Goal: Transaction & Acquisition: Book appointment/travel/reservation

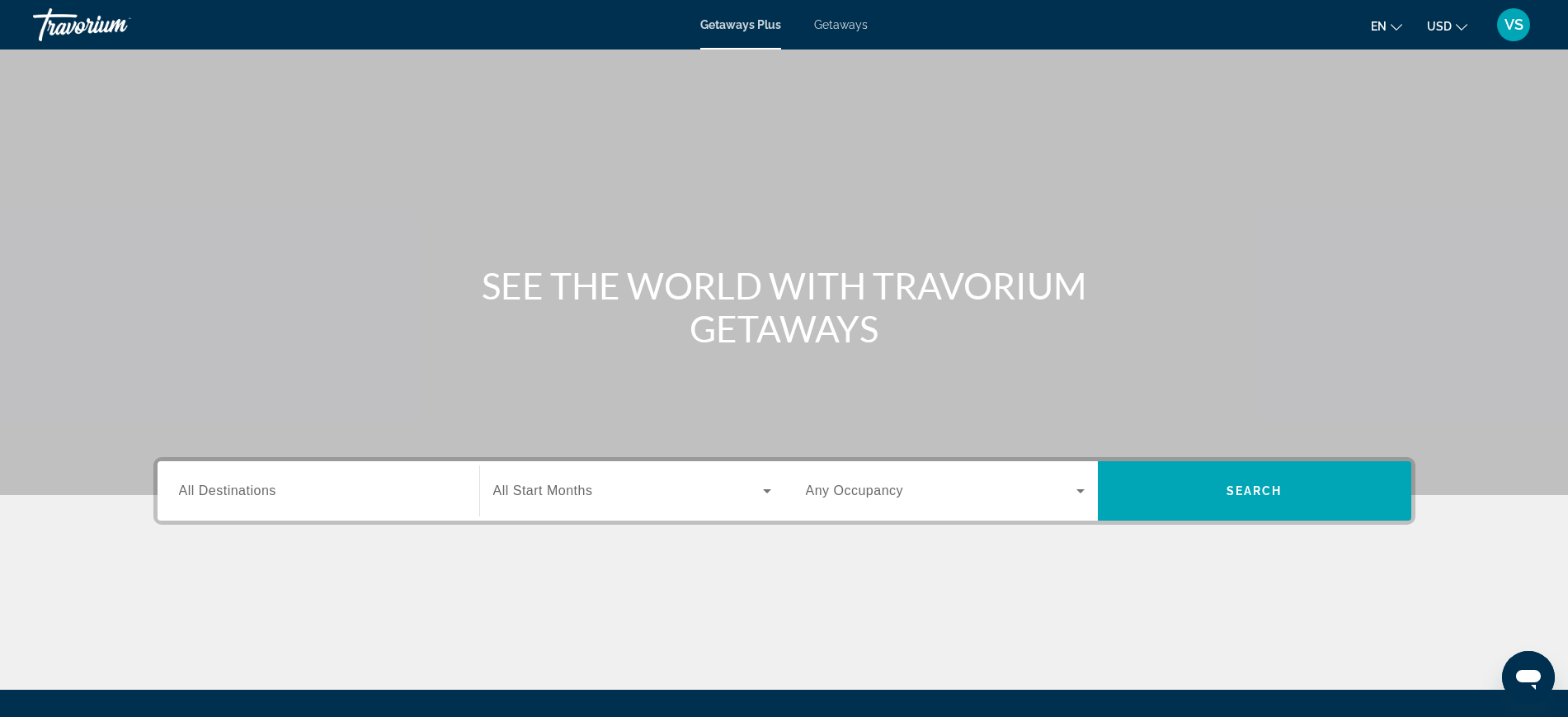
click at [245, 499] on input "Destination All Destinations" at bounding box center [318, 491] width 279 height 19
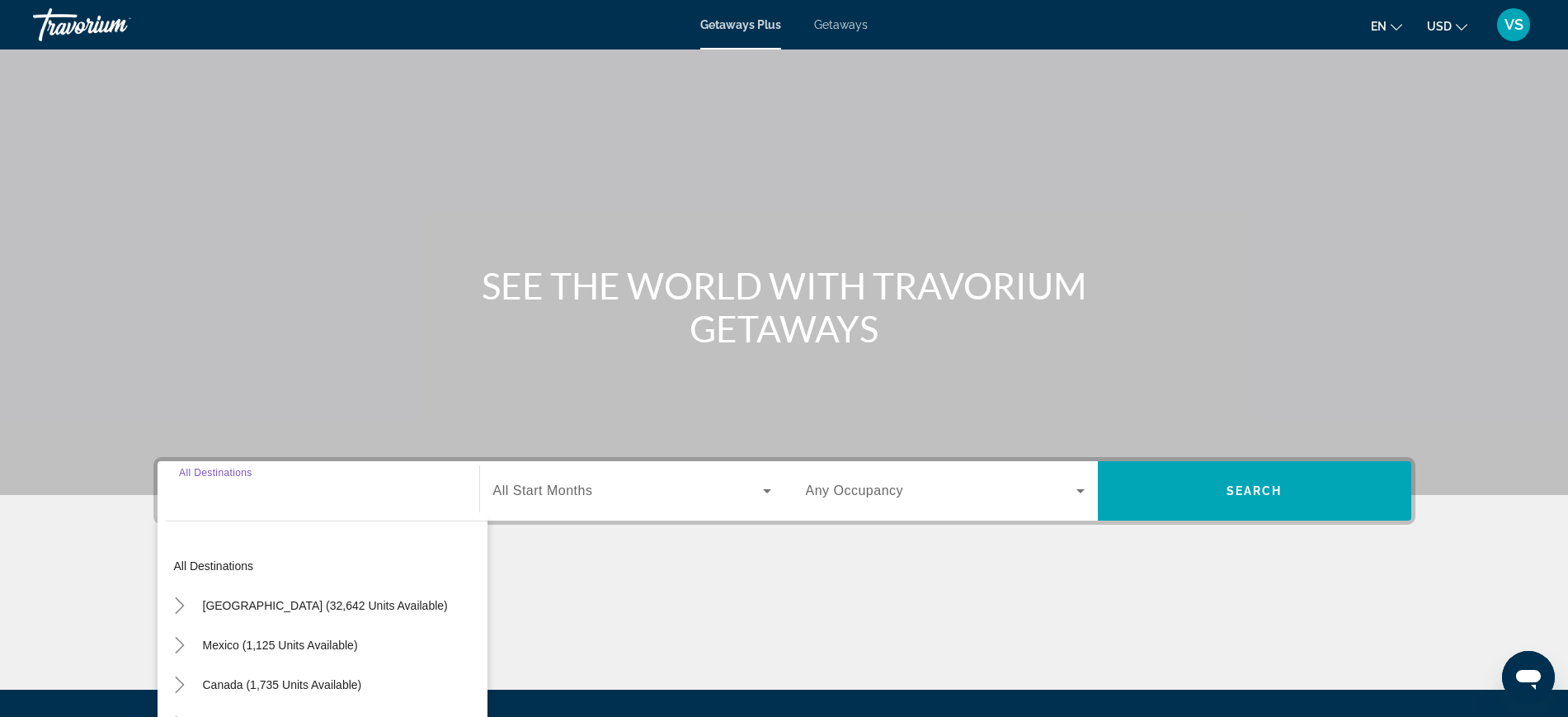
scroll to position [175, 0]
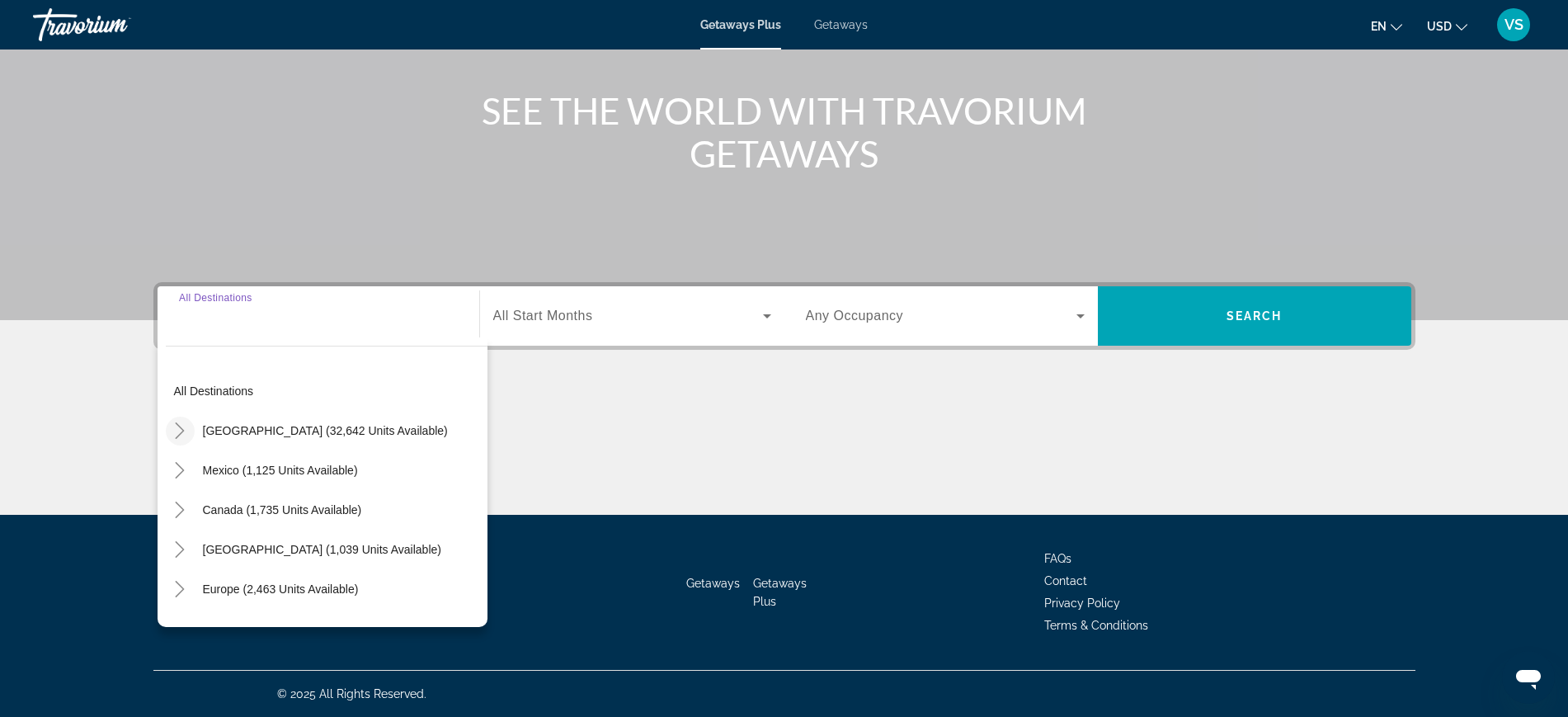
click at [186, 432] on icon "Toggle United States (32,642 units available)" at bounding box center [180, 431] width 17 height 17
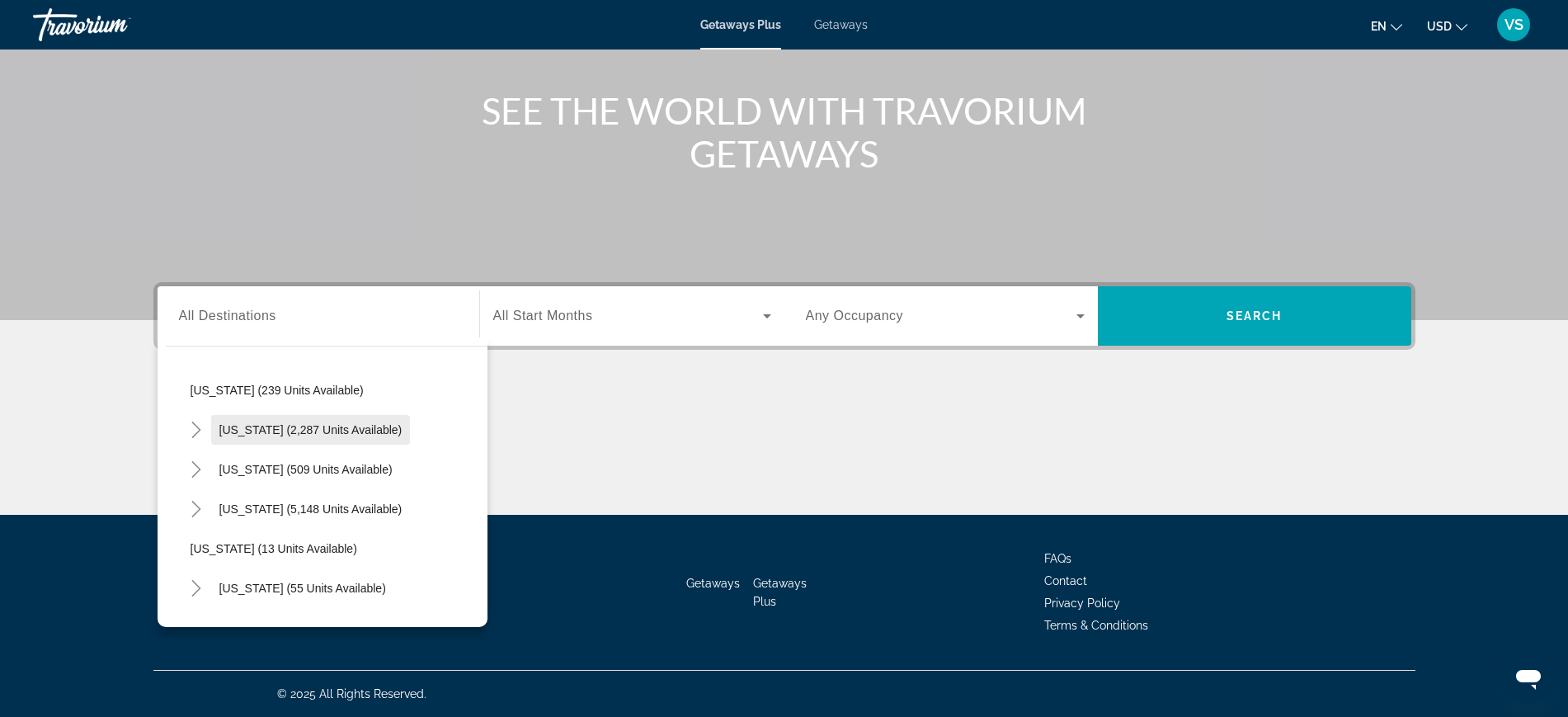
scroll to position [151, 0]
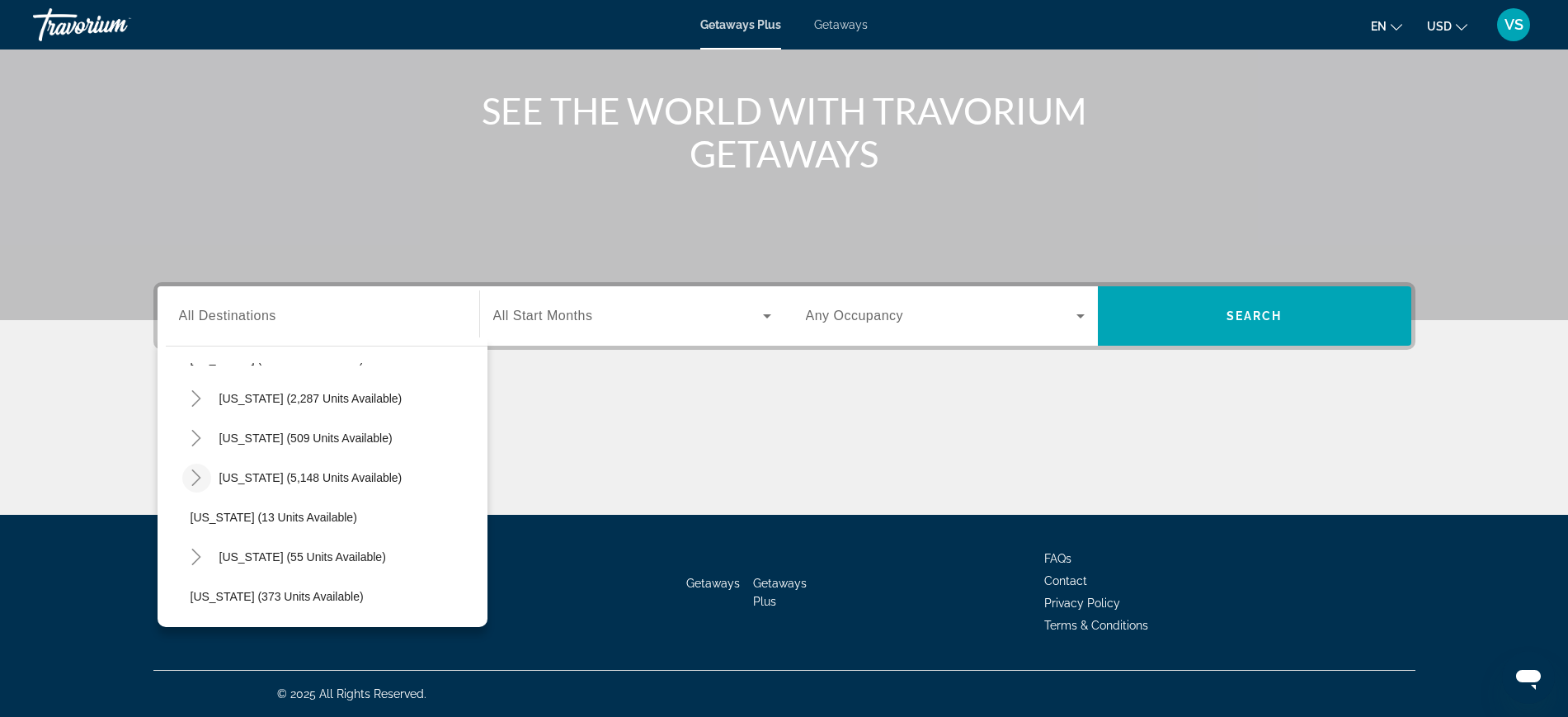
click at [201, 474] on icon "Toggle Florida (5,148 units available)" at bounding box center [196, 478] width 17 height 17
click at [271, 560] on span "[GEOGRAPHIC_DATA] (1,038 units available)" at bounding box center [326, 558] width 239 height 13
type input "**********"
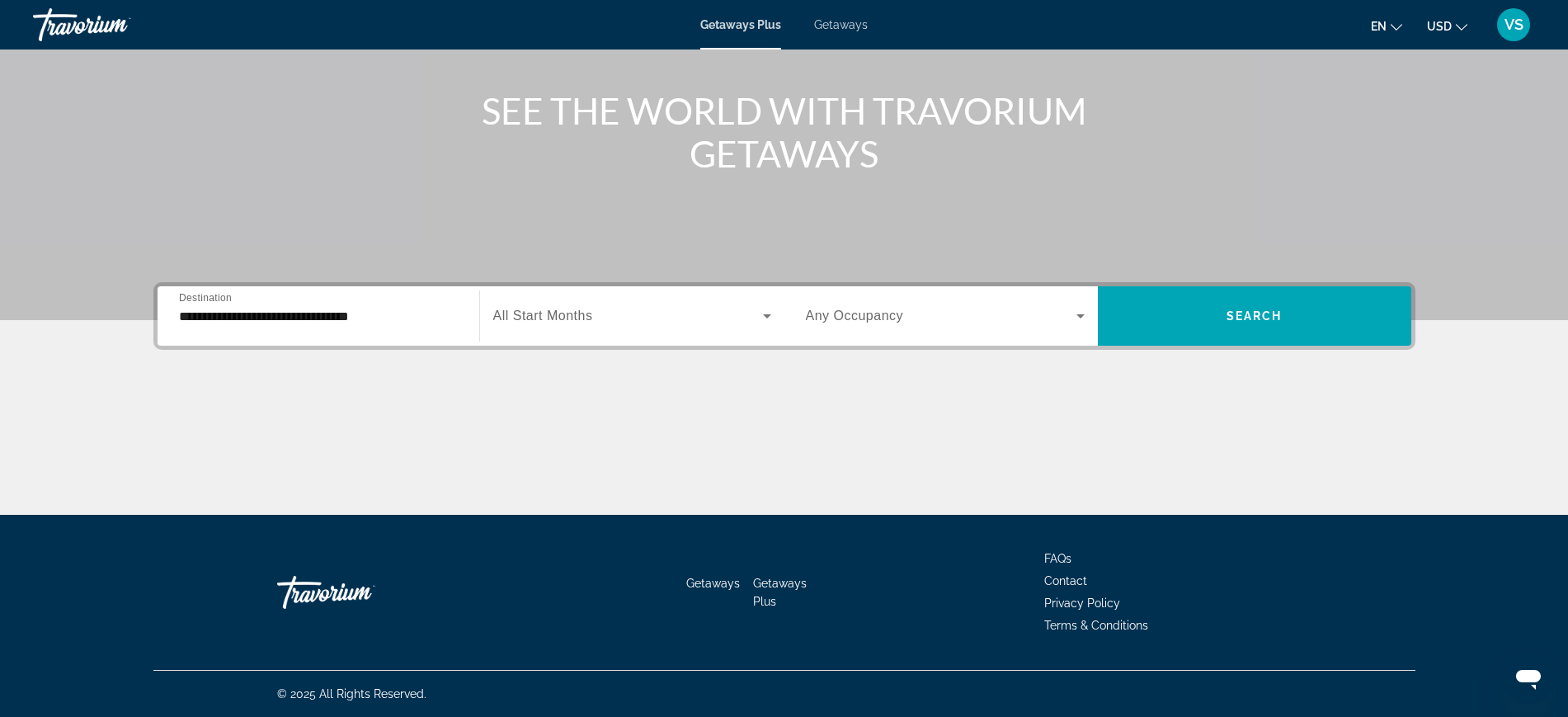
click at [554, 321] on span "All Start Months" at bounding box center [543, 315] width 99 height 14
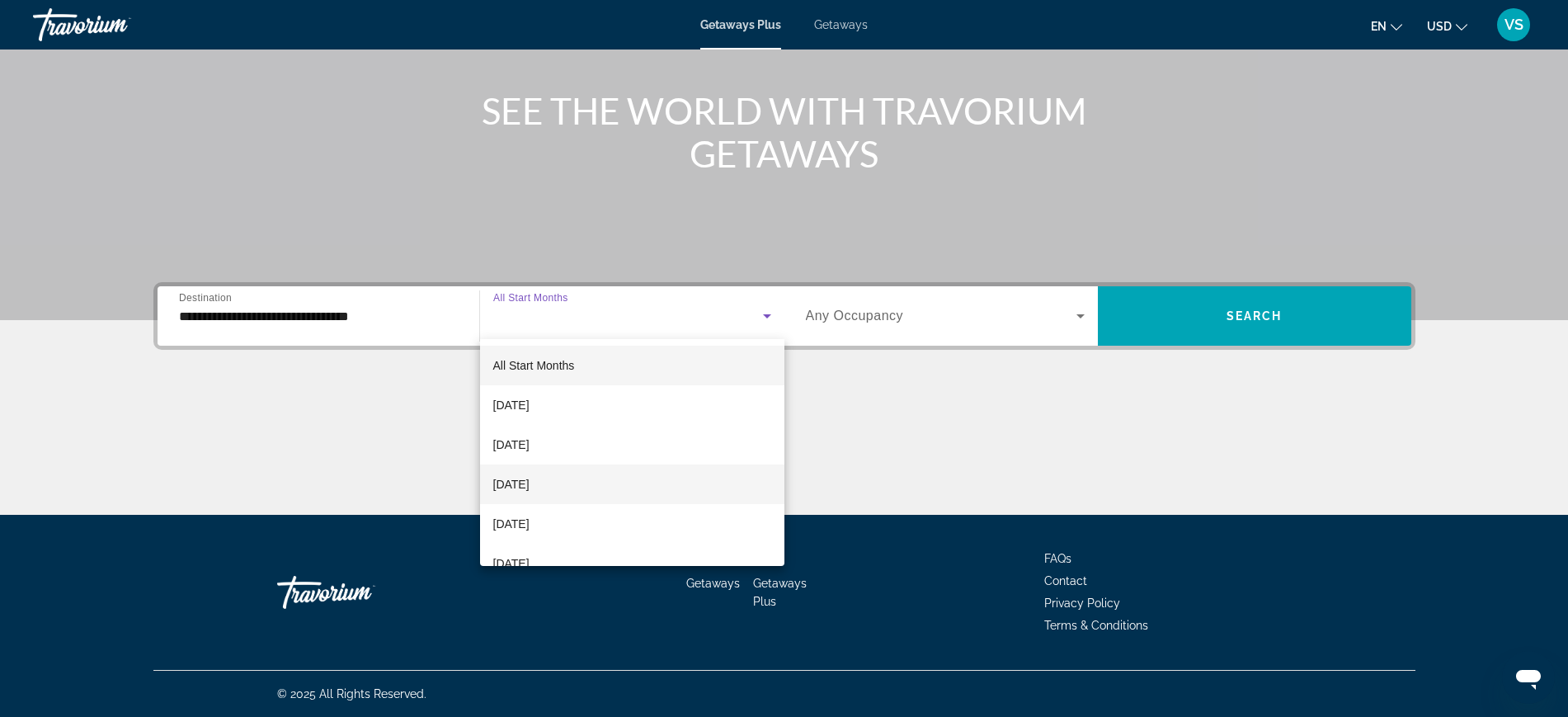
click at [529, 485] on span "[DATE]" at bounding box center [511, 484] width 36 height 19
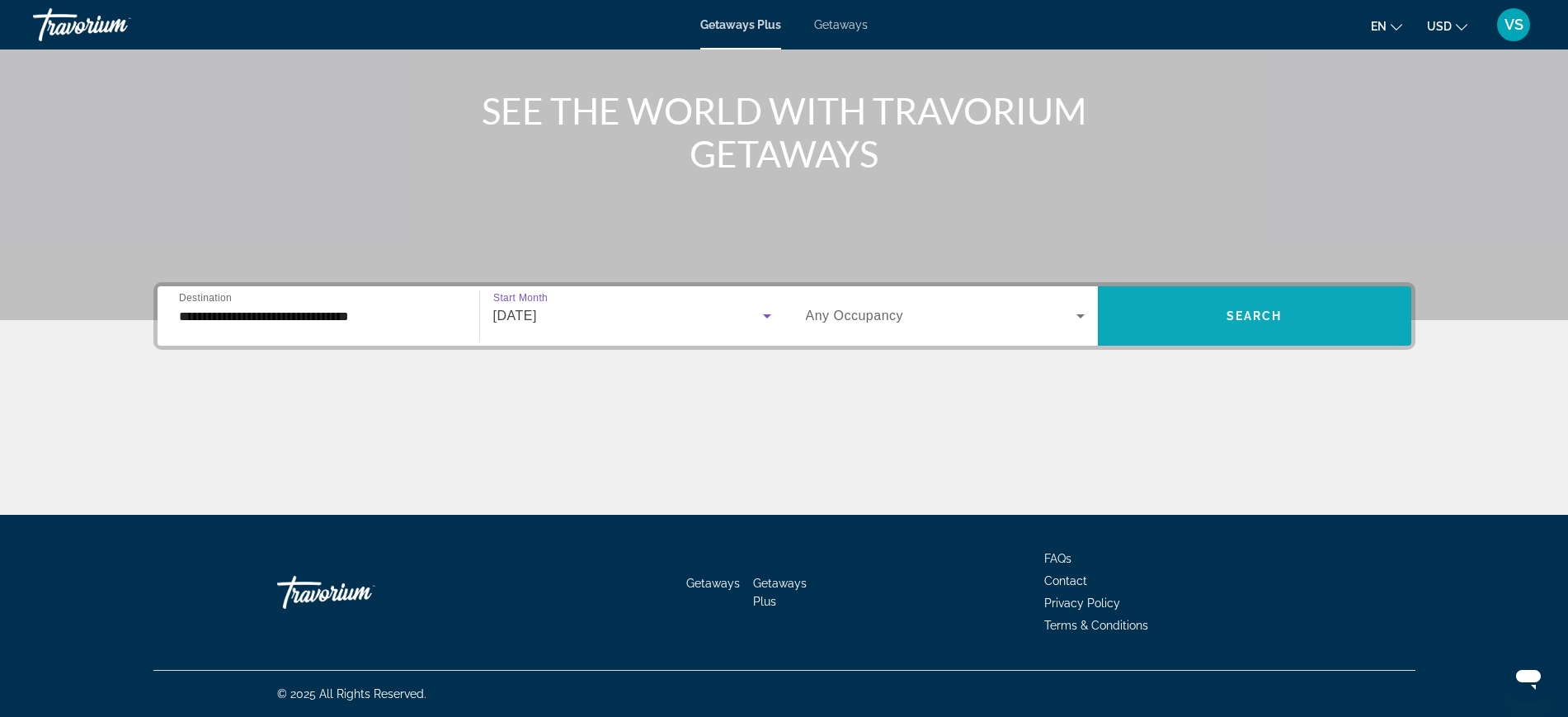
click at [1289, 325] on span "Search widget" at bounding box center [1254, 315] width 314 height 40
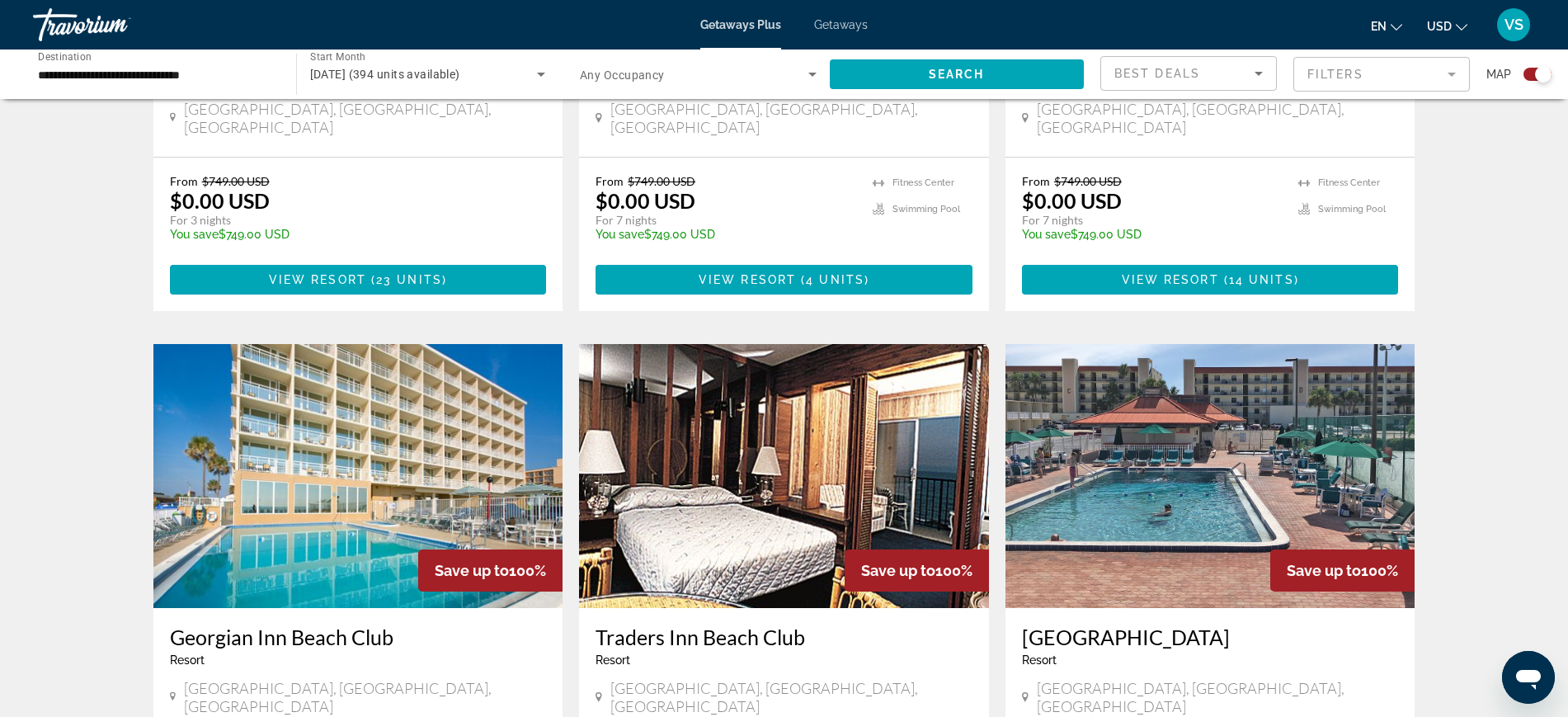
scroll to position [619, 0]
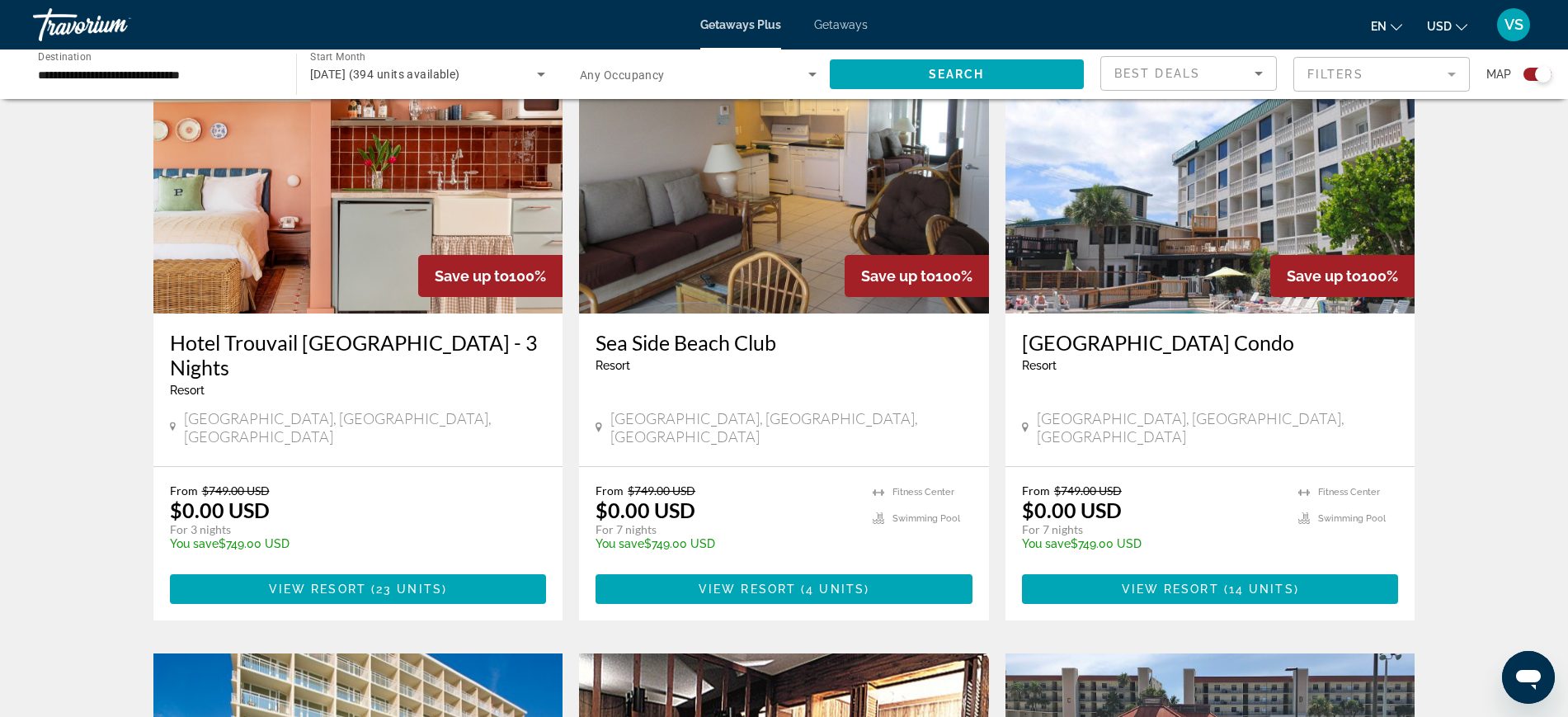
click at [781, 228] on img "Main content" at bounding box center [784, 181] width 410 height 264
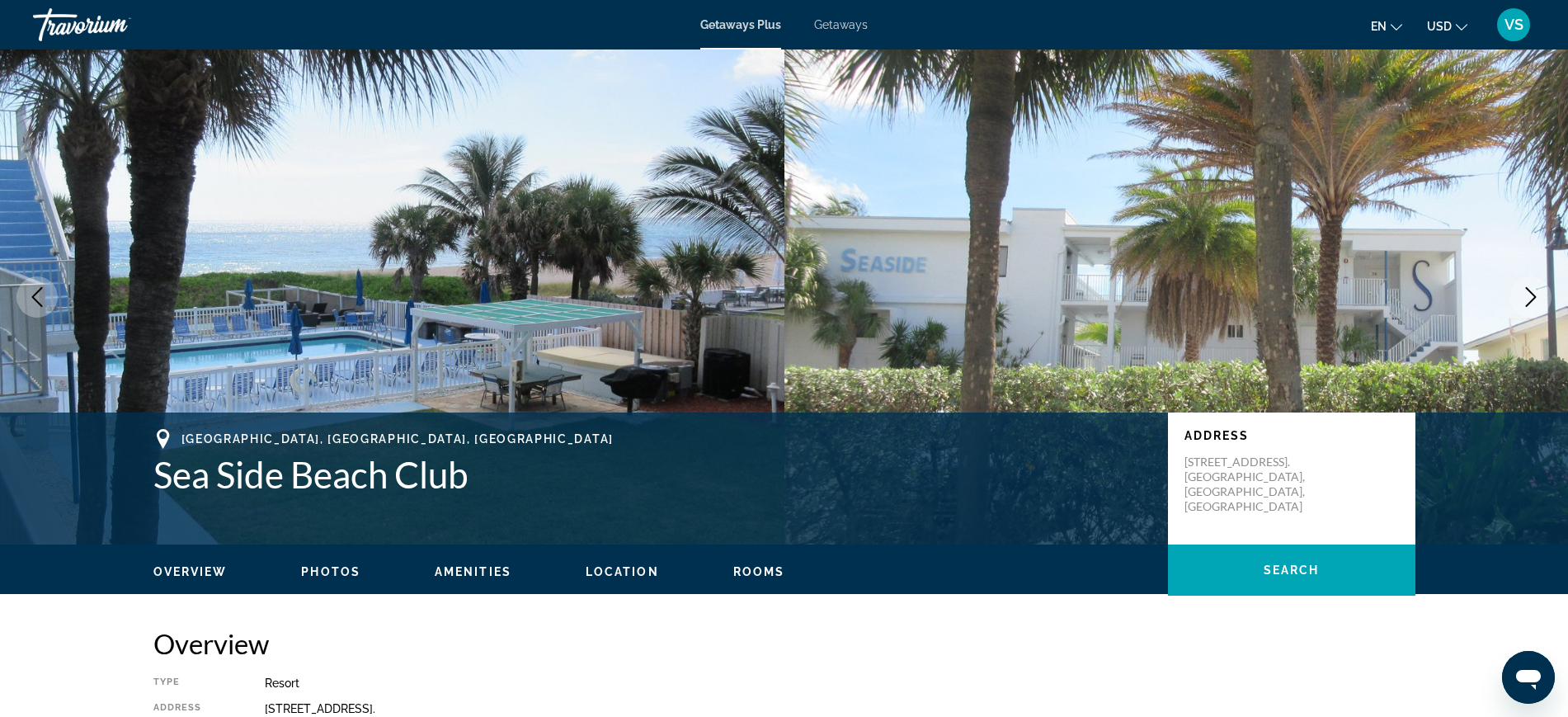
click at [1543, 297] on button "Next image" at bounding box center [1531, 297] width 41 height 41
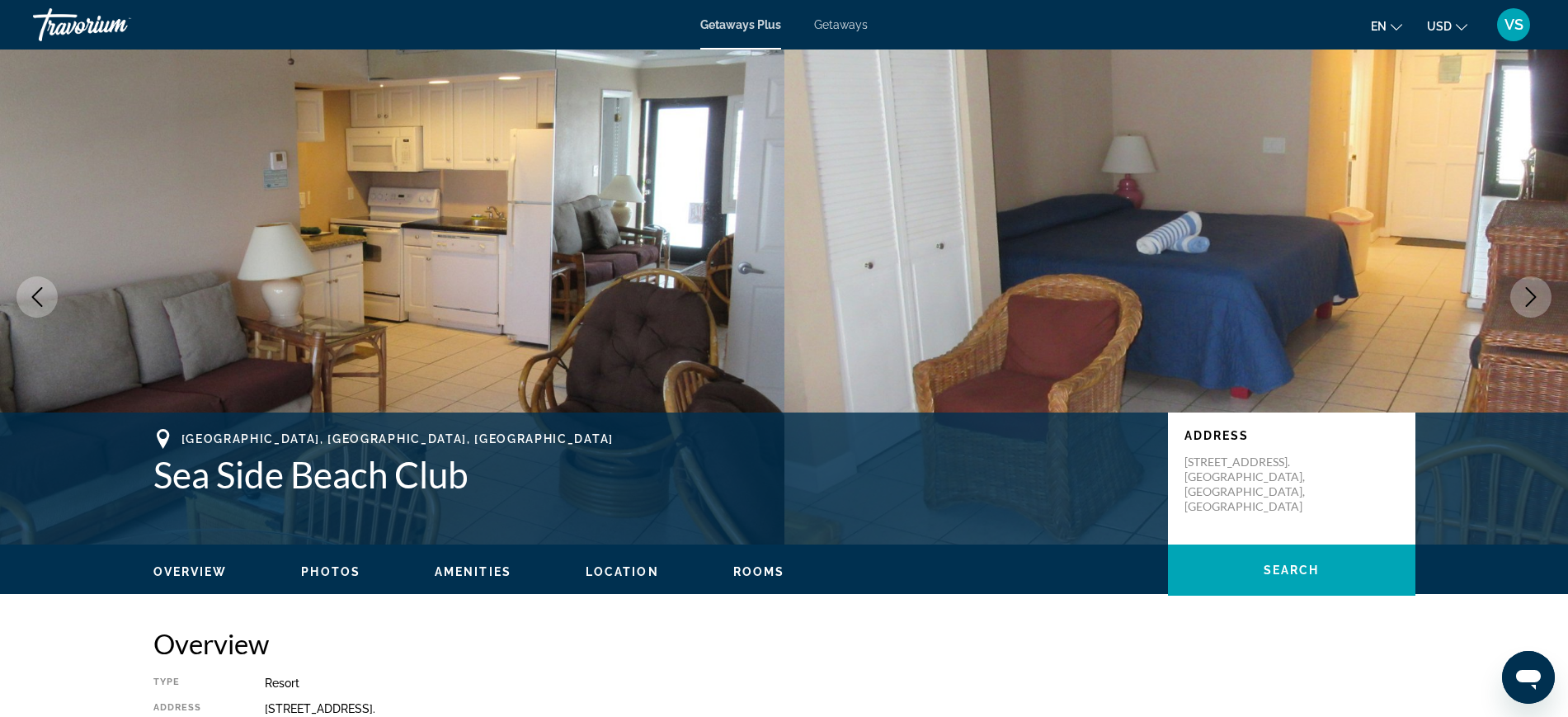
click at [1542, 296] on button "Next image" at bounding box center [1531, 297] width 41 height 41
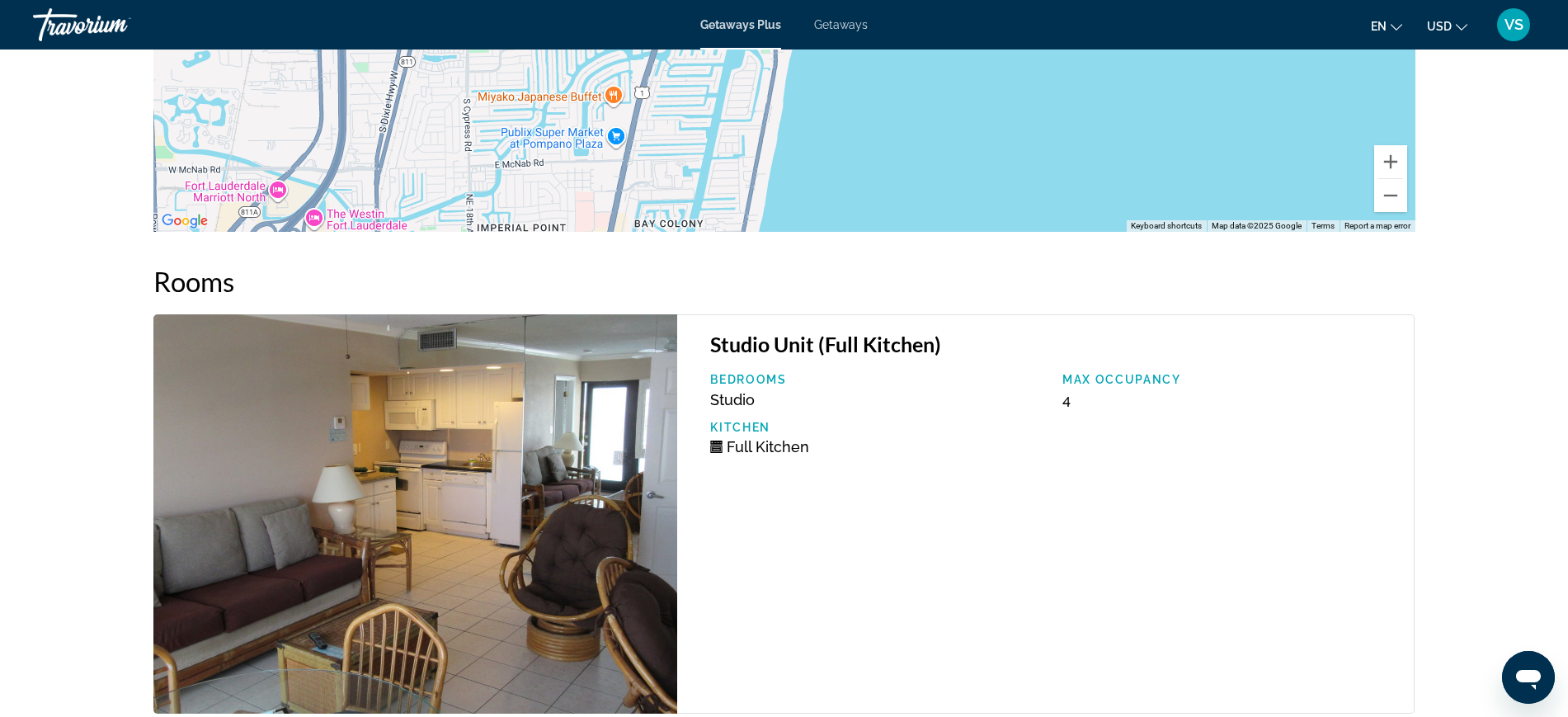
scroll to position [2246, 0]
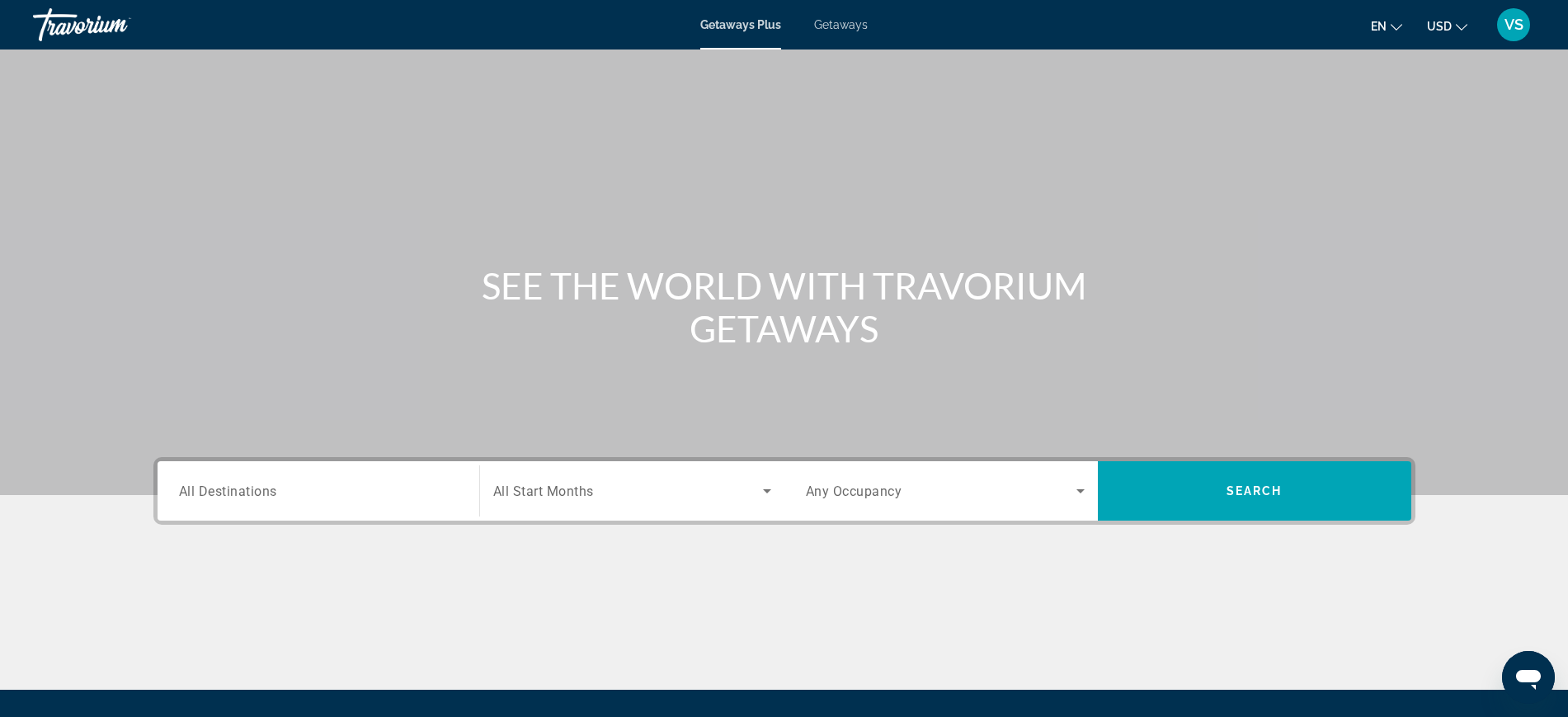
click at [232, 490] on span "All Destinations" at bounding box center [228, 490] width 98 height 16
click at [232, 490] on input "Destination All Destinations" at bounding box center [318, 491] width 279 height 19
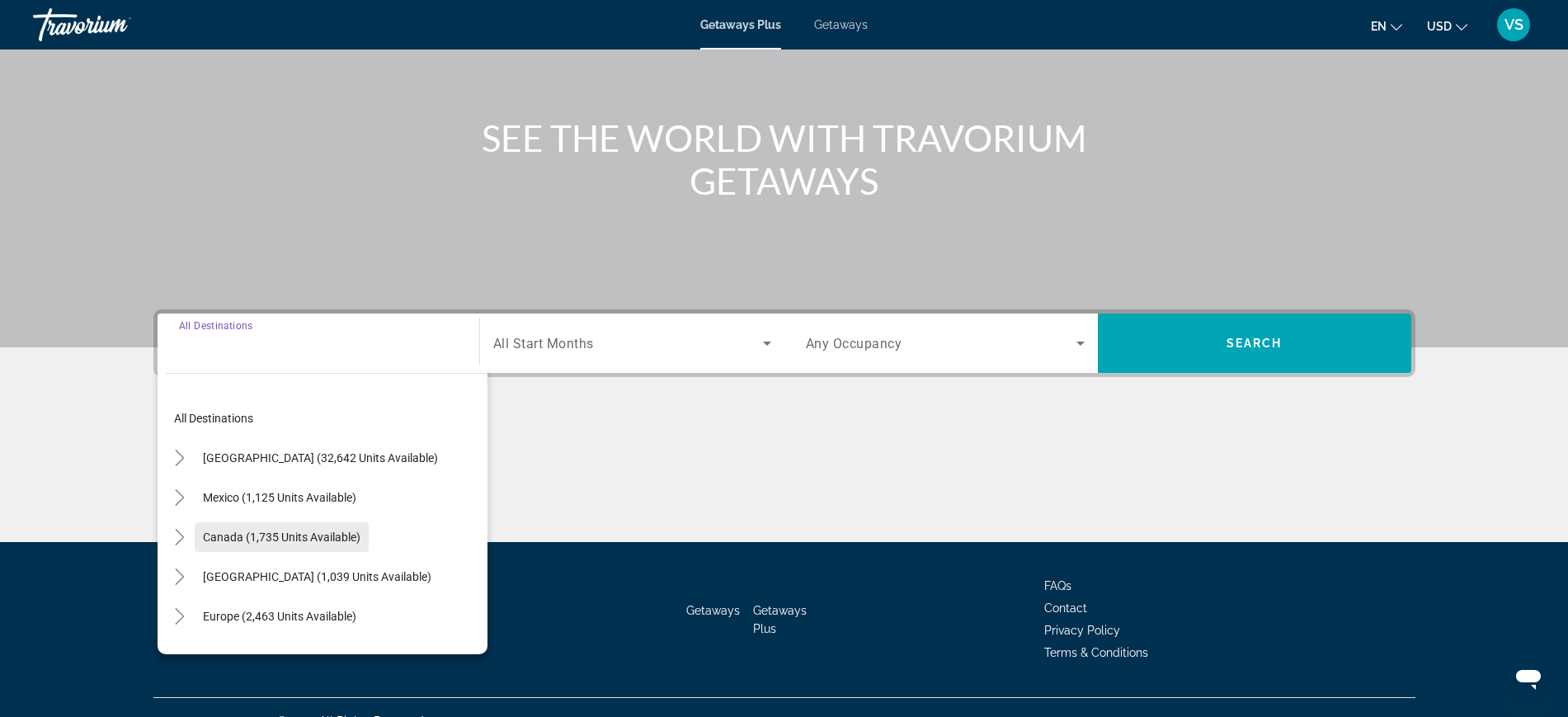
scroll to position [175, 0]
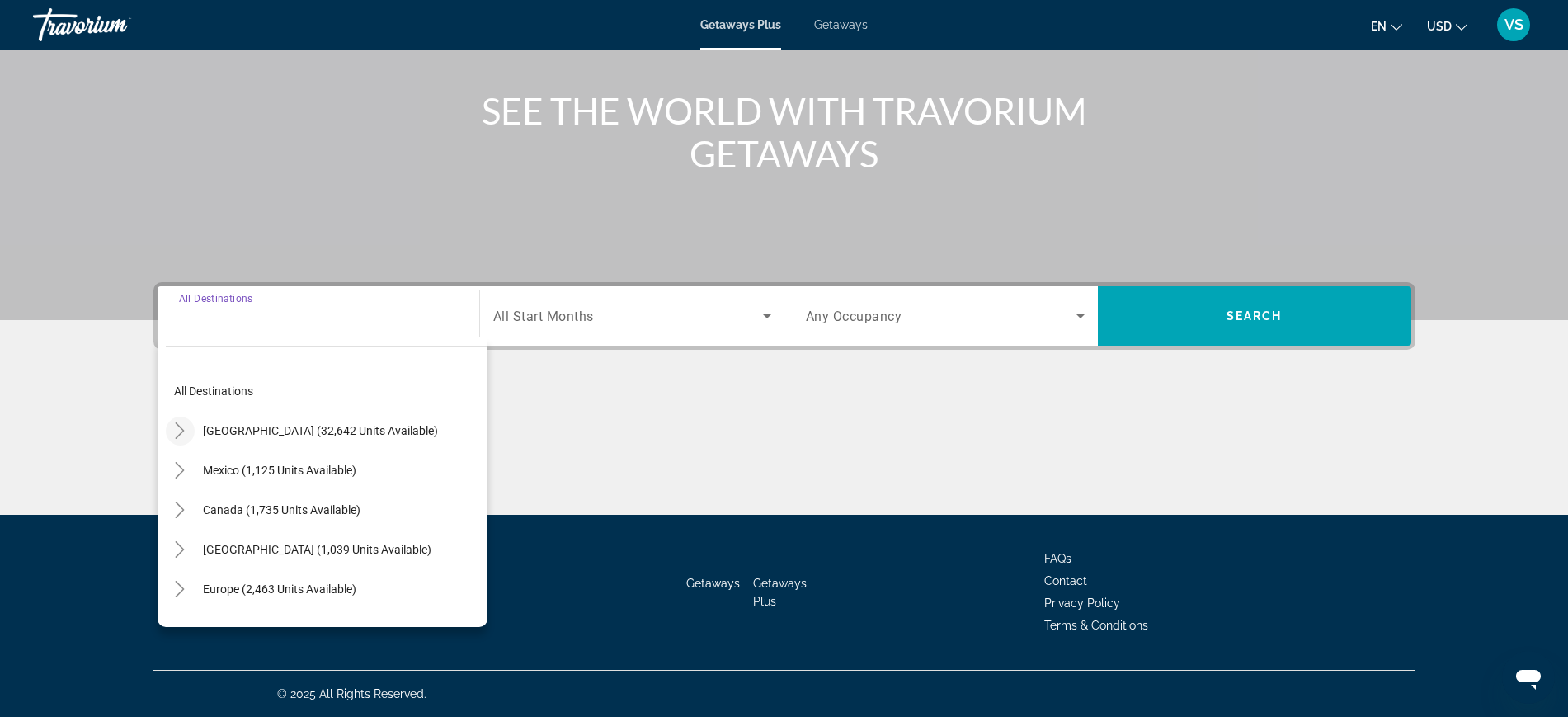
click at [179, 428] on icon "Toggle United States (32,642 units available)" at bounding box center [180, 431] width 17 height 17
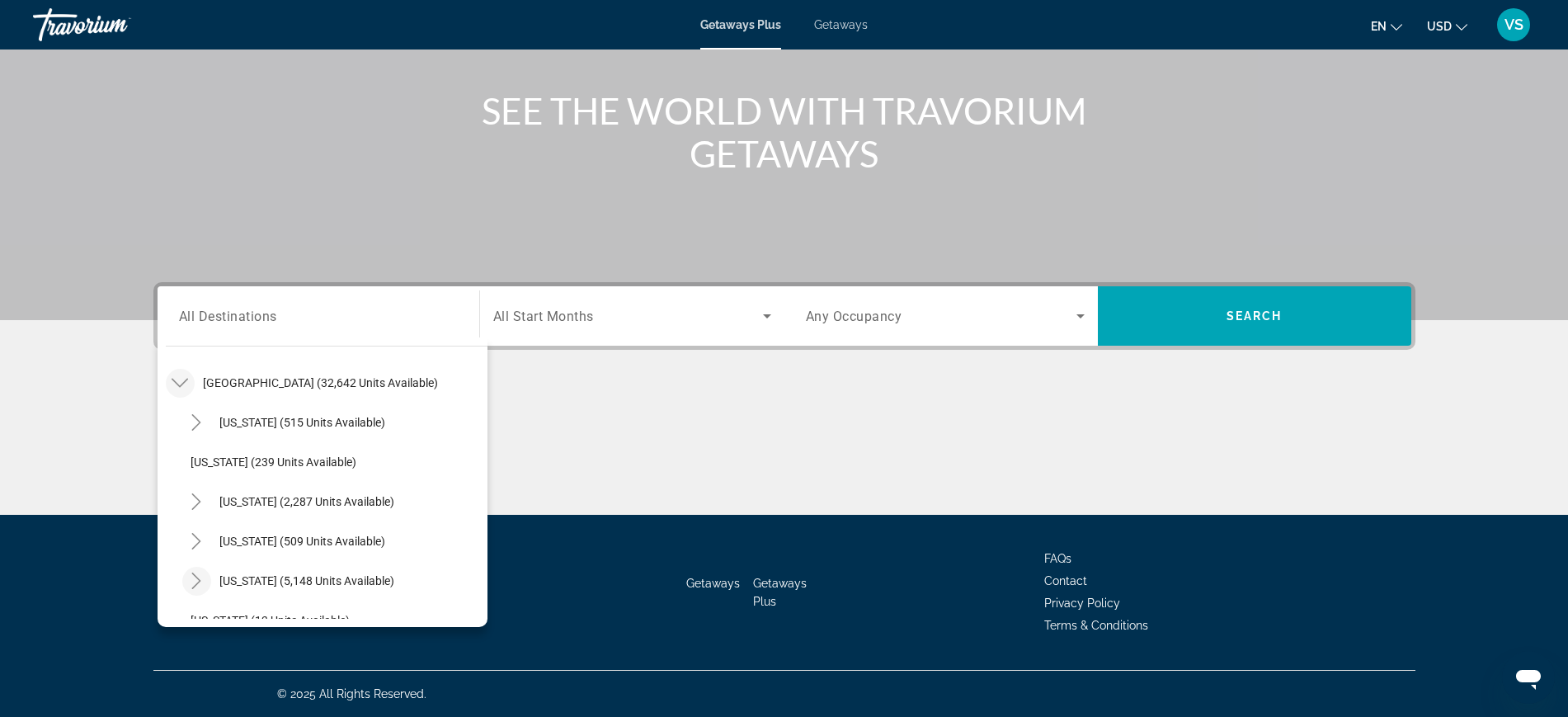
click at [194, 577] on icon "Toggle Florida (5,148 units available)" at bounding box center [196, 581] width 17 height 17
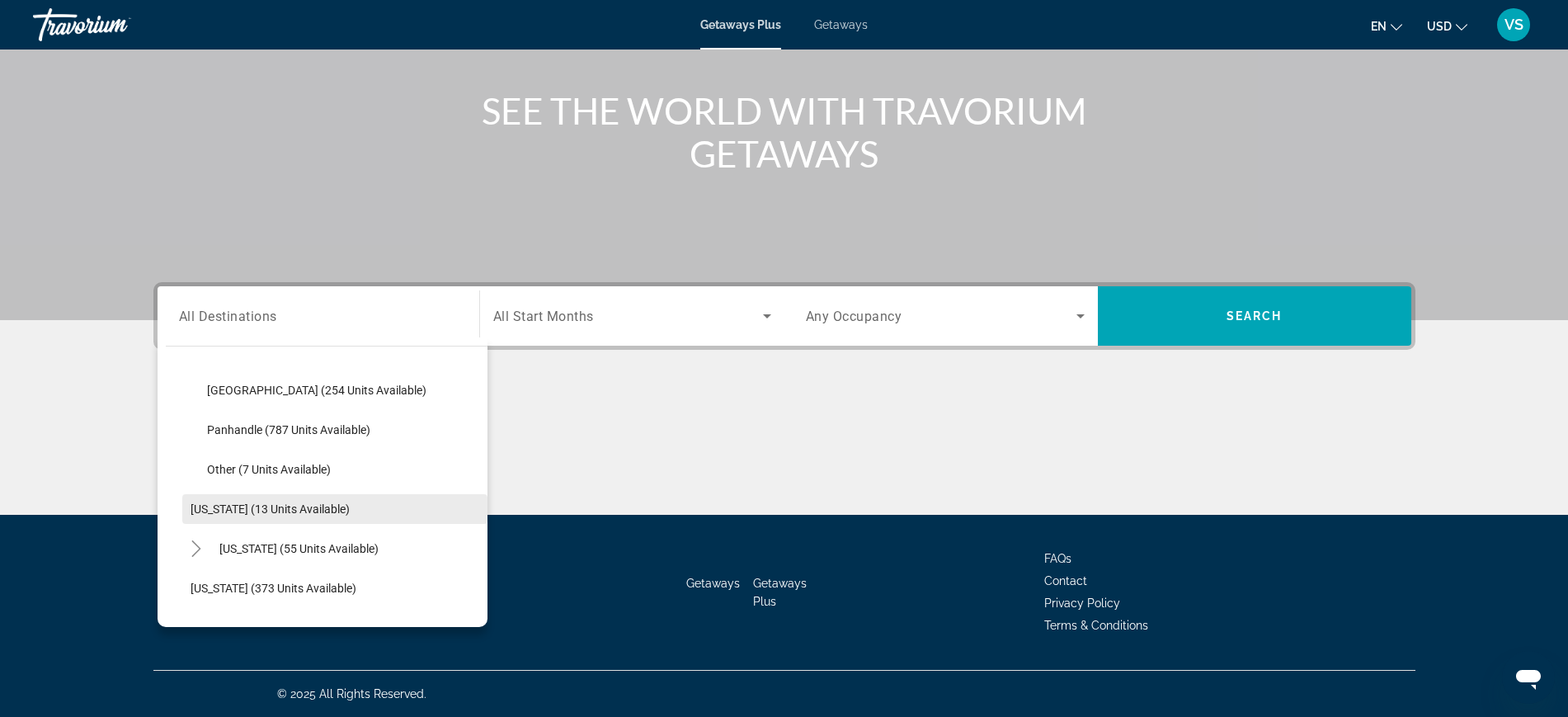
scroll to position [254, 0]
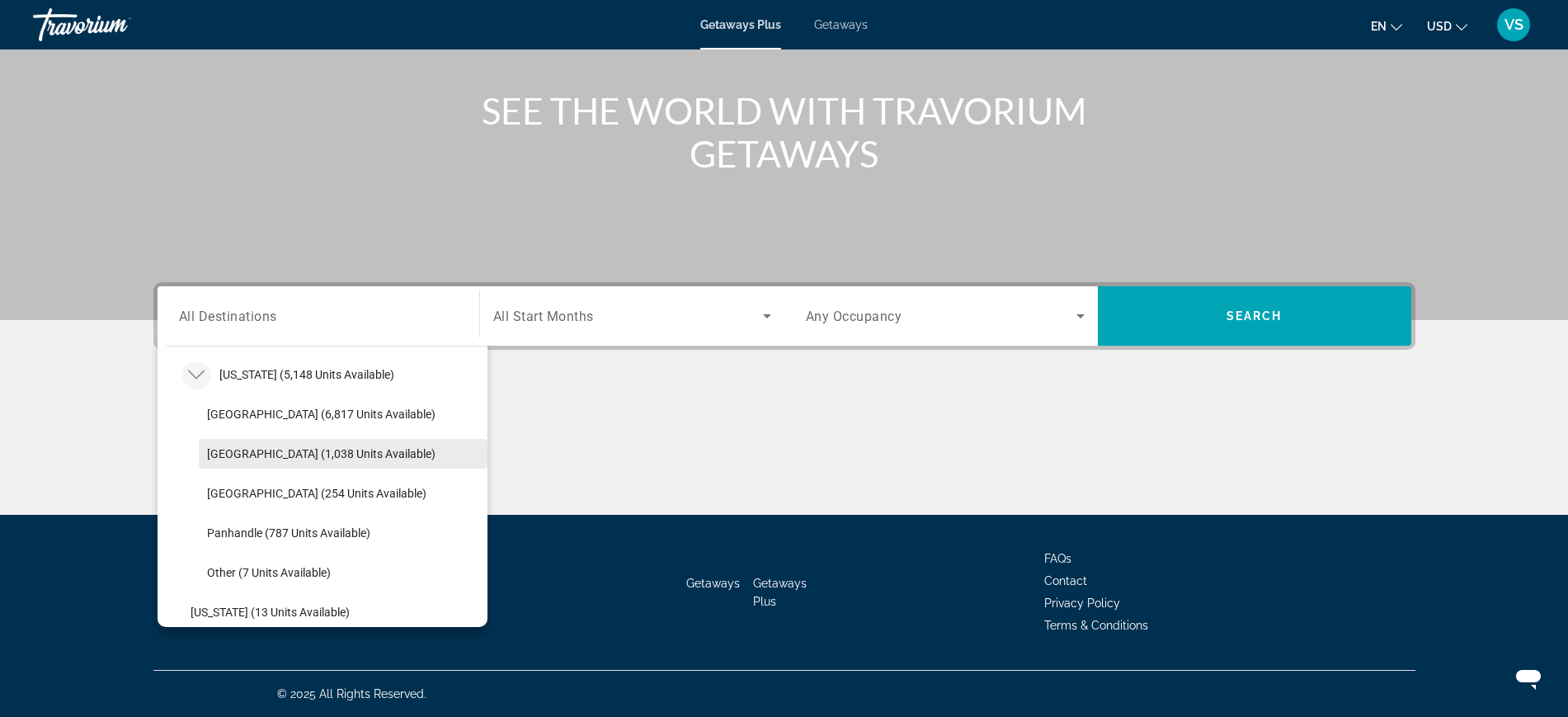
click at [227, 447] on span "[GEOGRAPHIC_DATA] (1,038 units available)" at bounding box center [321, 454] width 228 height 13
type input "**********"
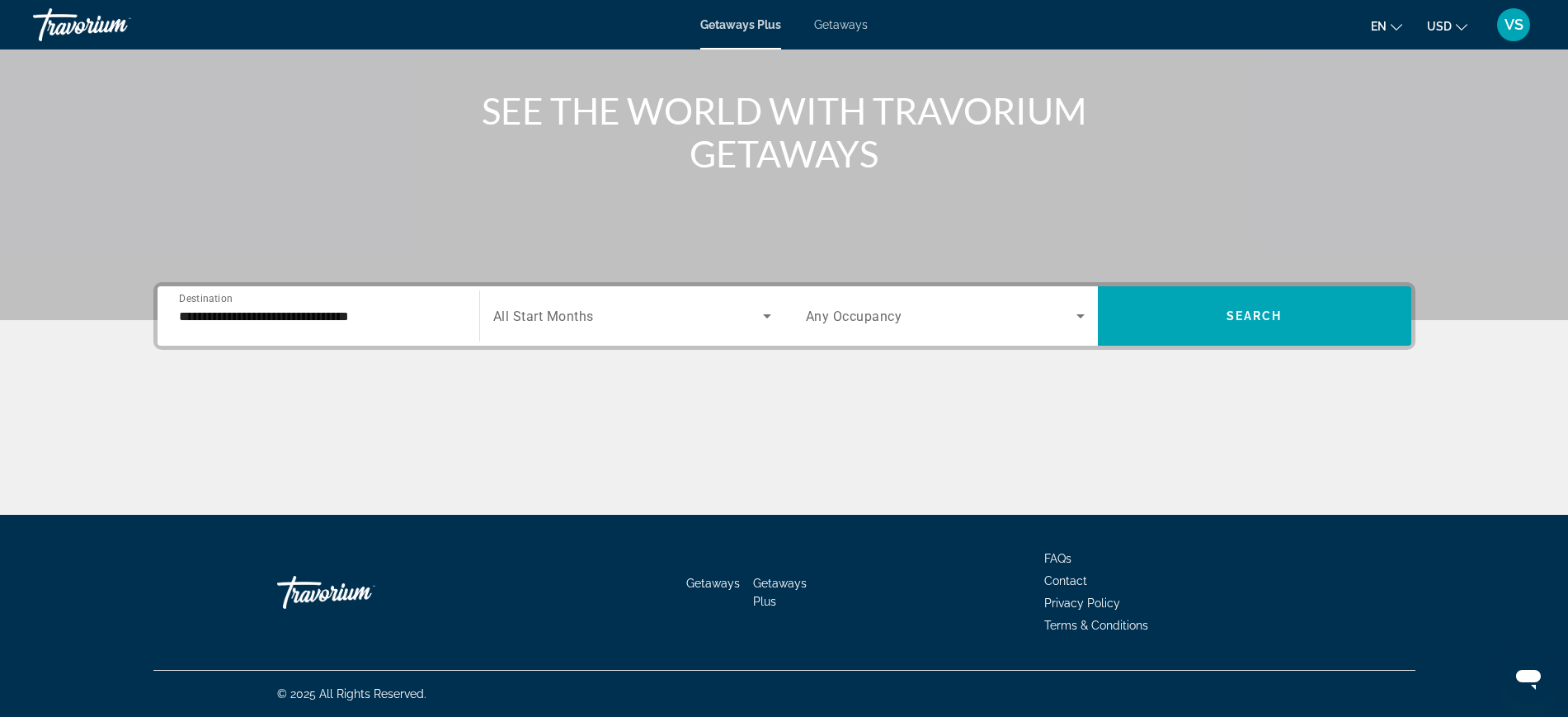
click at [597, 303] on div "Search widget" at bounding box center [632, 315] width 278 height 46
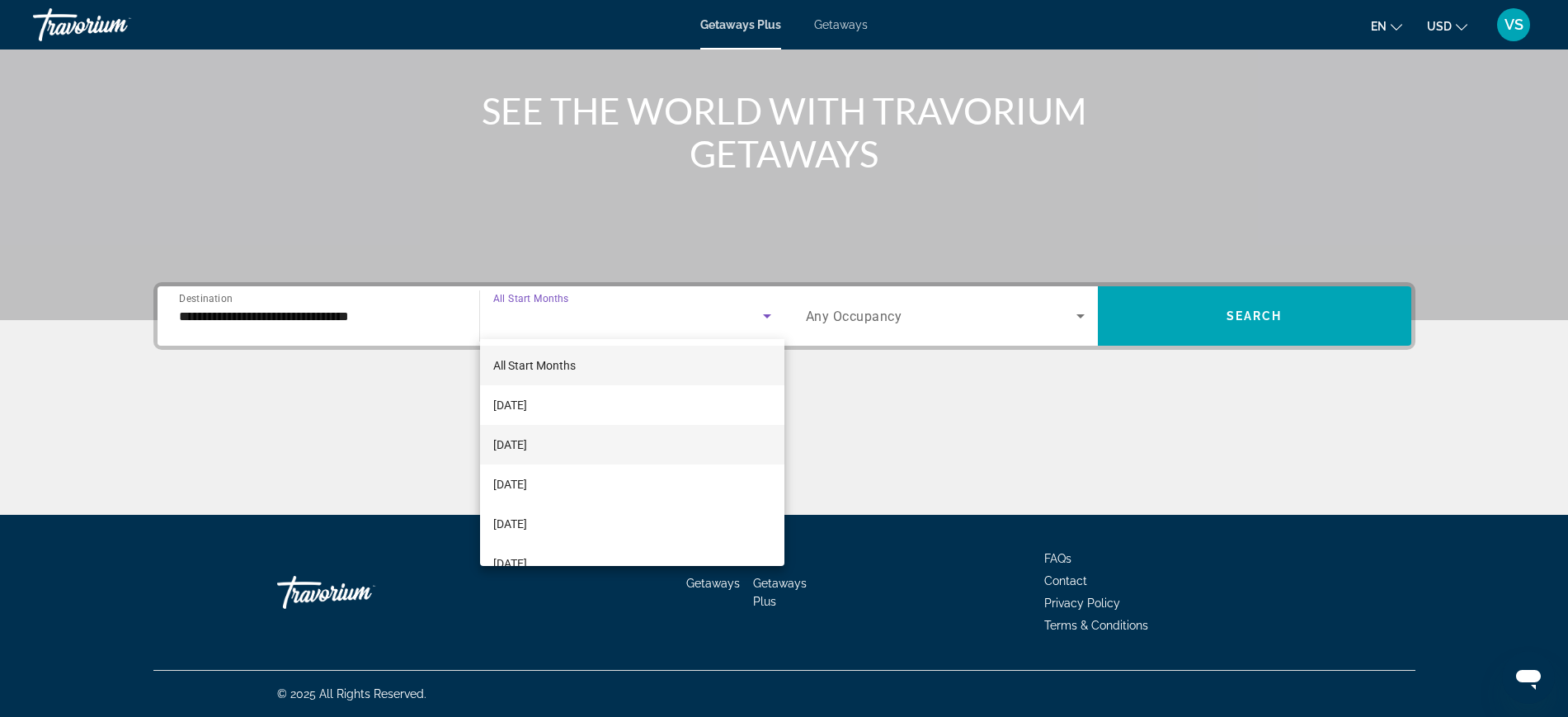
click at [527, 445] on span "[DATE]" at bounding box center [510, 445] width 34 height 19
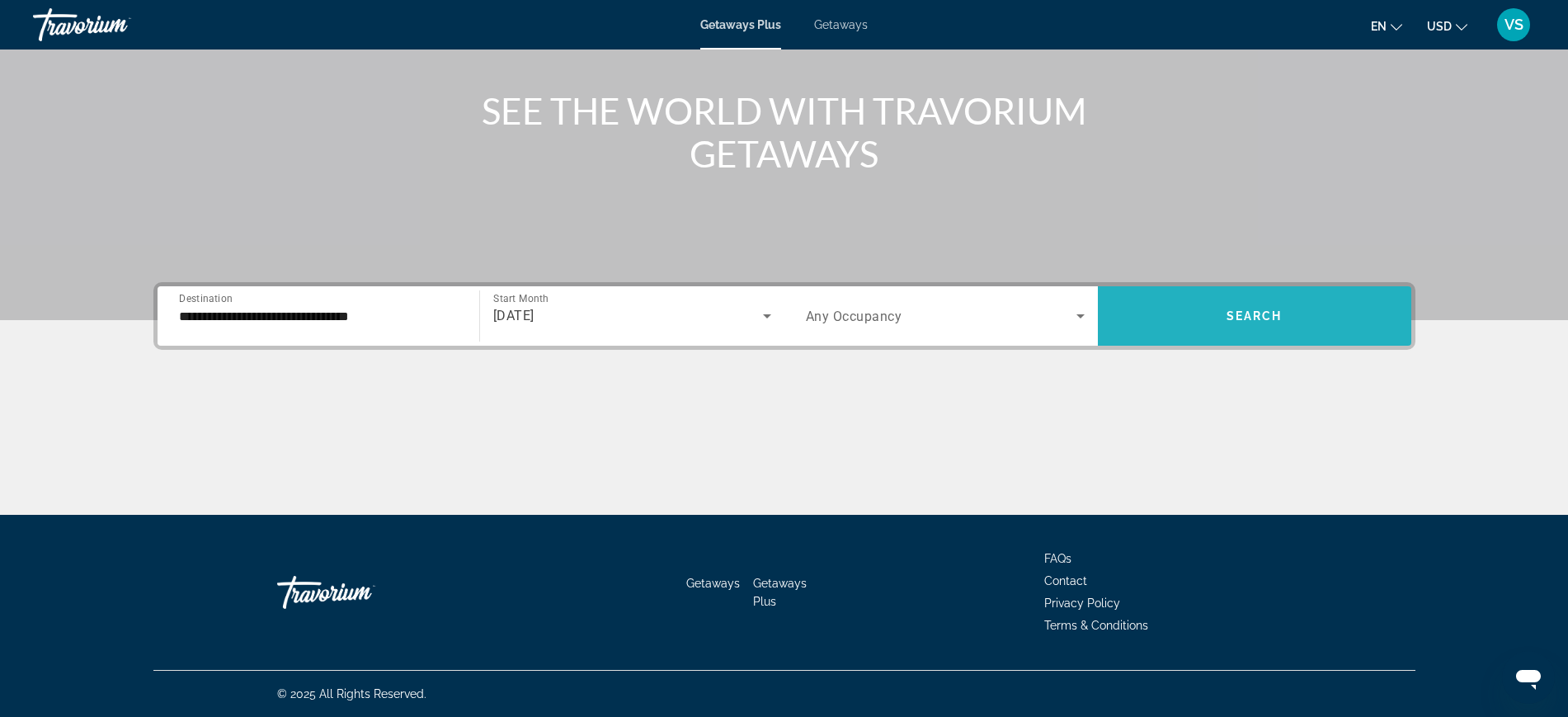
click at [1225, 327] on span "Search widget" at bounding box center [1254, 315] width 314 height 40
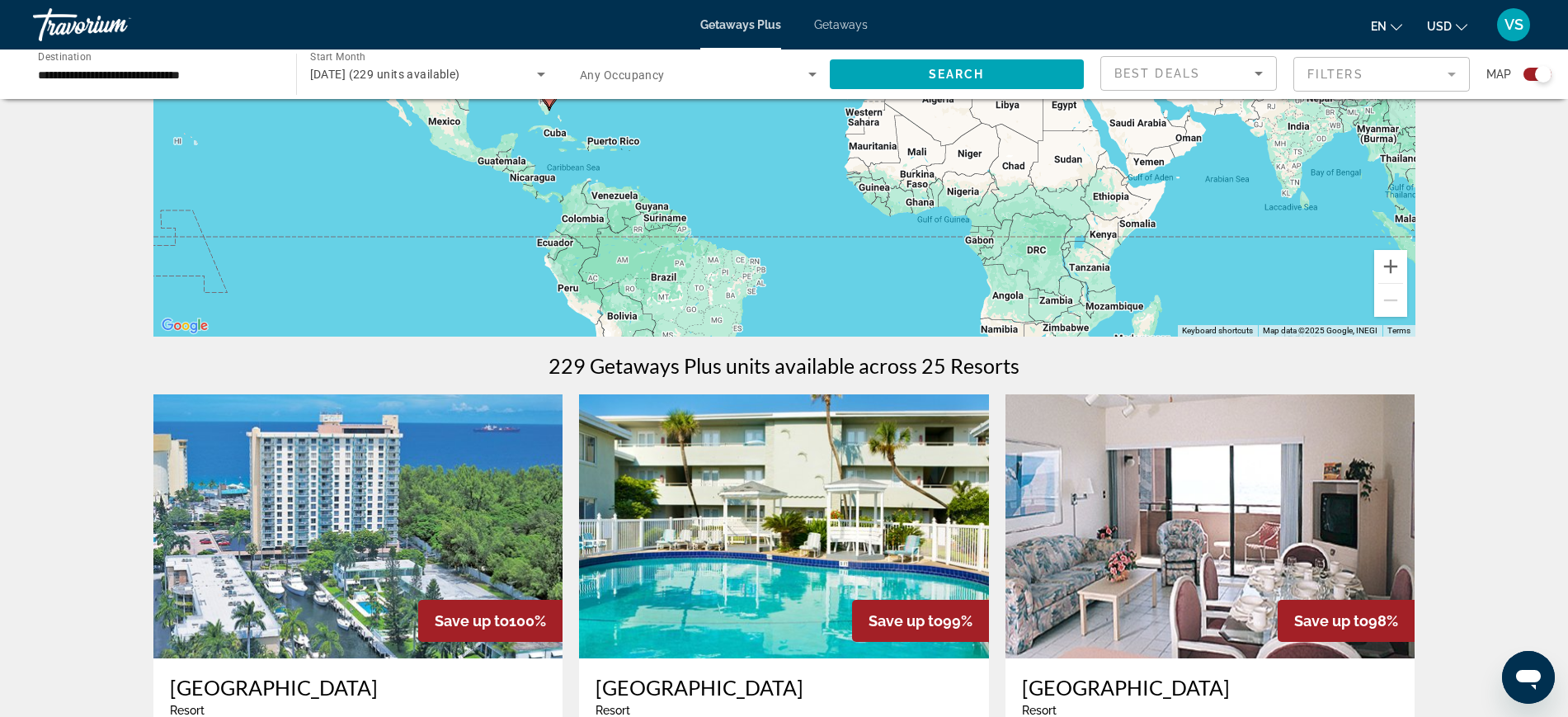
scroll to position [310, 0]
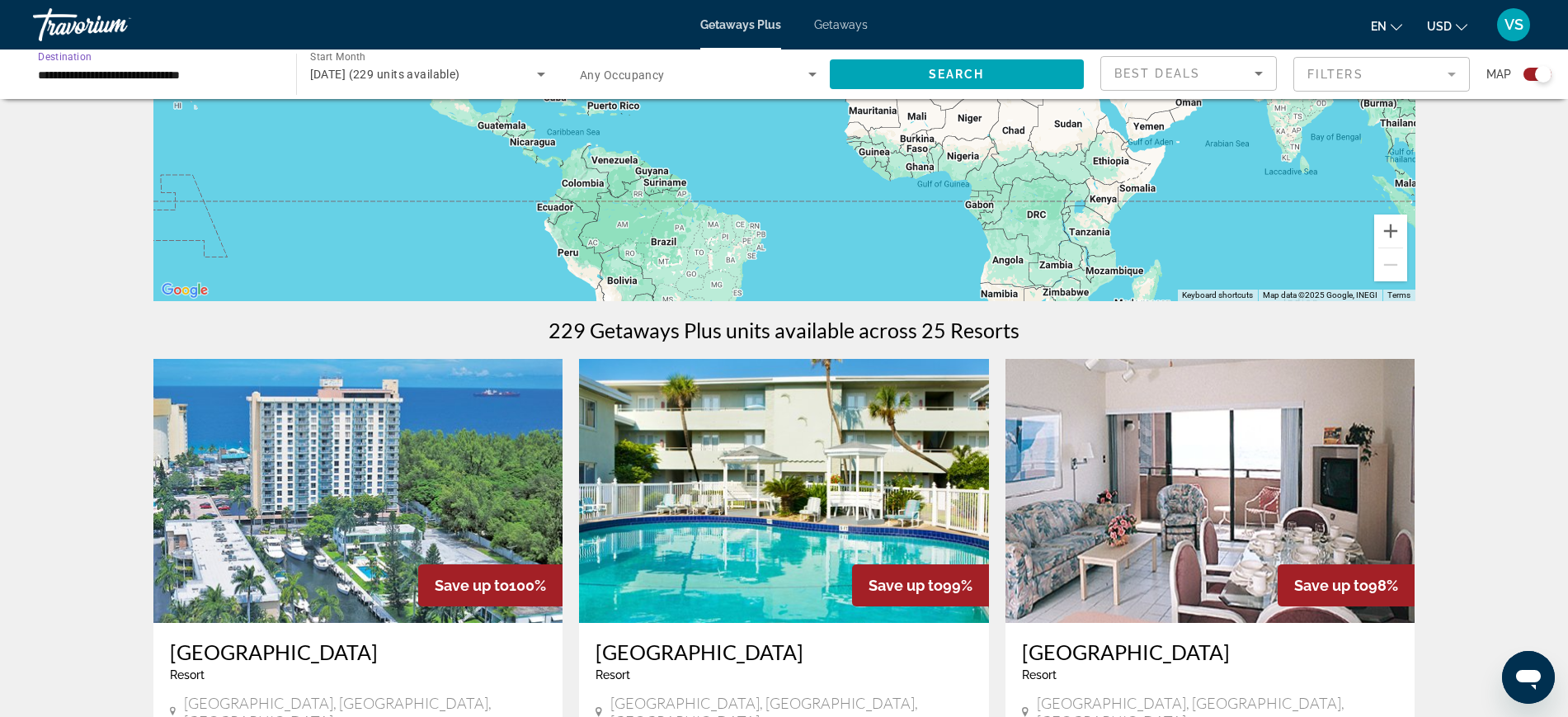
click at [57, 73] on input "**********" at bounding box center [156, 74] width 237 height 19
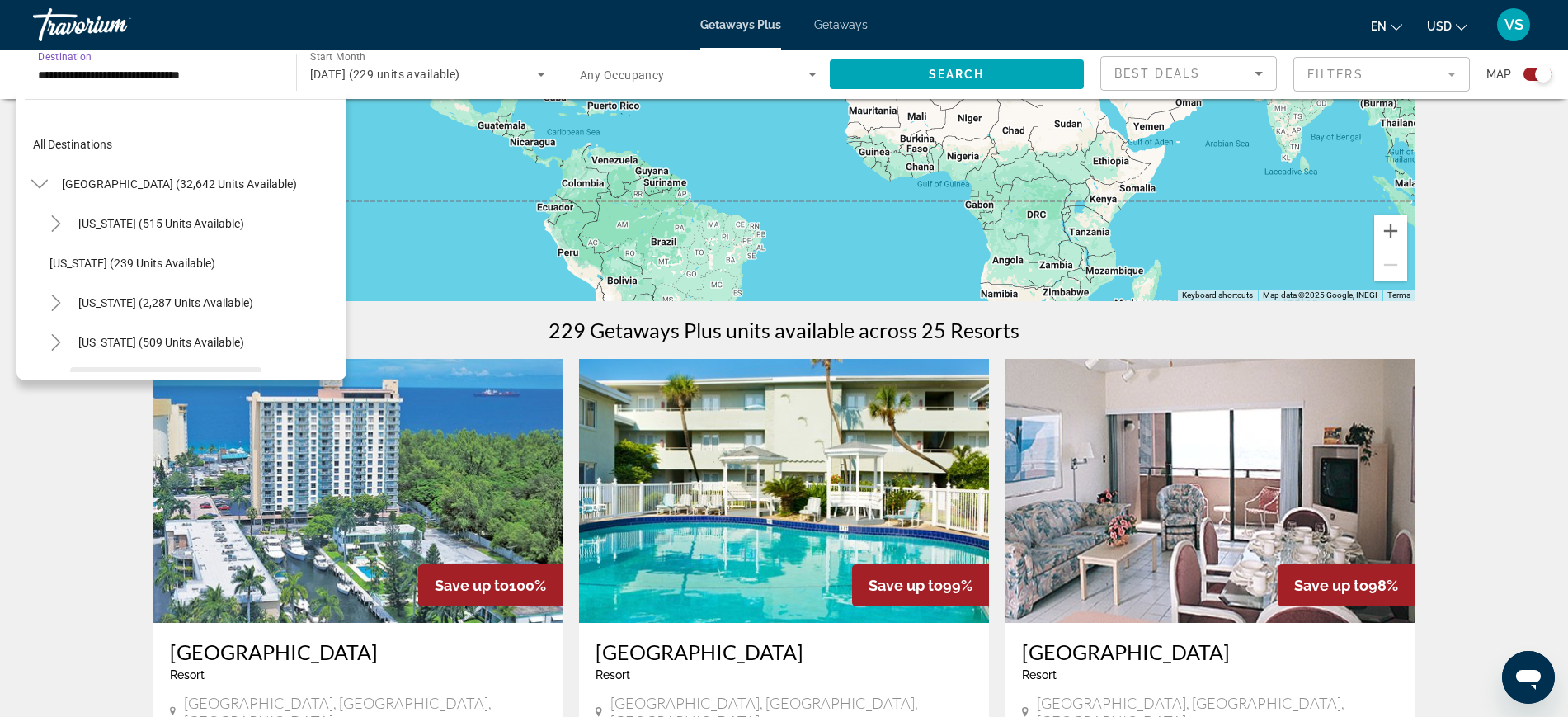
scroll to position [217, 0]
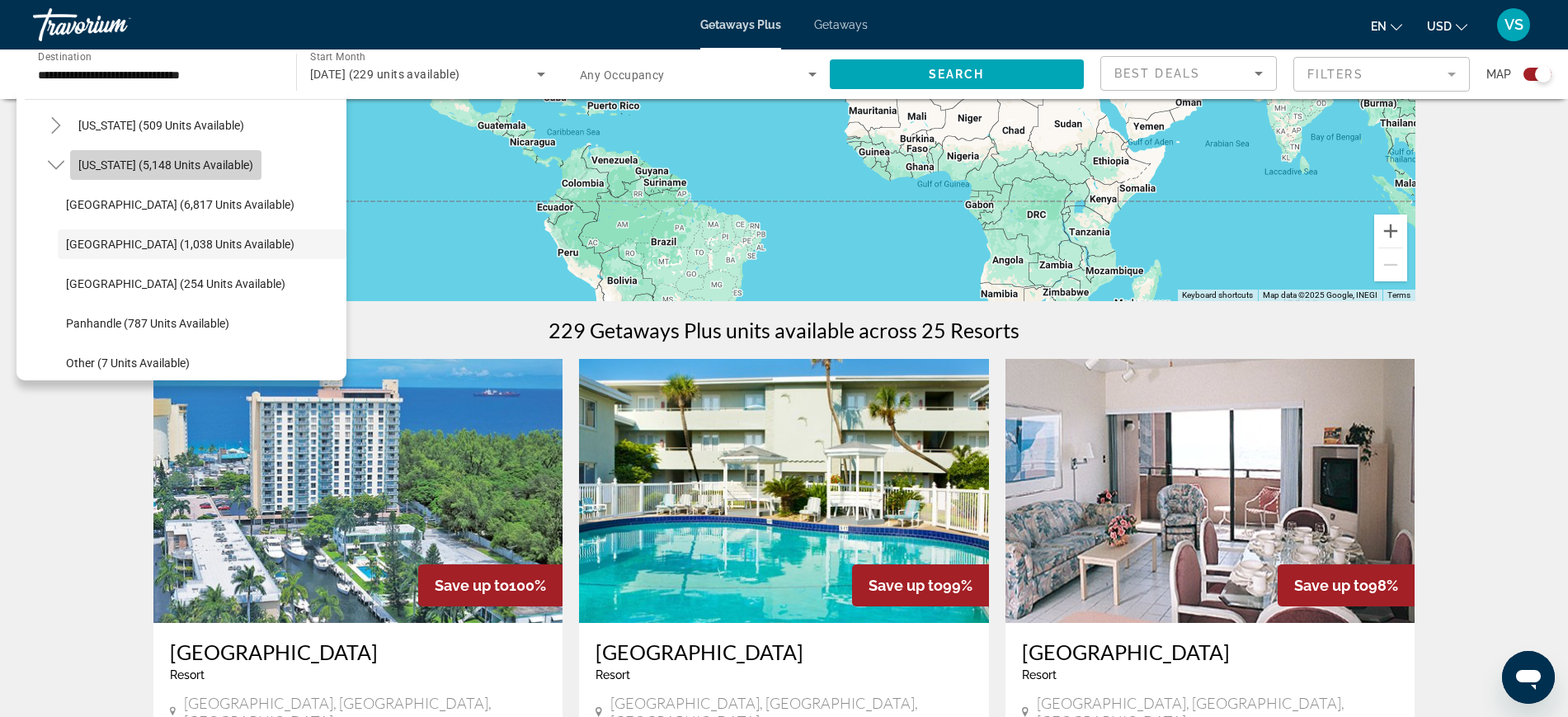
click at [169, 159] on span "[US_STATE] (5,148 units available)" at bounding box center [165, 165] width 175 height 13
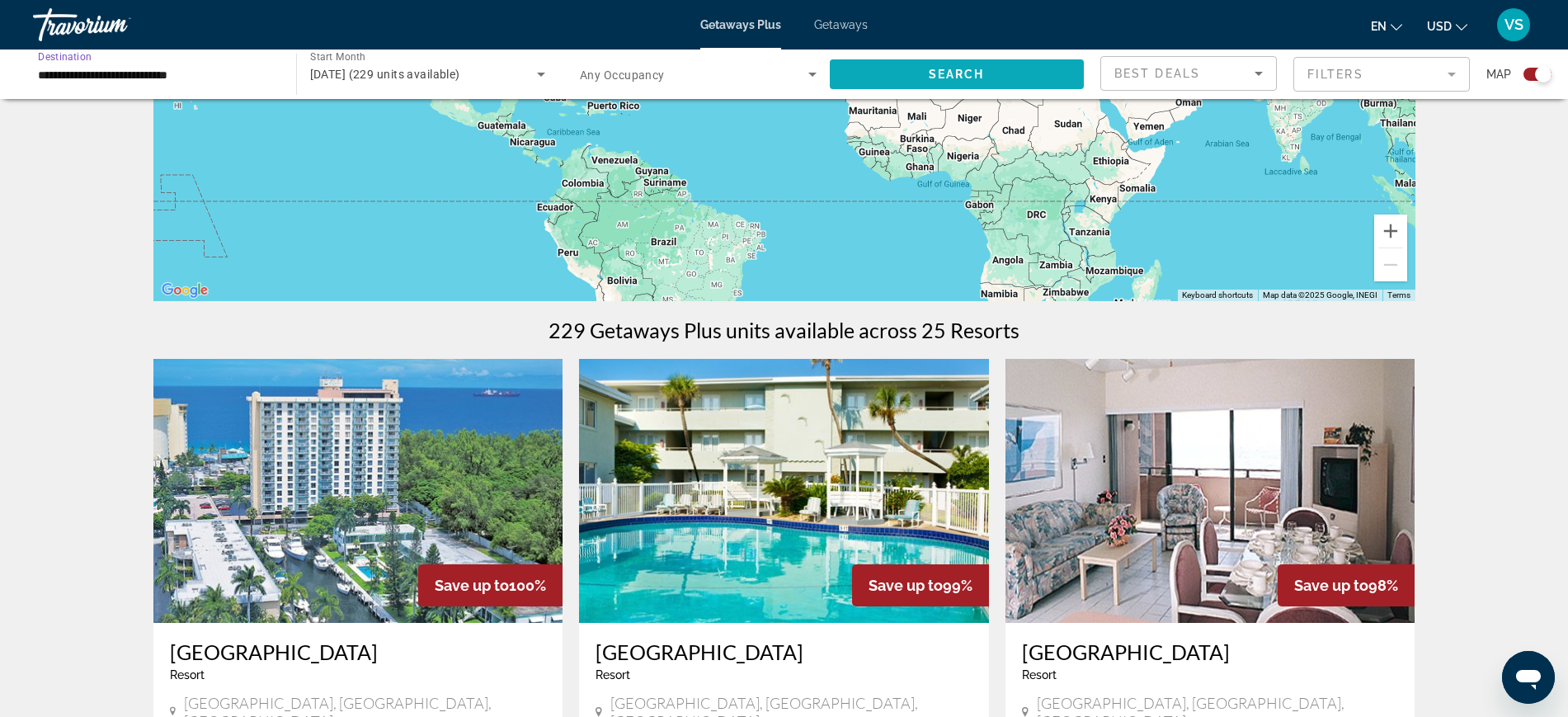
click at [977, 75] on span "Search" at bounding box center [957, 74] width 56 height 13
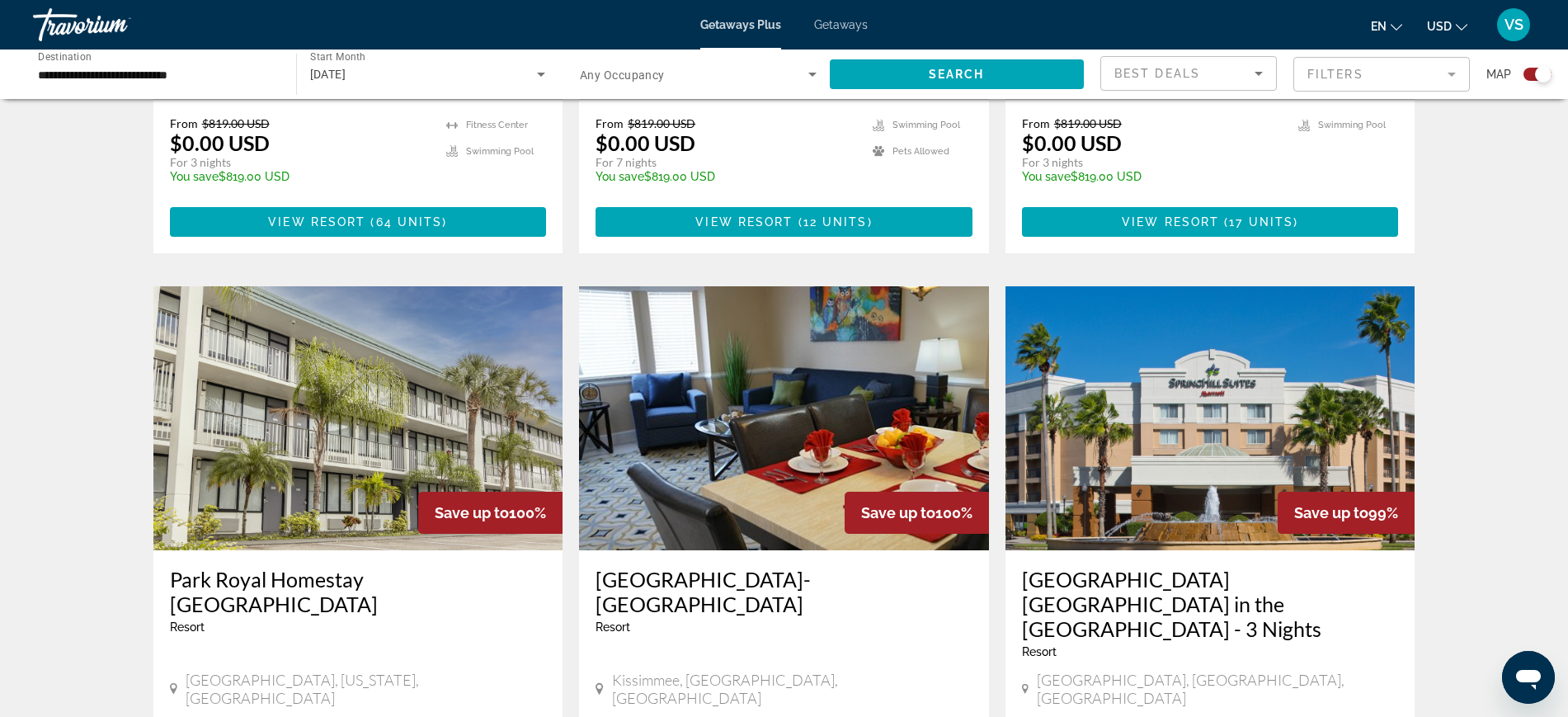
scroll to position [1754, 0]
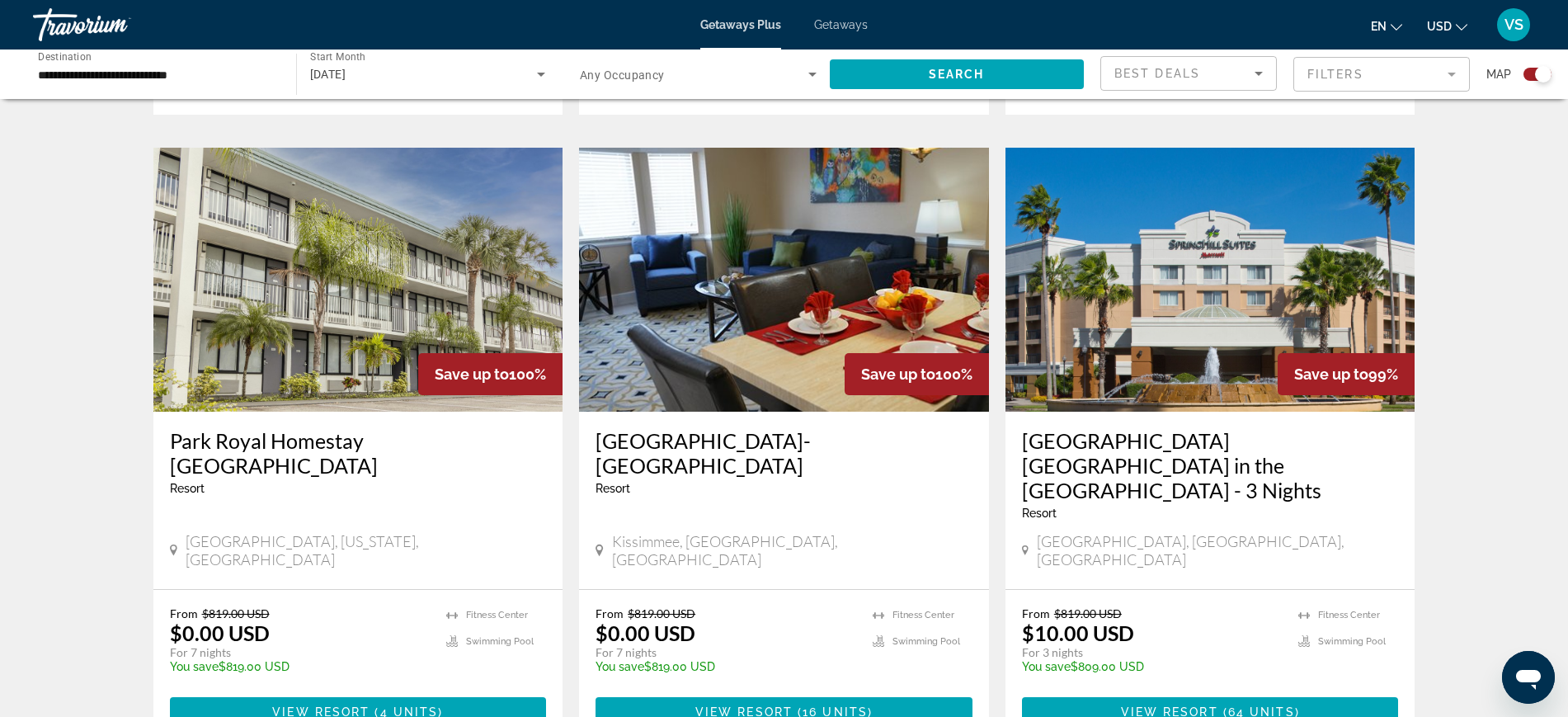
click at [133, 73] on input "**********" at bounding box center [156, 74] width 237 height 19
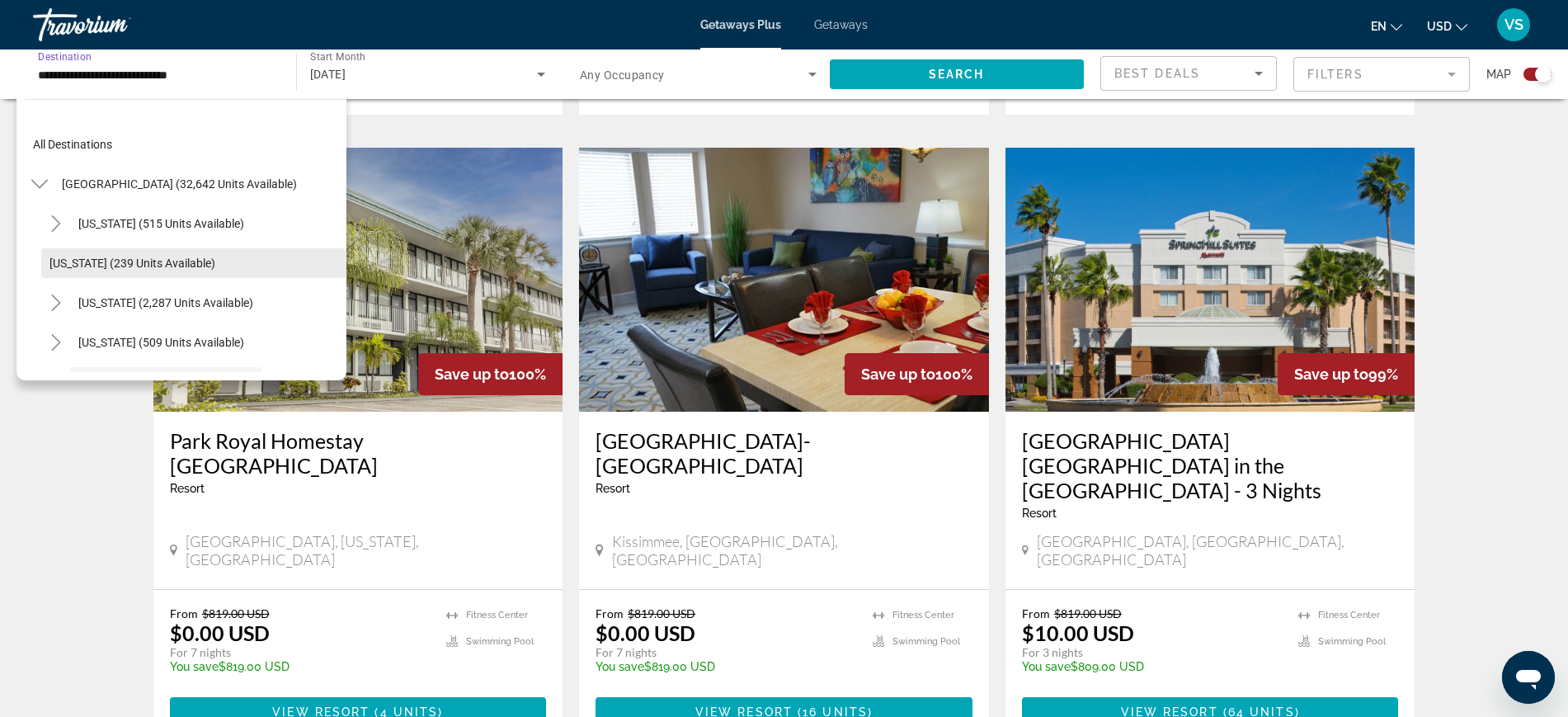
scroll to position [137, 0]
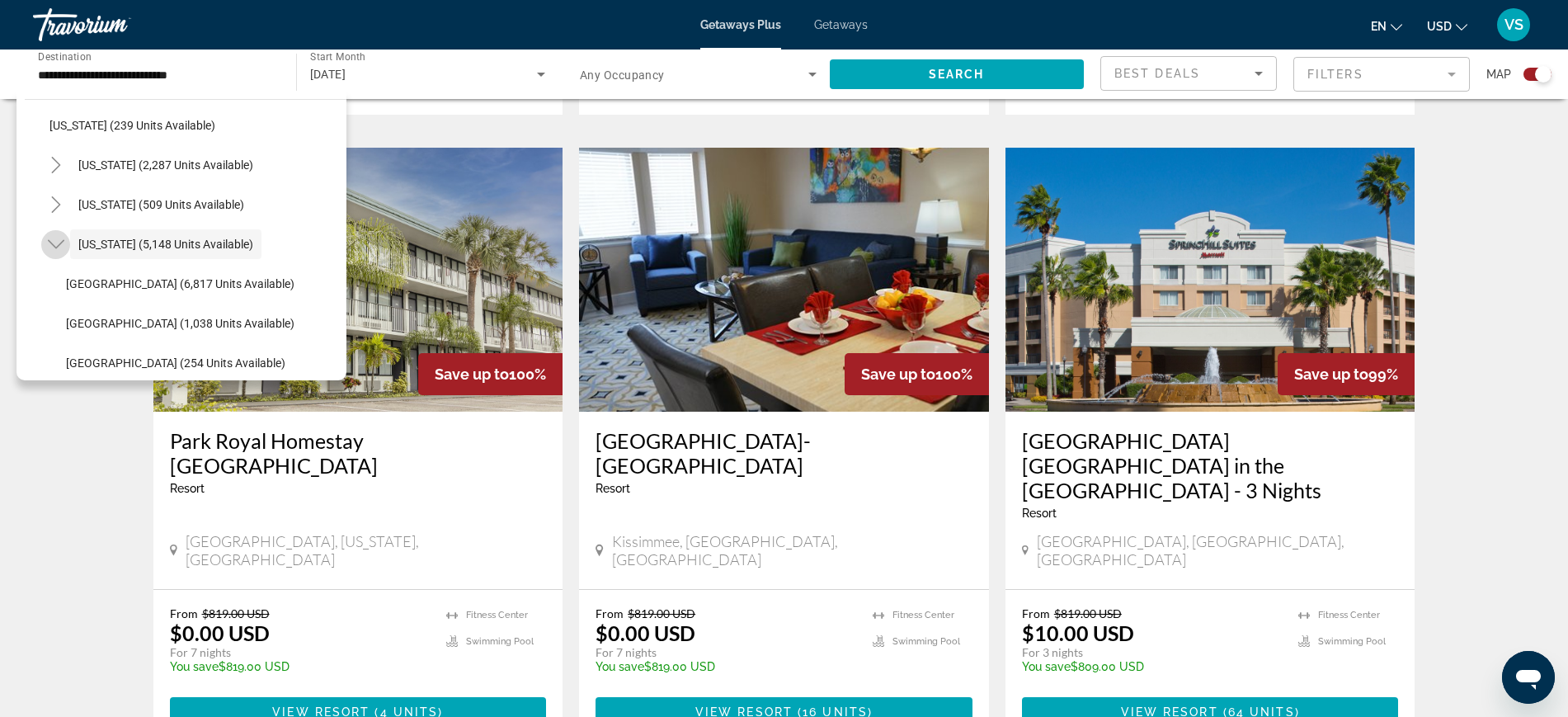
click at [58, 238] on icon "Toggle Florida (5,148 units available)" at bounding box center [56, 245] width 17 height 17
drag, startPoint x: 55, startPoint y: 239, endPoint x: 119, endPoint y: 256, distance: 66.2
click at [57, 239] on icon "Toggle Florida (5,148 units available)" at bounding box center [56, 245] width 17 height 17
click at [161, 325] on span "[GEOGRAPHIC_DATA] (1,038 units available)" at bounding box center [180, 324] width 228 height 13
type input "**********"
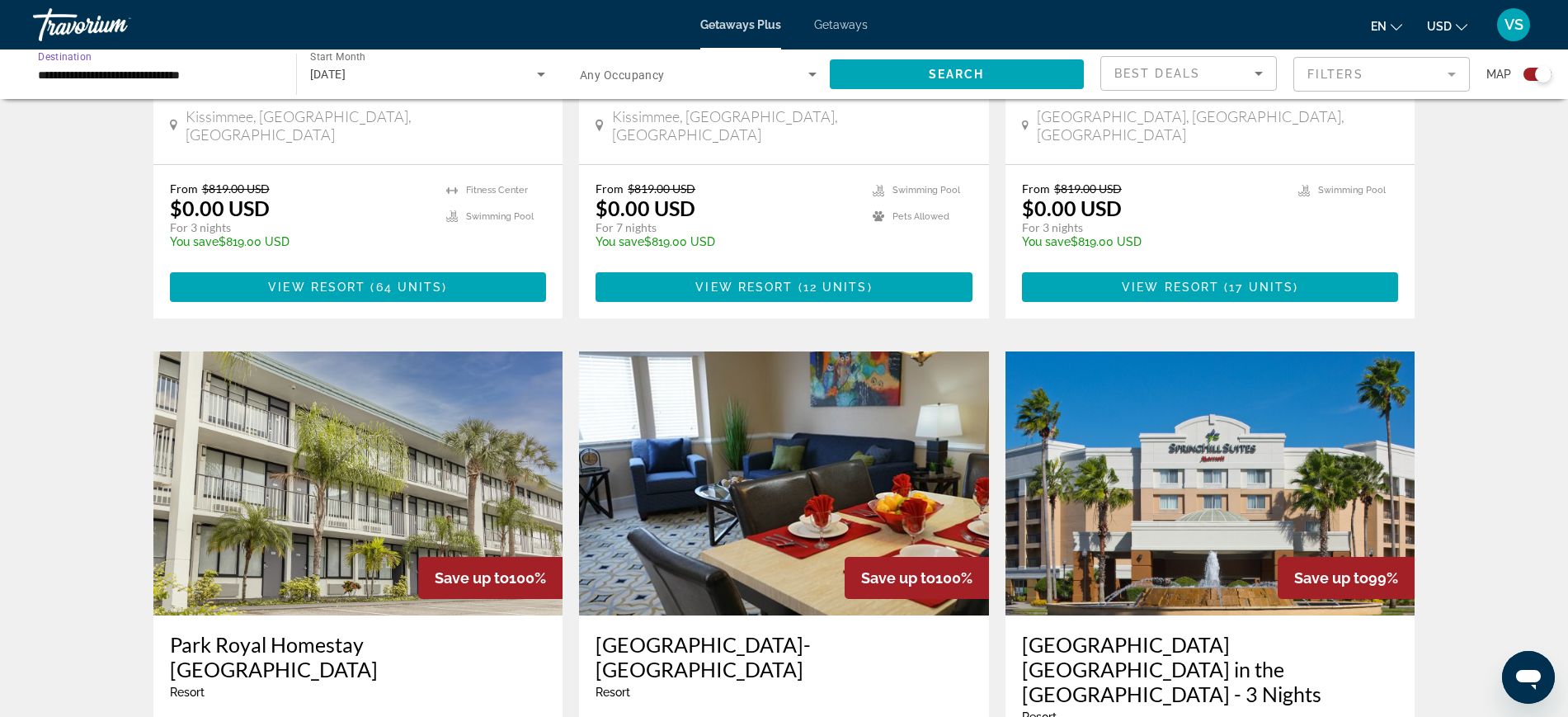
scroll to position [1548, 0]
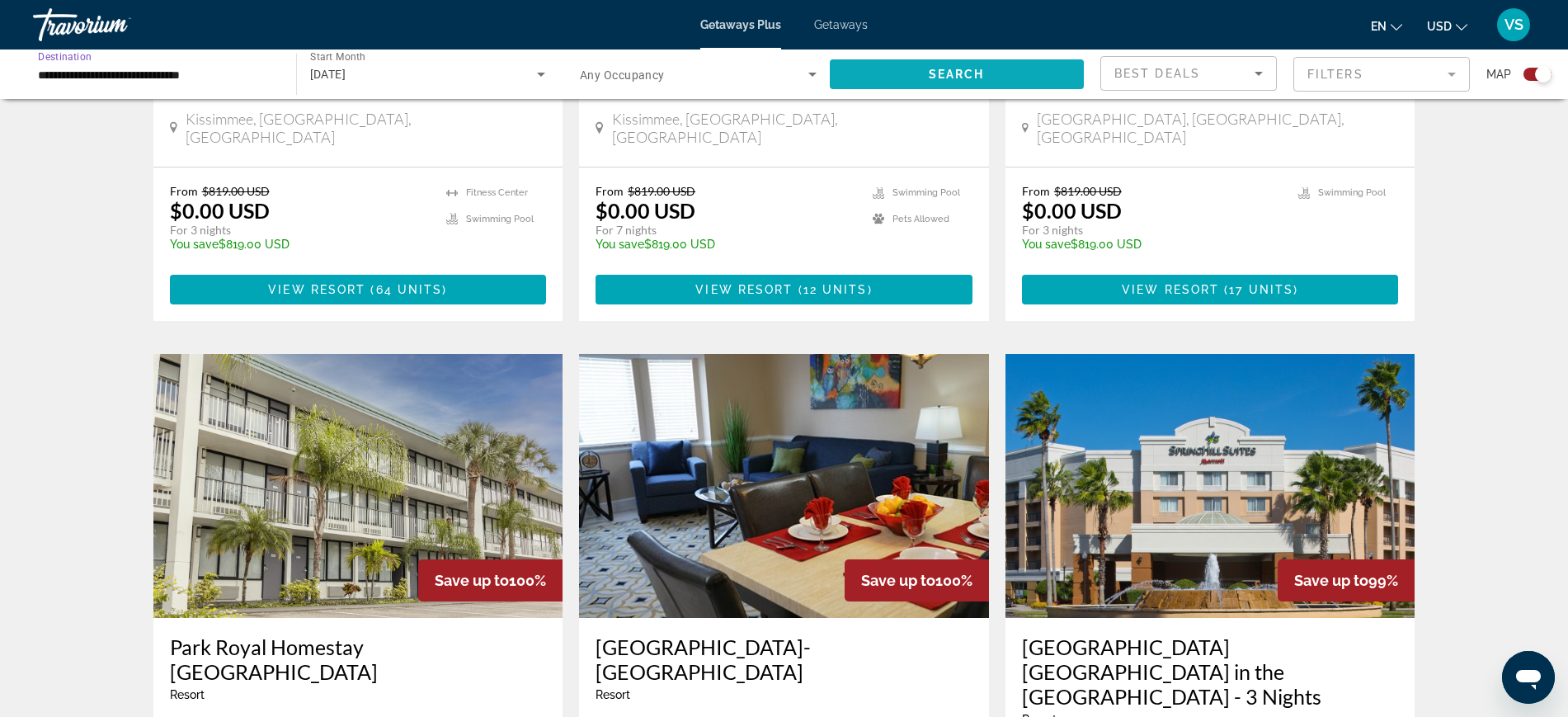
click at [988, 63] on span "Search widget" at bounding box center [957, 74] width 255 height 40
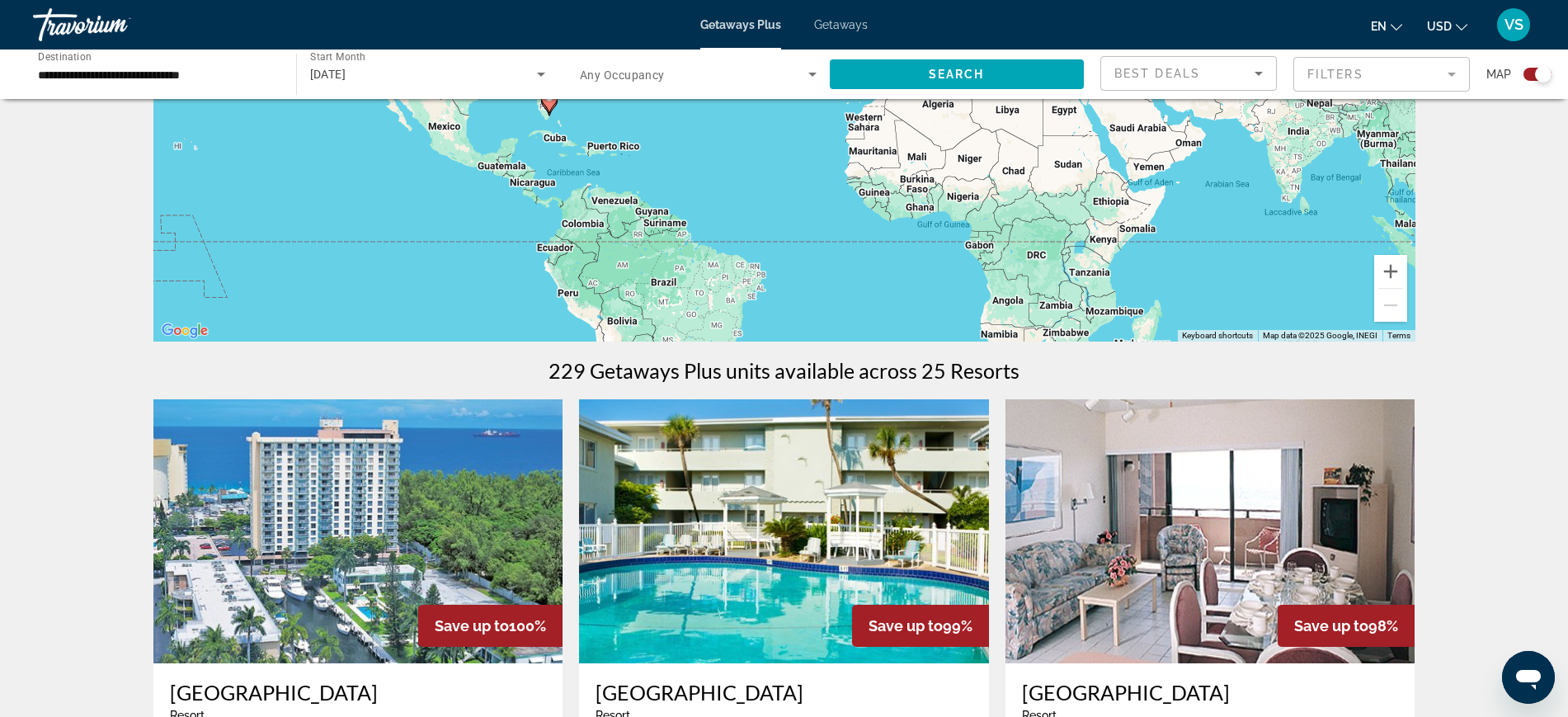
scroll to position [476, 0]
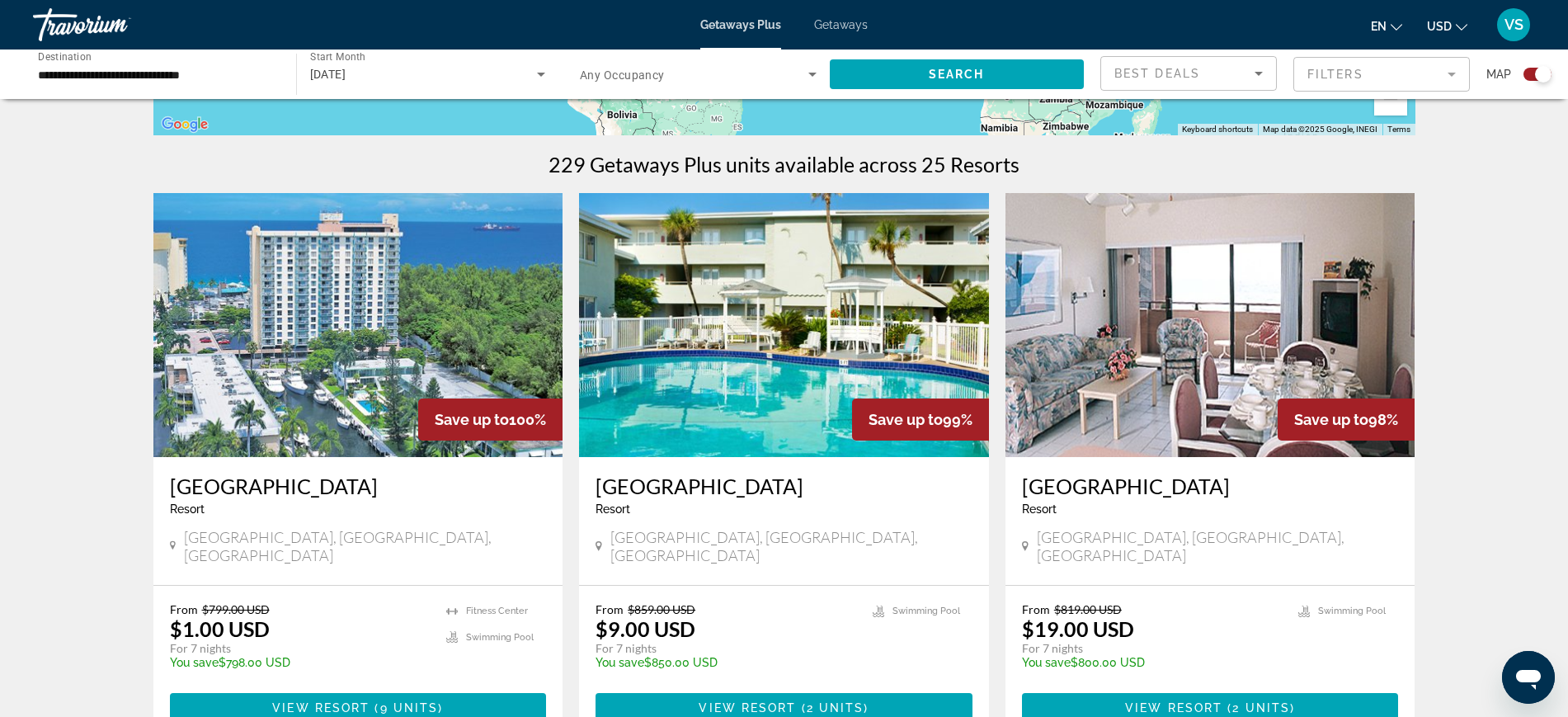
click at [368, 307] on img "Main content" at bounding box center [358, 325] width 410 height 264
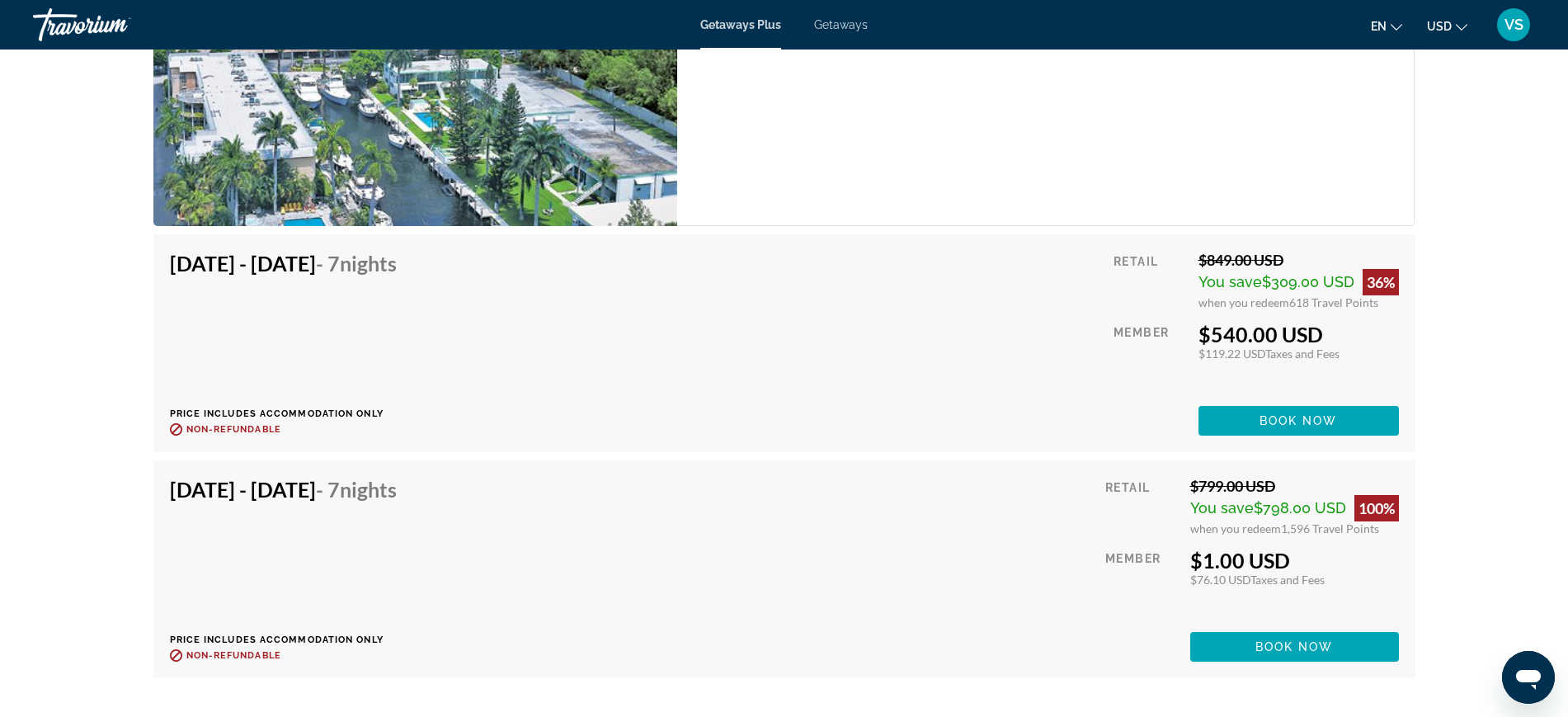
scroll to position [4848, 0]
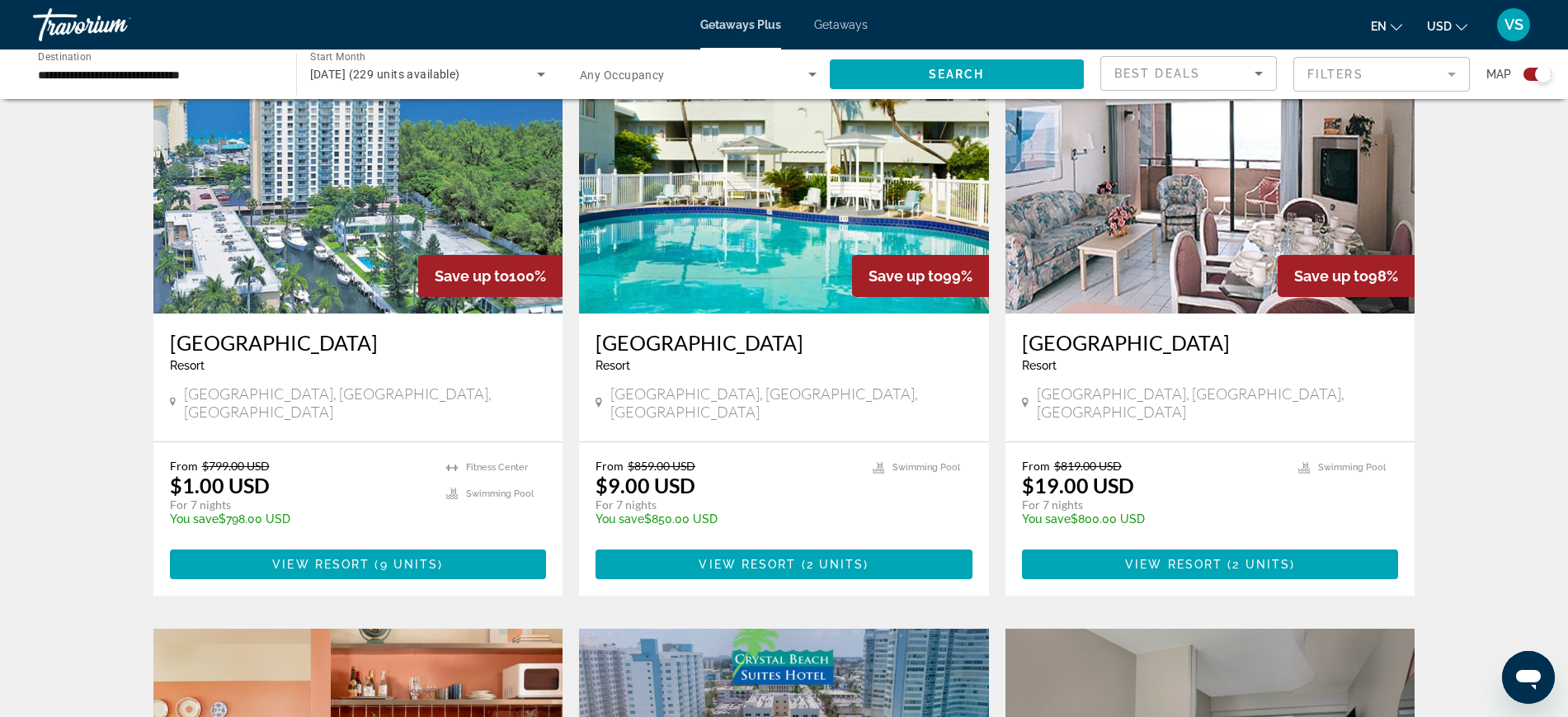
scroll to position [516, 0]
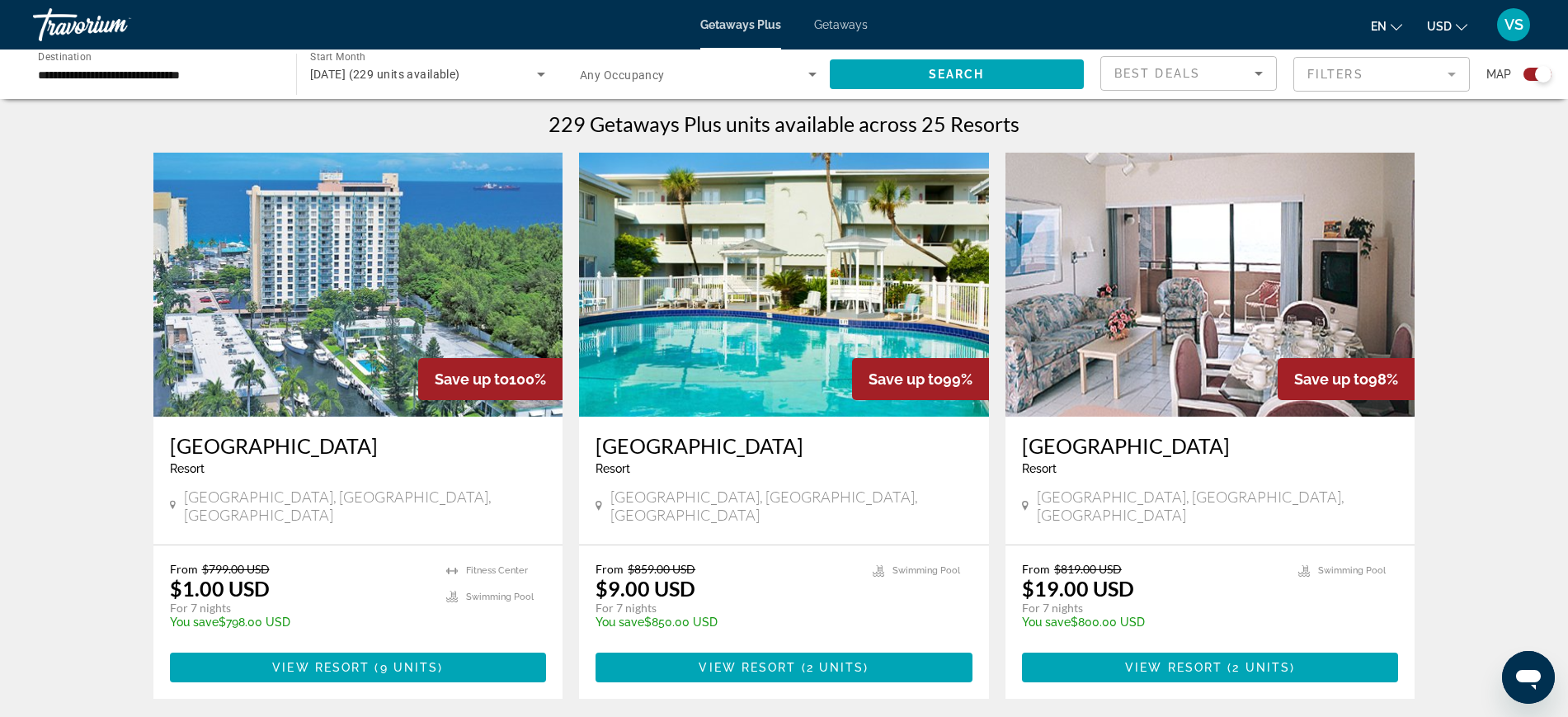
click at [1117, 439] on h3 "[GEOGRAPHIC_DATA]" at bounding box center [1210, 445] width 377 height 24
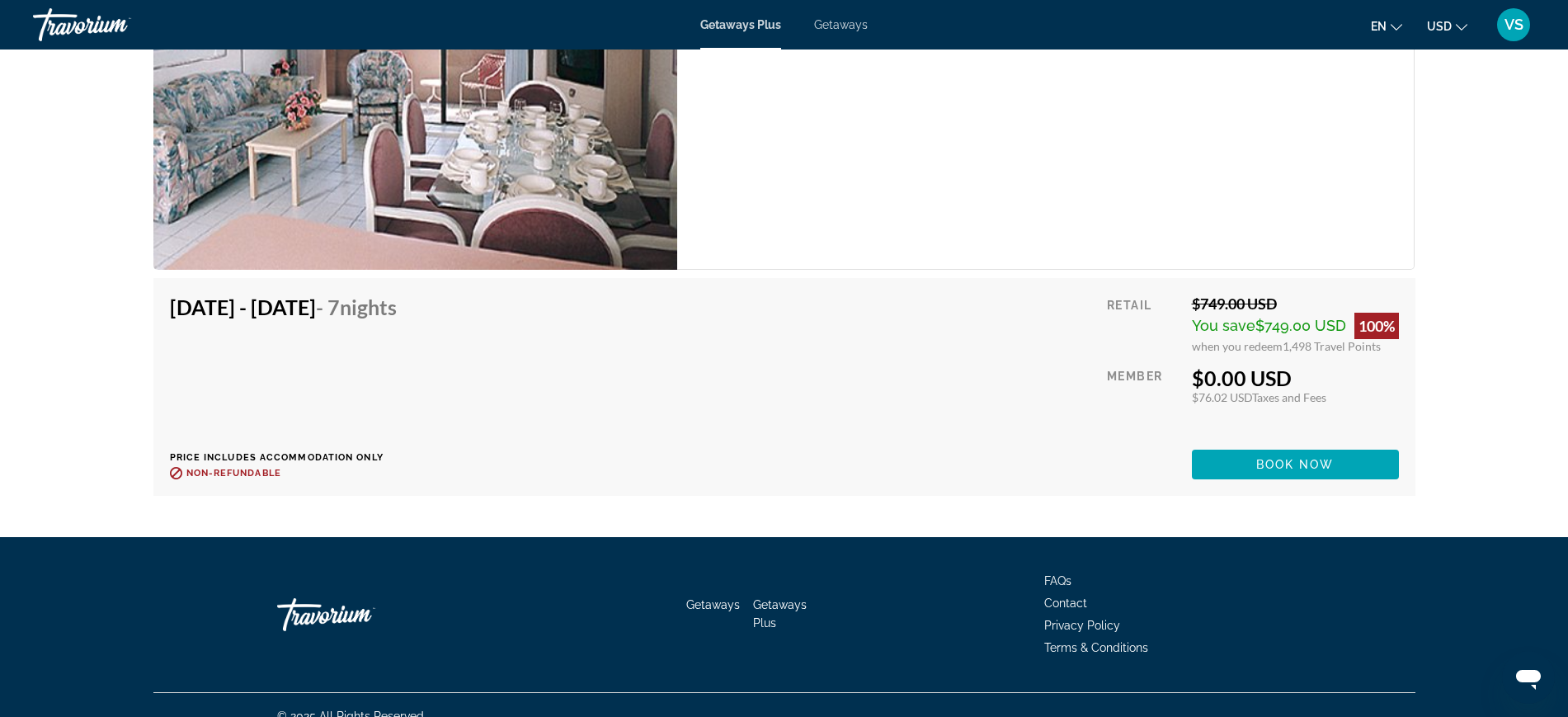
scroll to position [2718, 0]
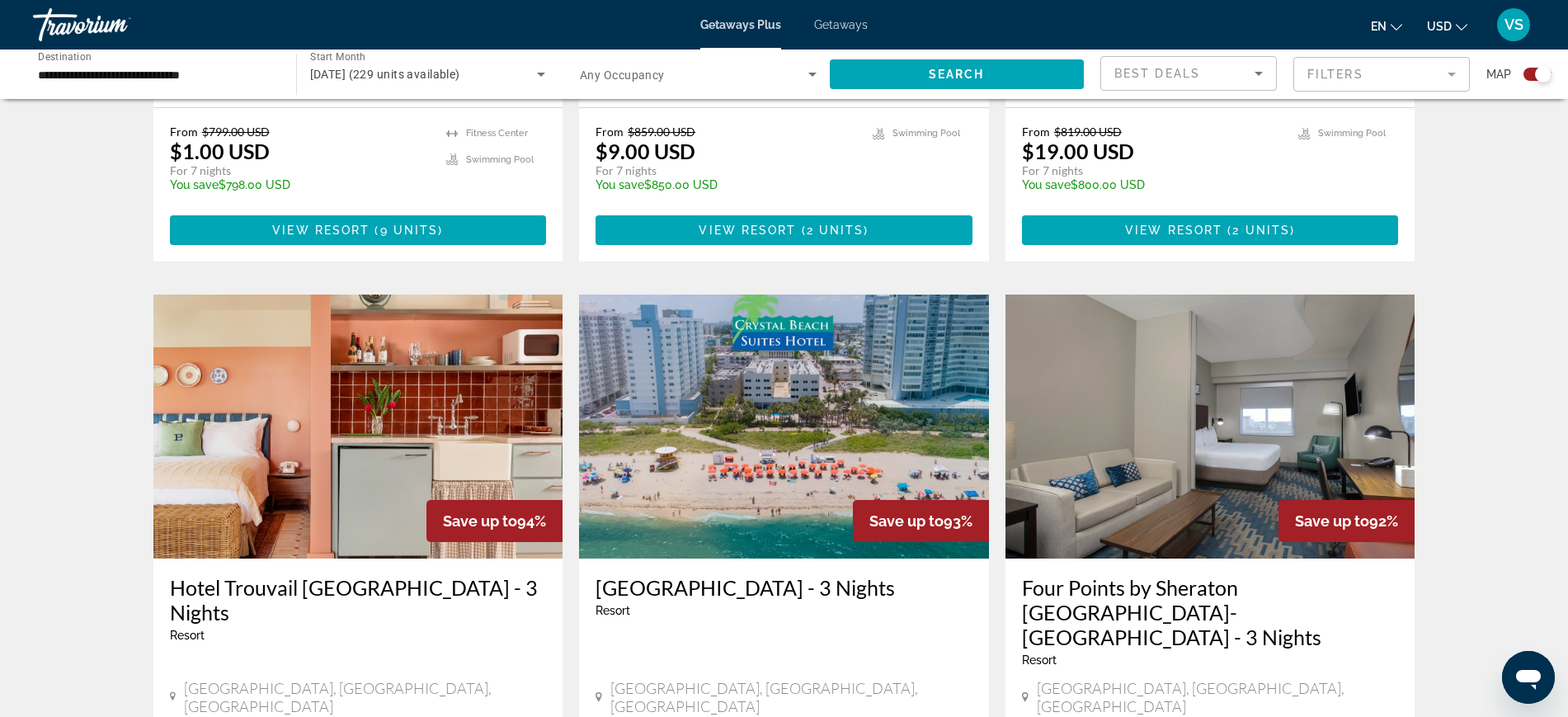
scroll to position [1135, 0]
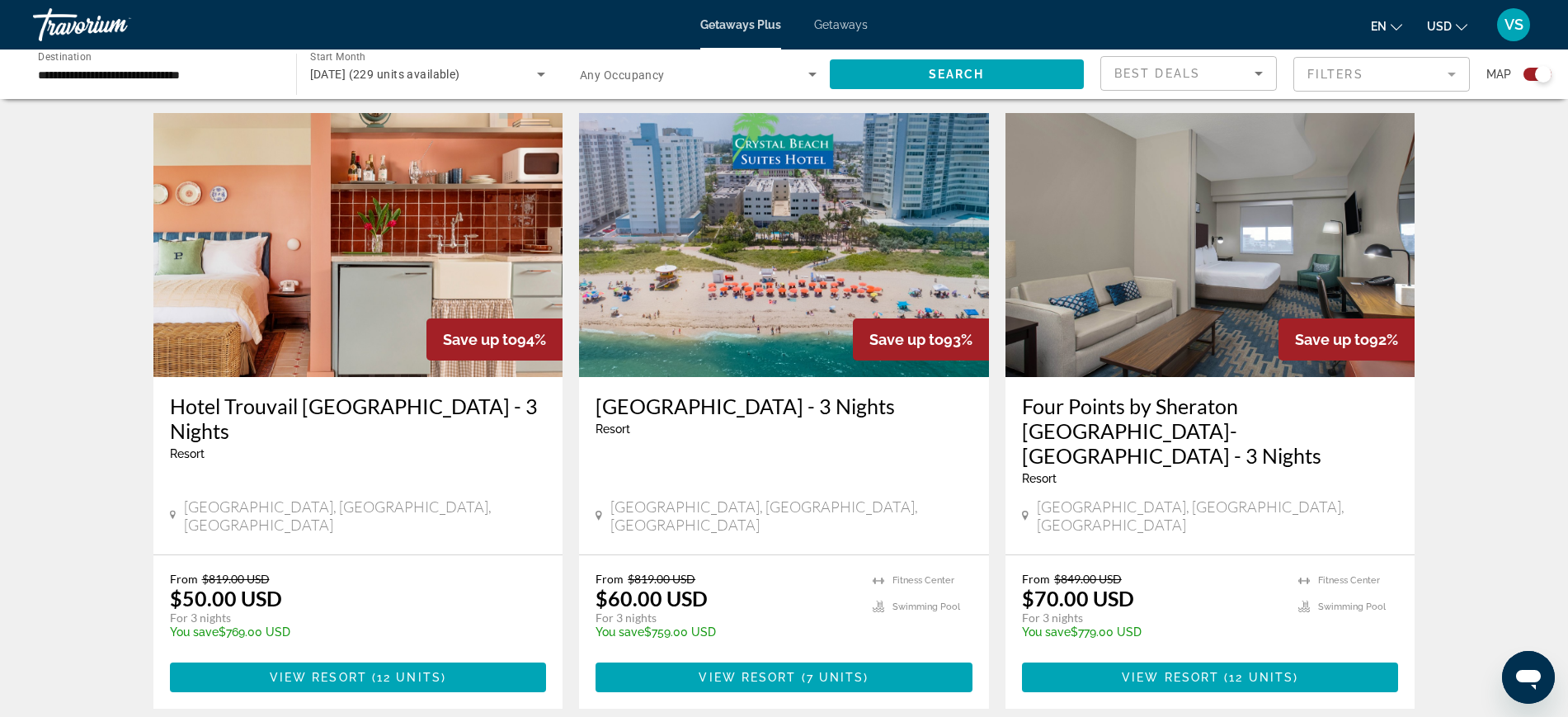
click at [733, 394] on h3 "[GEOGRAPHIC_DATA] - 3 Nights" at bounding box center [784, 406] width 377 height 24
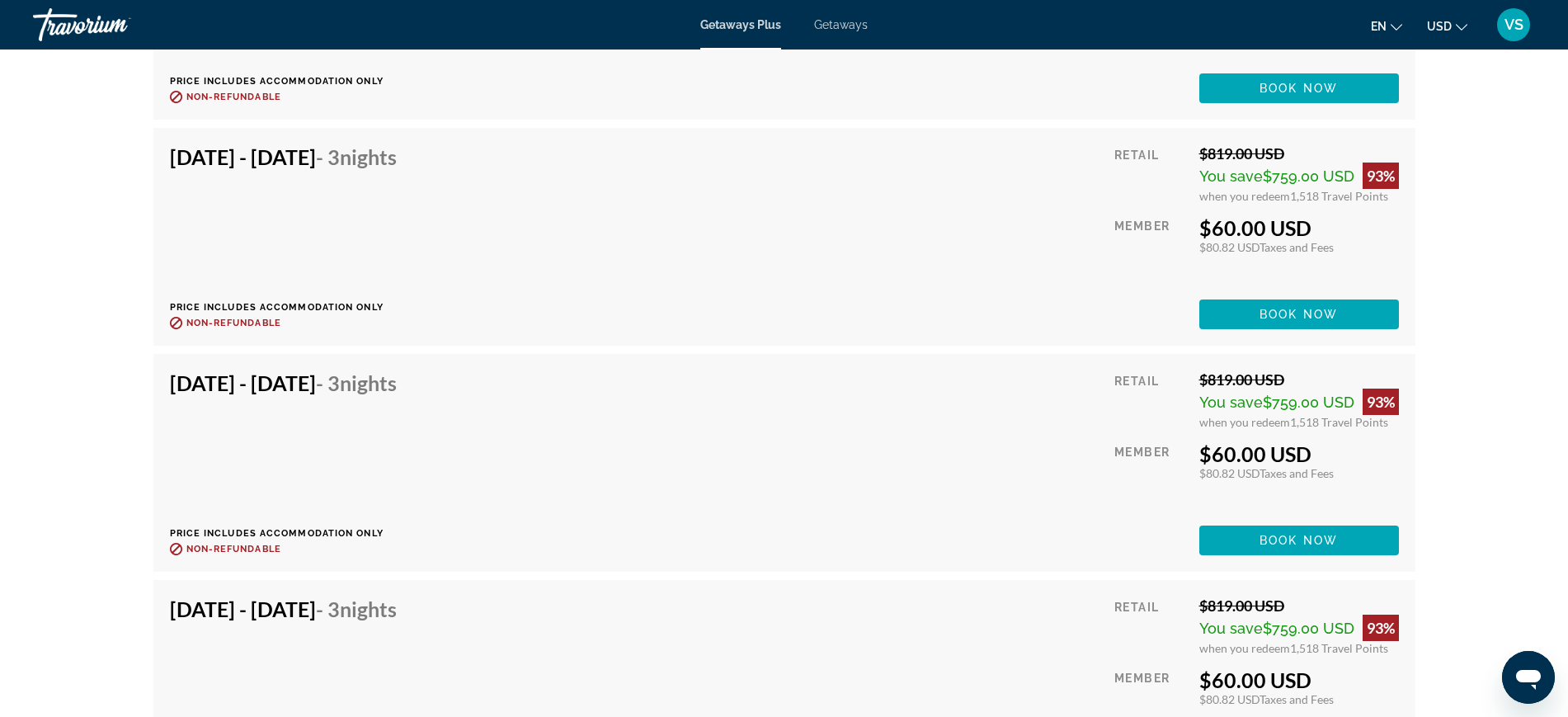
scroll to position [2580, 0]
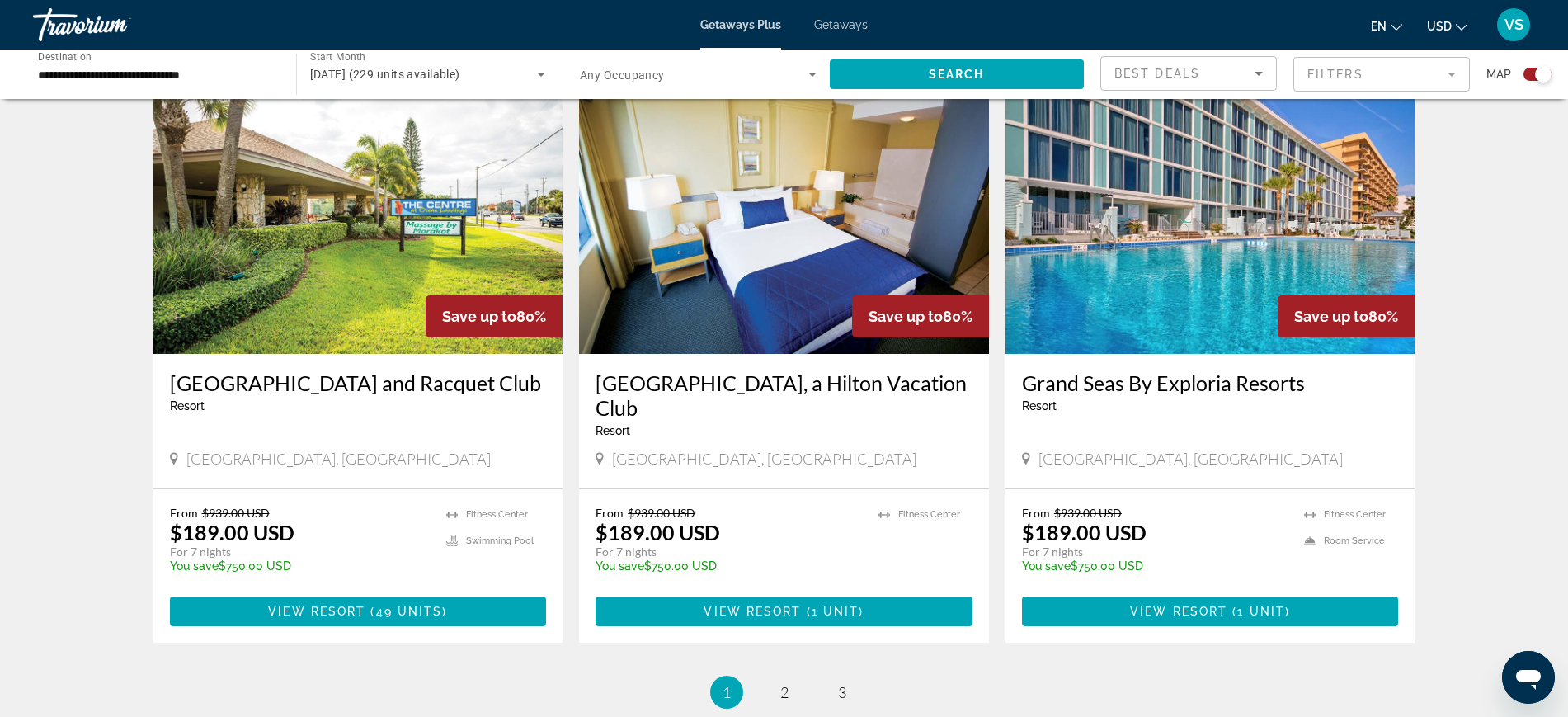
scroll to position [2539, 0]
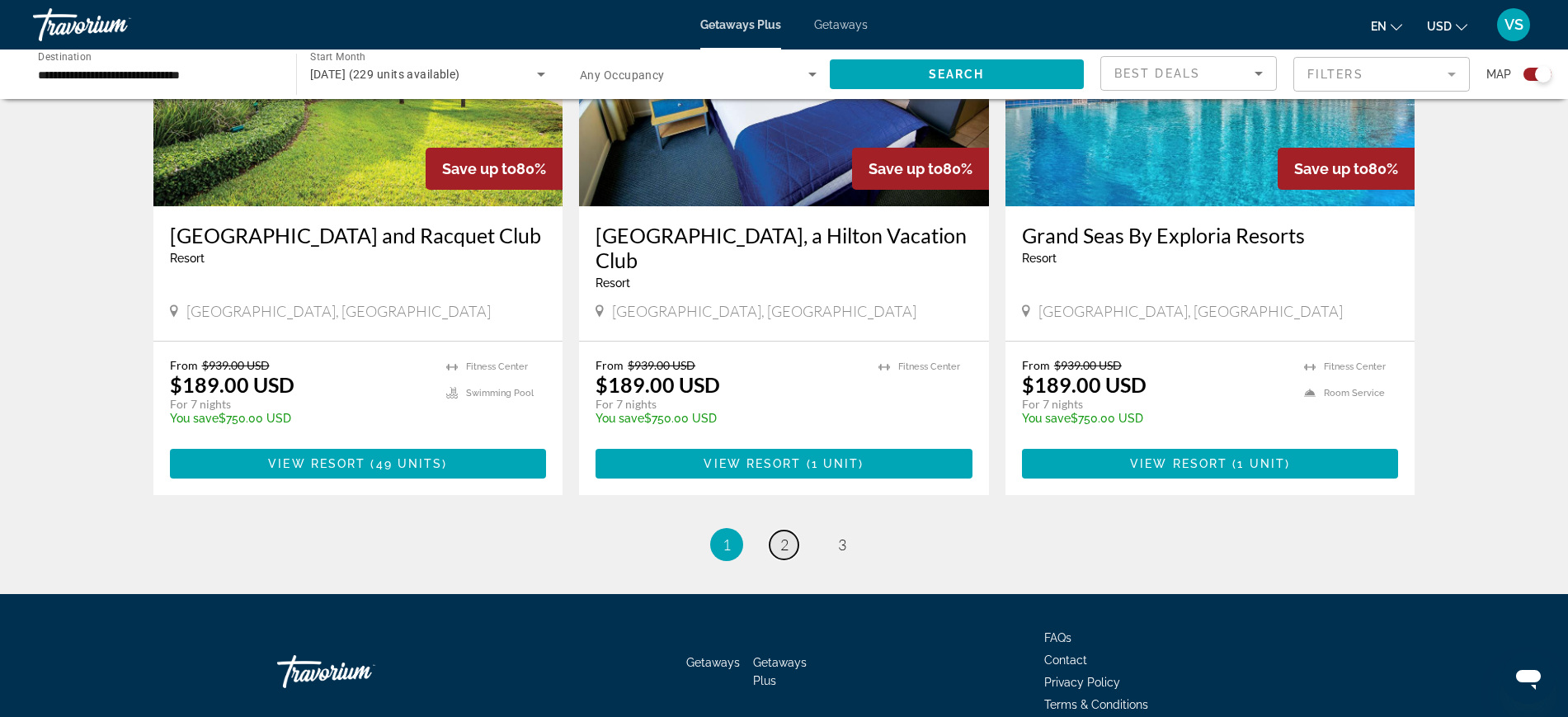
click at [776, 531] on link "page 2" at bounding box center [784, 545] width 29 height 29
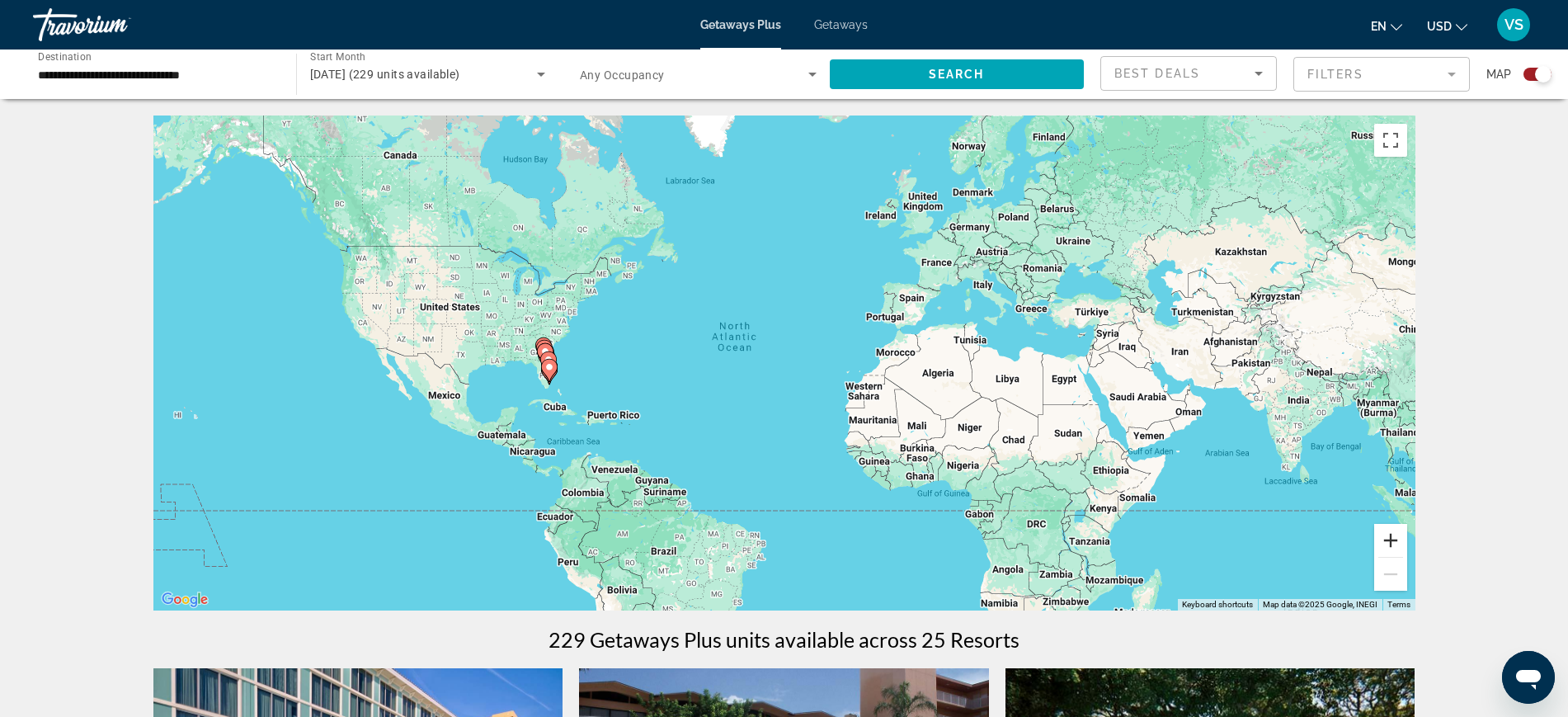
click at [1396, 546] on button "Zoom in" at bounding box center [1390, 540] width 33 height 33
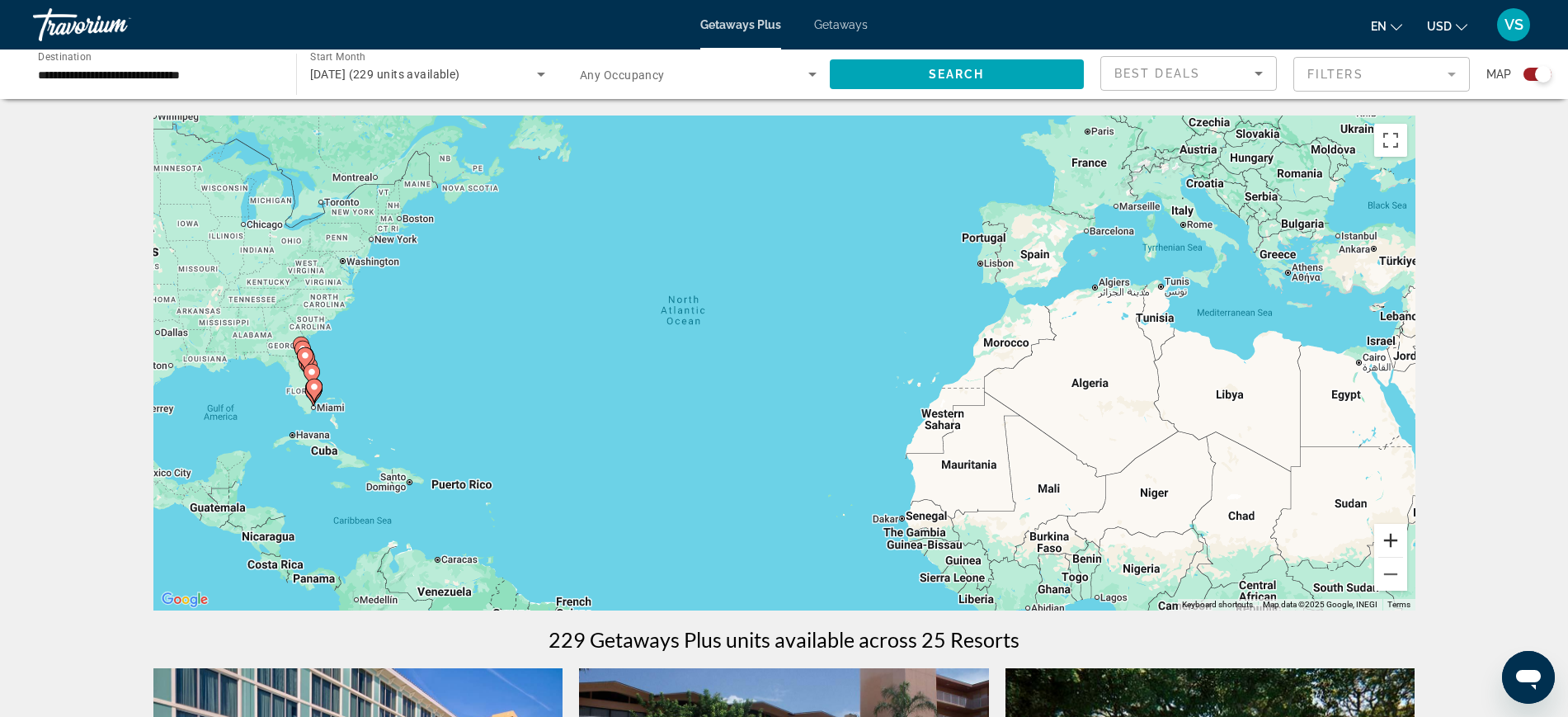
click at [1396, 546] on button "Zoom in" at bounding box center [1390, 540] width 33 height 33
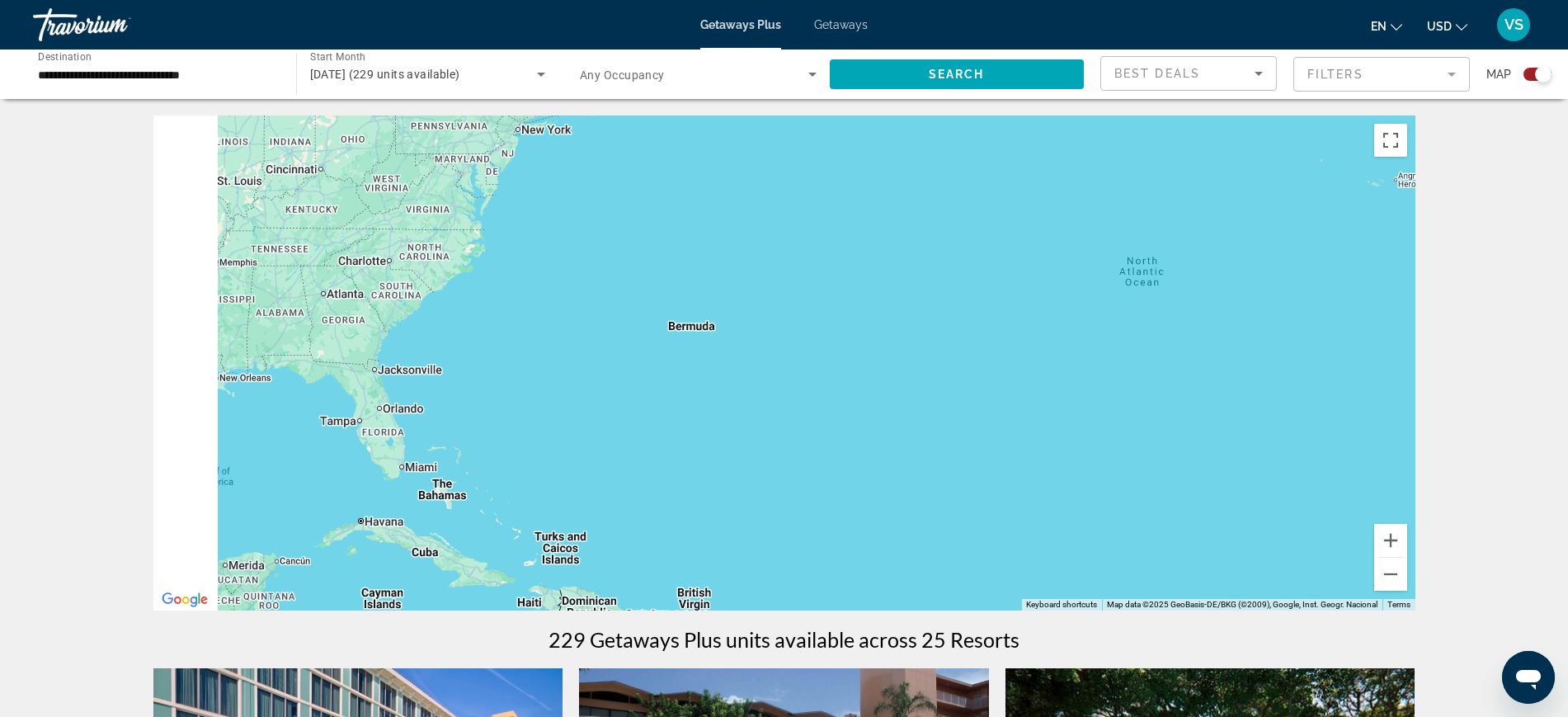
drag, startPoint x: 277, startPoint y: 420, endPoint x: 840, endPoint y: 434, distance: 563.2
click at [840, 434] on div "Main content" at bounding box center [784, 363] width 1262 height 495
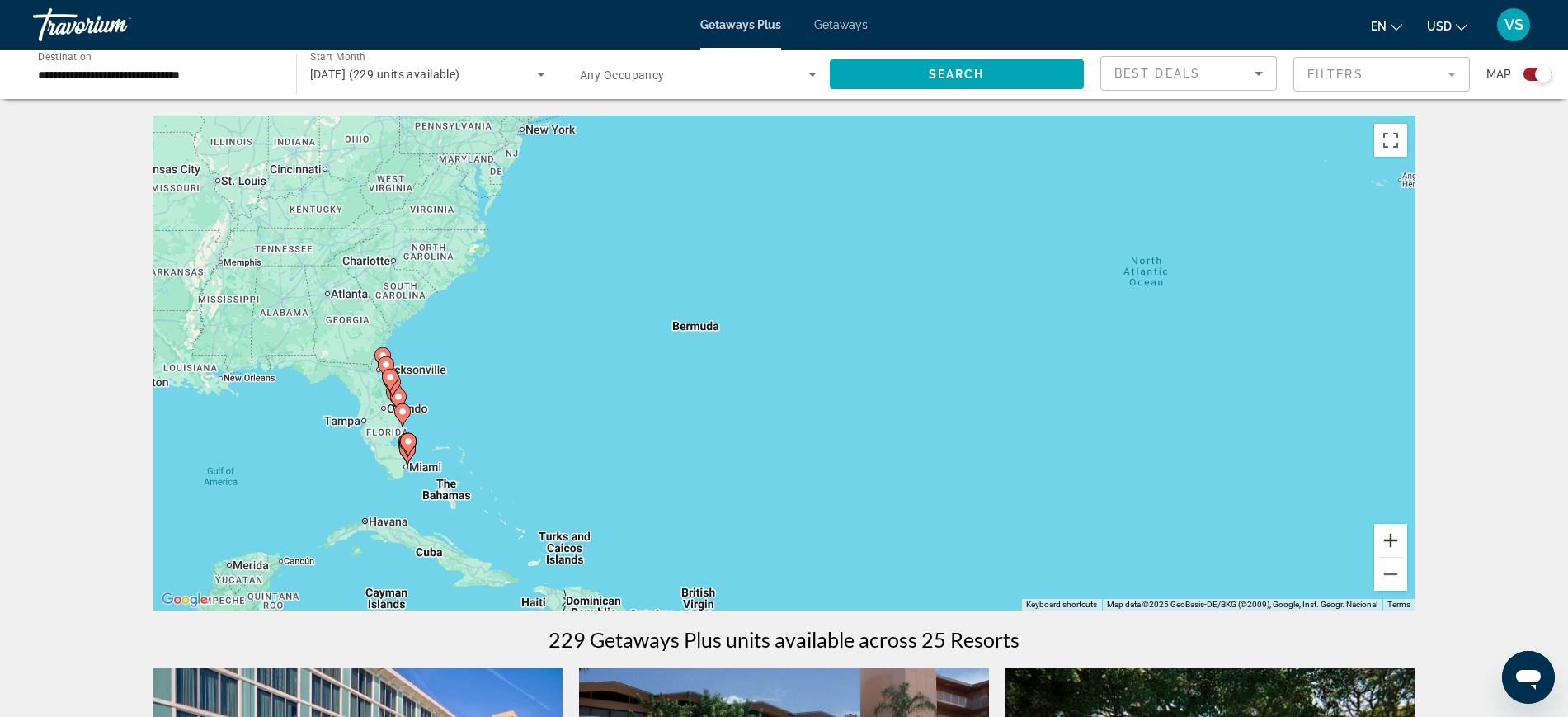
click at [1391, 541] on button "Zoom in" at bounding box center [1390, 540] width 33 height 33
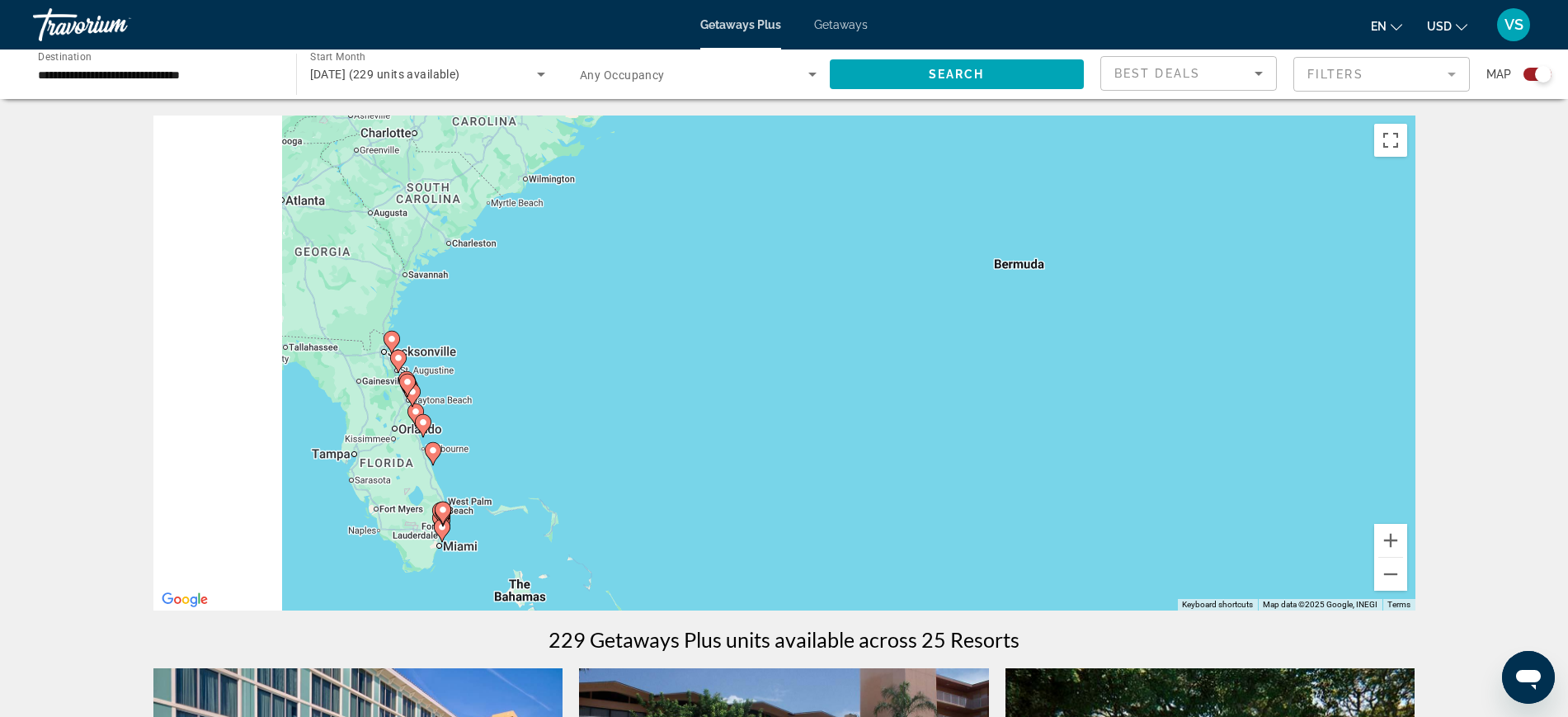
drag, startPoint x: 605, startPoint y: 471, endPoint x: 1262, endPoint y: 457, distance: 657.1
click at [1249, 454] on div "To activate drag with keyboard, press Alt + Enter. Once in keyboard drag state,…" at bounding box center [784, 363] width 1262 height 495
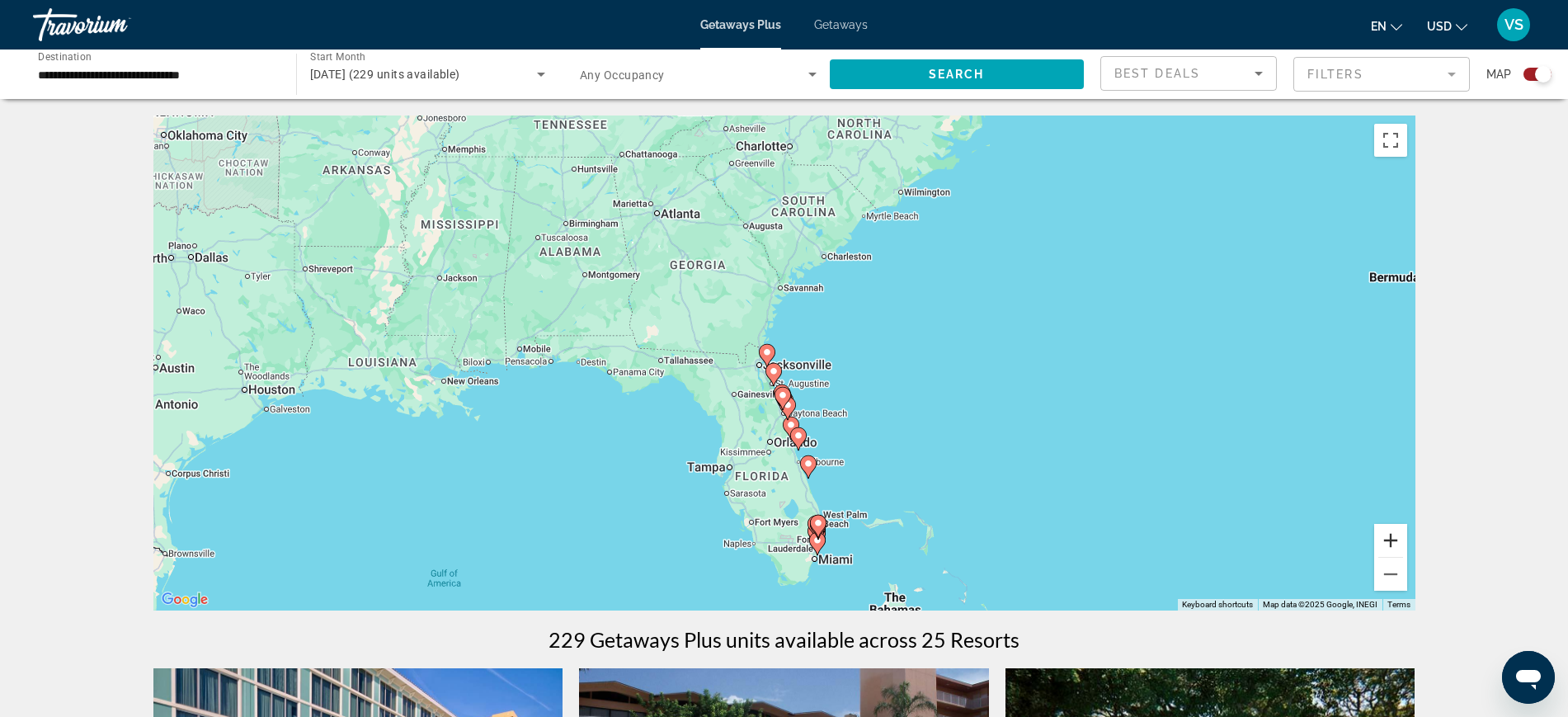
click at [1394, 537] on button "Zoom in" at bounding box center [1390, 540] width 33 height 33
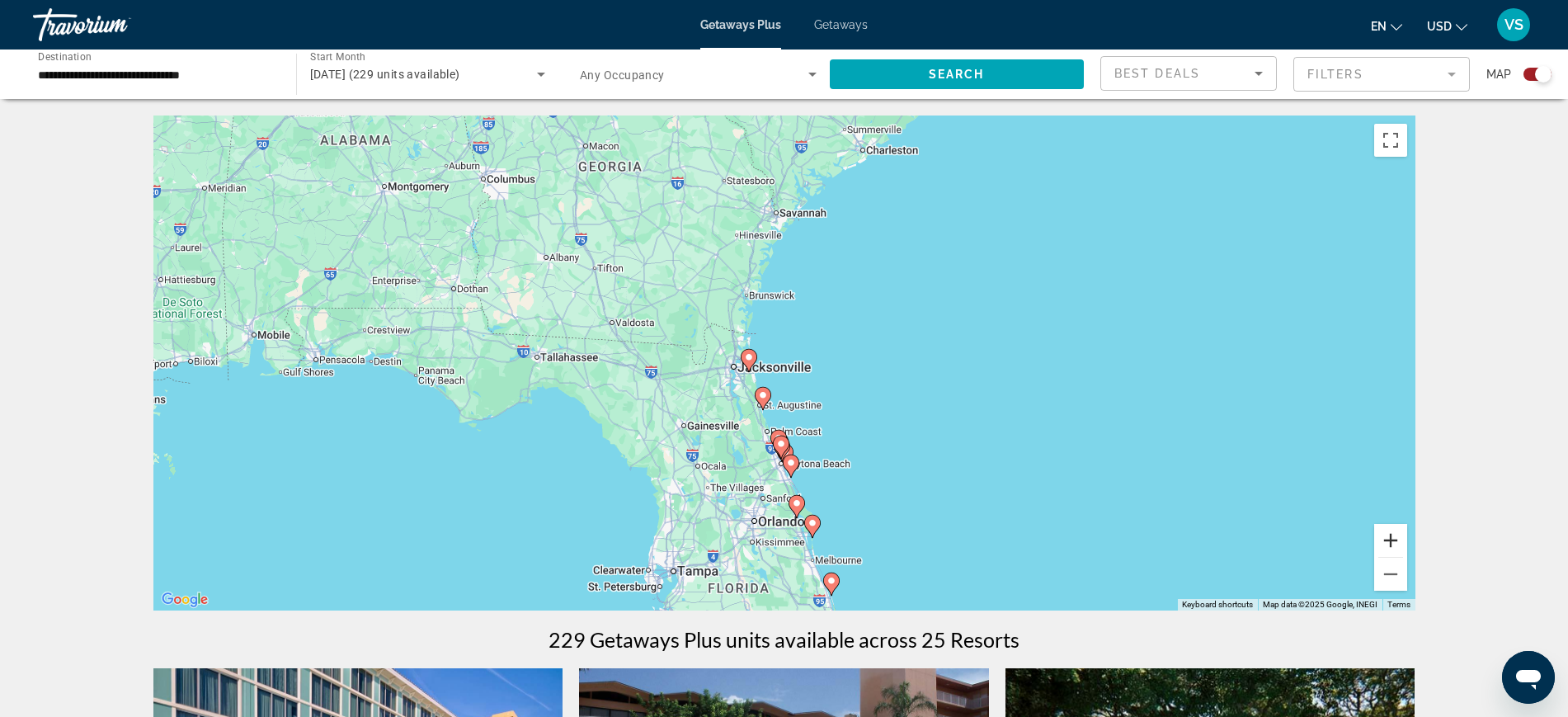
click at [1394, 537] on button "Zoom in" at bounding box center [1390, 540] width 33 height 33
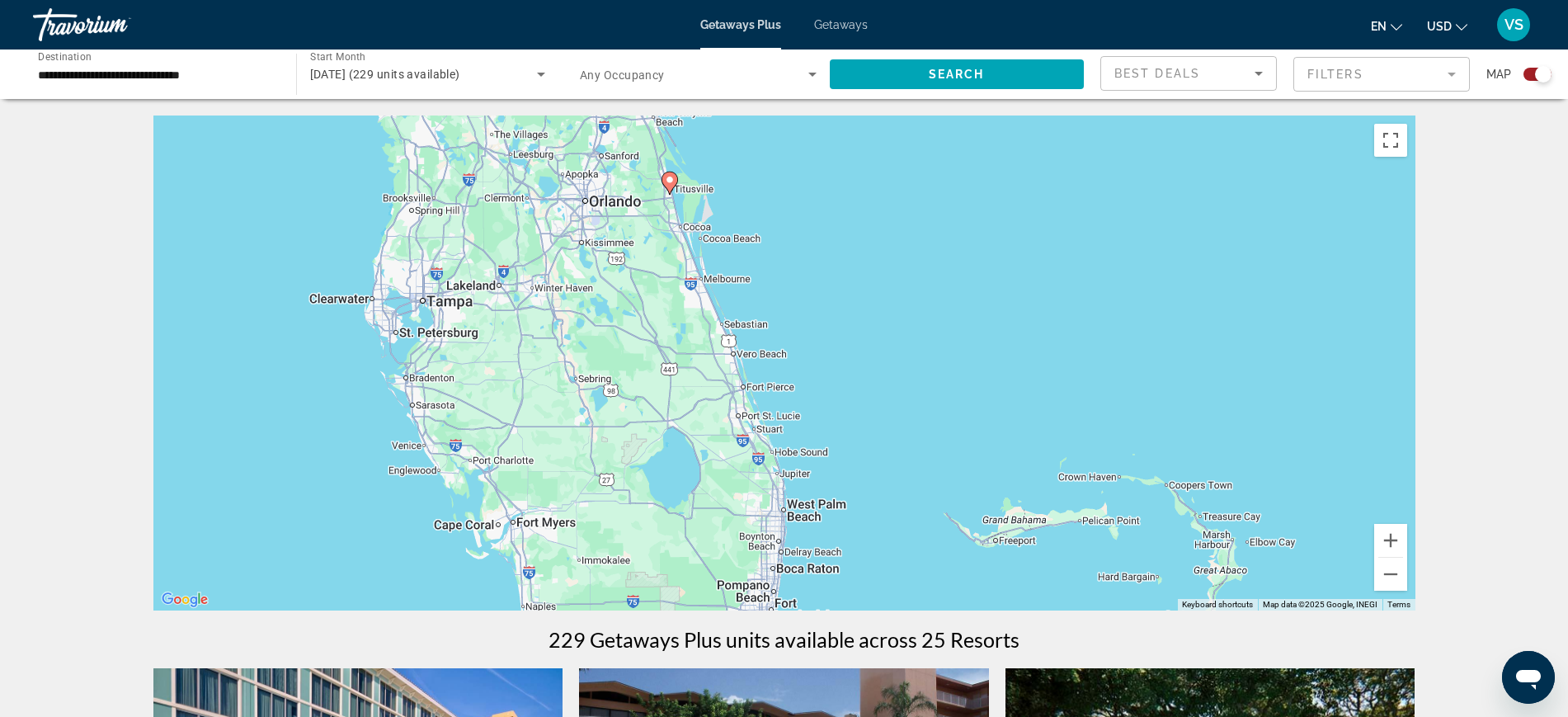
drag, startPoint x: 1106, startPoint y: 531, endPoint x: 972, endPoint y: 52, distance: 497.4
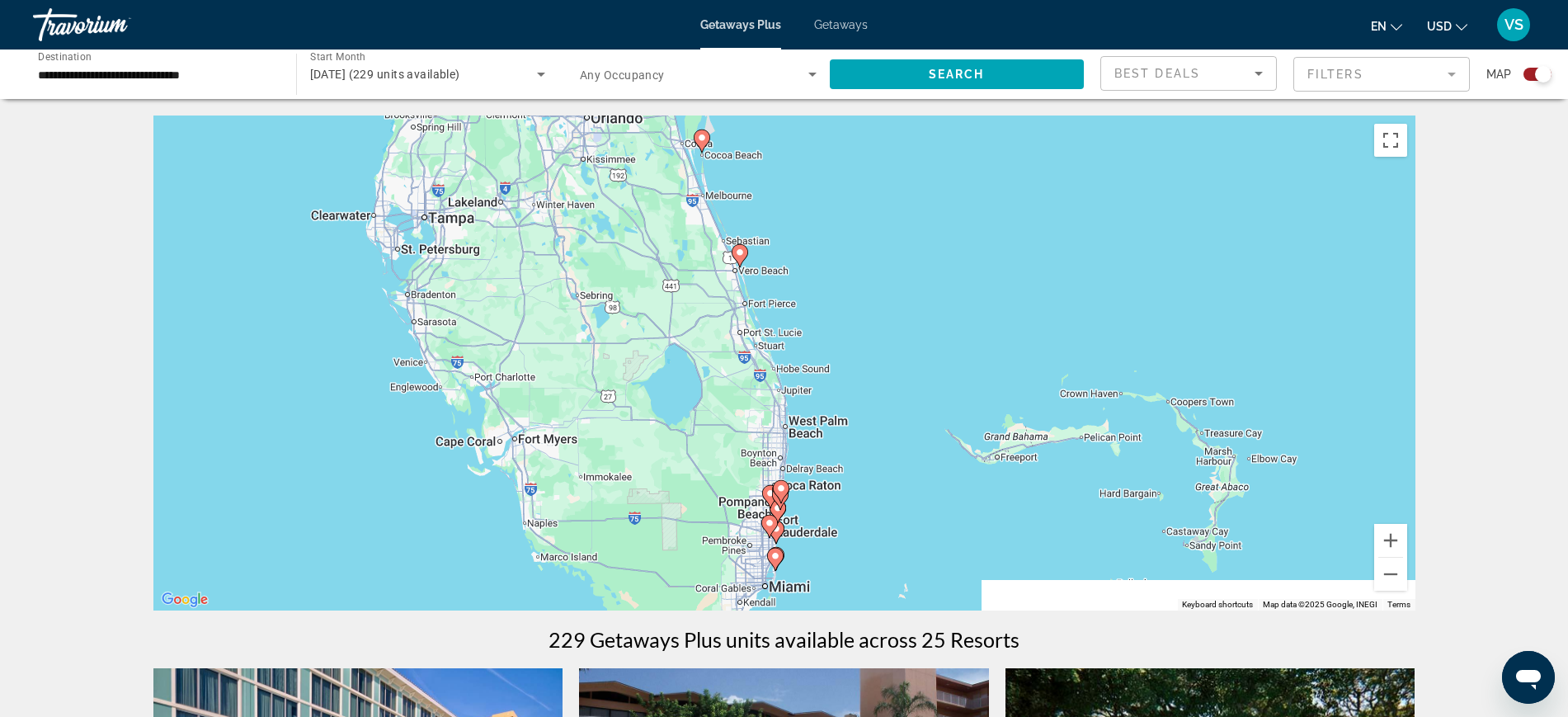
drag, startPoint x: 951, startPoint y: 382, endPoint x: 948, endPoint y: 280, distance: 102.0
click at [948, 280] on div "To activate drag with keyboard, press Alt + Enter. Once in keyboard drag state,…" at bounding box center [784, 363] width 1262 height 495
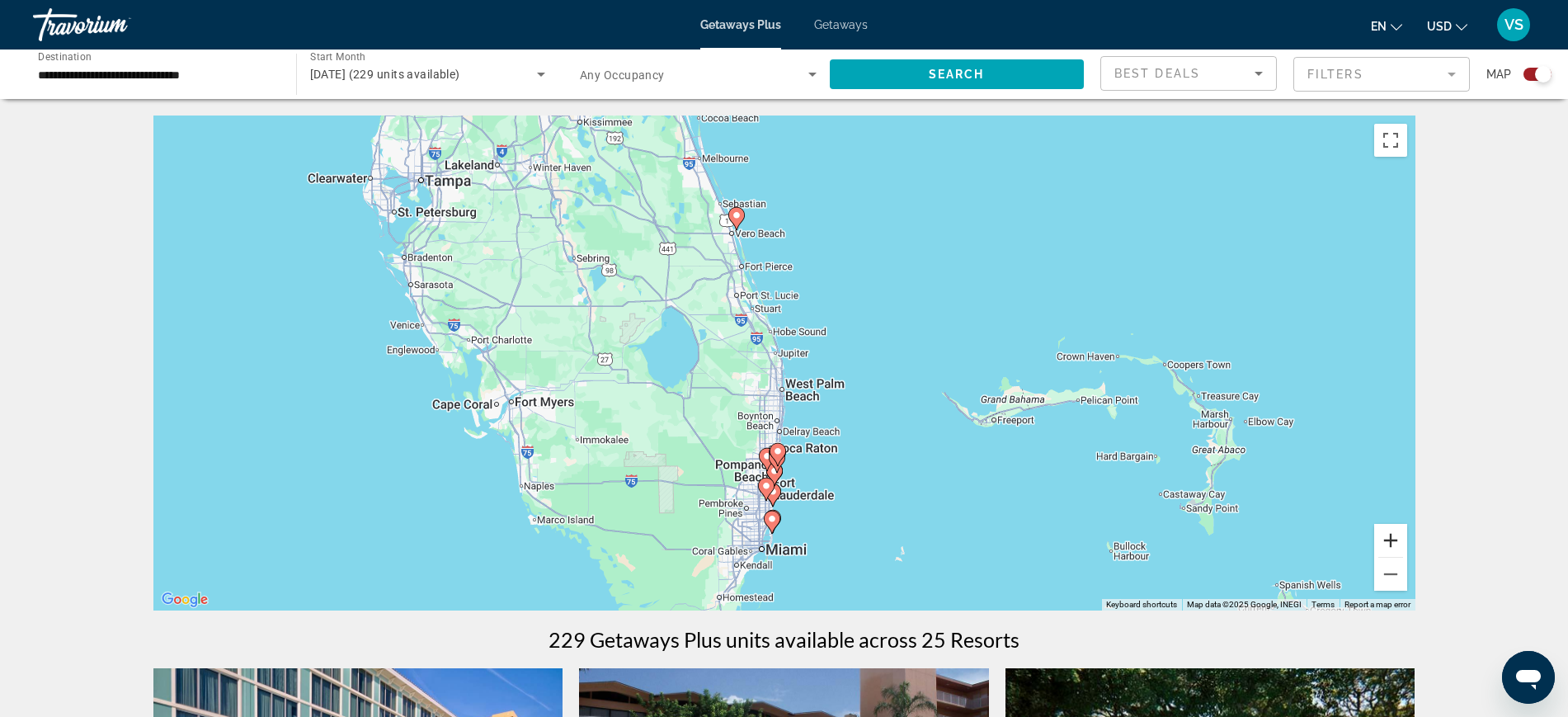
click at [1388, 547] on button "Zoom in" at bounding box center [1390, 540] width 33 height 33
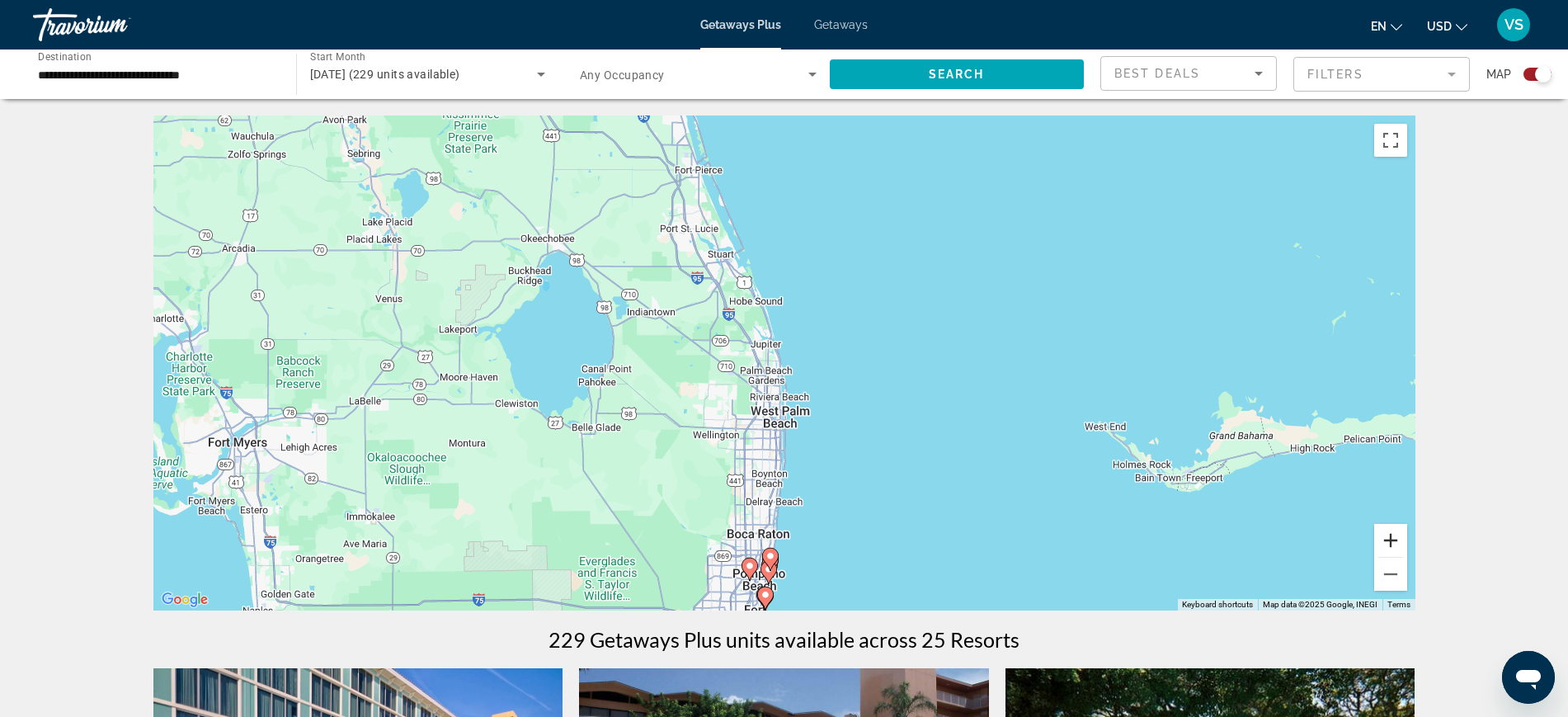
click at [1387, 547] on button "Zoom in" at bounding box center [1390, 540] width 33 height 33
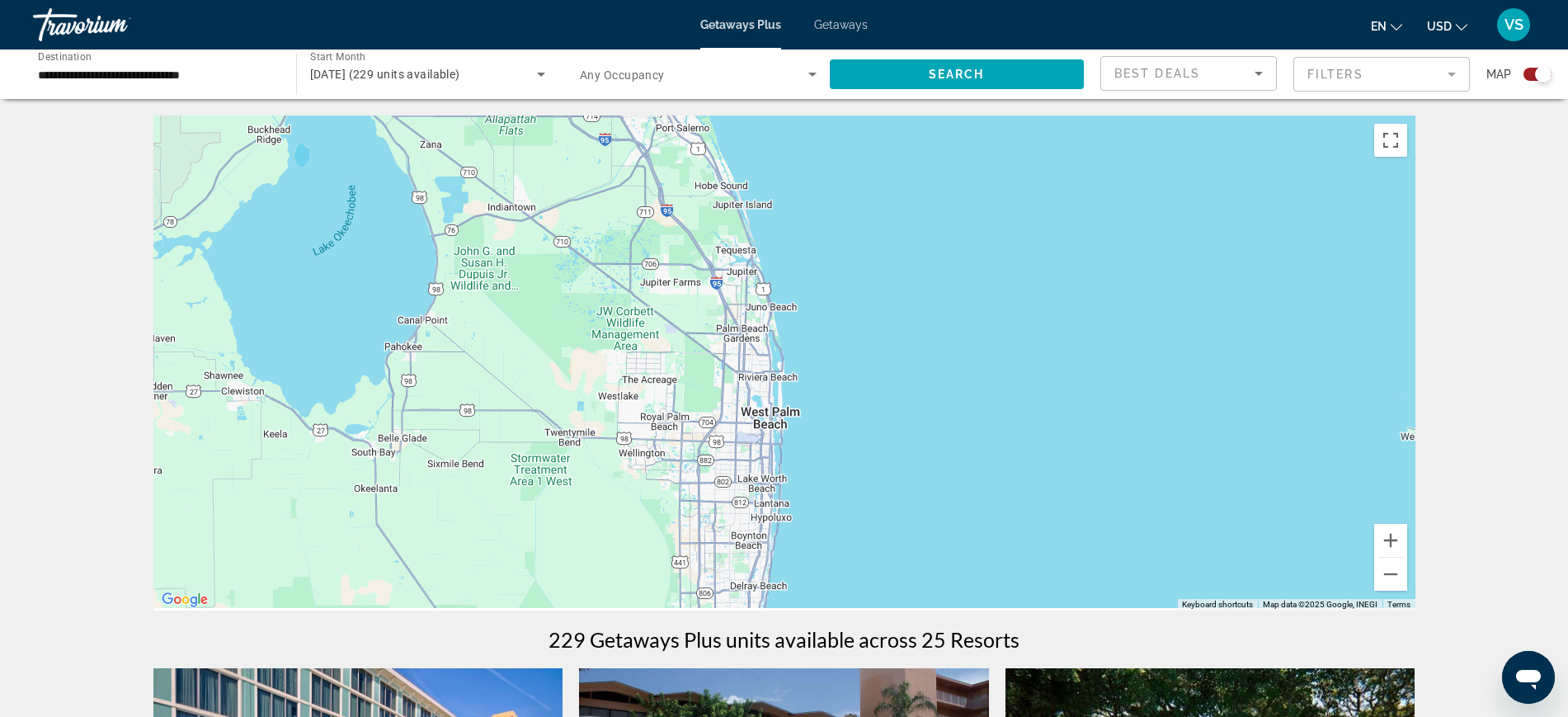
drag, startPoint x: 1058, startPoint y: 517, endPoint x: 1047, endPoint y: 380, distance: 137.4
click at [1047, 380] on div "Main content" at bounding box center [784, 363] width 1262 height 495
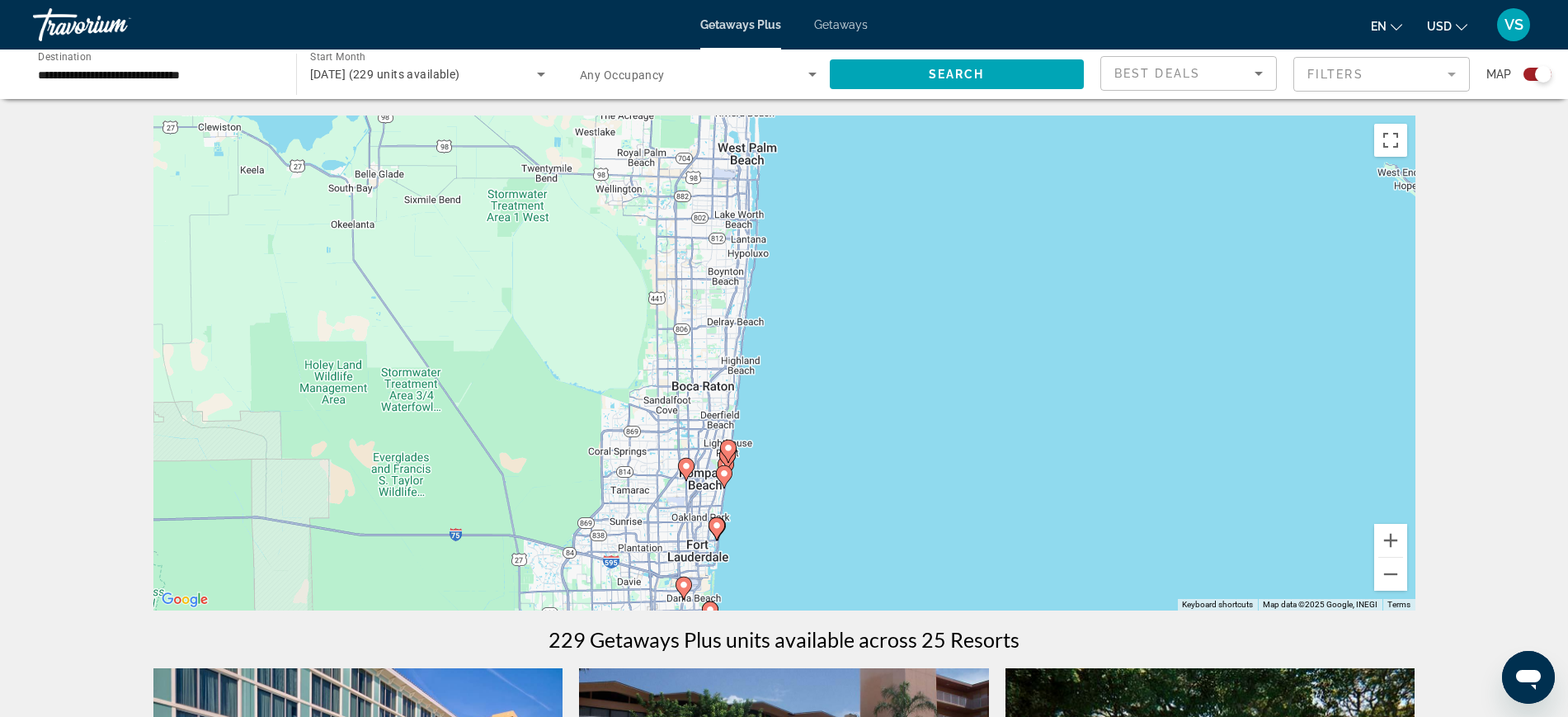
drag, startPoint x: 959, startPoint y: 512, endPoint x: 955, endPoint y: 386, distance: 126.1
click at [955, 386] on div "To activate drag with keyboard, press Alt + Enter. Once in keyboard drag state,…" at bounding box center [784, 363] width 1262 height 495
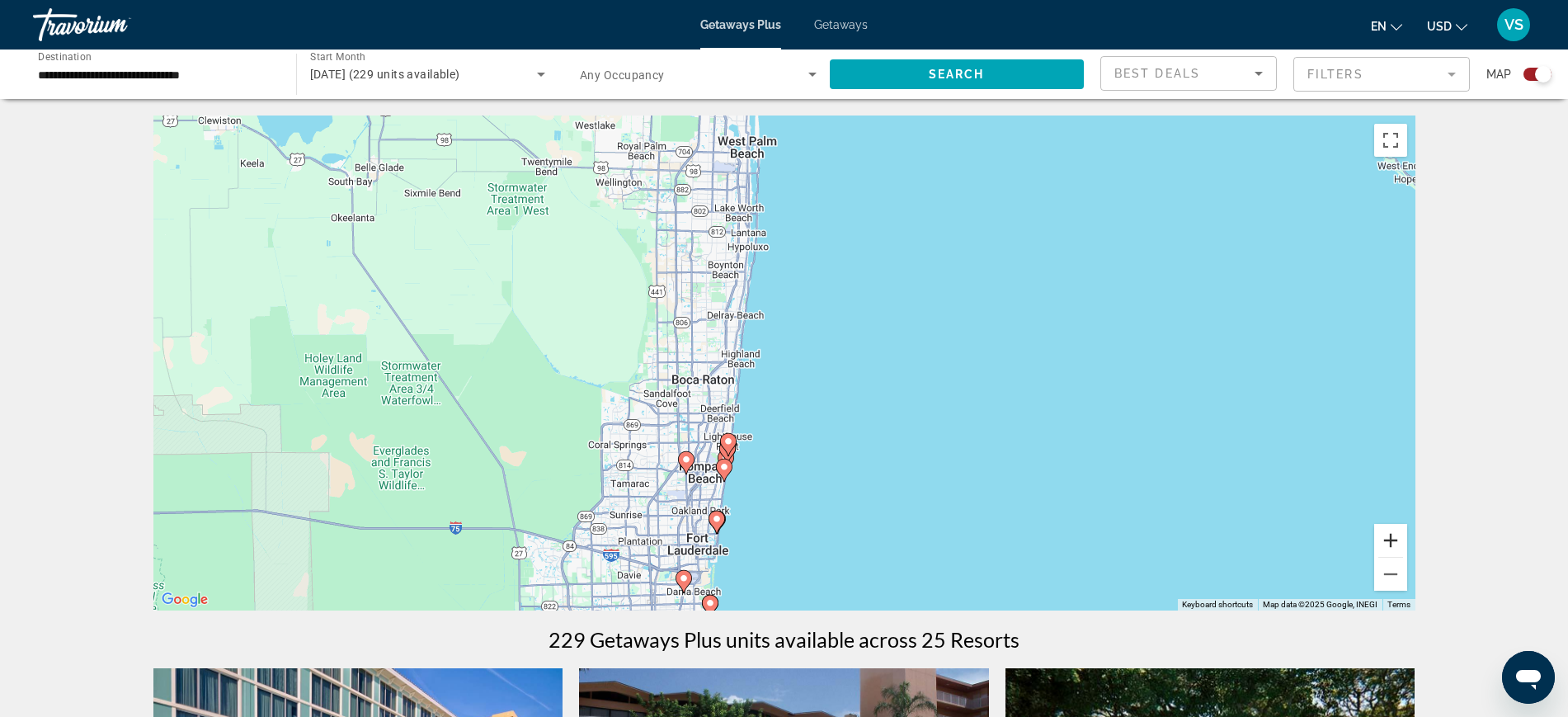
click at [1388, 537] on button "Zoom in" at bounding box center [1390, 540] width 33 height 33
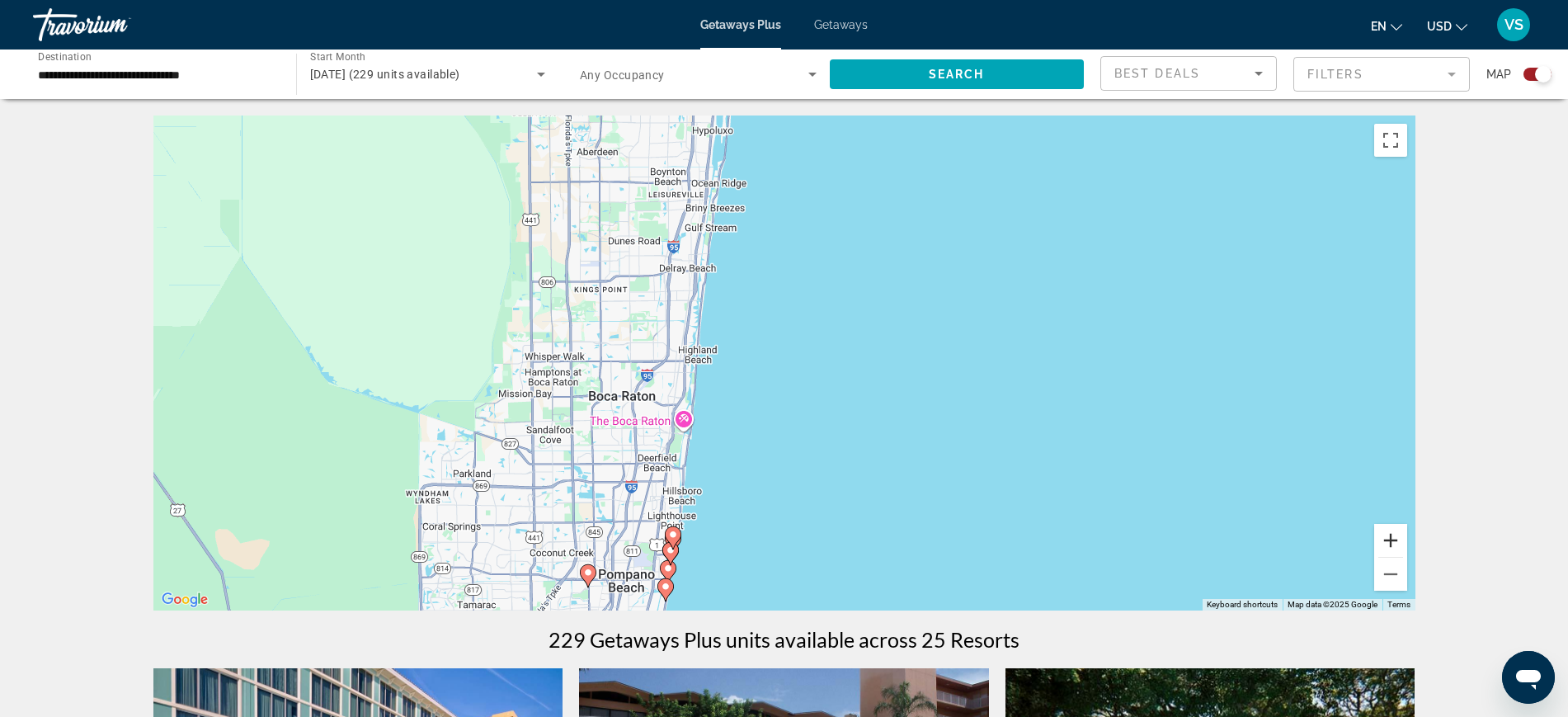
click at [1388, 537] on button "Zoom in" at bounding box center [1390, 540] width 33 height 33
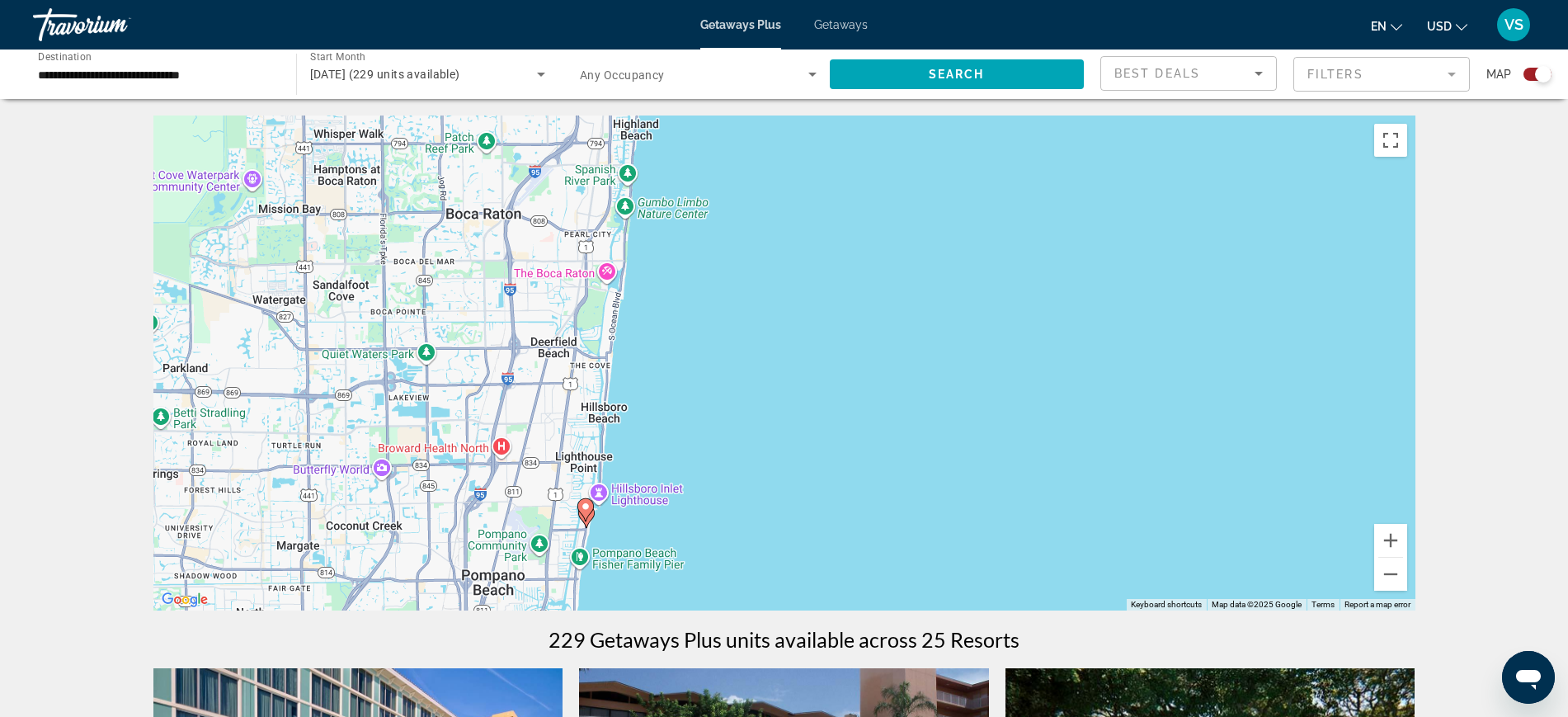
drag, startPoint x: 602, startPoint y: 531, endPoint x: 627, endPoint y: 307, distance: 225.4
click at [627, 308] on div "To activate drag with keyboard, press Alt + Enter. Once in keyboard drag state,…" at bounding box center [784, 363] width 1262 height 495
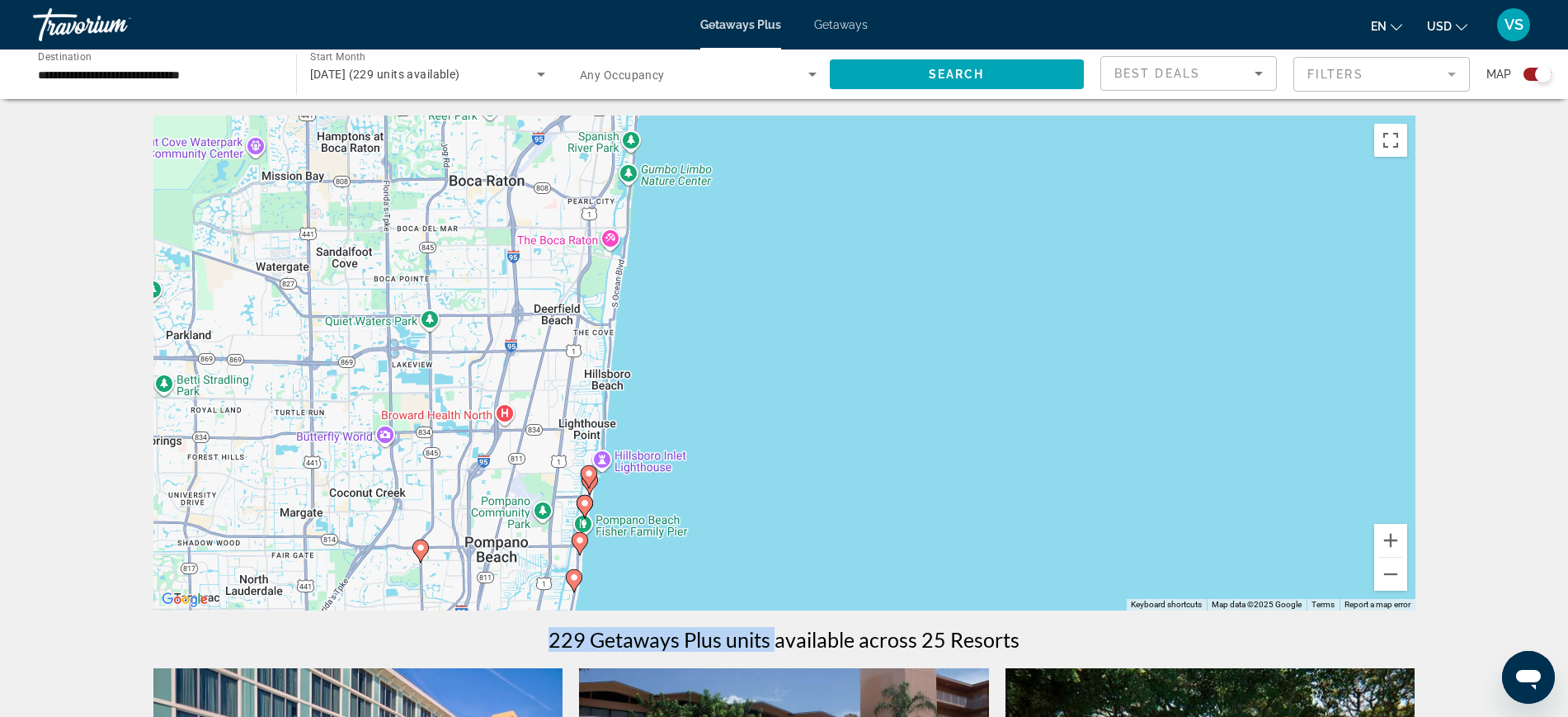
drag, startPoint x: 777, startPoint y: 624, endPoint x: 773, endPoint y: 253, distance: 371.0
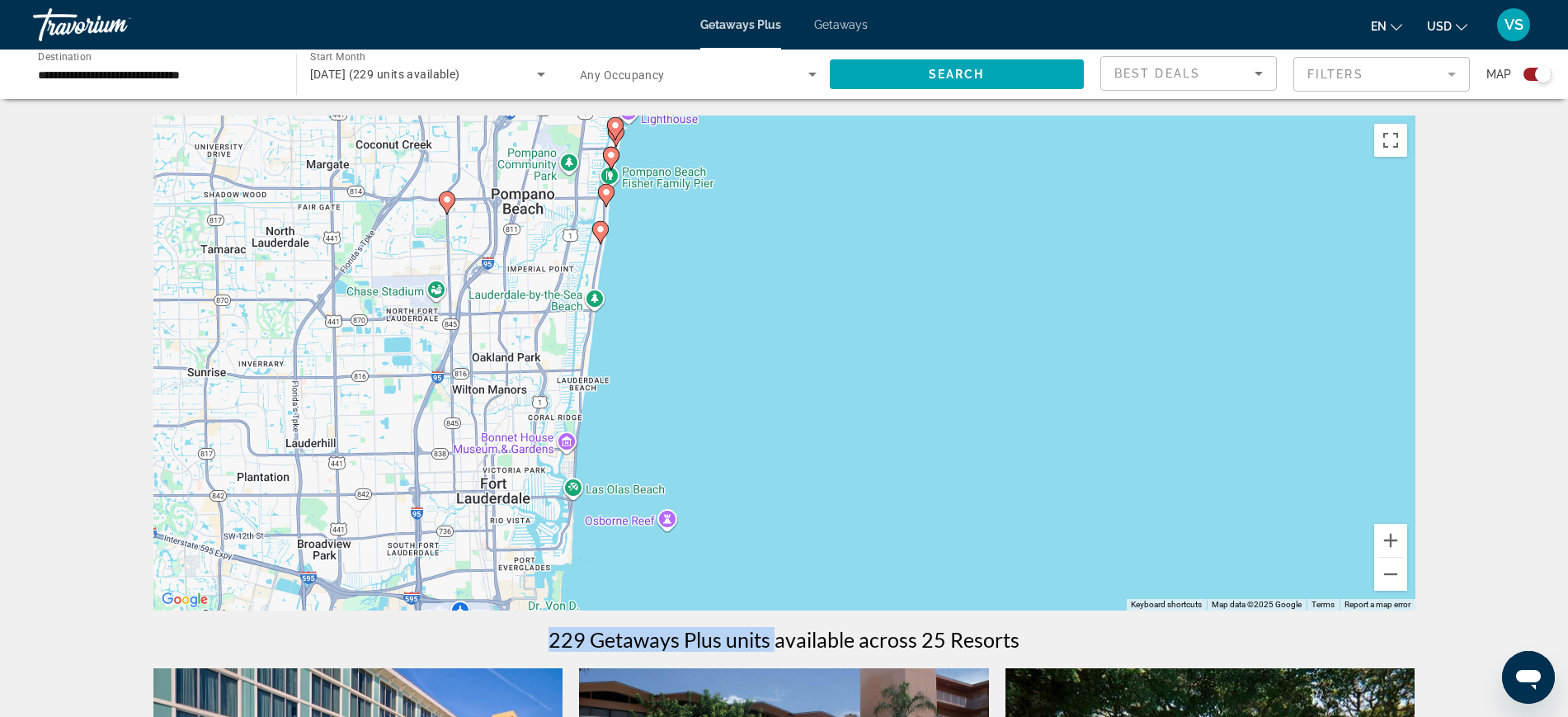
drag, startPoint x: 707, startPoint y: 499, endPoint x: 735, endPoint y: 141, distance: 359.1
click at [735, 141] on div "To activate drag with keyboard, press Alt + Enter. Once in keyboard drag state,…" at bounding box center [784, 363] width 1262 height 495
click at [1391, 539] on button "Zoom in" at bounding box center [1390, 540] width 33 height 33
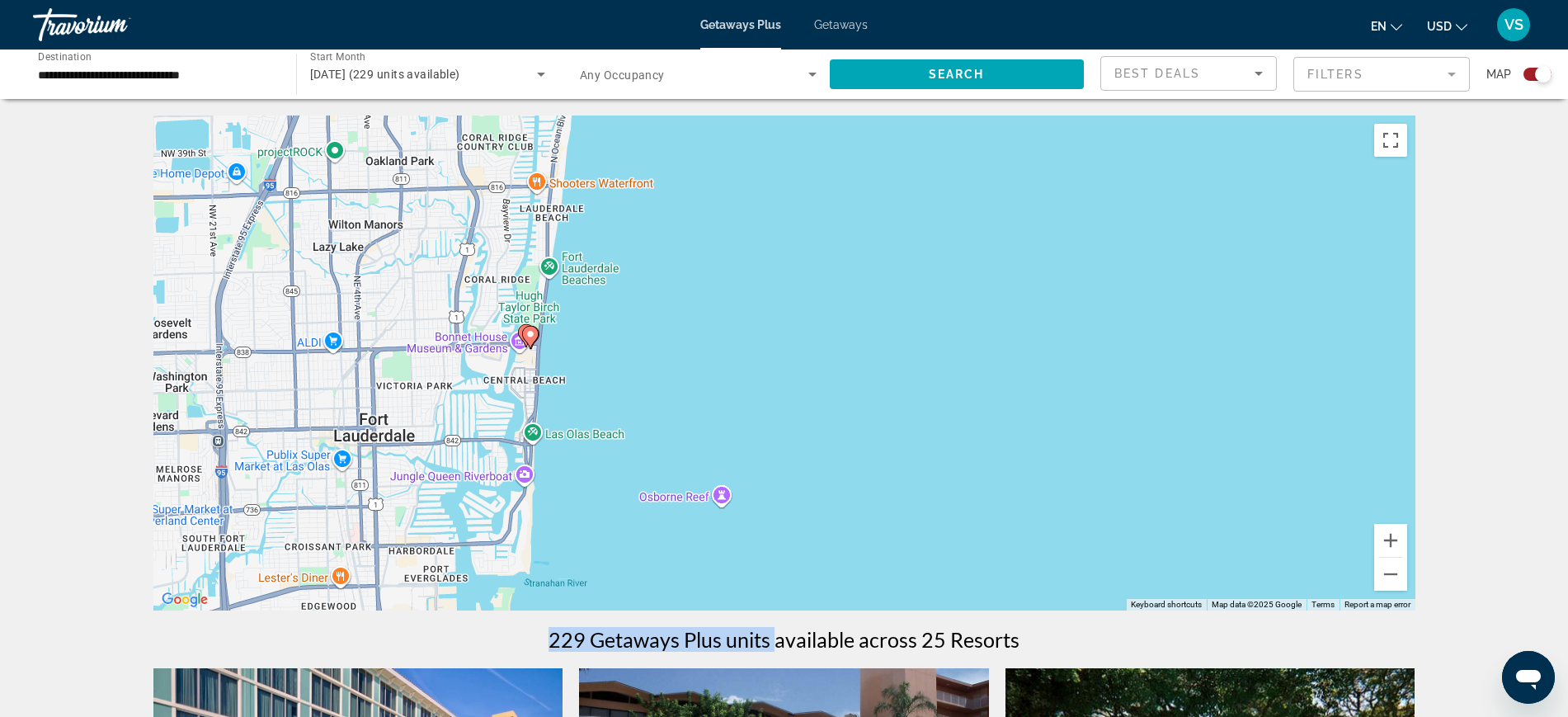
drag, startPoint x: 739, startPoint y: 460, endPoint x: 923, endPoint y: 224, distance: 299.3
click at [923, 224] on div "To activate drag with keyboard, press Alt + Enter. Once in keyboard drag state,…" at bounding box center [784, 363] width 1262 height 495
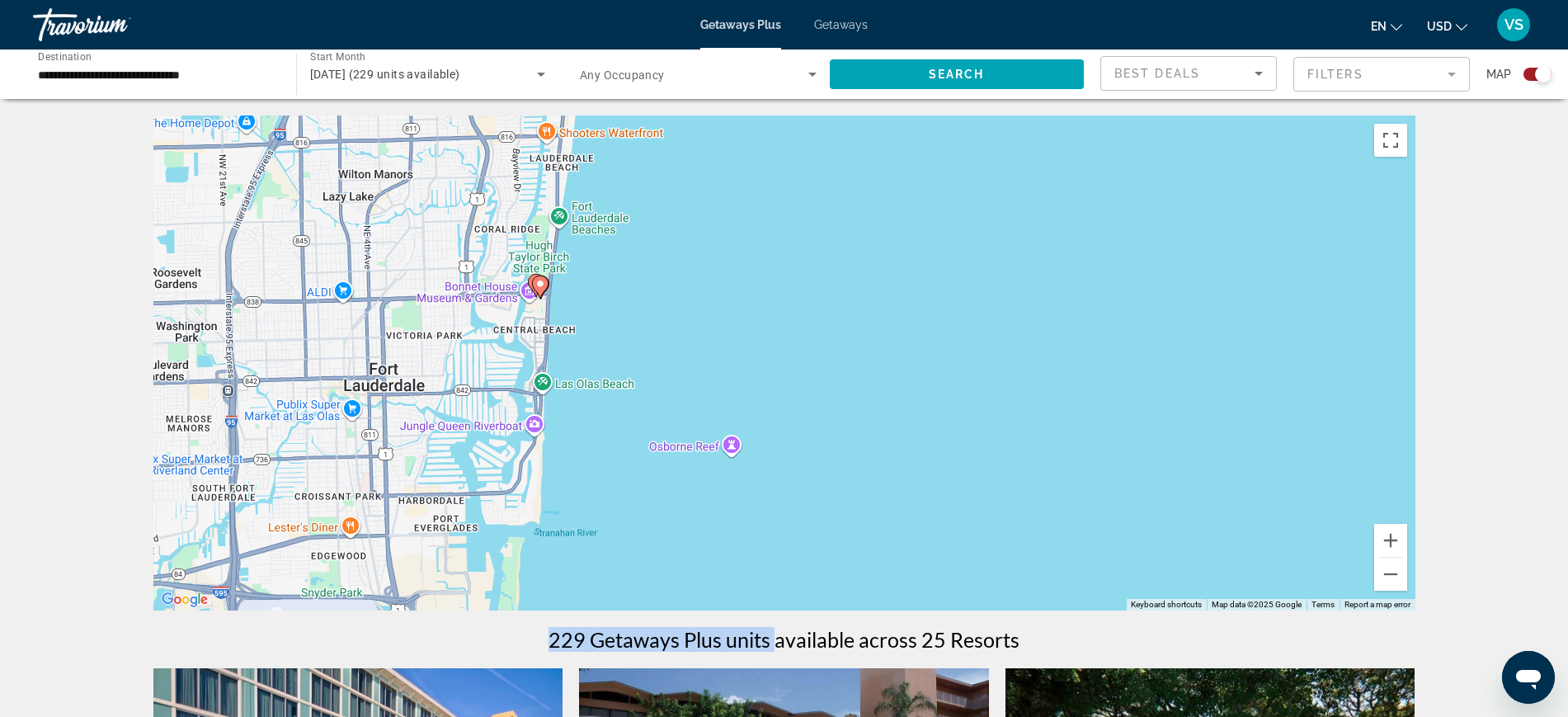
click at [544, 285] on image "Main content" at bounding box center [540, 284] width 10 height 10
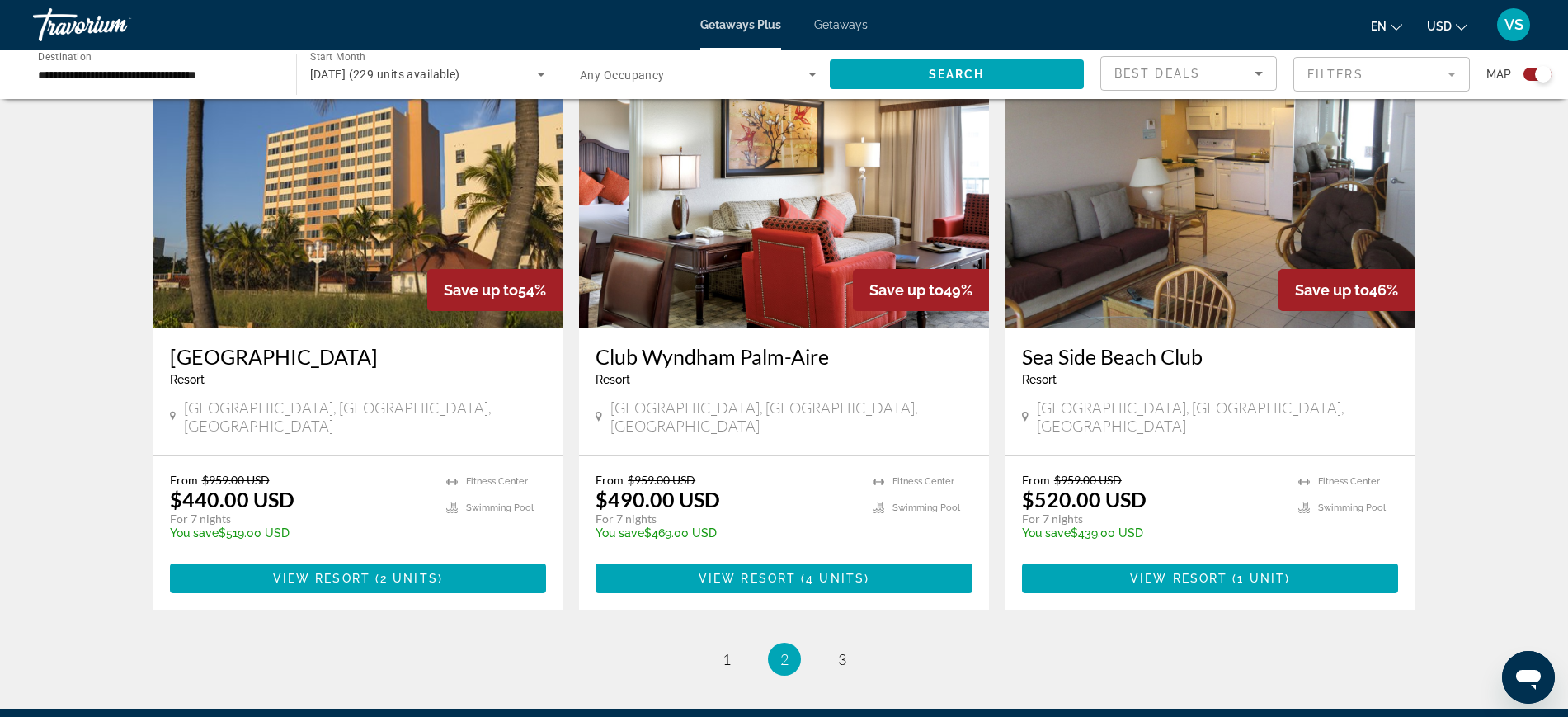
scroll to position [2477, 0]
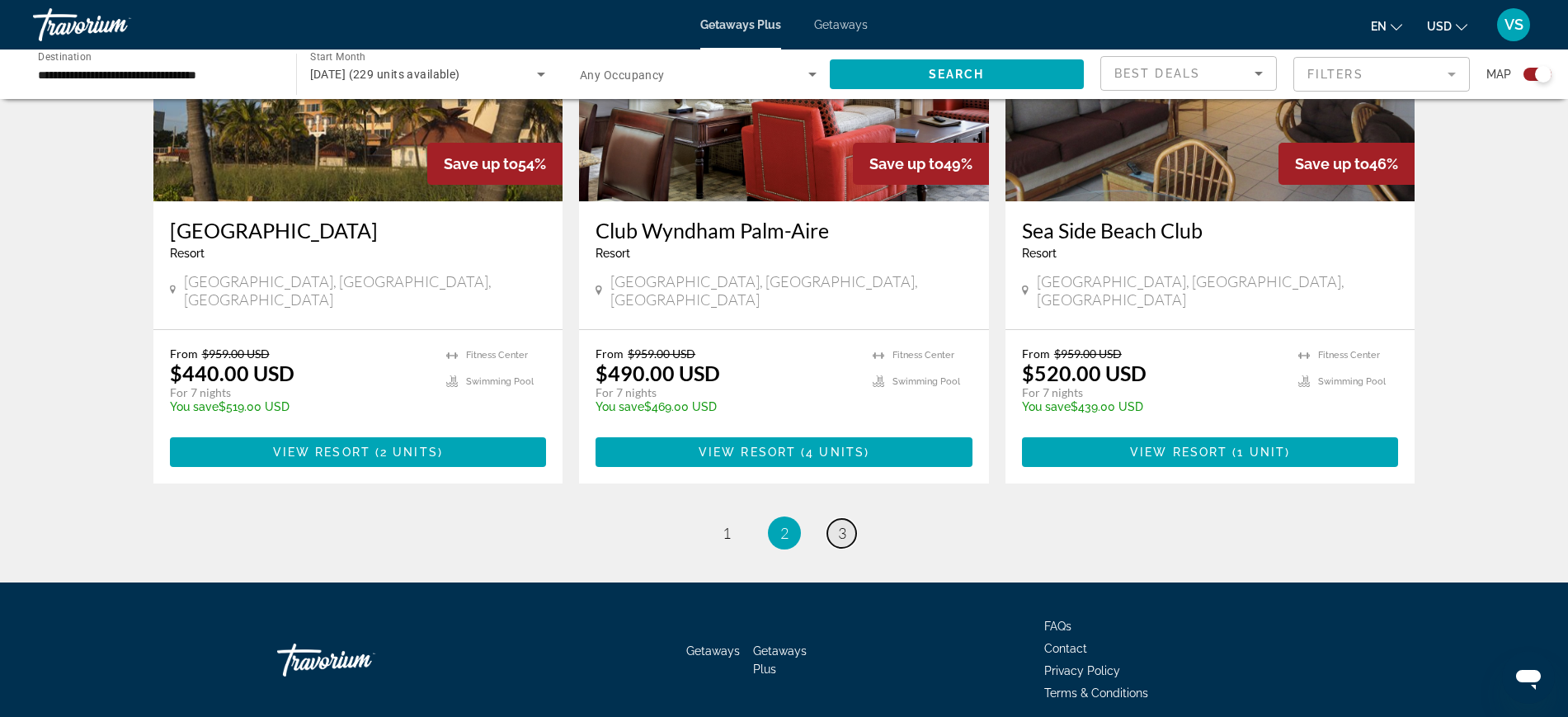
click at [851, 520] on link "page 3" at bounding box center [842, 534] width 29 height 29
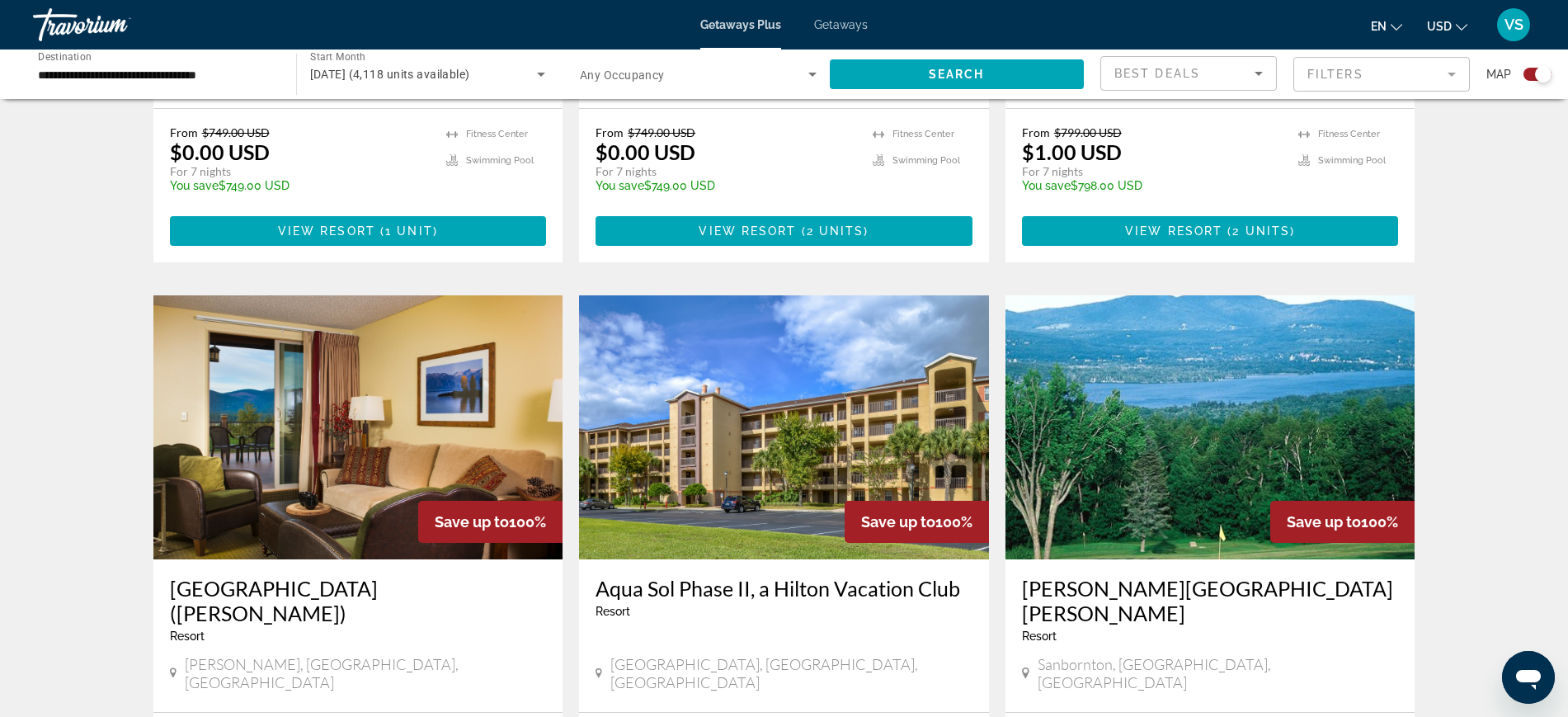
scroll to position [2477, 0]
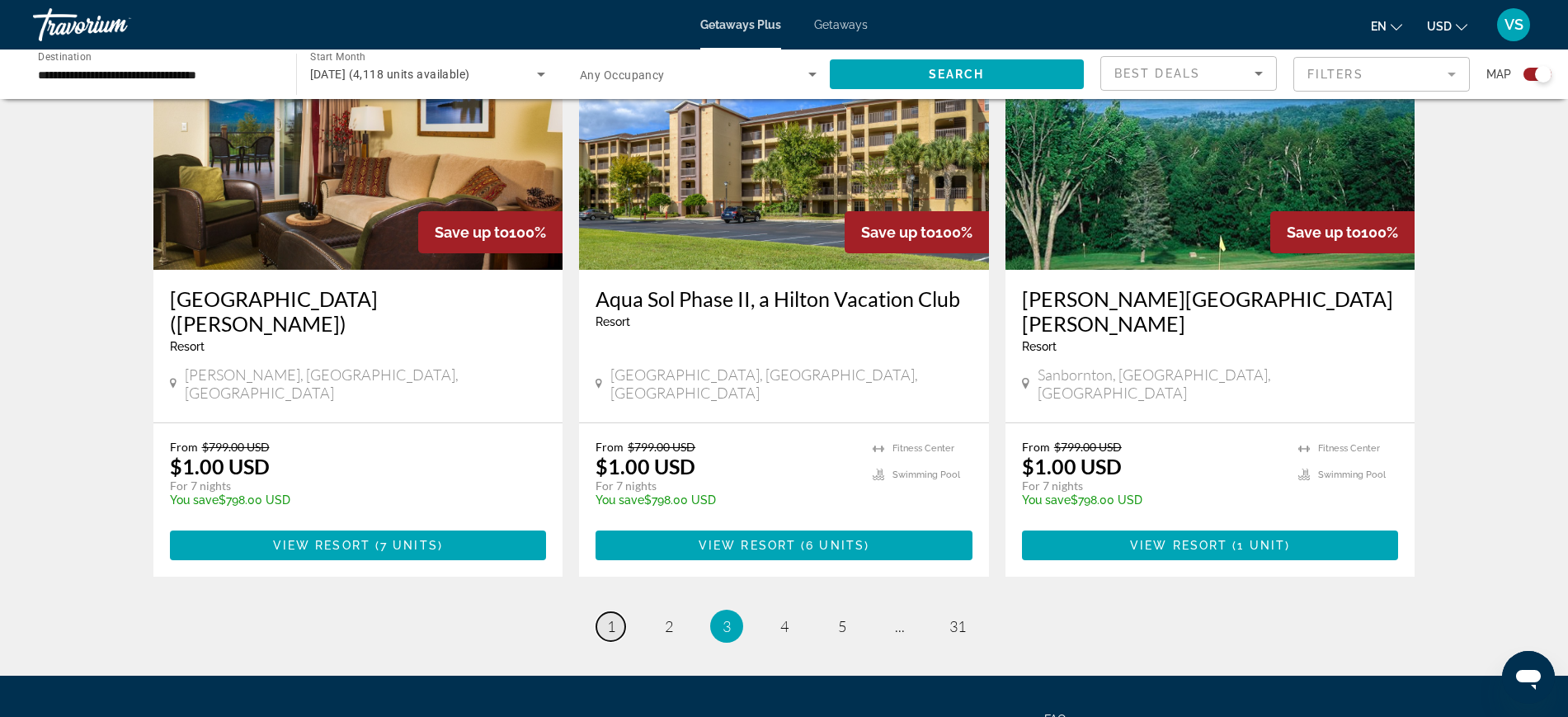
click at [620, 612] on link "page 1" at bounding box center [611, 627] width 29 height 29
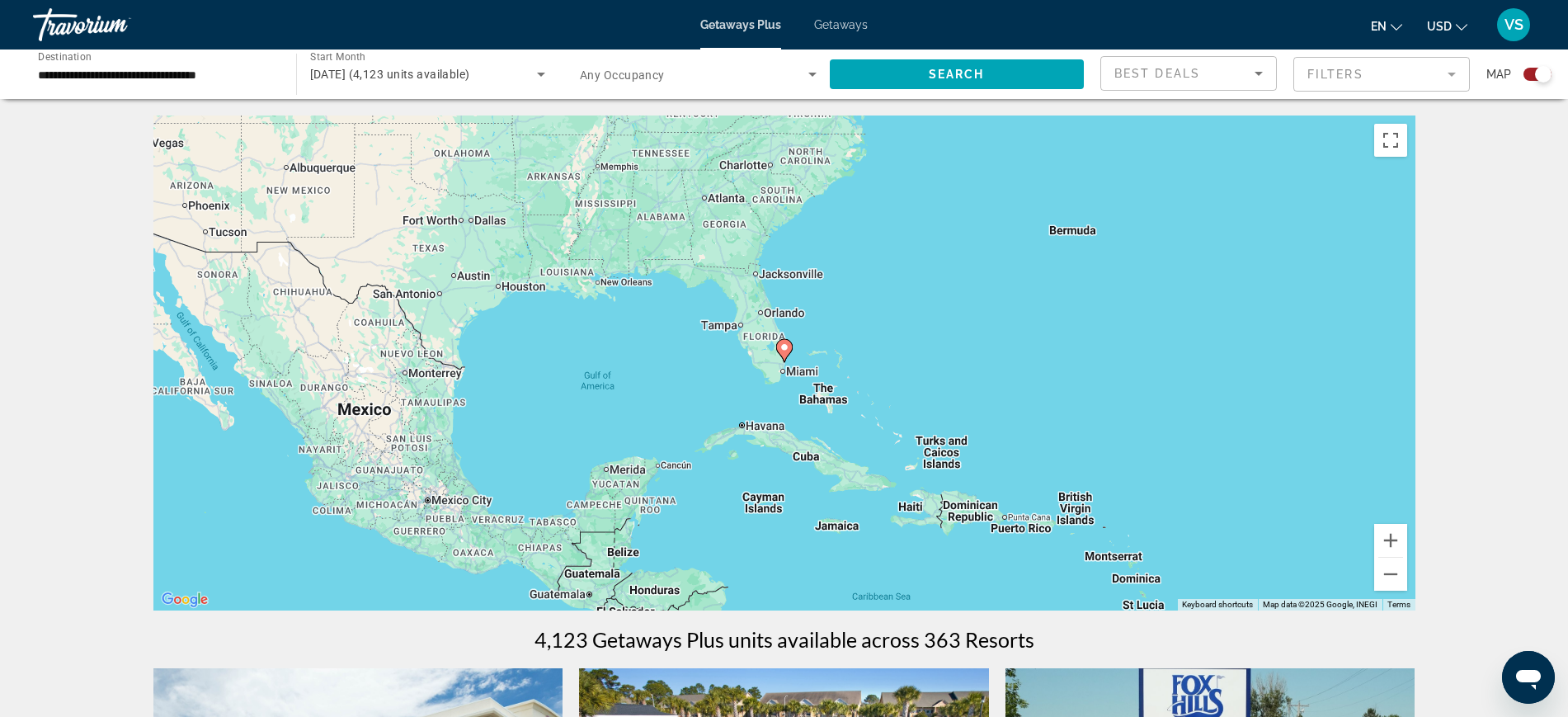
click at [121, 76] on input "**********" at bounding box center [156, 74] width 237 height 19
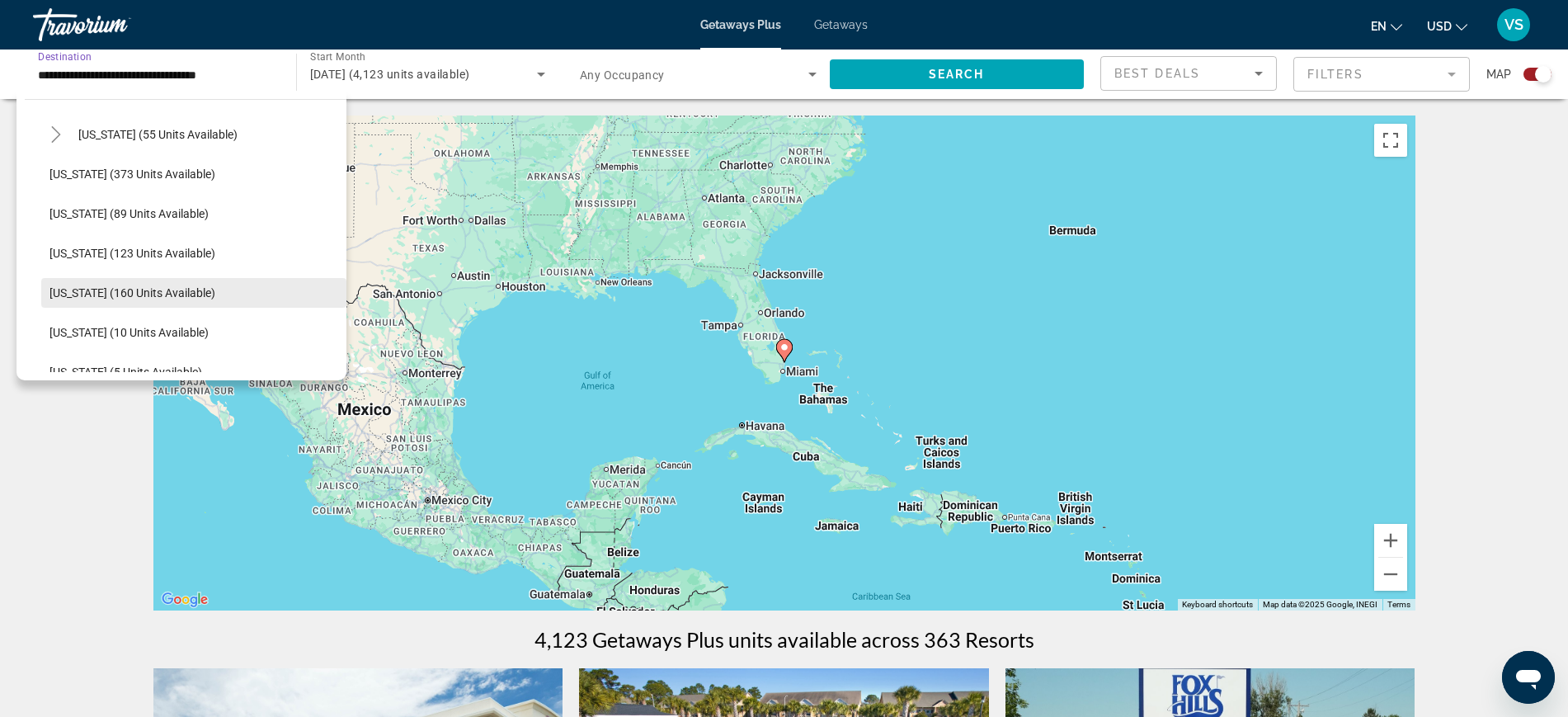
scroll to position [207, 0]
click at [51, 166] on mat-icon "Toggle Florida (5,148 units available)" at bounding box center [56, 176] width 29 height 29
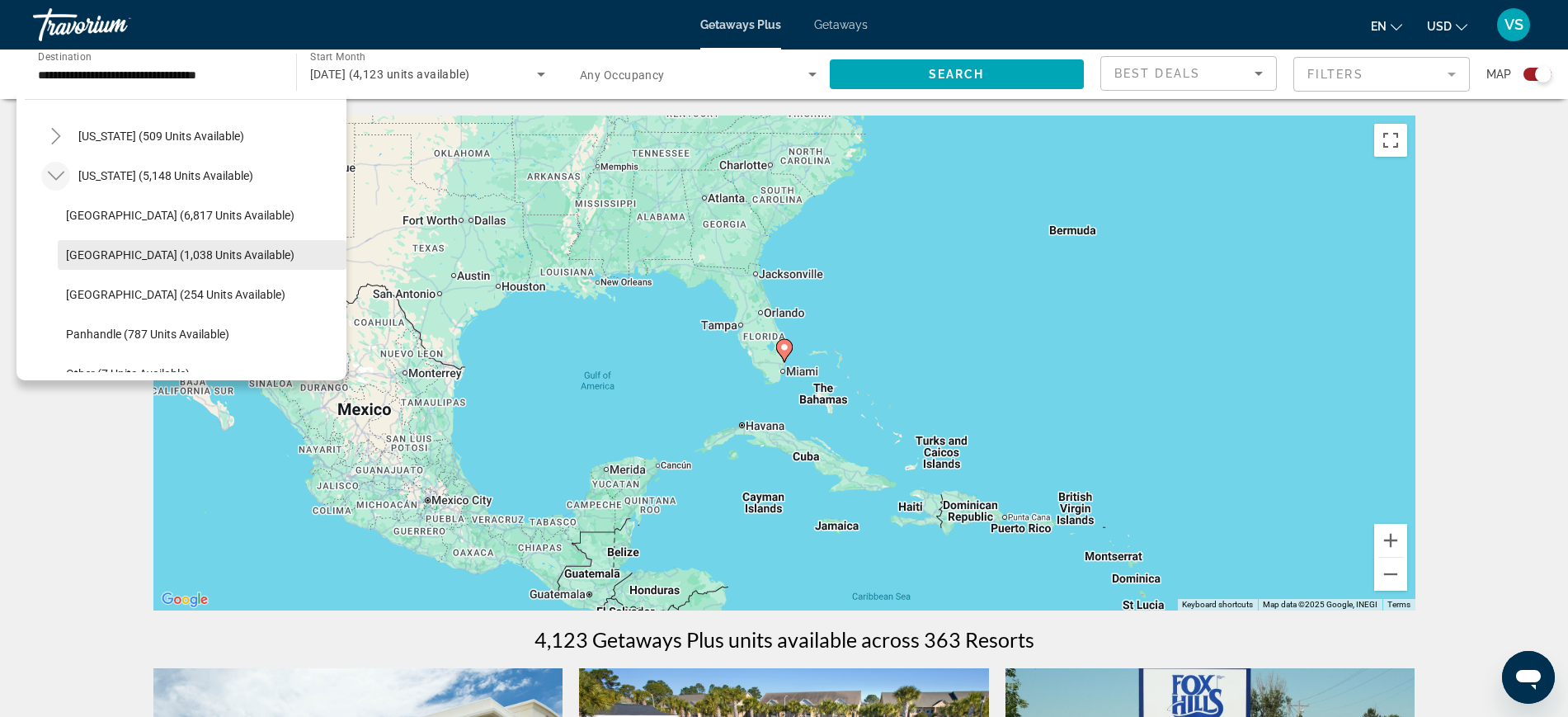
click at [110, 239] on span "Search widget" at bounding box center [201, 255] width 288 height 40
type input "**********"
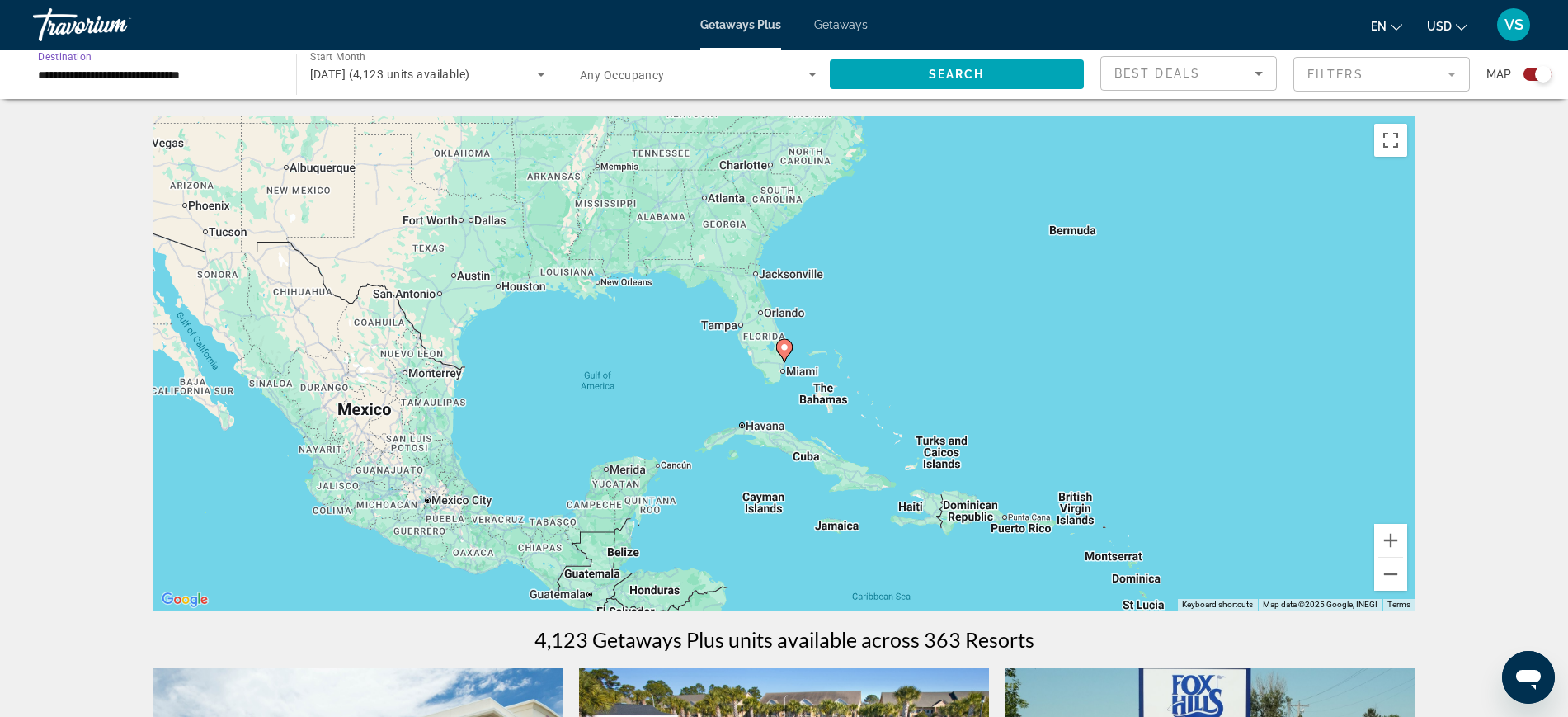
click at [448, 71] on span "October 2025 (4,123 units available)" at bounding box center [390, 74] width 160 height 13
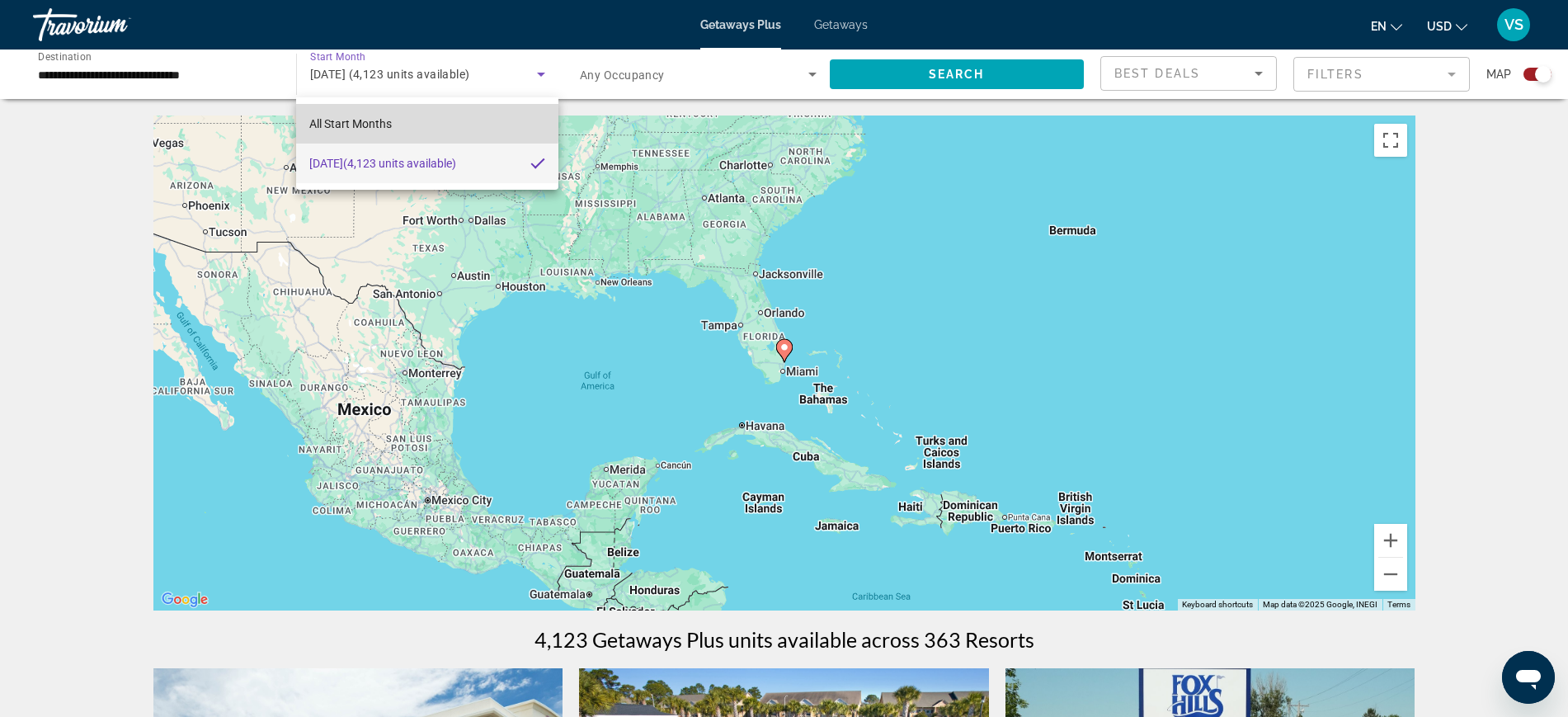
click at [356, 121] on span "All Start Months" at bounding box center [351, 124] width 83 height 13
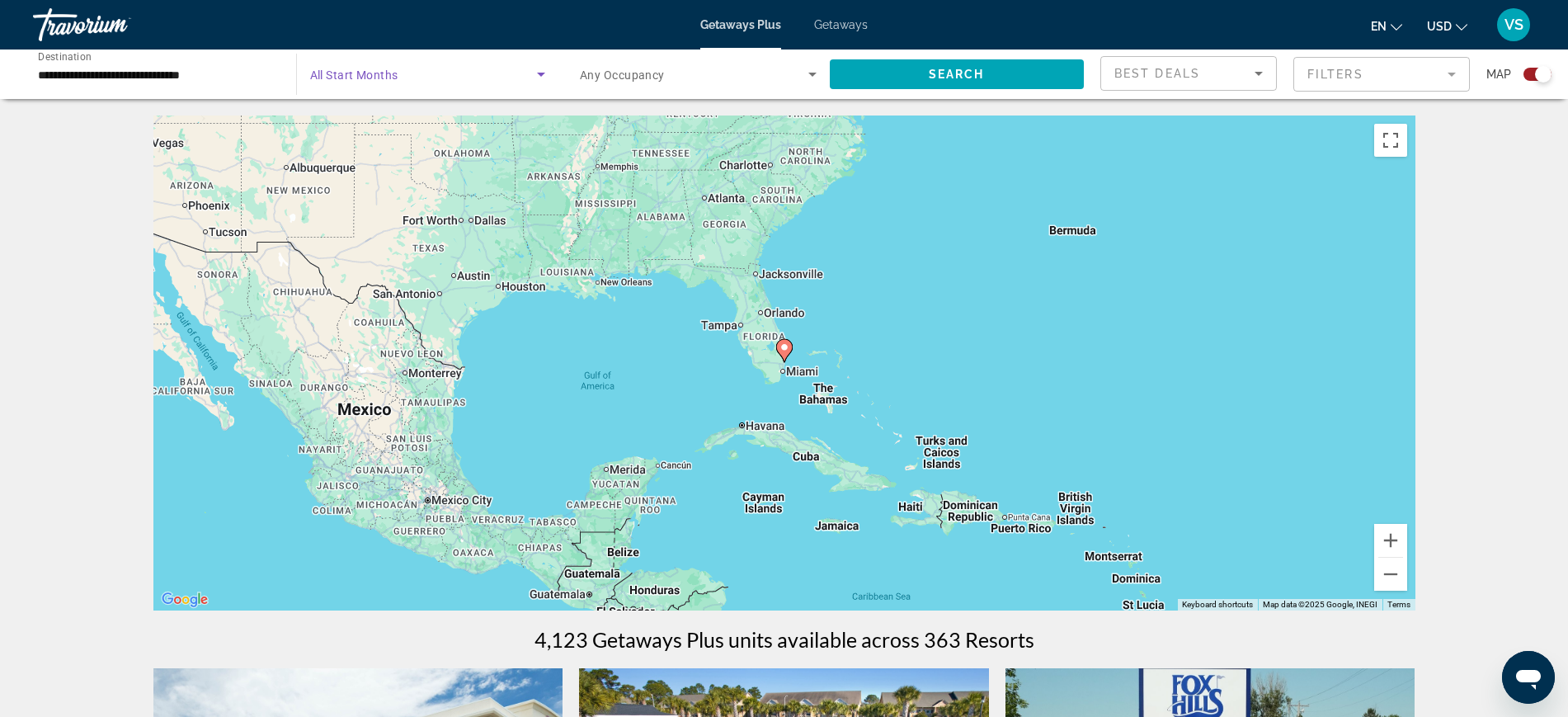
click at [362, 68] on span "All Start Months" at bounding box center [354, 75] width 89 height 13
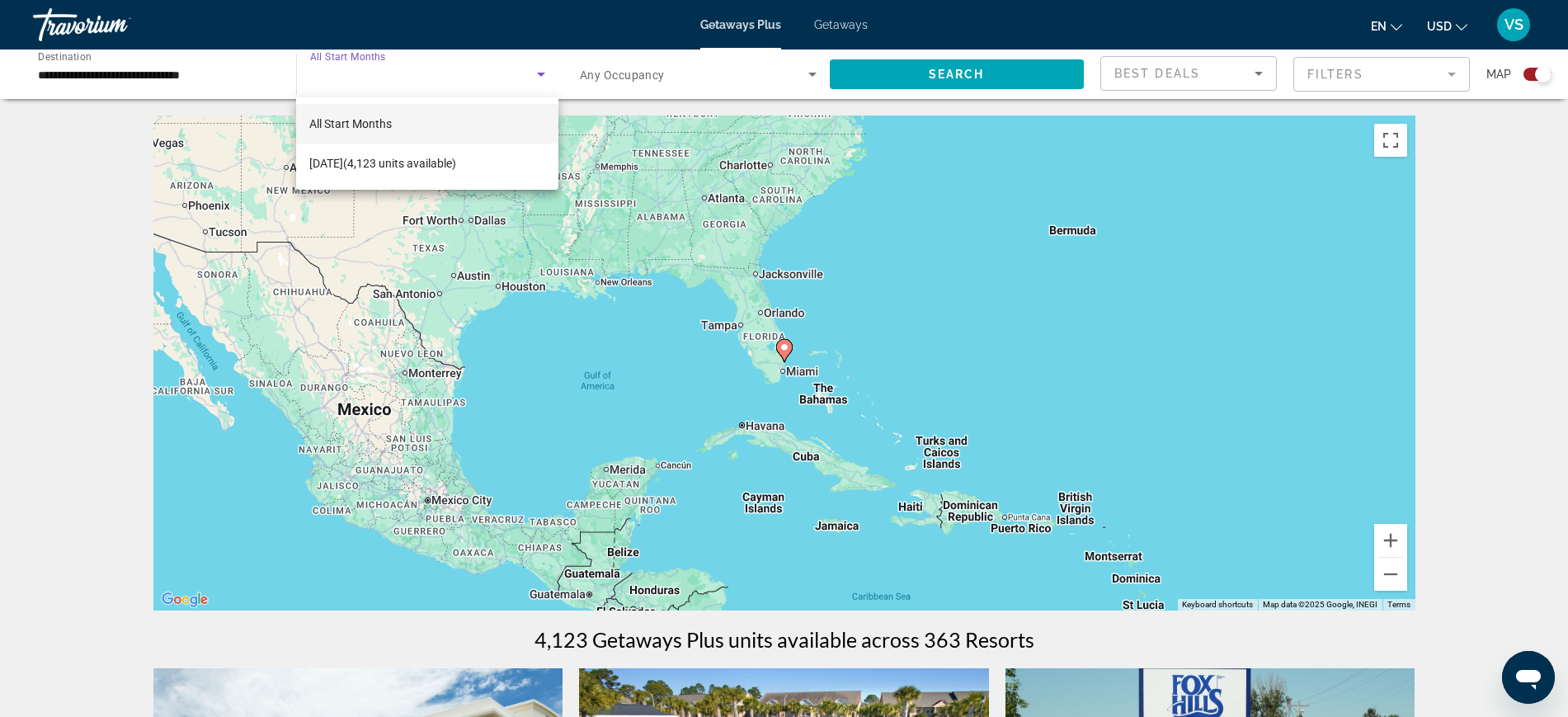
click at [381, 130] on span "All Start Months" at bounding box center [351, 124] width 83 height 13
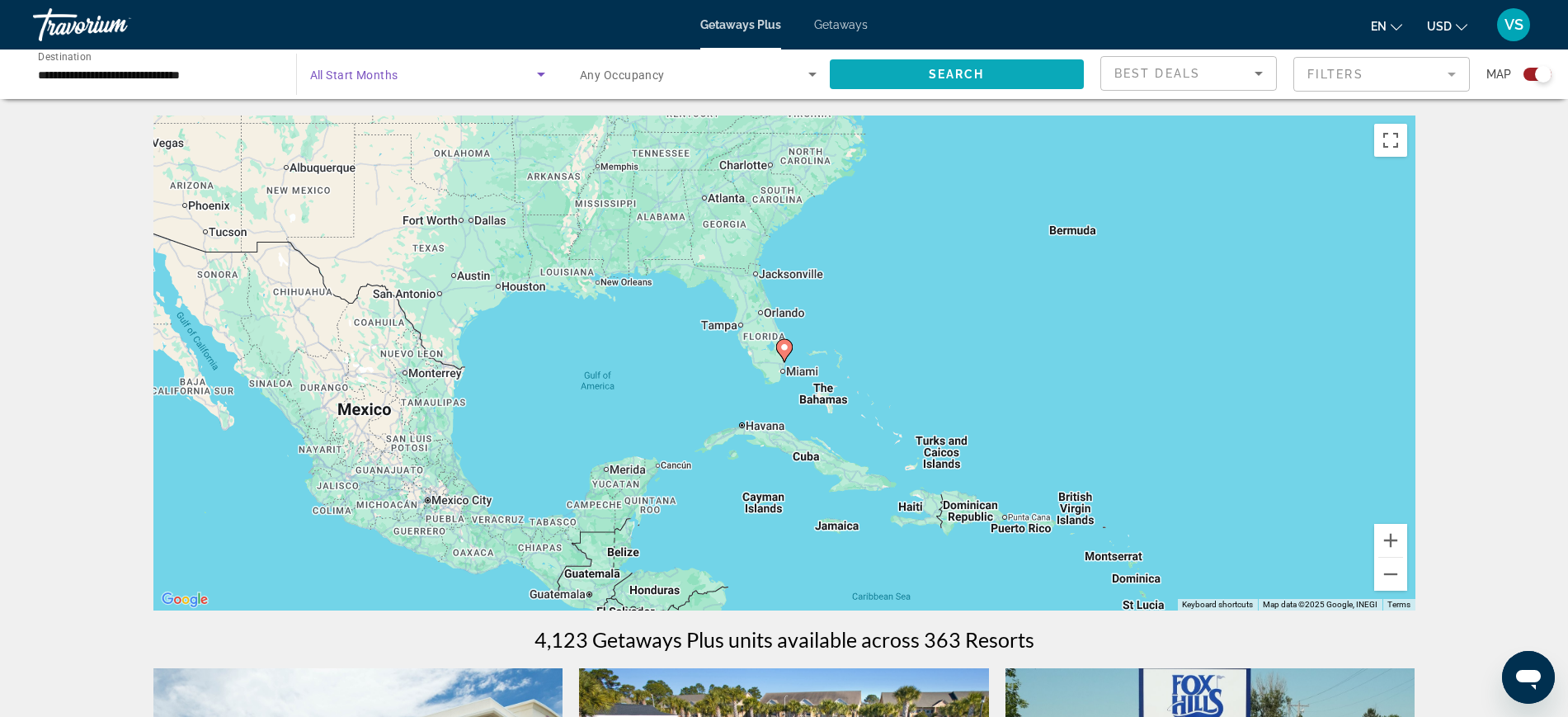
click at [856, 73] on span "Search widget" at bounding box center [957, 74] width 255 height 40
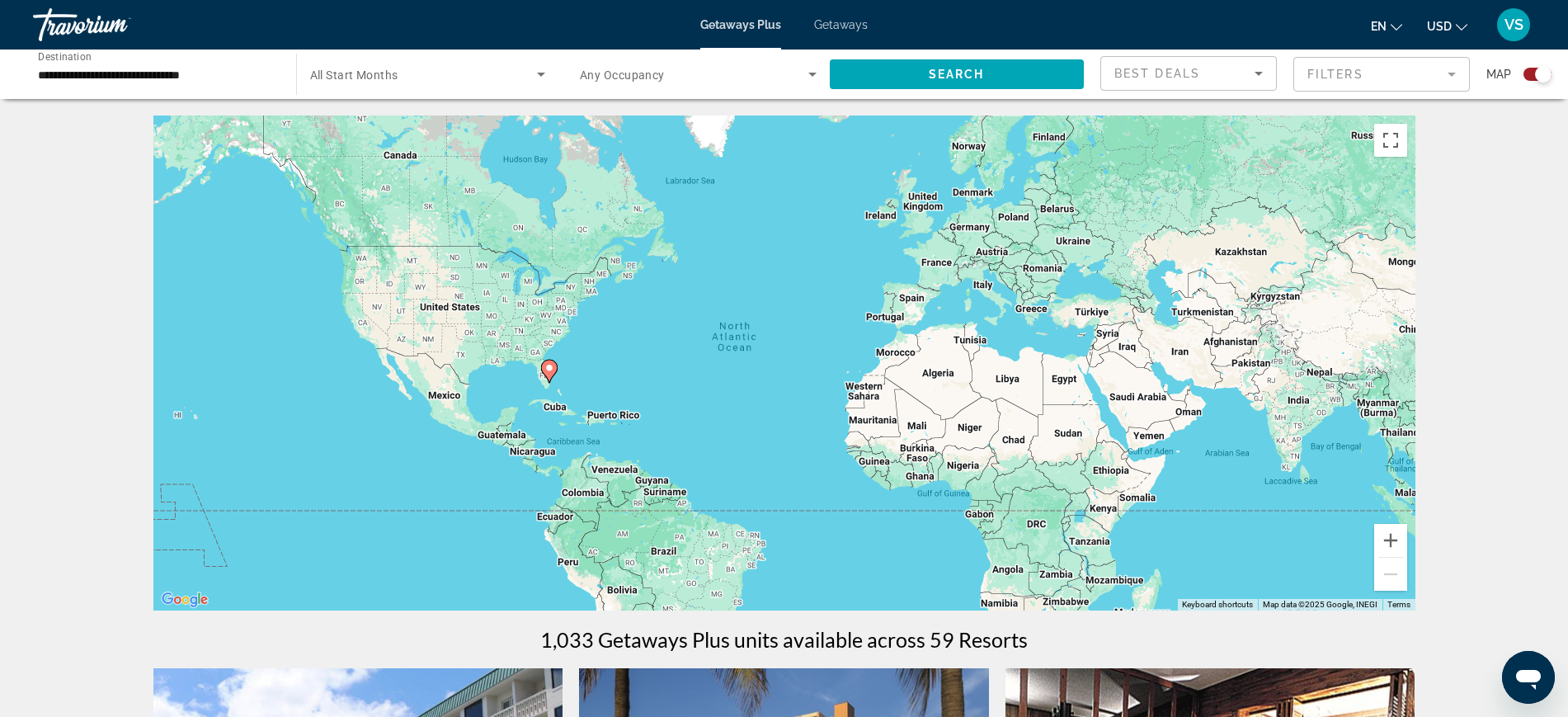
click at [745, 76] on span "Search widget" at bounding box center [694, 73] width 228 height 19
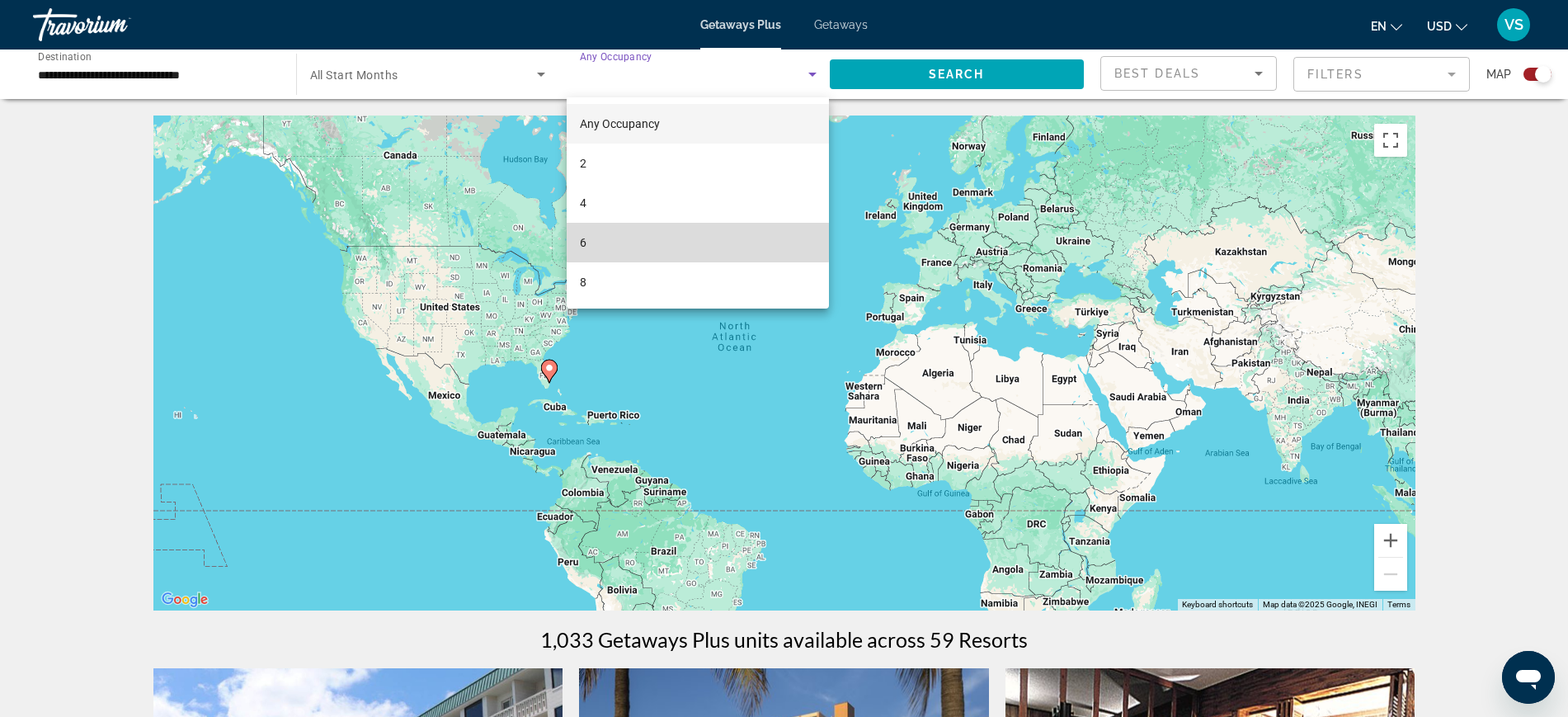
click at [633, 242] on mat-option "6" at bounding box center [697, 242] width 262 height 40
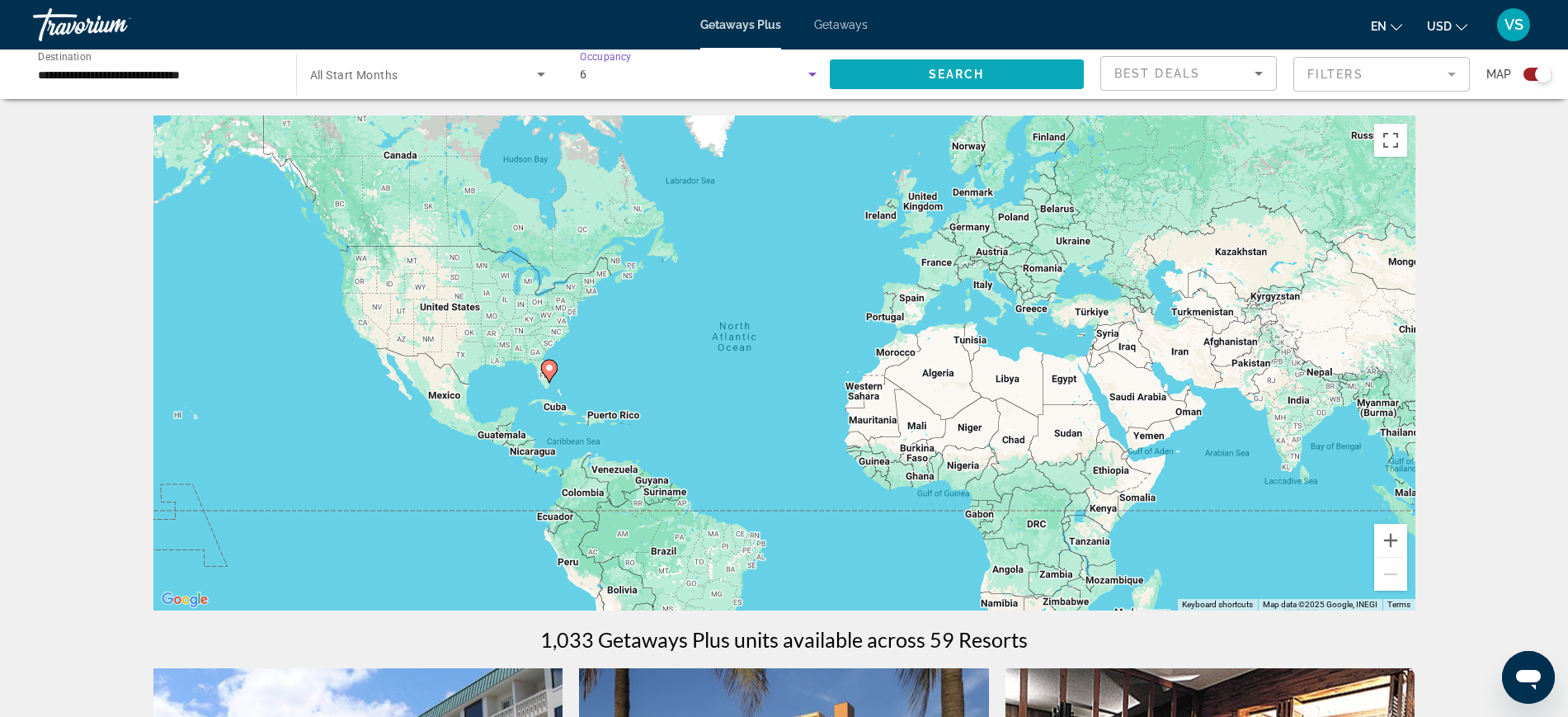
click at [878, 79] on span "Search widget" at bounding box center [957, 74] width 255 height 40
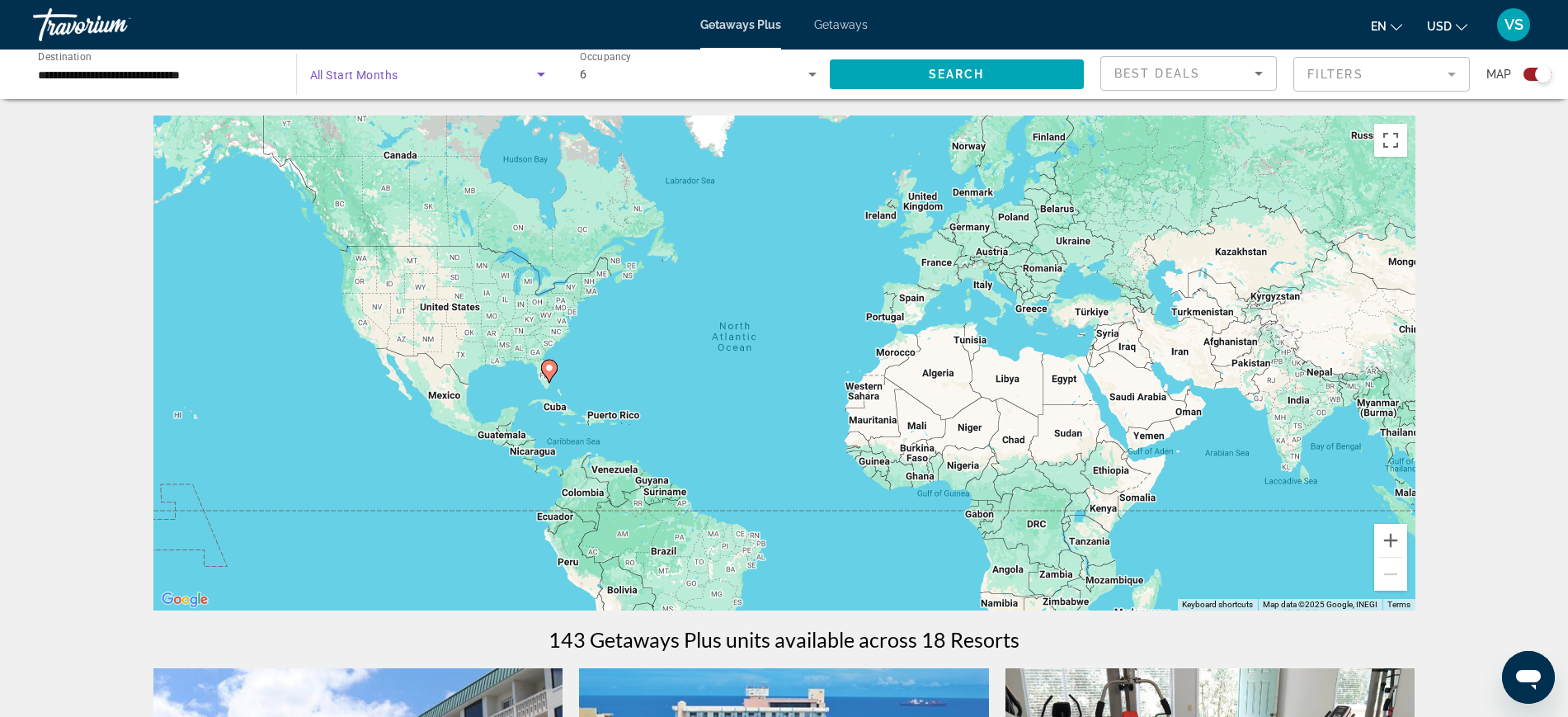
click at [424, 74] on span "Search widget" at bounding box center [424, 73] width 228 height 19
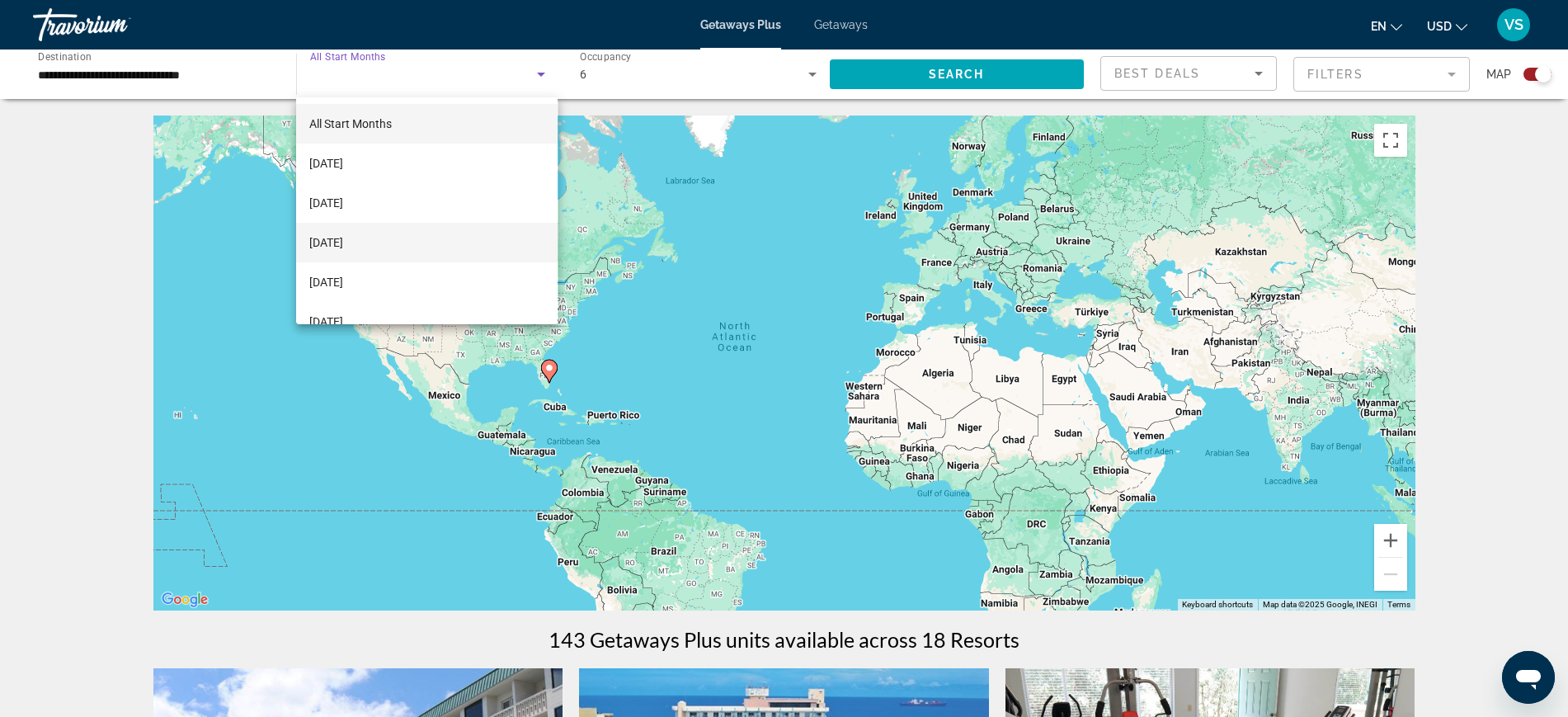
click at [373, 254] on mat-option "[DATE]" at bounding box center [427, 242] width 261 height 40
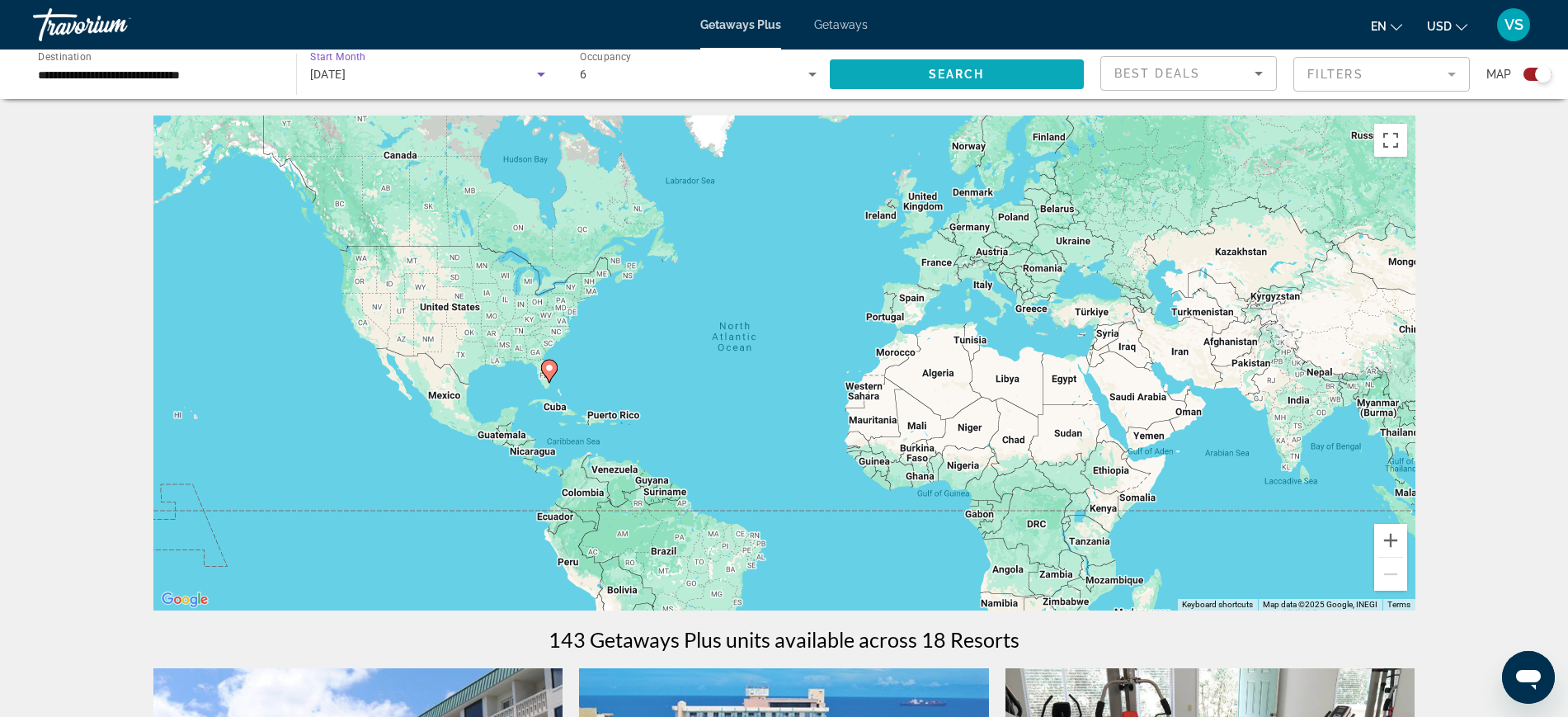
click at [946, 78] on span "Search" at bounding box center [957, 74] width 56 height 13
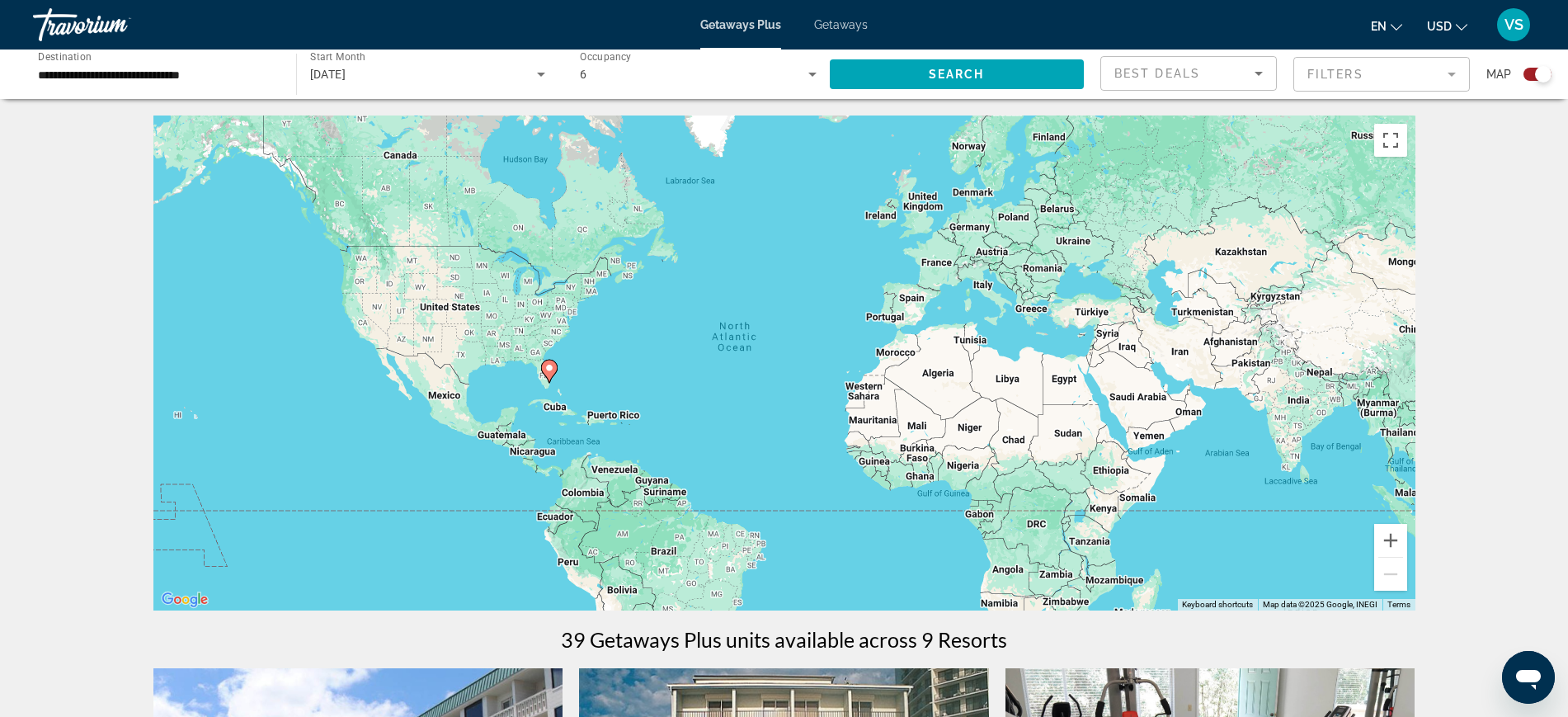
click at [752, 64] on div "6" at bounding box center [694, 73] width 228 height 19
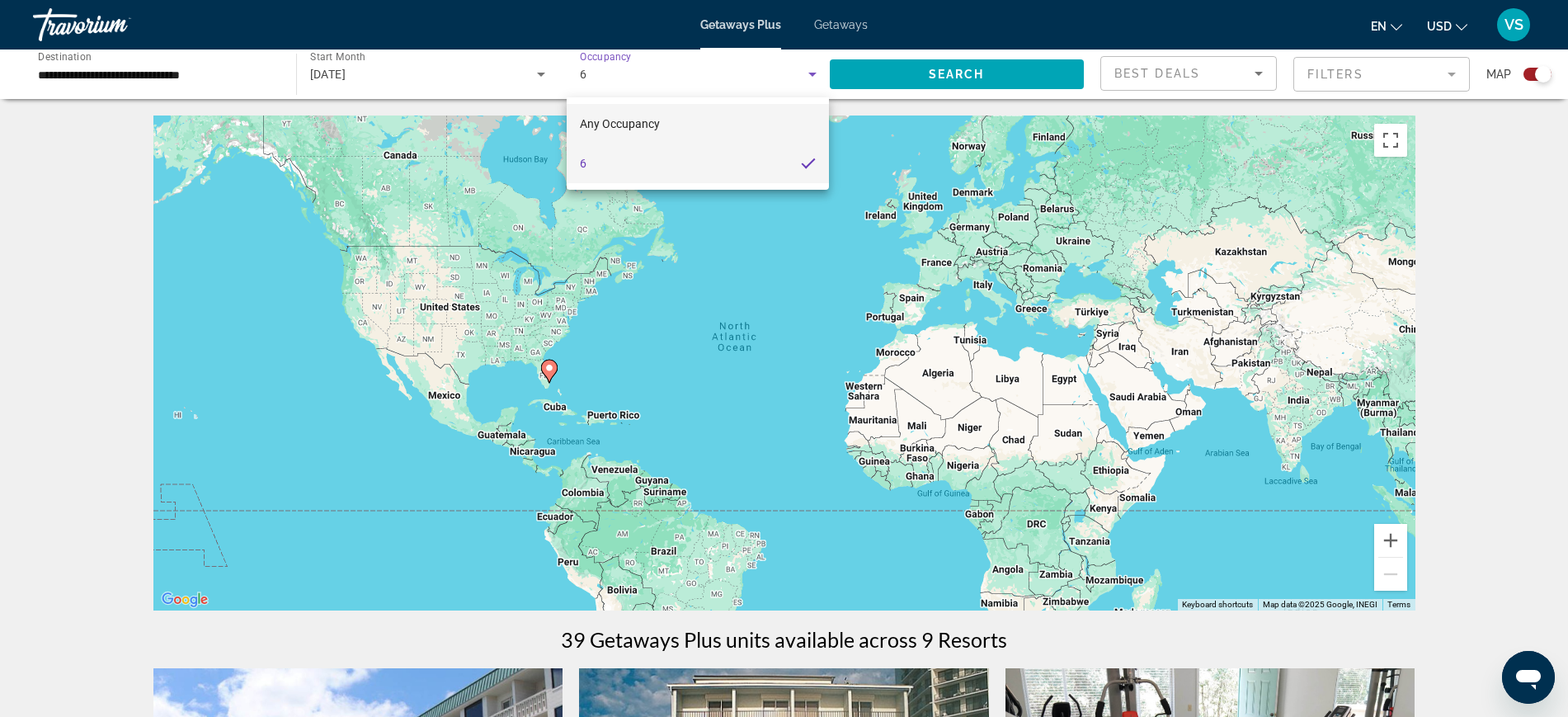
click at [649, 123] on span "Any Occupancy" at bounding box center [620, 124] width 80 height 13
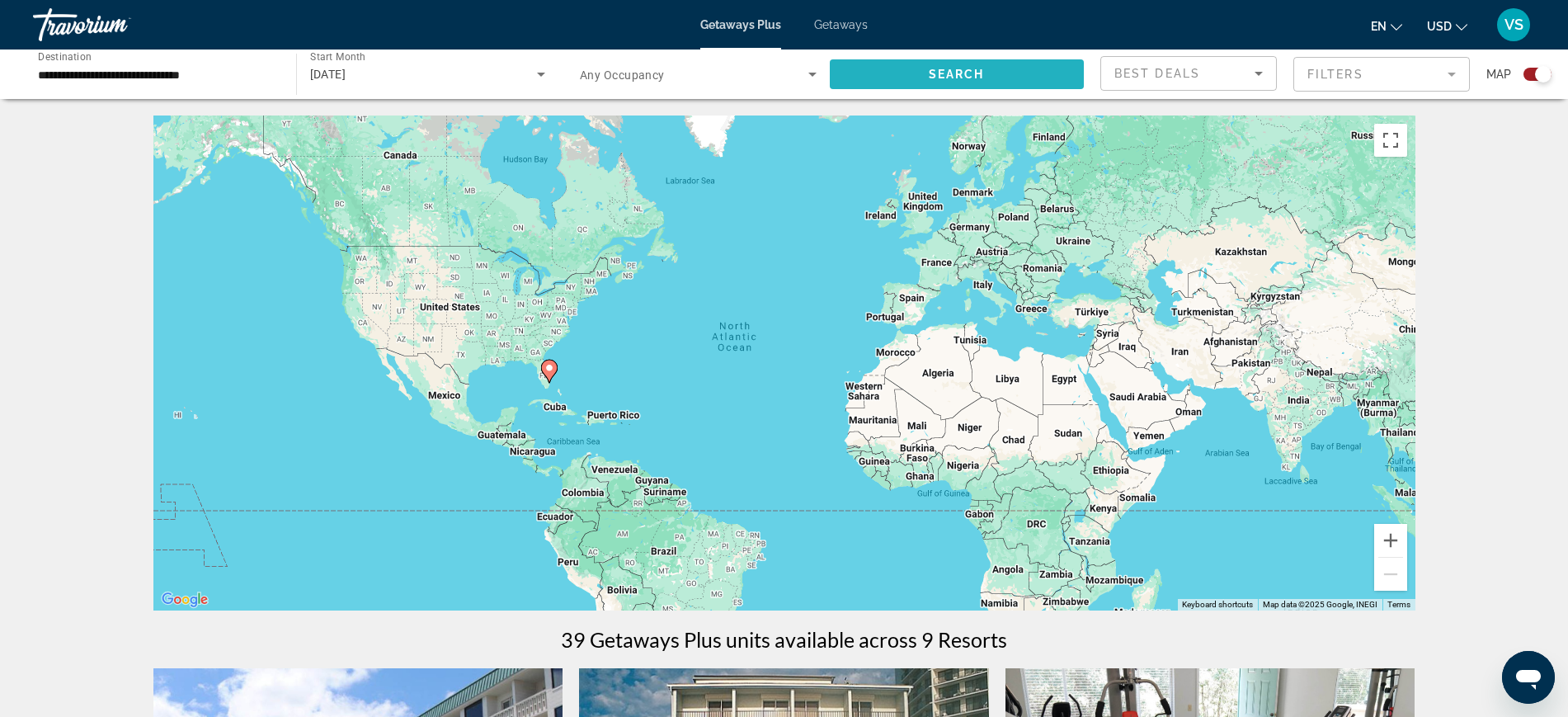
click at [953, 66] on span "Search widget" at bounding box center [957, 74] width 255 height 40
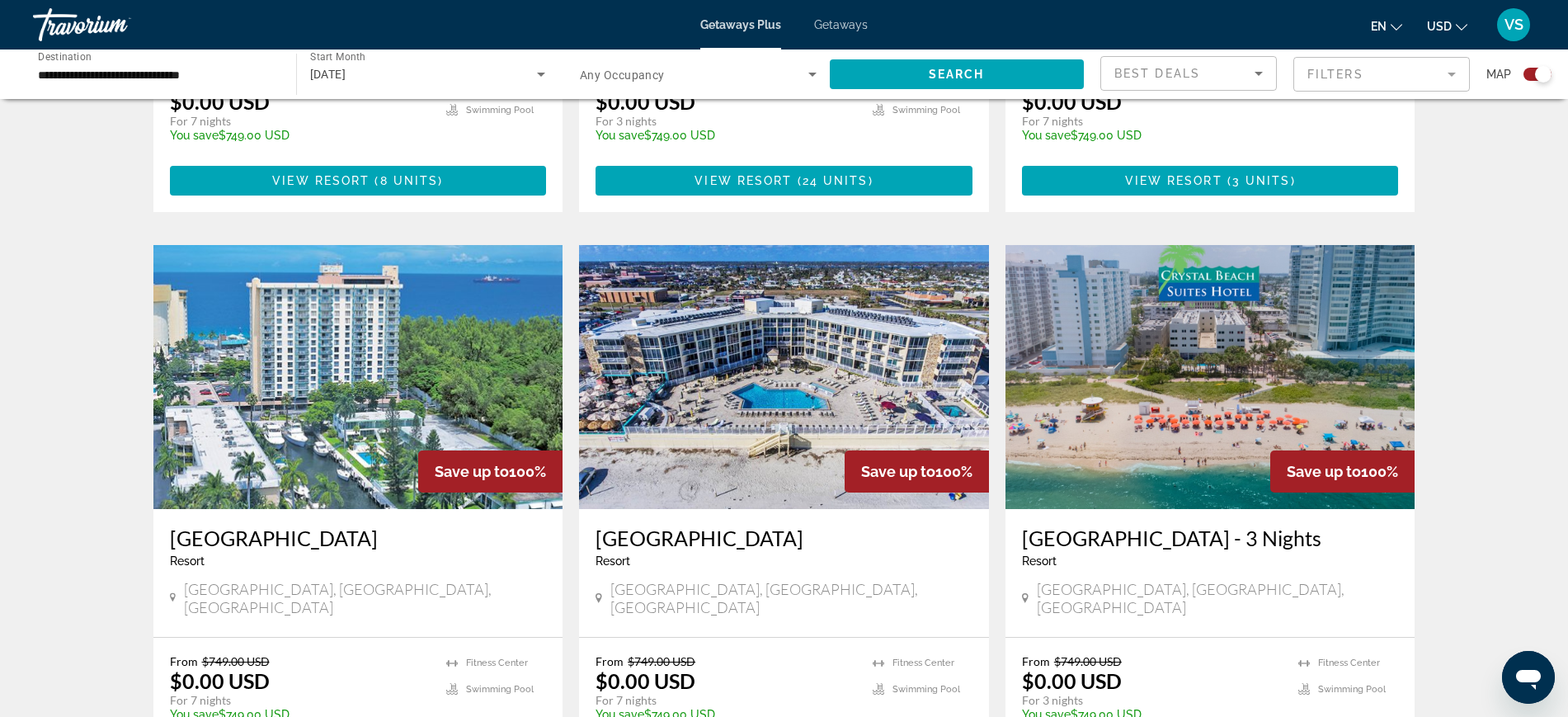
scroll to position [2270, 0]
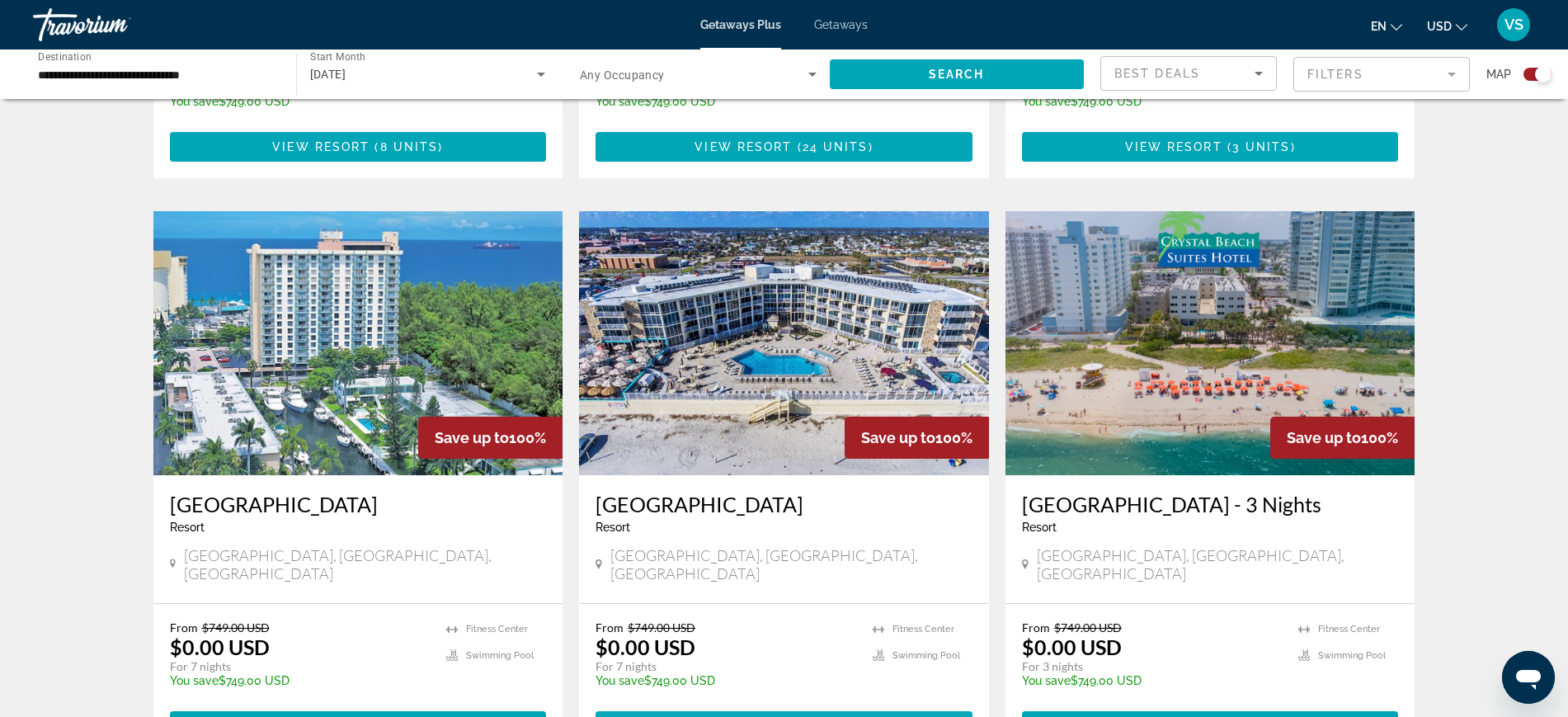
click at [765, 716] on span "View Resort" at bounding box center [743, 726] width 97 height 13
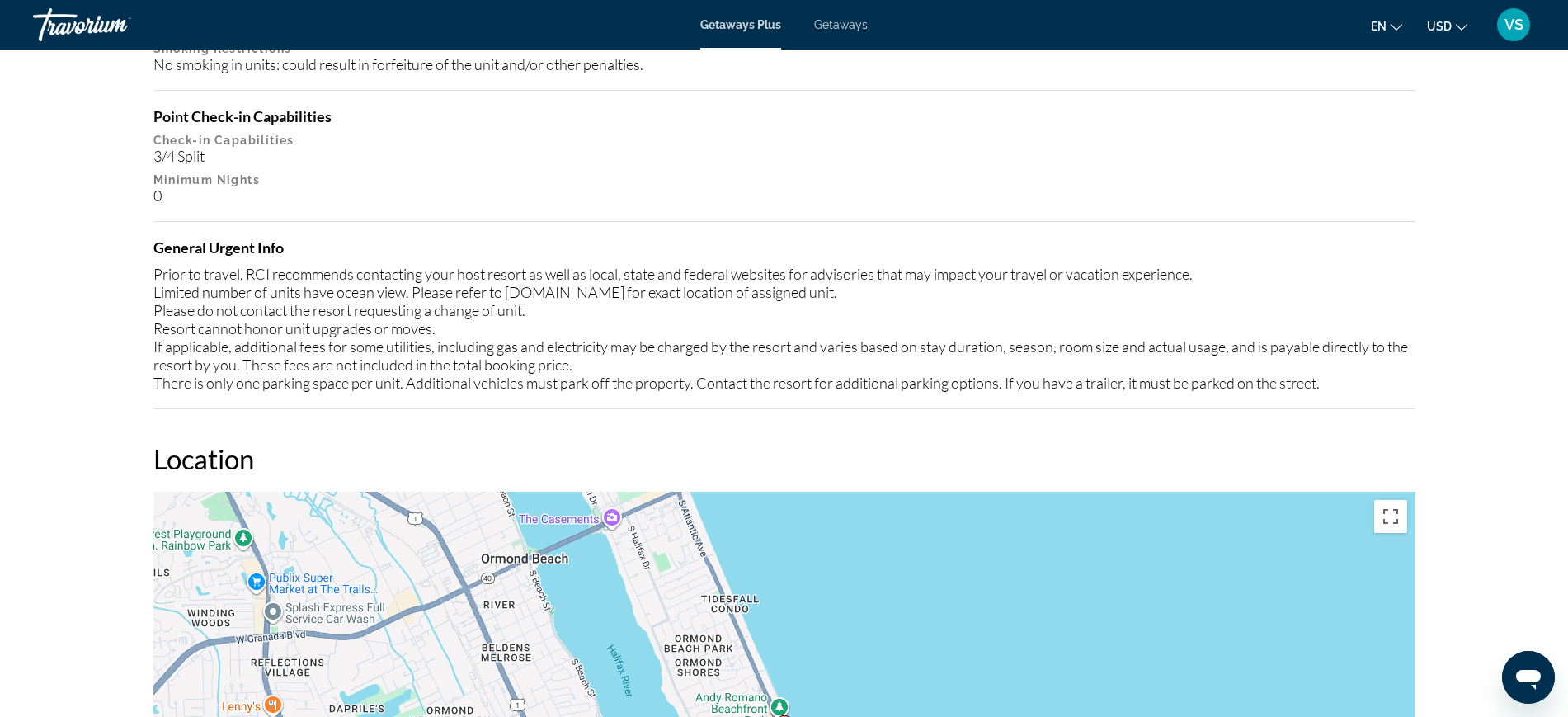
scroll to position [1811, 0]
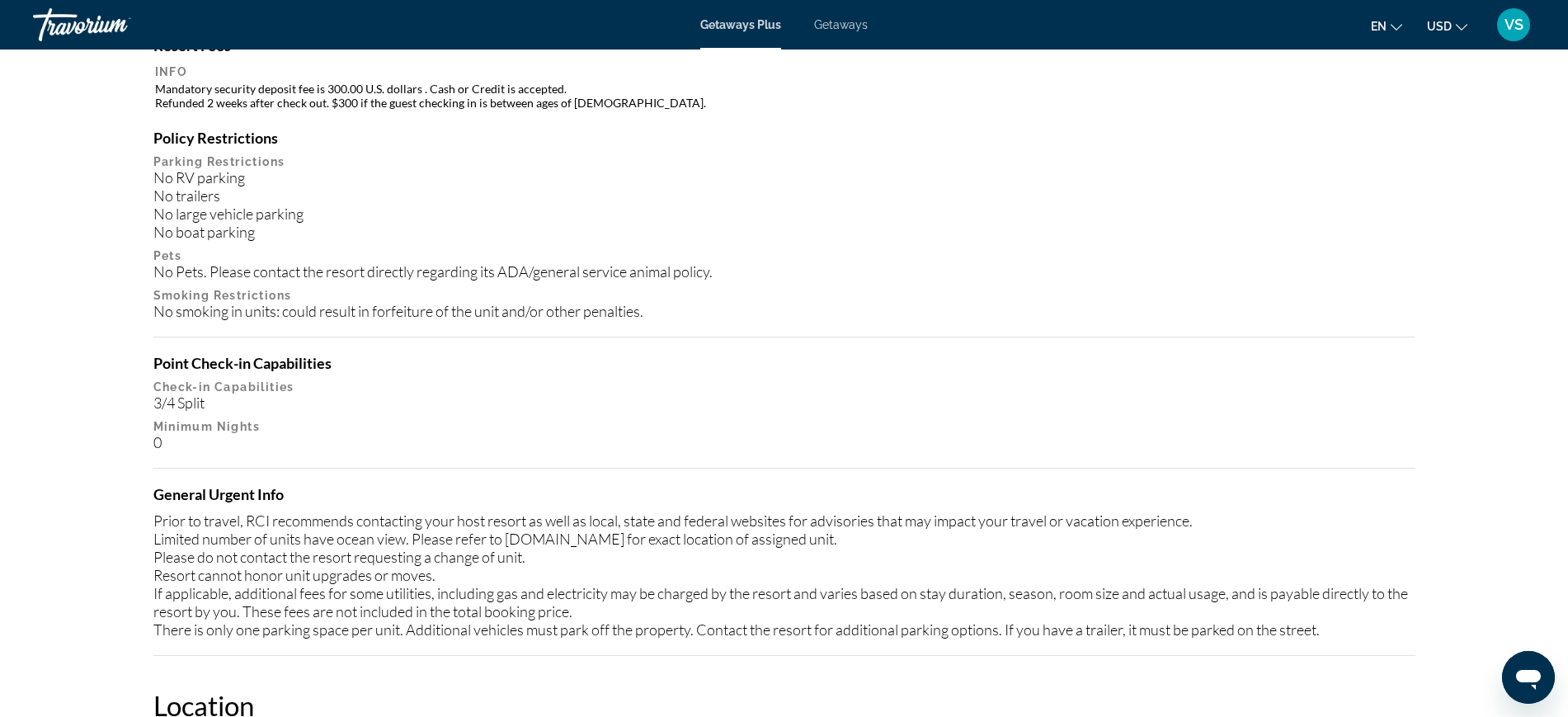
click at [742, 29] on span "Getaways Plus" at bounding box center [741, 25] width 81 height 13
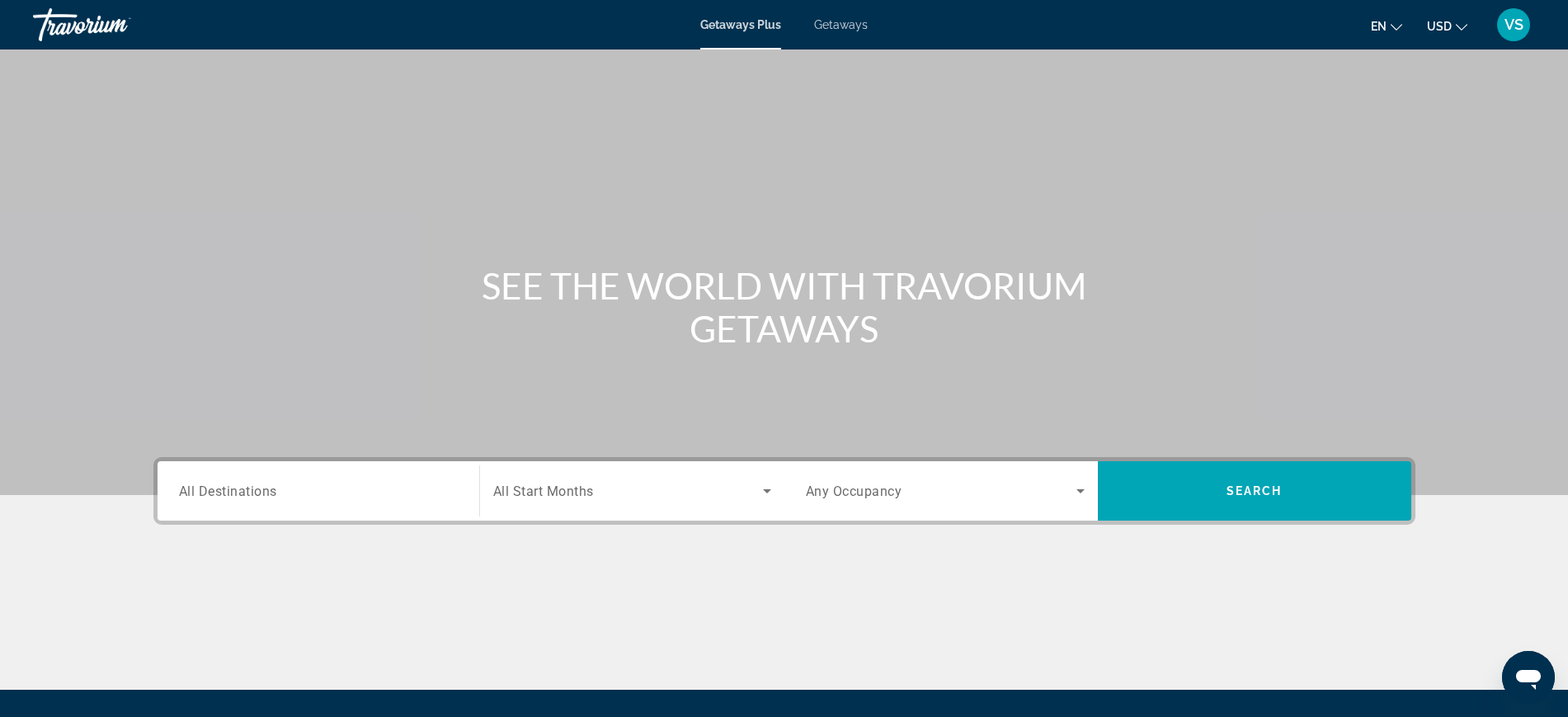
click at [284, 497] on input "Destination All Destinations" at bounding box center [318, 491] width 279 height 19
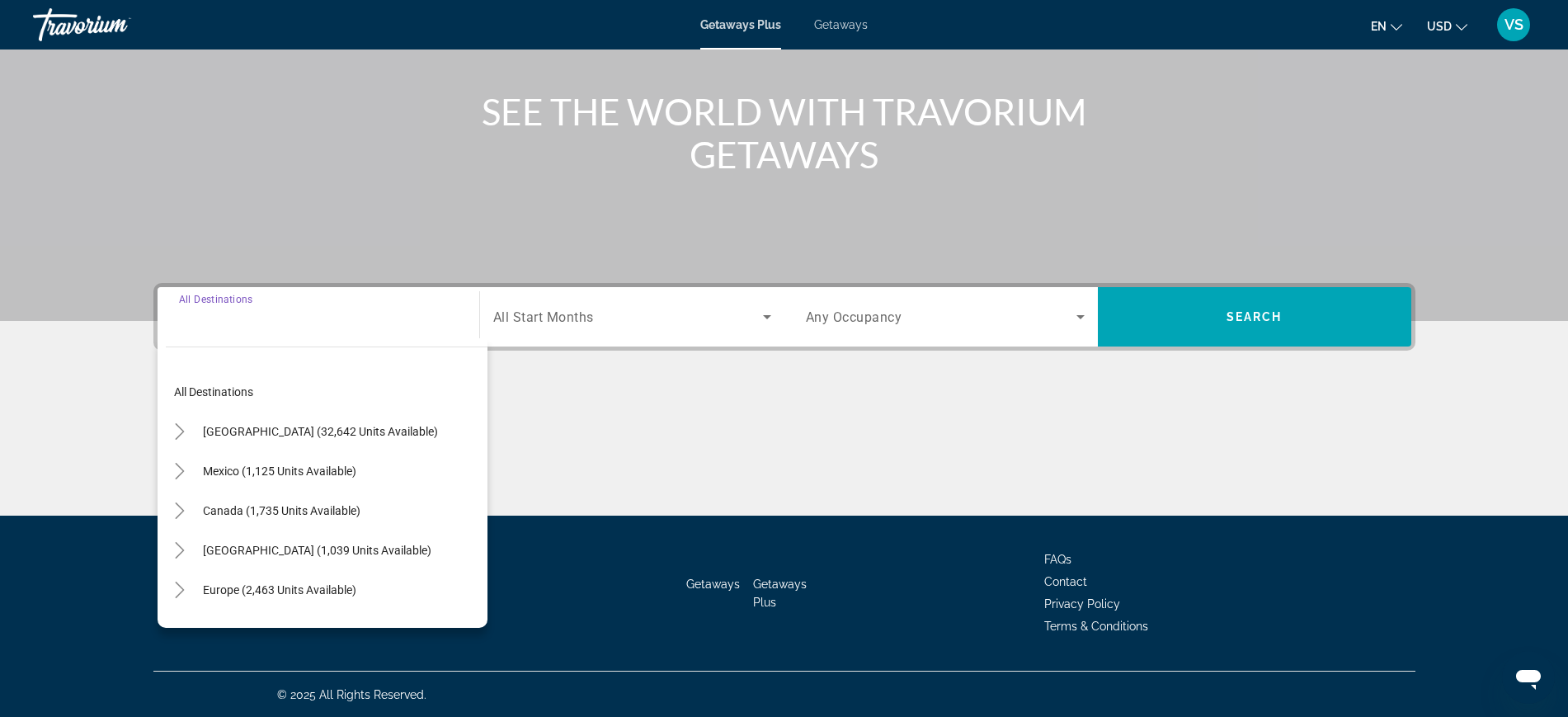
scroll to position [175, 0]
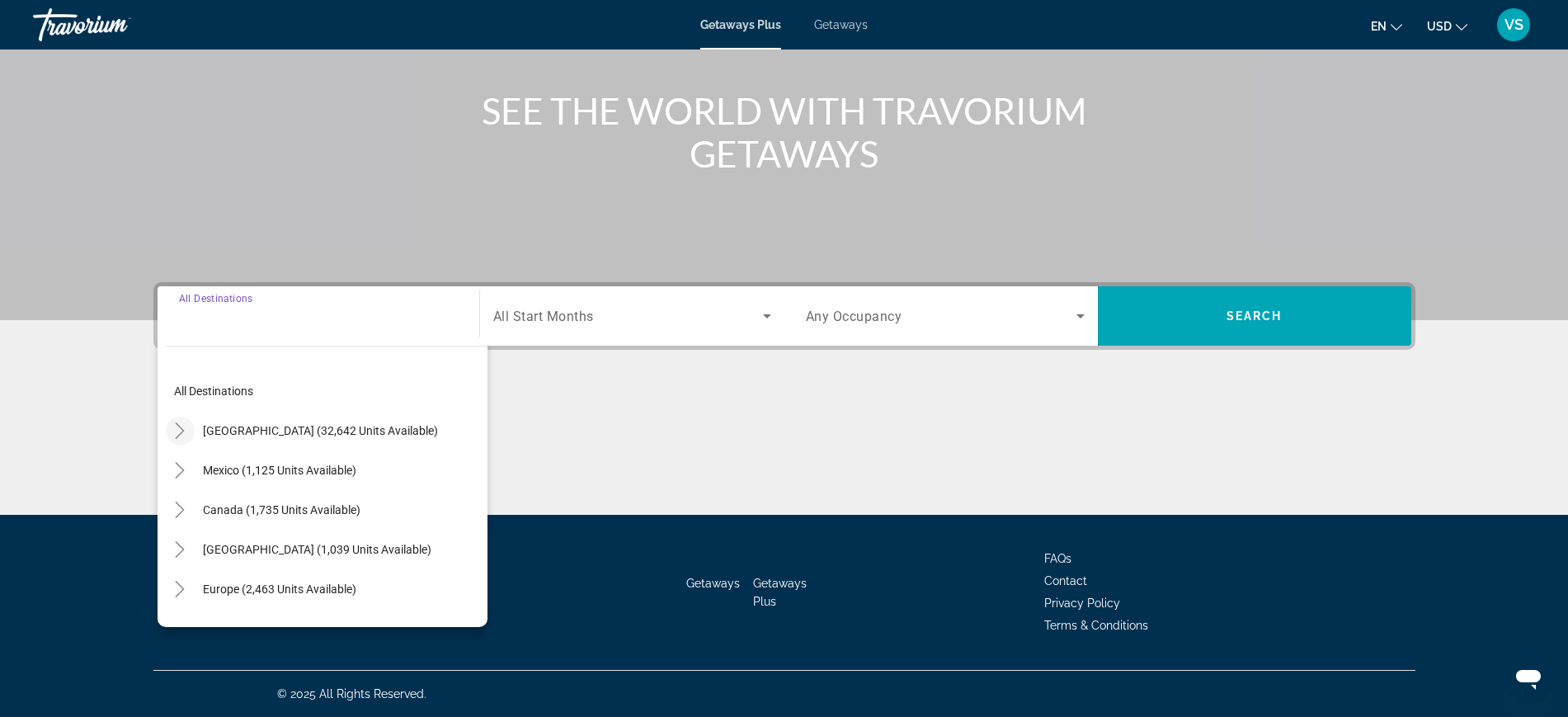
click at [187, 432] on icon "Toggle United States (32,642 units available)" at bounding box center [180, 431] width 17 height 17
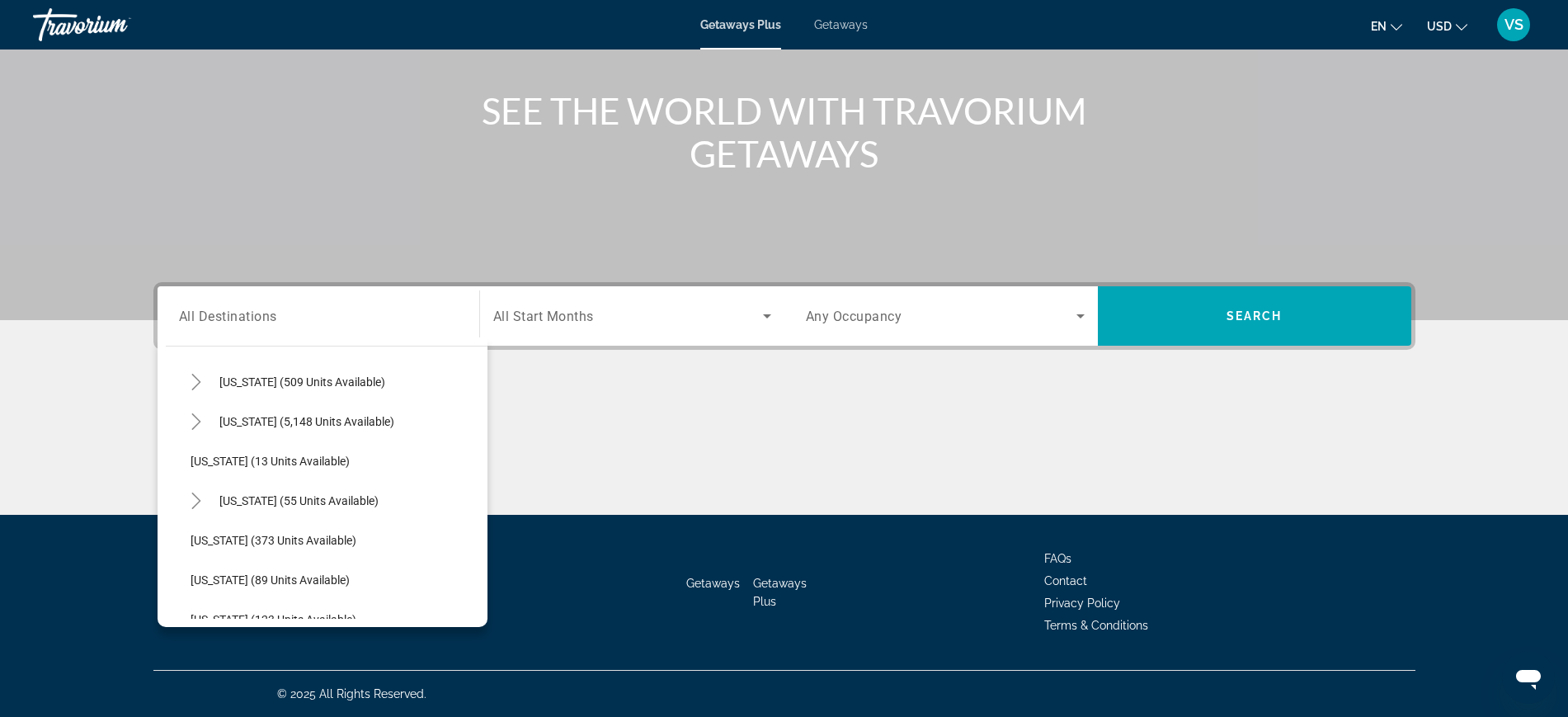
scroll to position [254, 0]
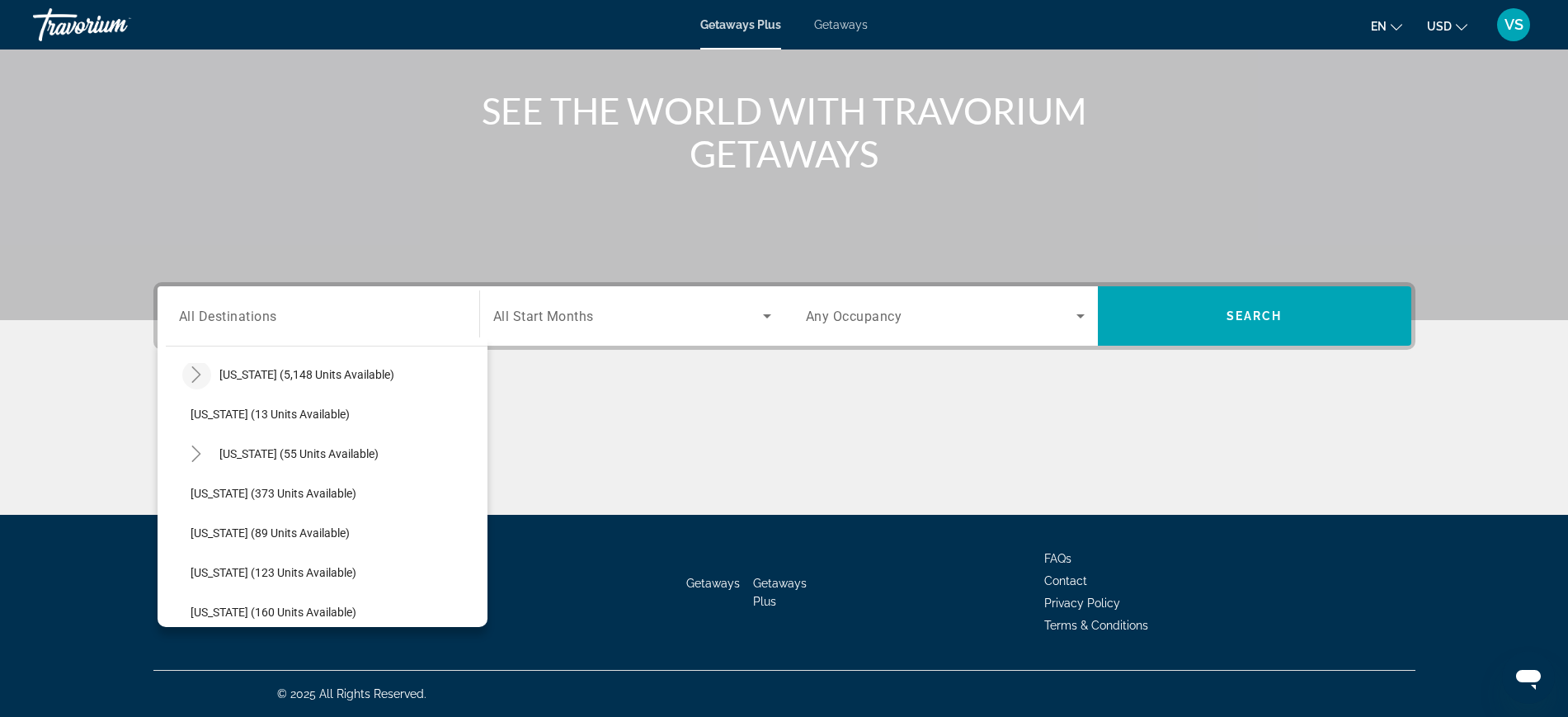
click at [204, 369] on icon "Toggle Florida (5,148 units available)" at bounding box center [196, 375] width 17 height 17
click at [283, 449] on span "[GEOGRAPHIC_DATA] (1,038 units available)" at bounding box center [321, 454] width 228 height 13
type input "**********"
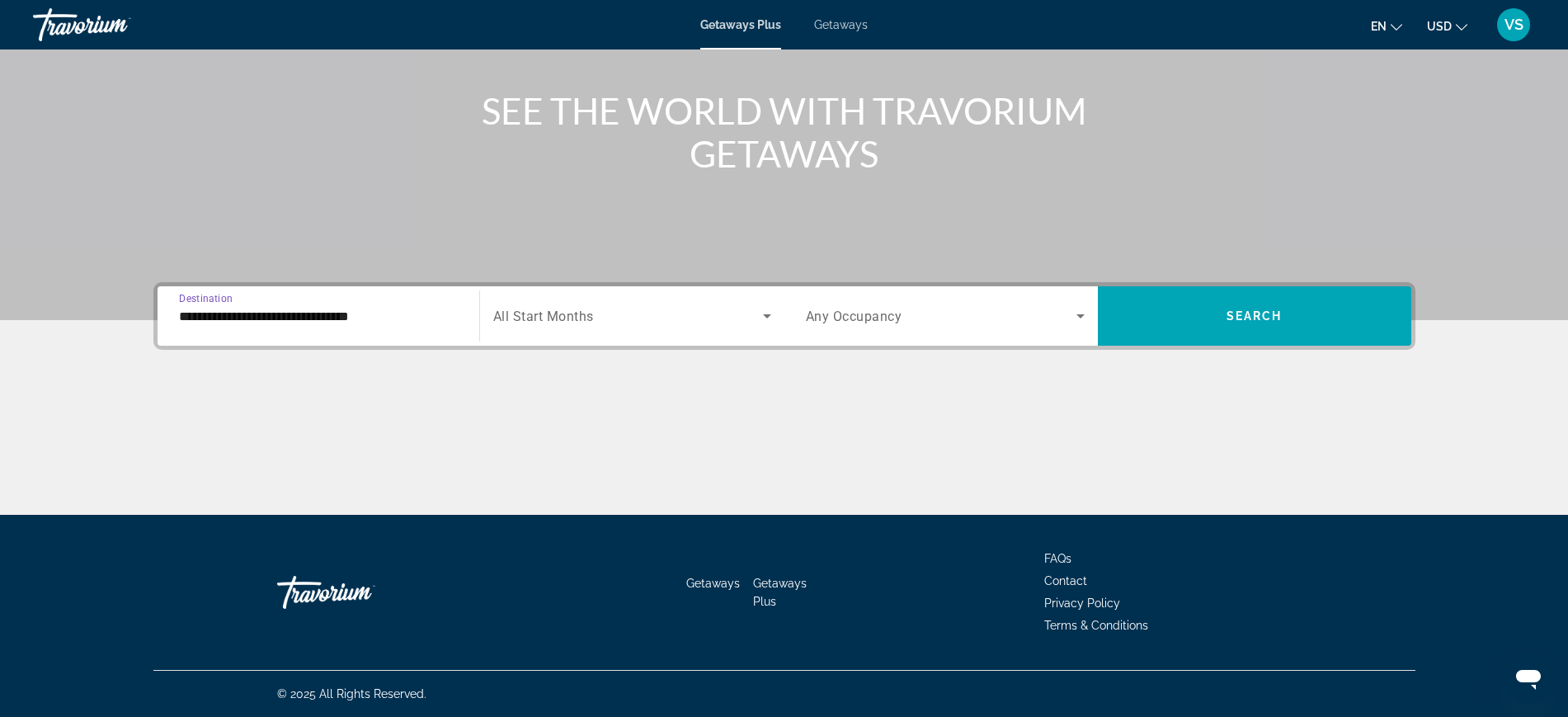
click at [601, 306] on span "Search widget" at bounding box center [628, 315] width 270 height 19
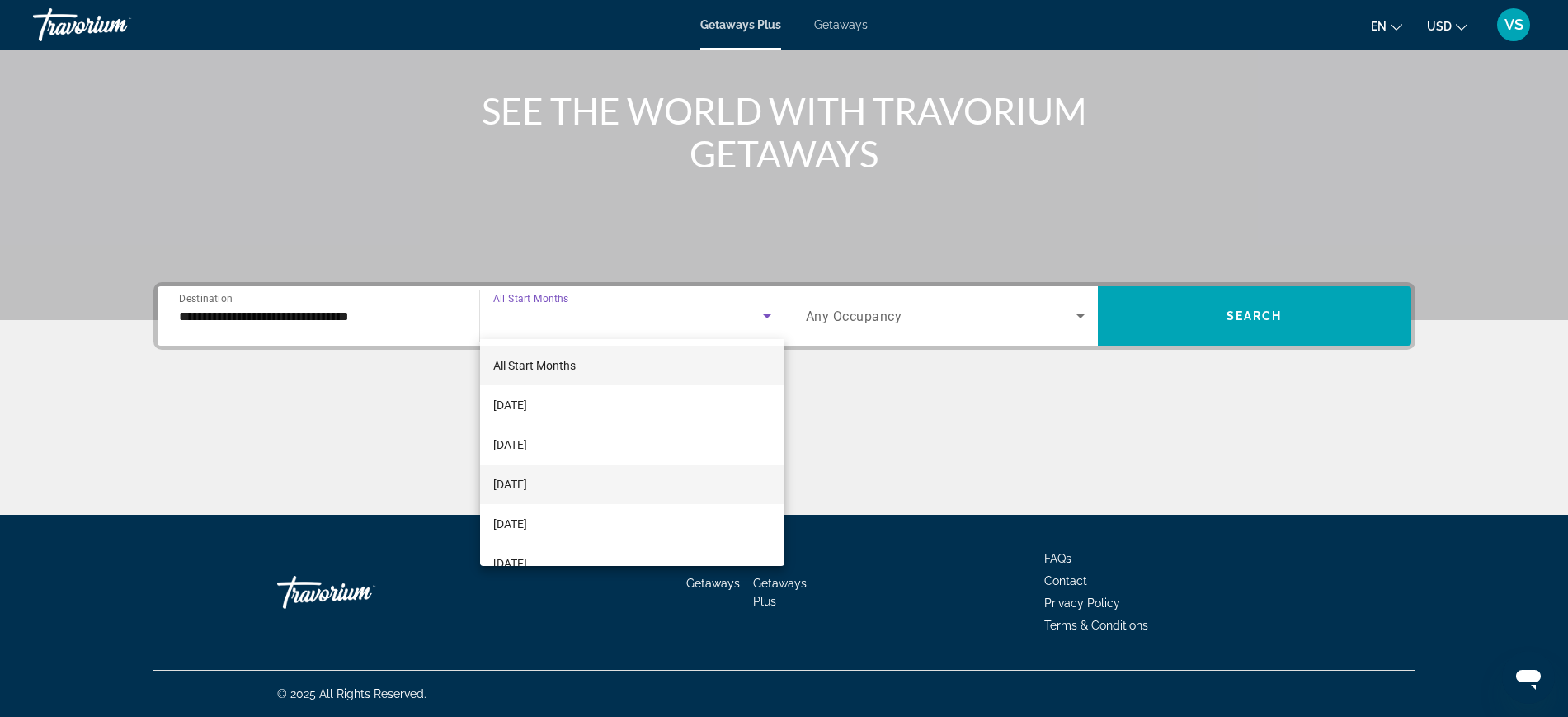
click at [527, 482] on span "[DATE]" at bounding box center [510, 484] width 34 height 19
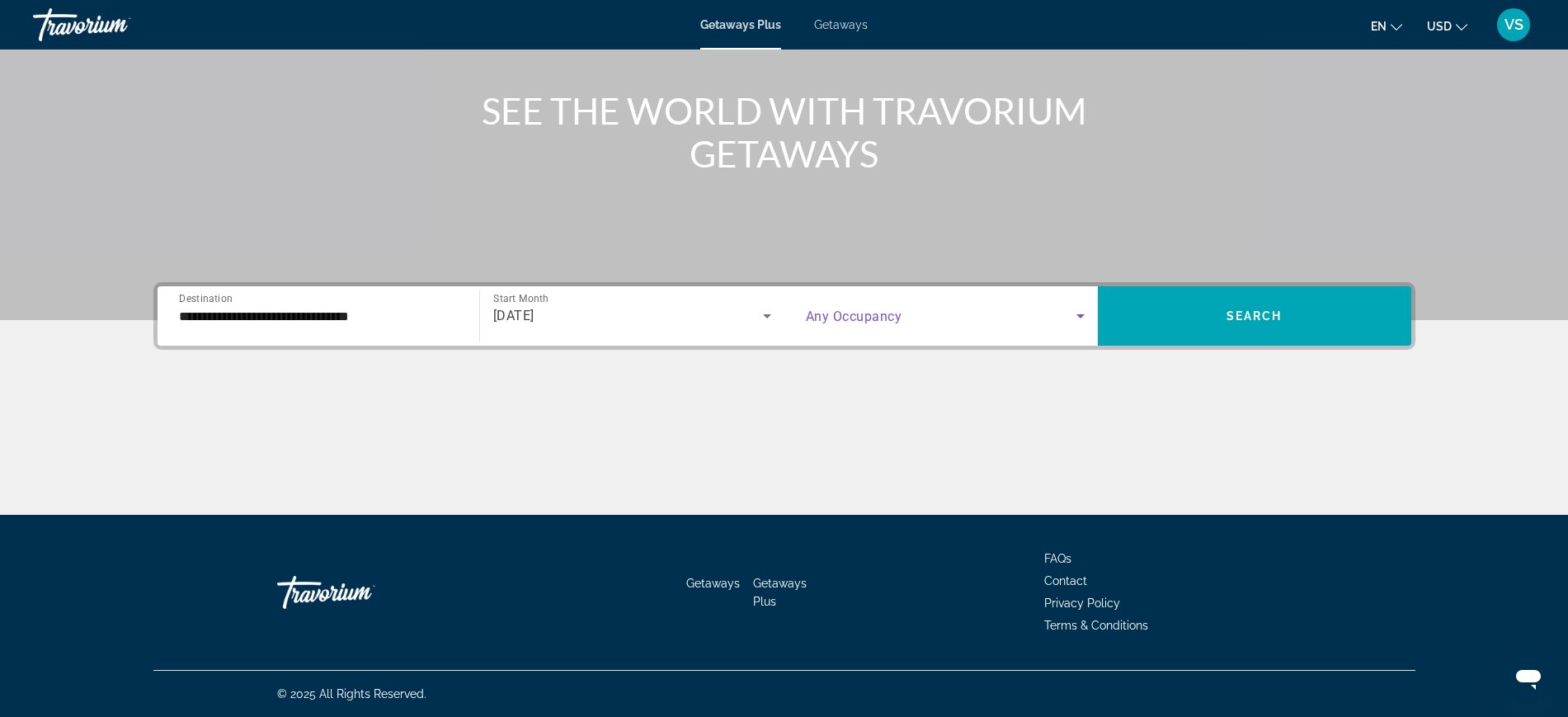
click at [809, 325] on span "Search widget" at bounding box center [941, 315] width 271 height 19
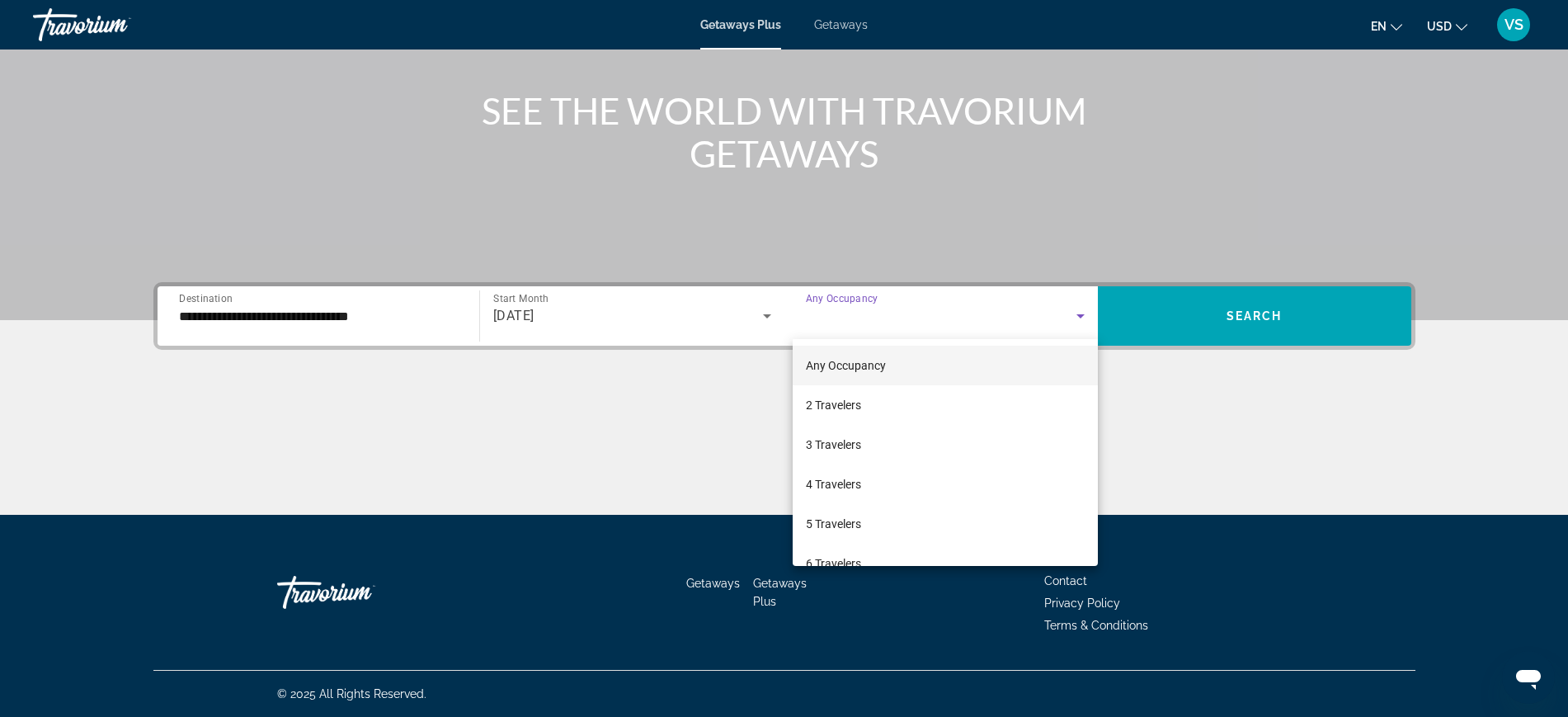
click at [1141, 312] on div at bounding box center [784, 358] width 1568 height 717
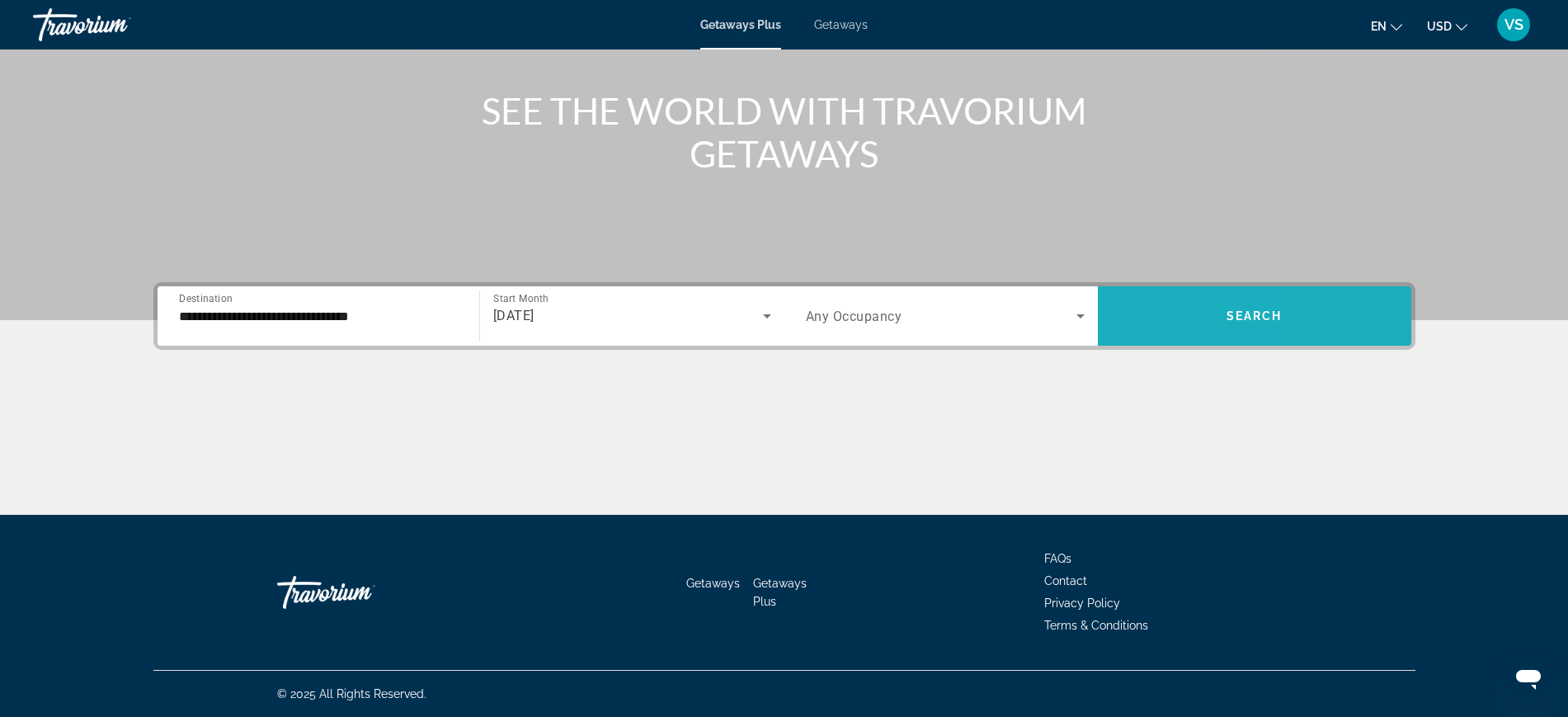
click at [1141, 312] on span "Search widget" at bounding box center [1254, 315] width 314 height 40
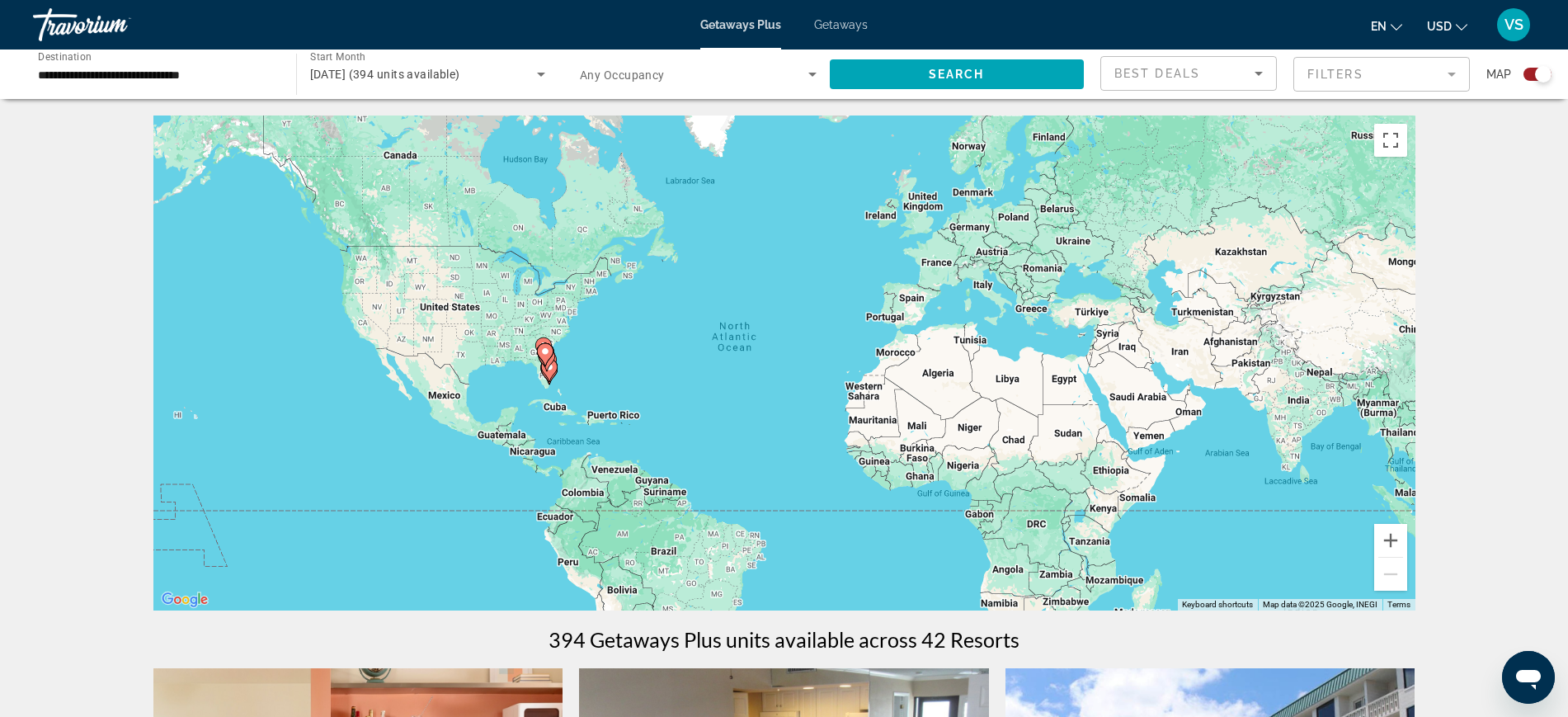
click at [658, 78] on span "Any Occupancy" at bounding box center [622, 75] width 85 height 13
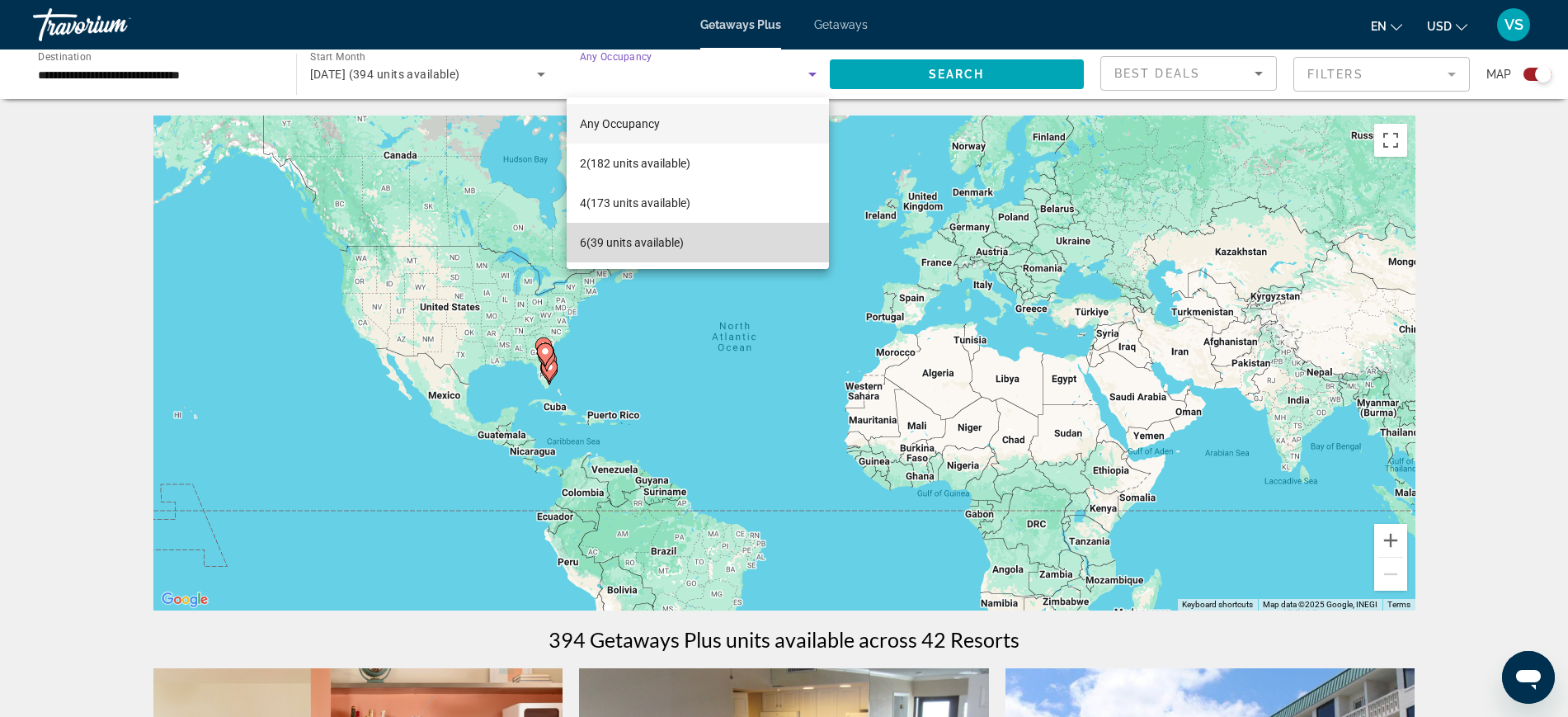
click at [635, 247] on span "6 (39 units available)" at bounding box center [631, 242] width 104 height 19
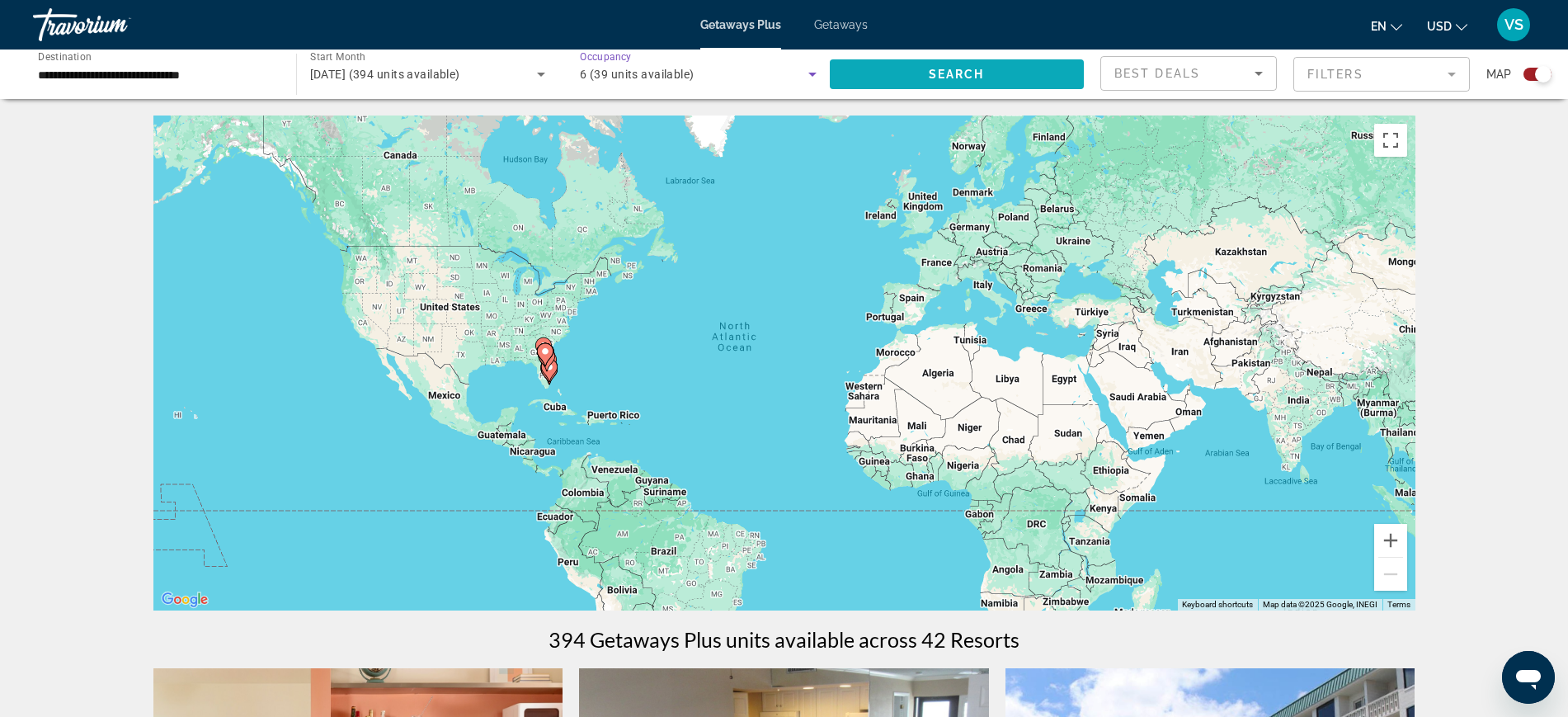
click at [929, 84] on span "Search widget" at bounding box center [957, 74] width 255 height 40
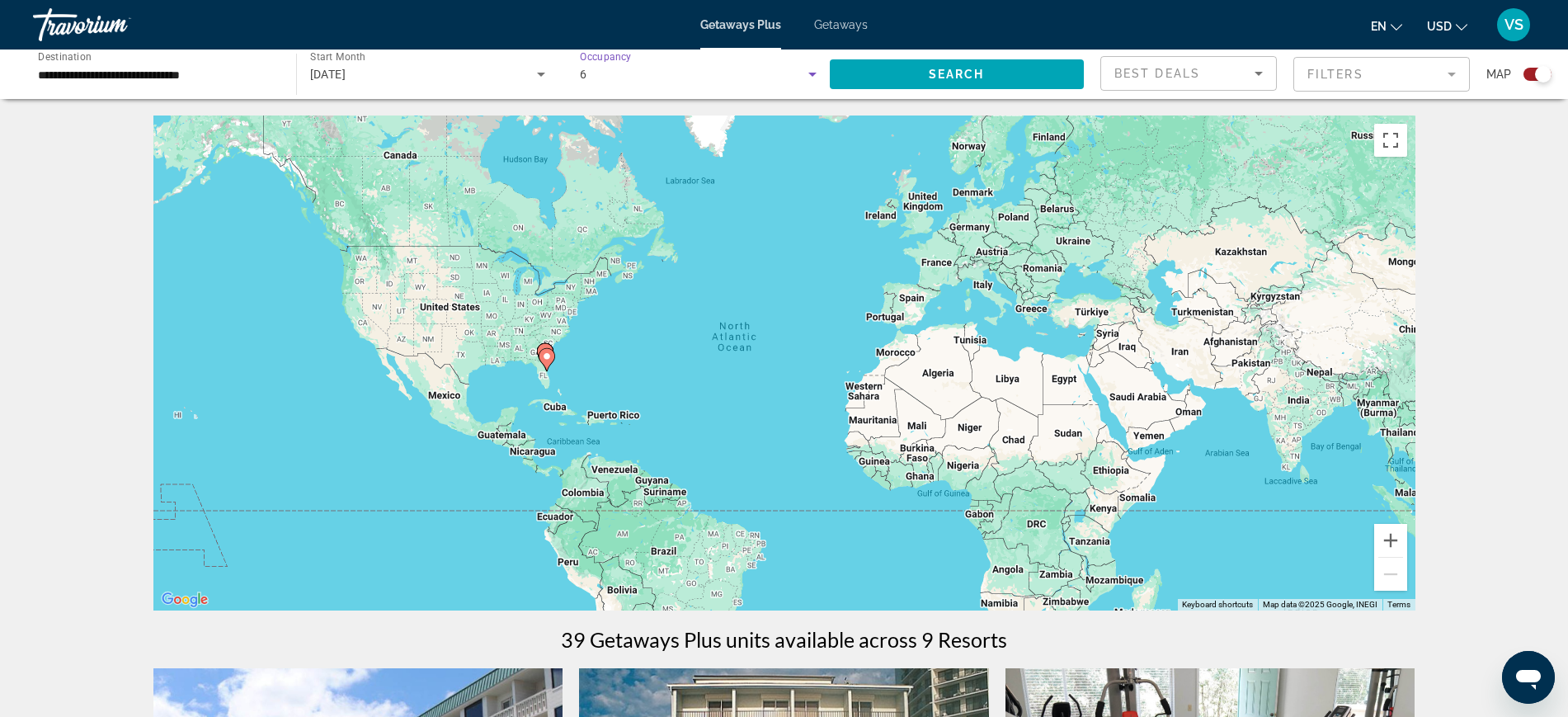
click at [721, 74] on div "6" at bounding box center [694, 73] width 228 height 19
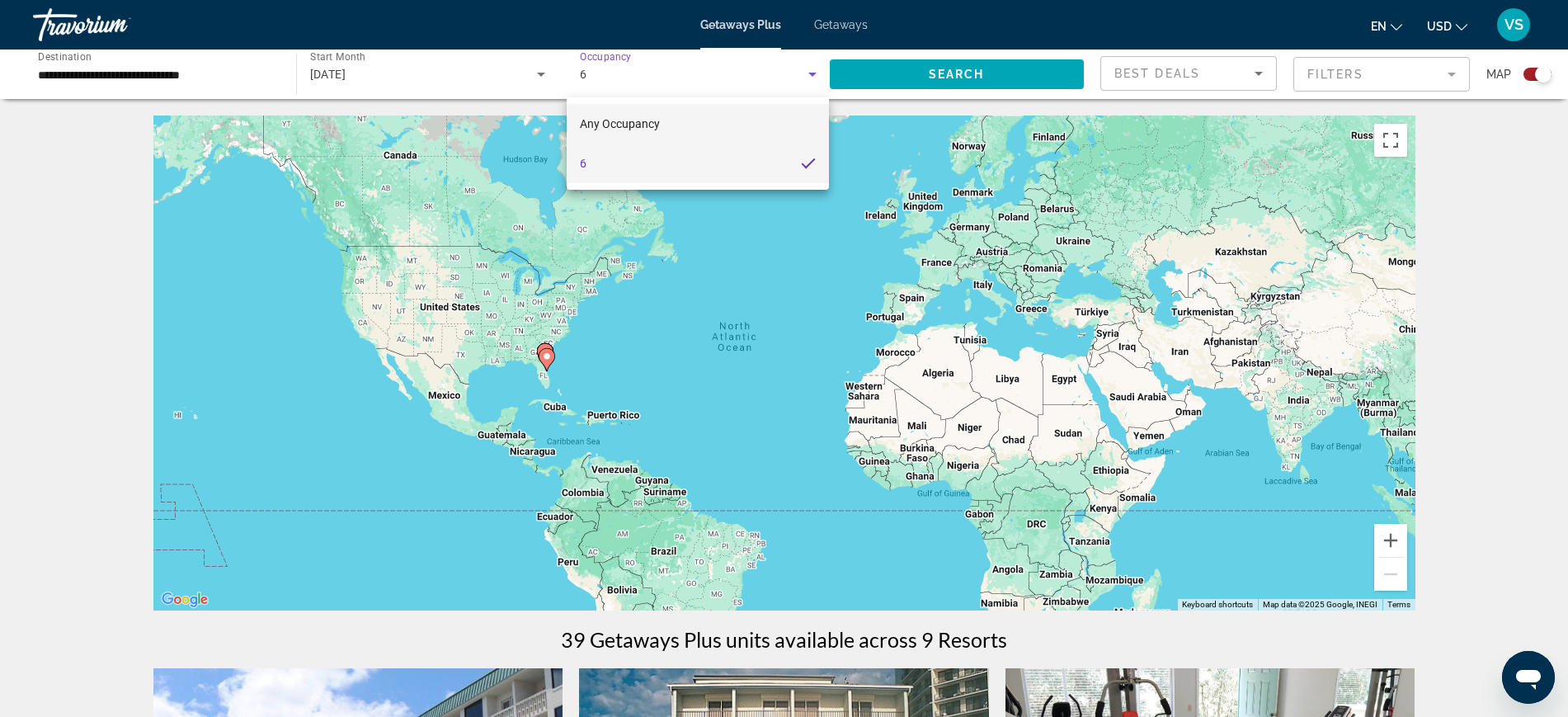
click at [646, 124] on span "Any Occupancy" at bounding box center [620, 124] width 80 height 13
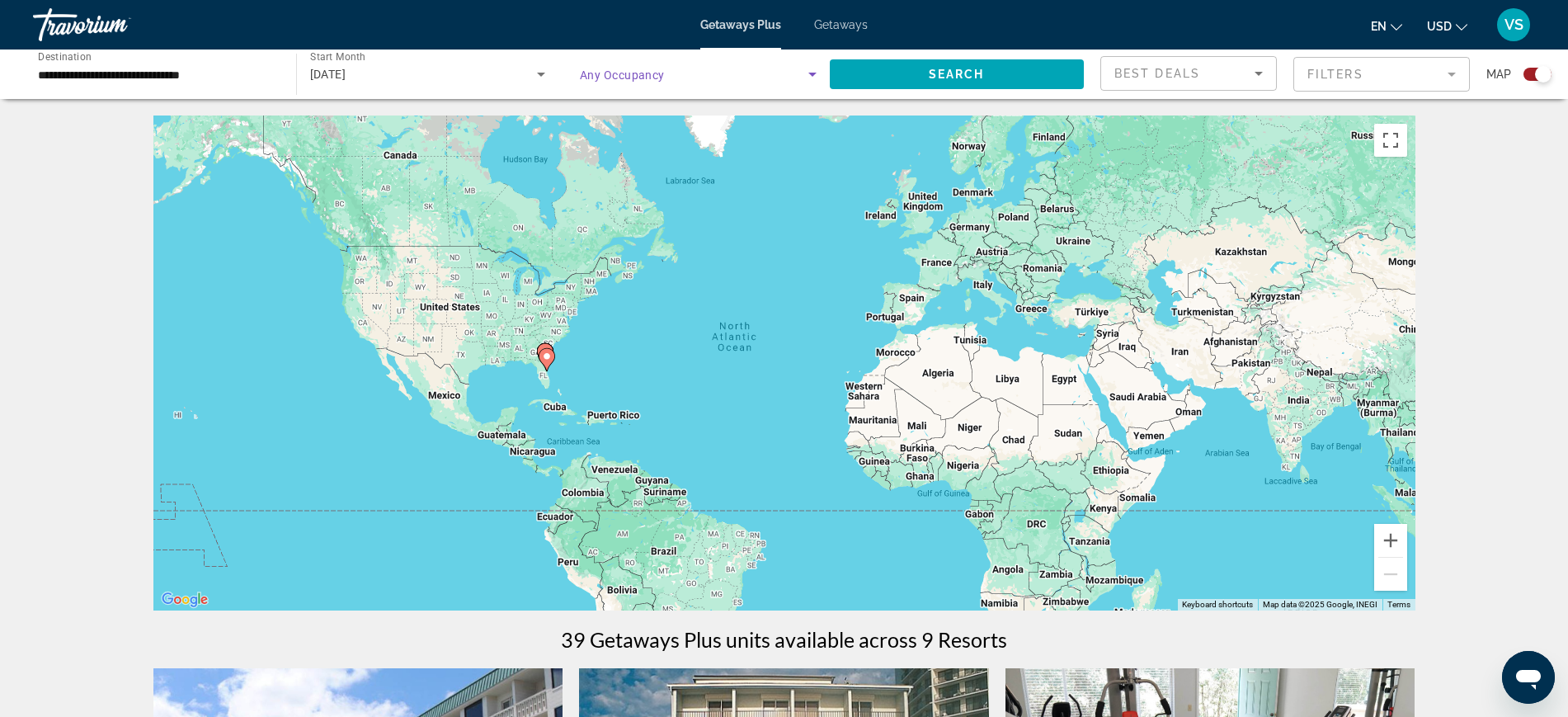
click at [663, 71] on span "Any Occupancy" at bounding box center [622, 75] width 85 height 13
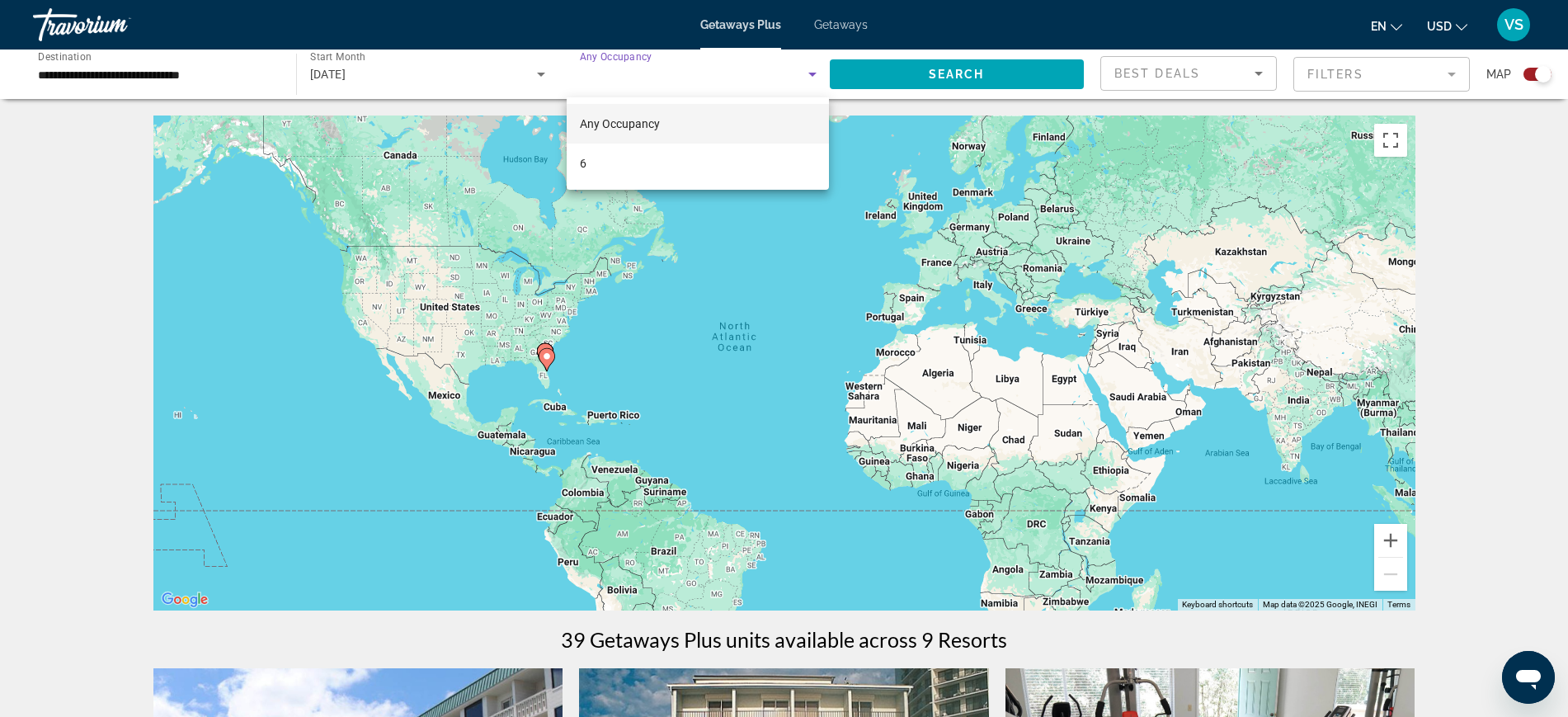
click at [650, 105] on mat-option "Any Occupancy" at bounding box center [697, 123] width 262 height 40
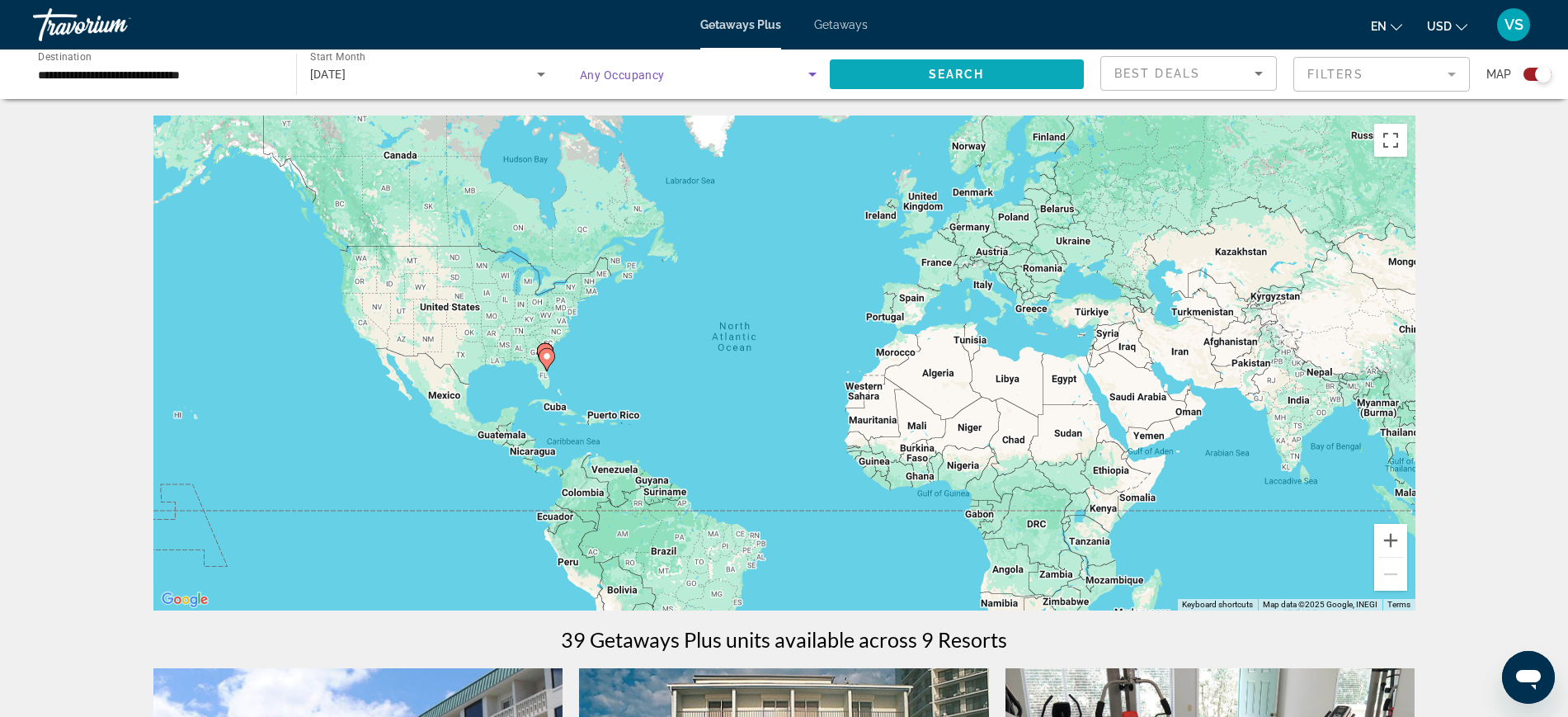
click at [893, 77] on span "Search widget" at bounding box center [957, 74] width 255 height 40
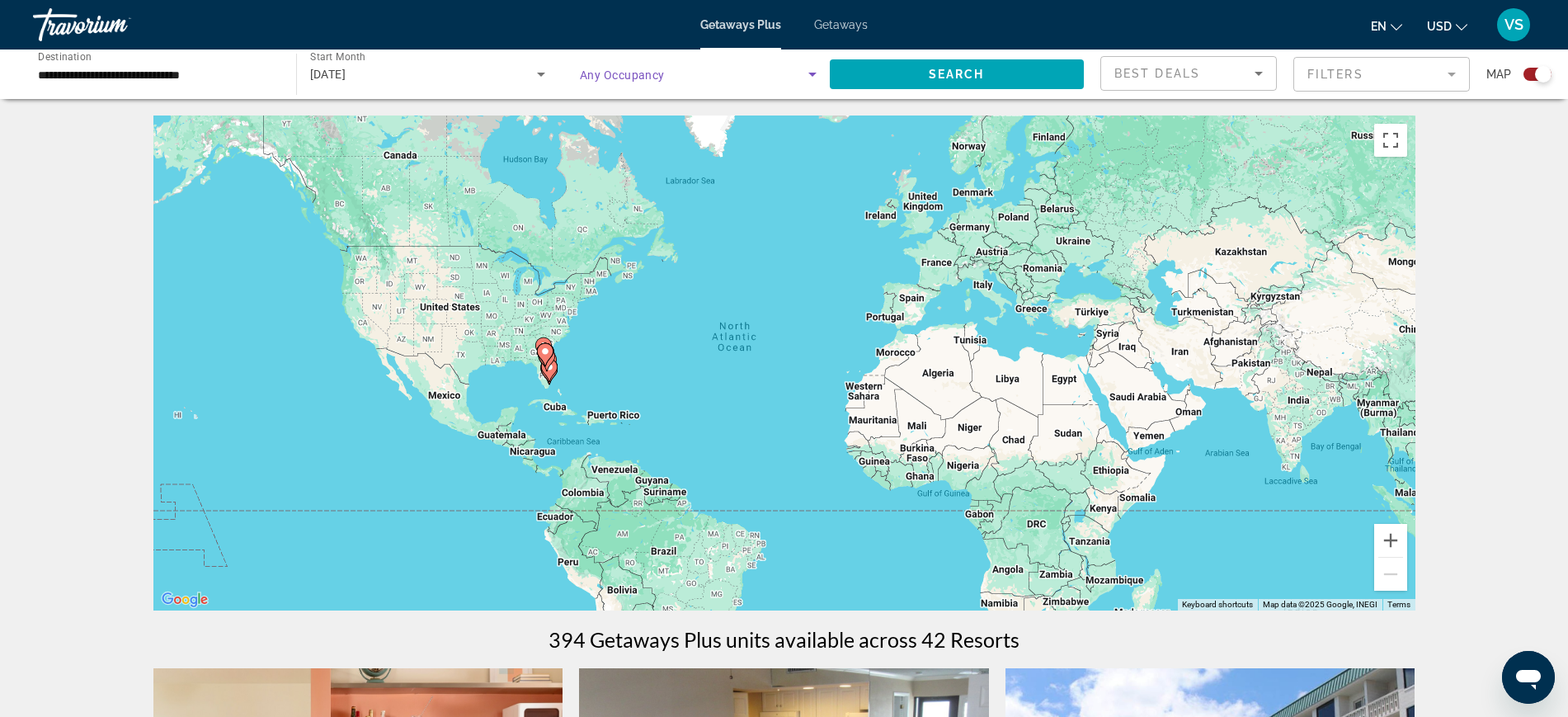
click at [696, 81] on span "Search widget" at bounding box center [694, 73] width 228 height 19
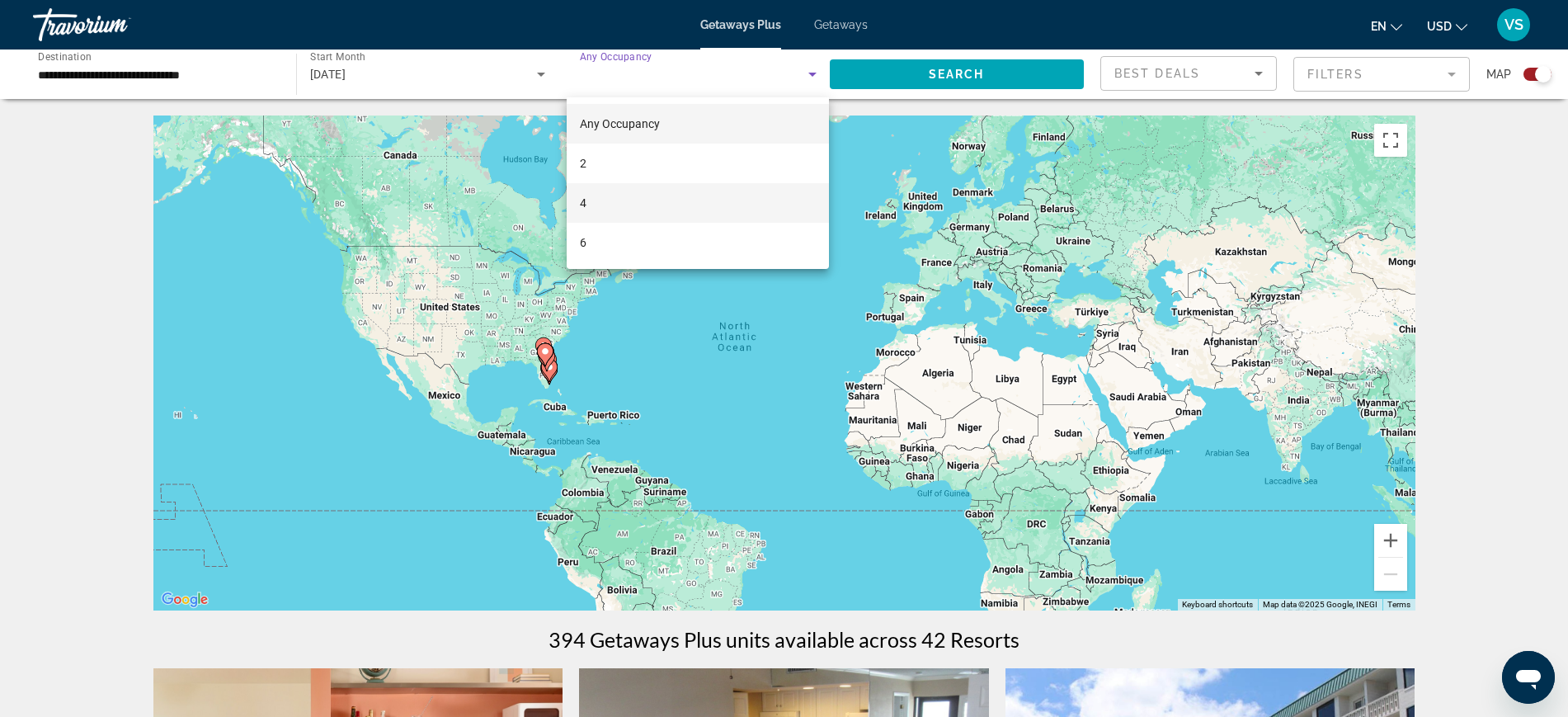
click at [616, 210] on mat-option "4" at bounding box center [697, 202] width 262 height 40
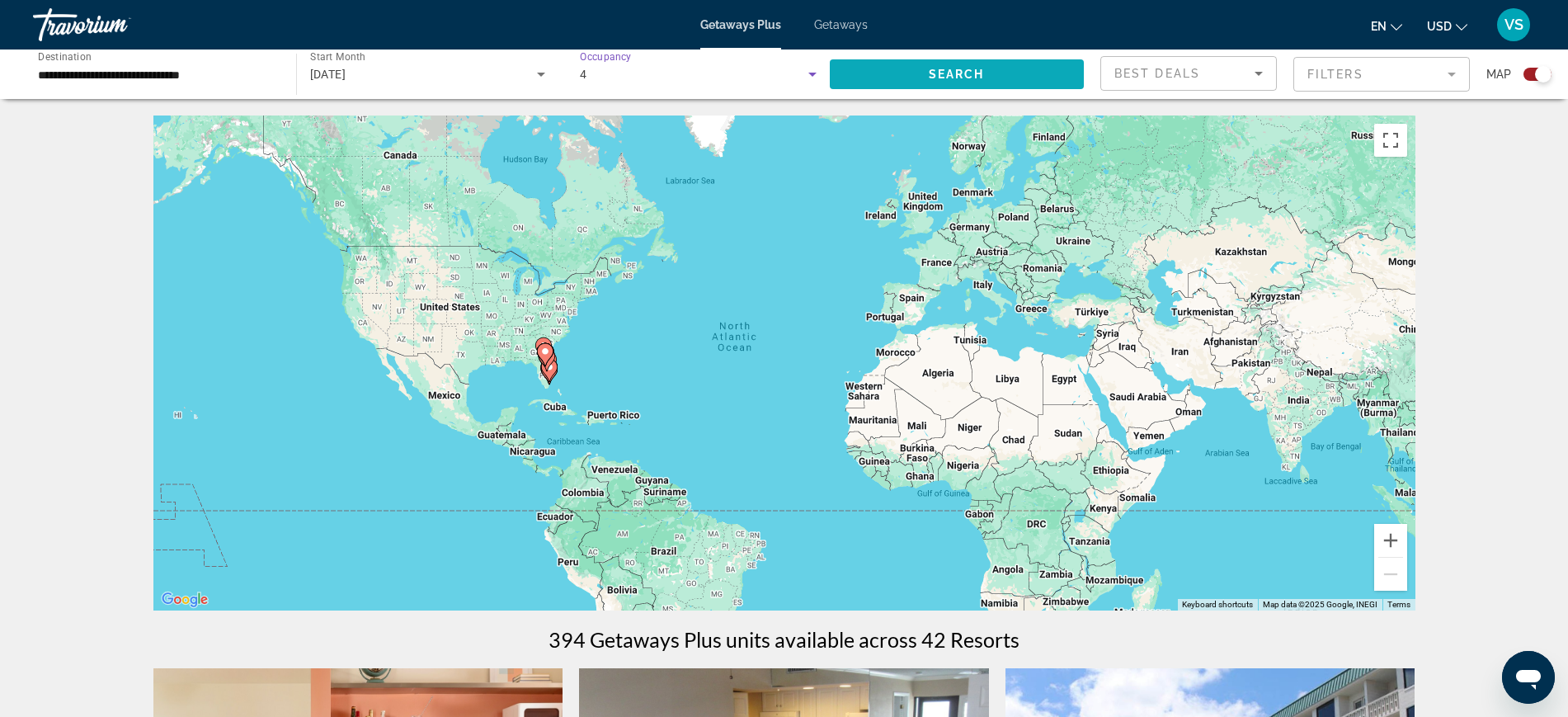
click at [898, 77] on span "Search widget" at bounding box center [957, 74] width 255 height 40
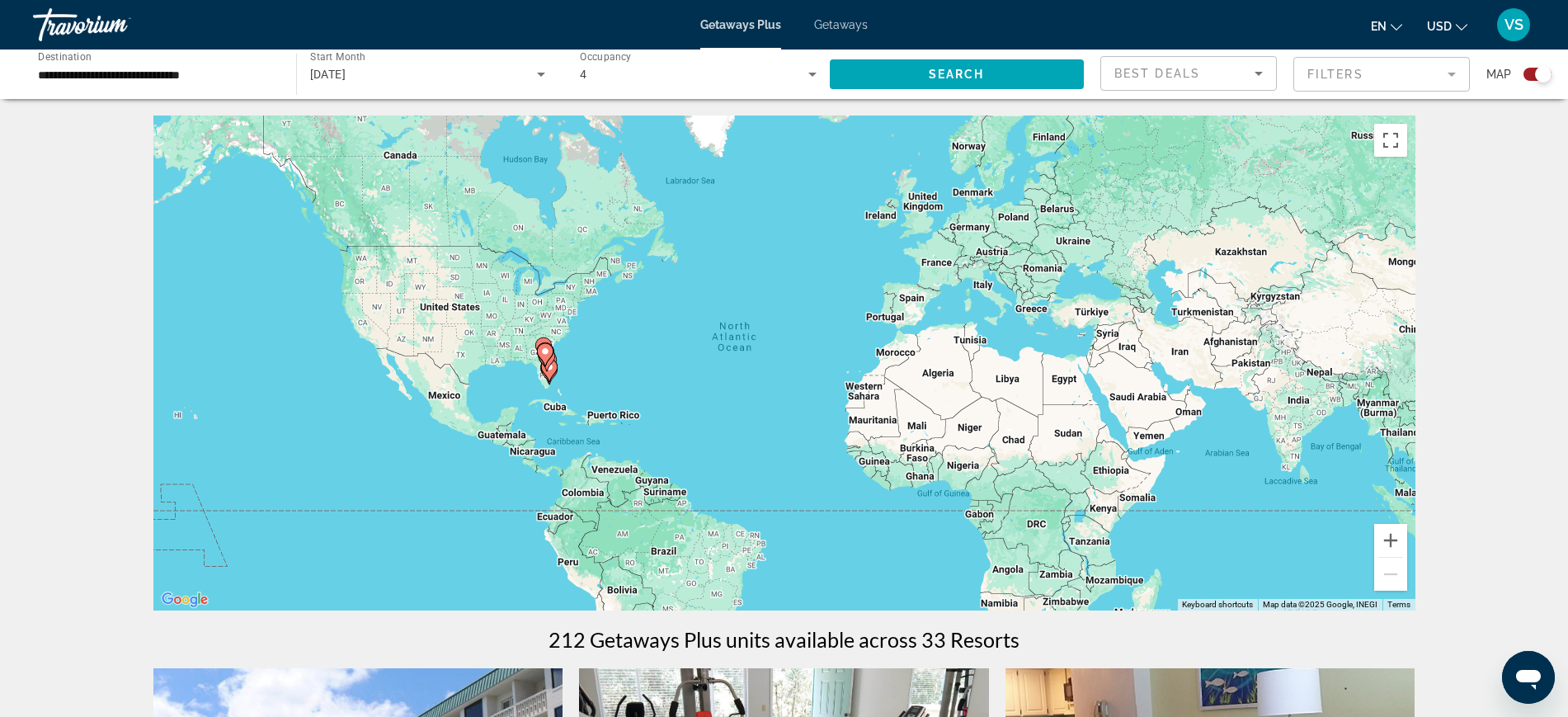
click at [626, 72] on div "4" at bounding box center [694, 73] width 228 height 19
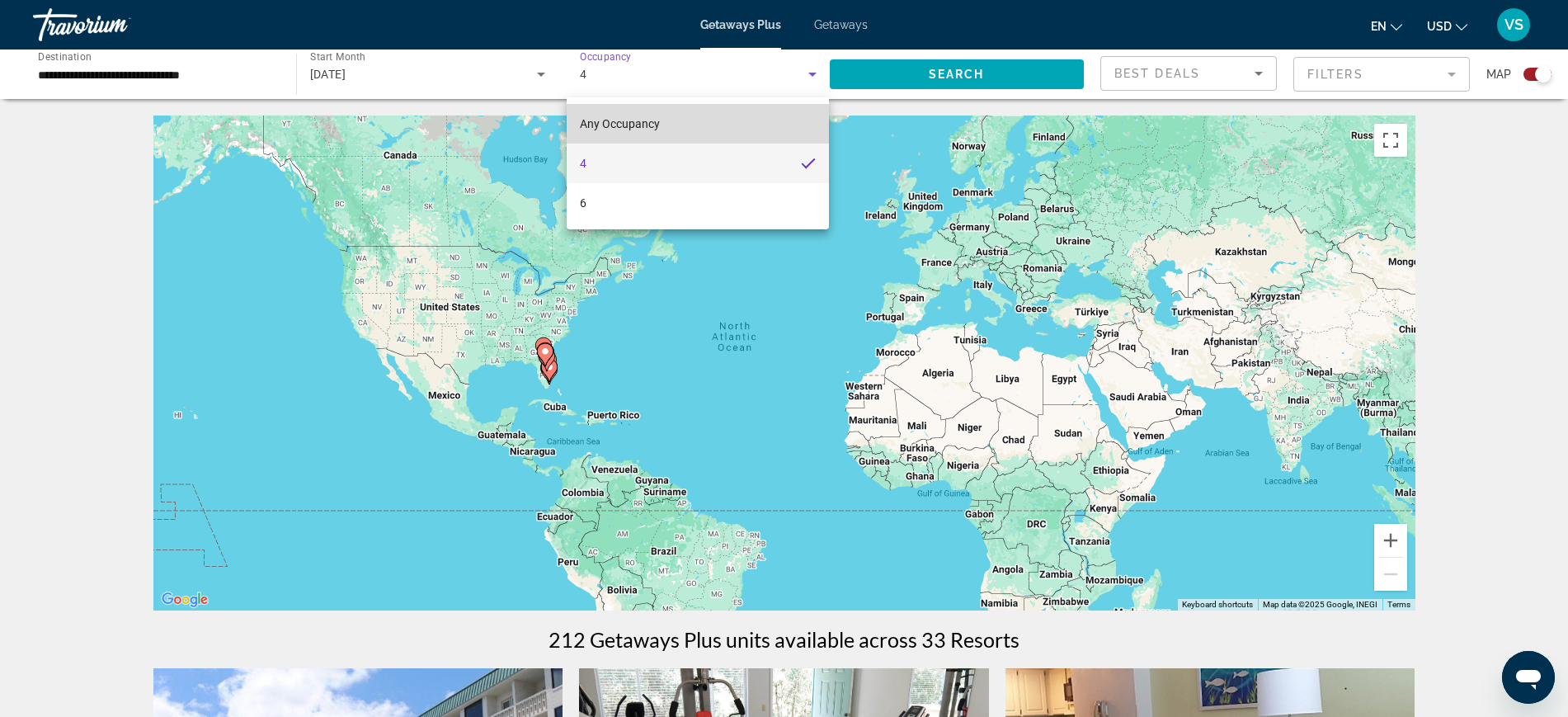
click at [608, 131] on span "Any Occupancy" at bounding box center [620, 123] width 80 height 19
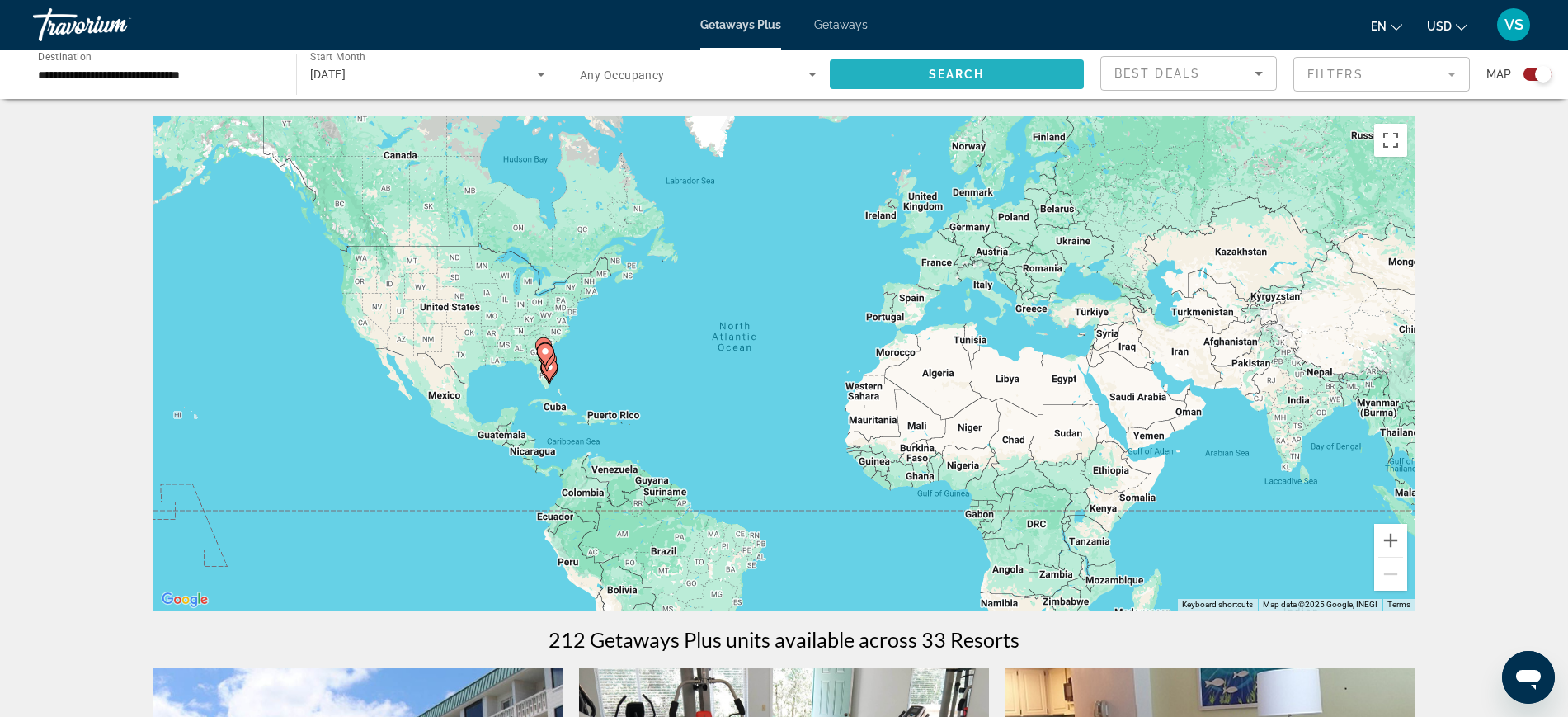
click at [891, 77] on span "Search widget" at bounding box center [957, 74] width 255 height 40
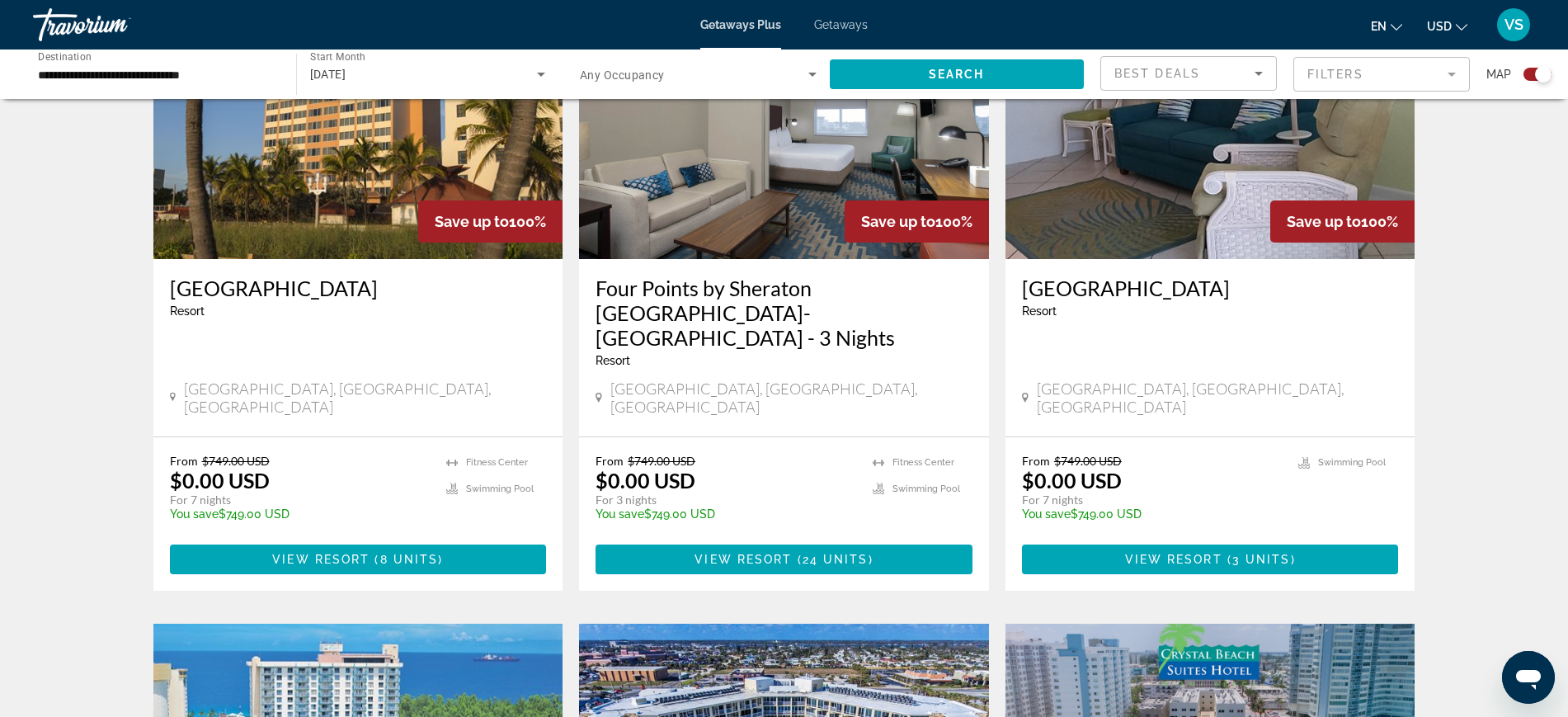
scroll to position [2167, 0]
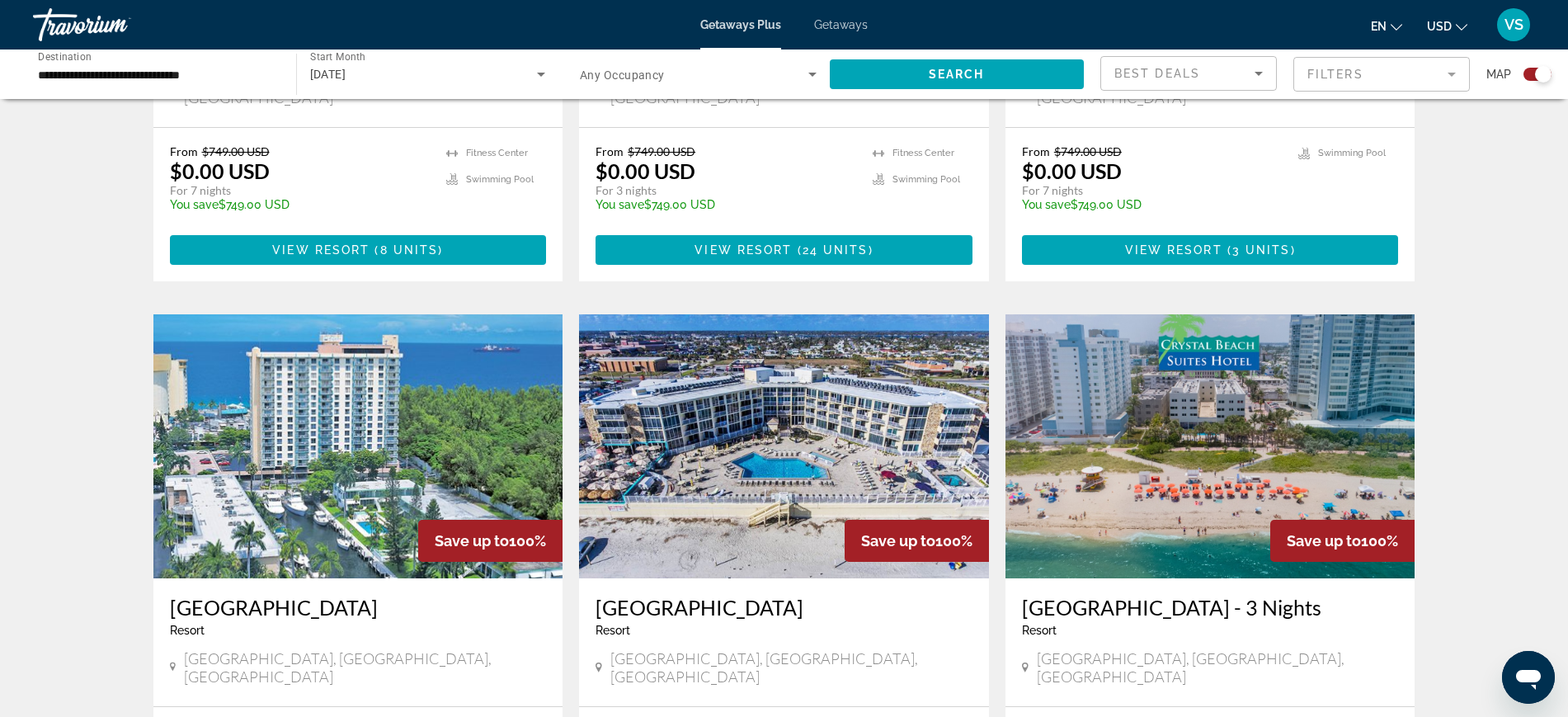
click at [368, 368] on img "Main content" at bounding box center [358, 446] width 410 height 264
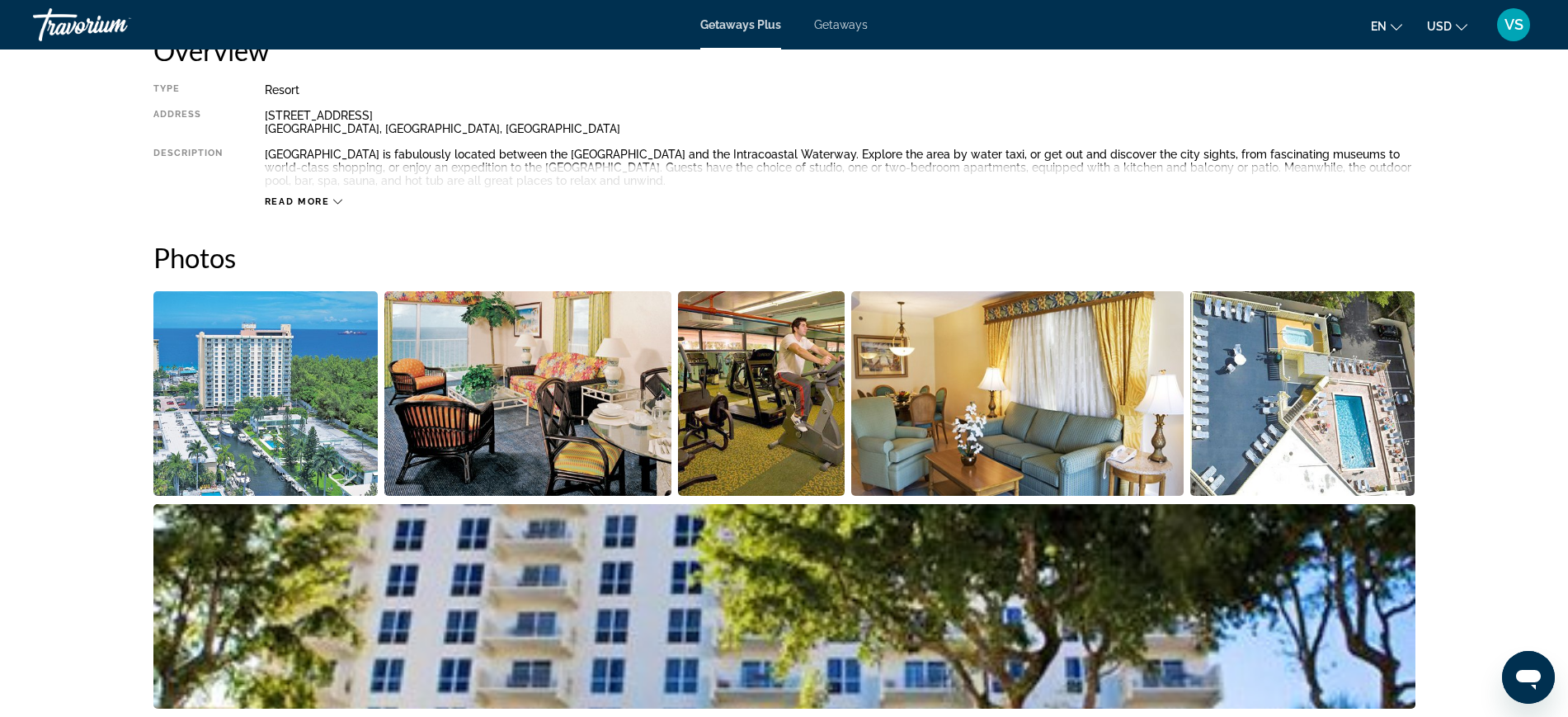
scroll to position [526, 0]
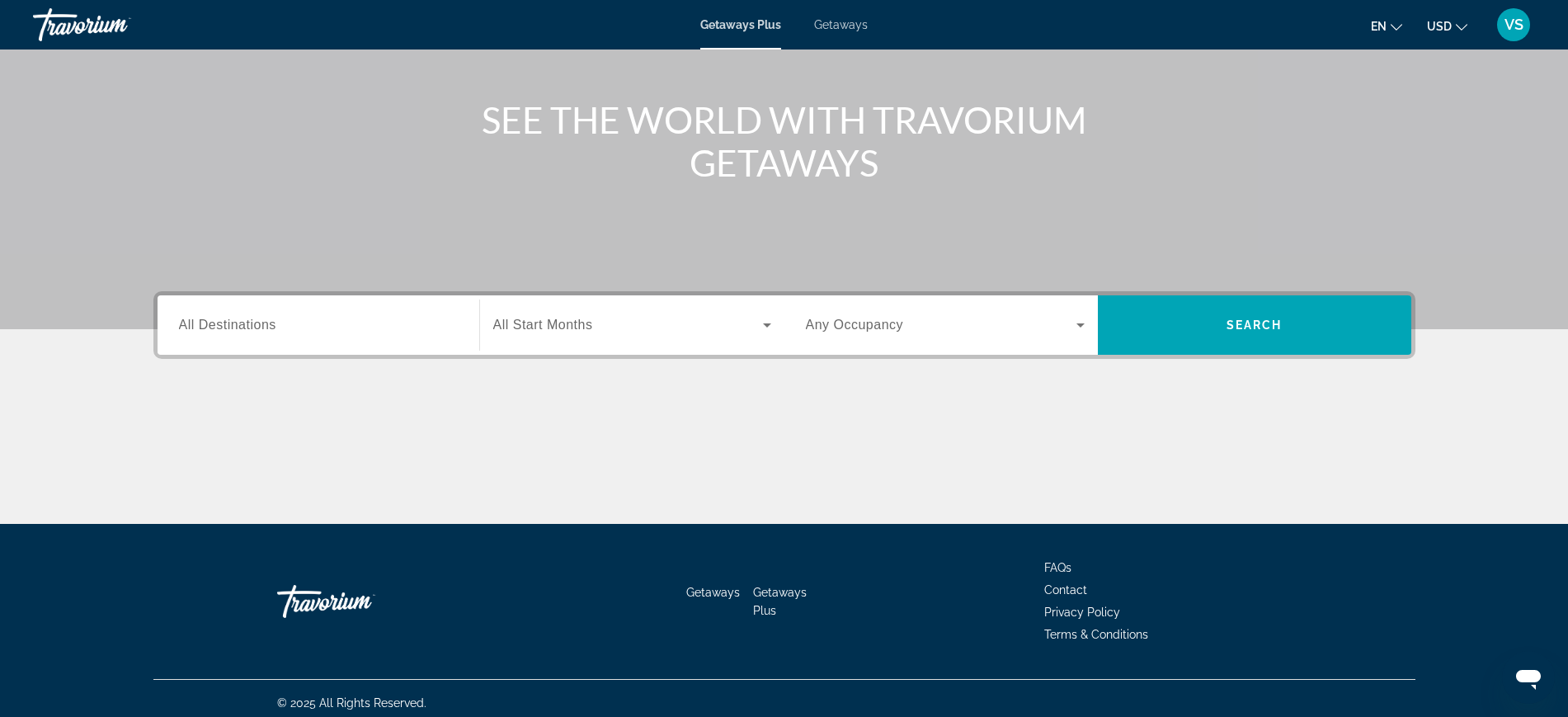
scroll to position [175, 0]
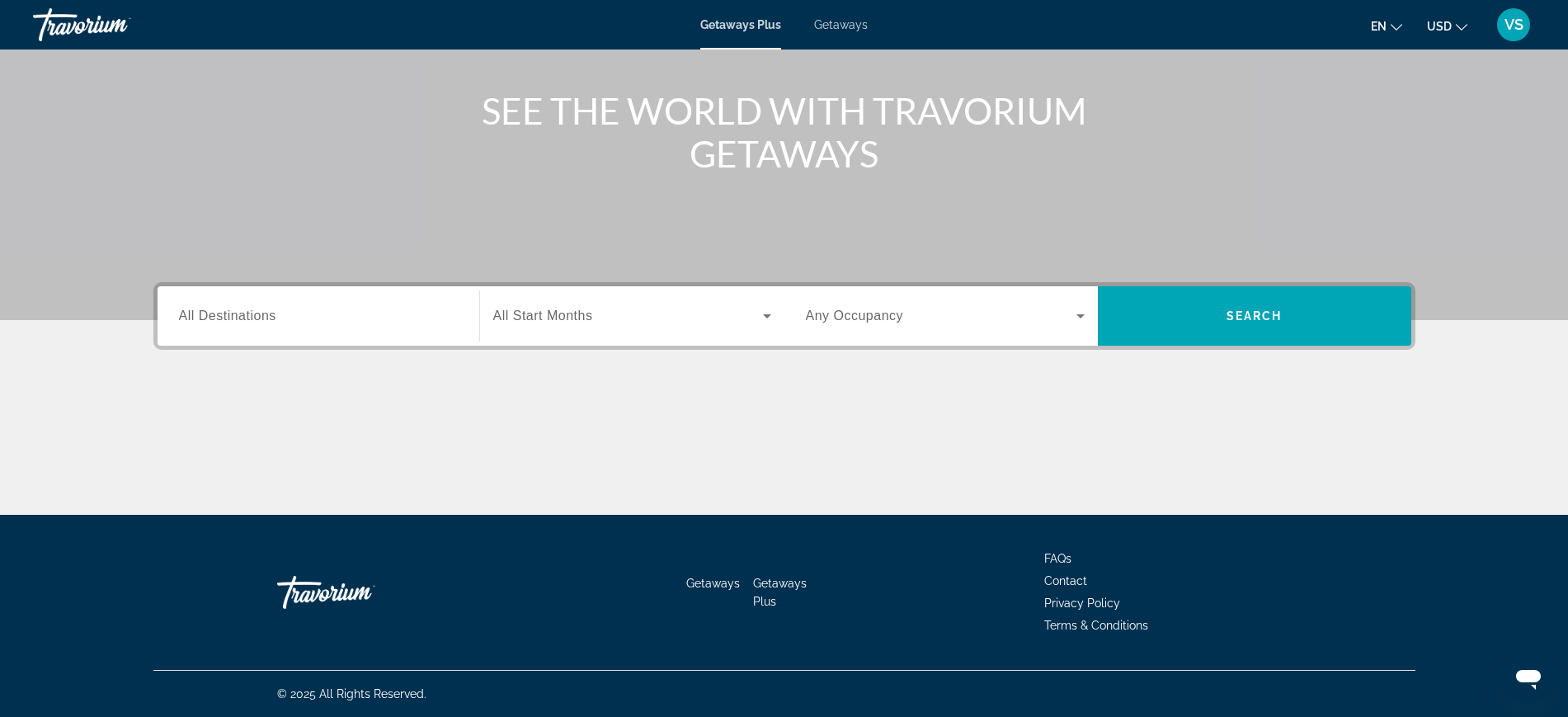
click at [244, 314] on span "All Destinations" at bounding box center [227, 315] width 97 height 14
click at [244, 314] on input "Destination All Destinations" at bounding box center [318, 316] width 279 height 19
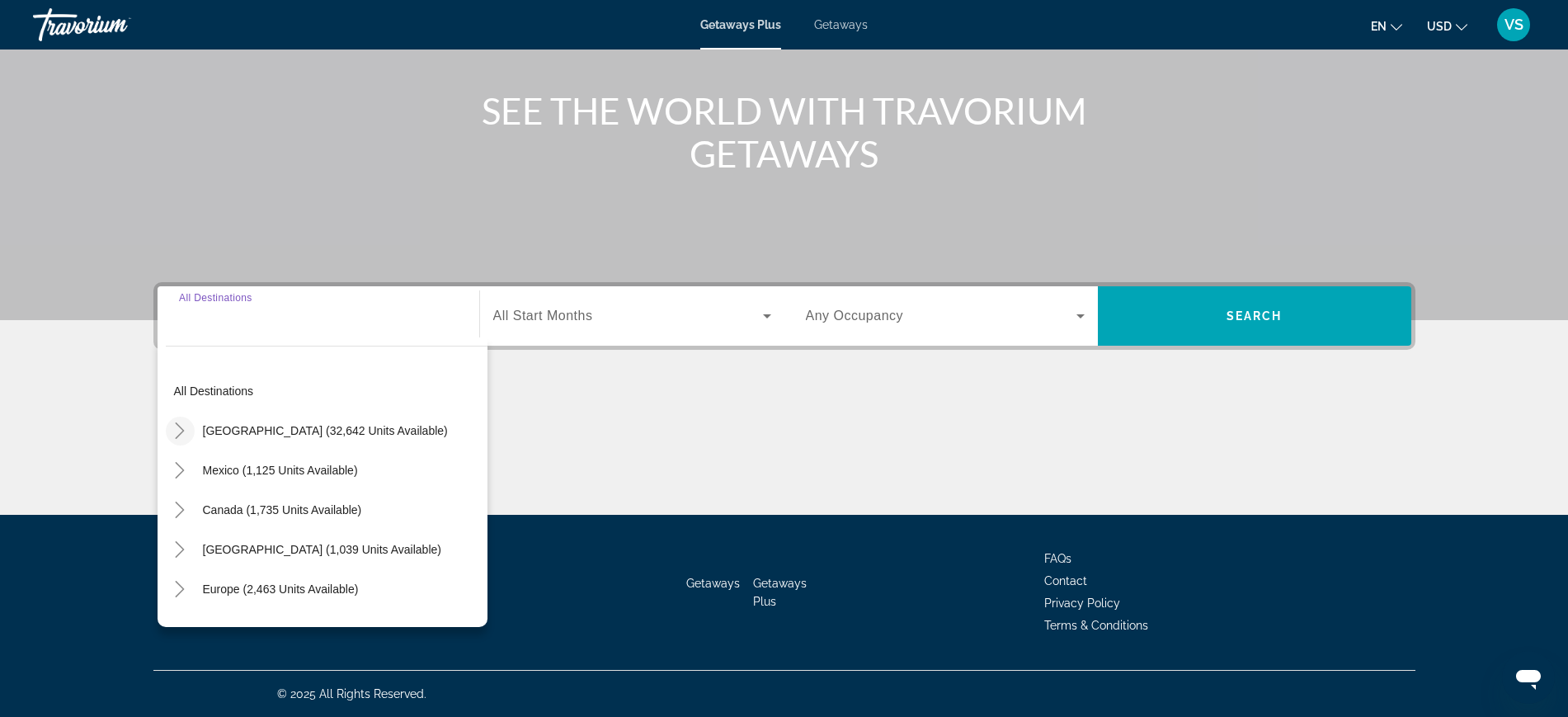
click at [176, 428] on icon "Toggle United States (32,642 units available)" at bounding box center [180, 431] width 17 height 17
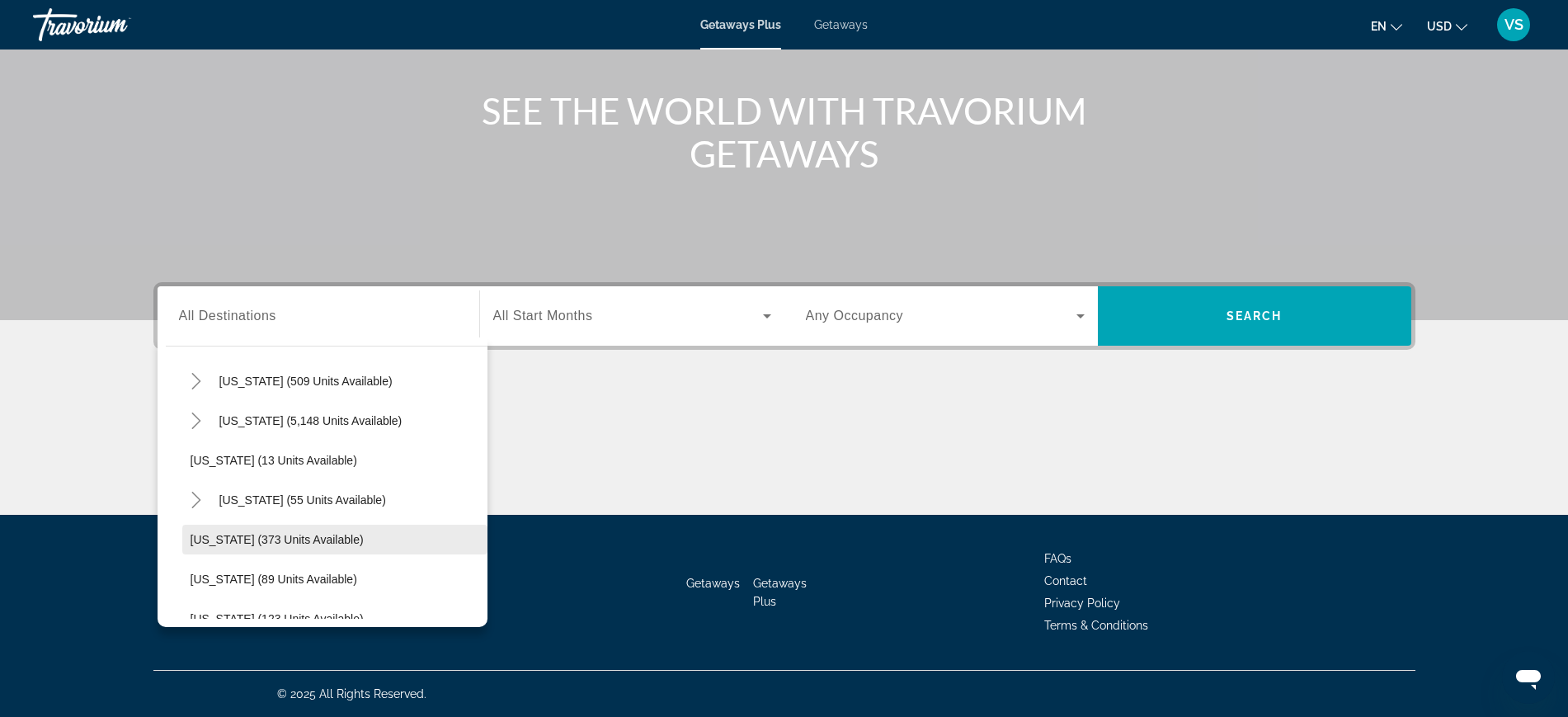
scroll to position [254, 0]
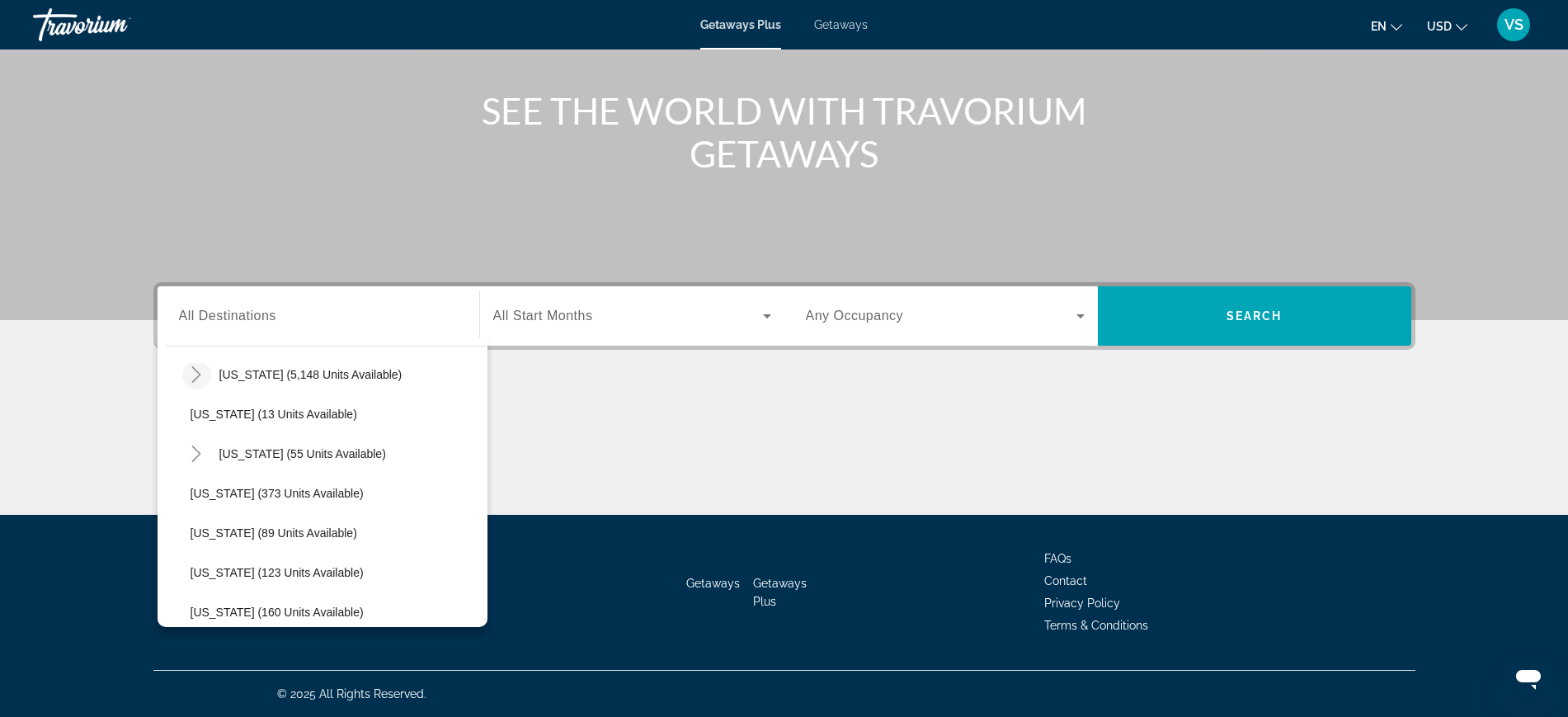
click at [188, 372] on icon "Toggle Florida (5,148 units available)" at bounding box center [196, 375] width 17 height 17
click at [303, 458] on span "[GEOGRAPHIC_DATA] (1,038 units available)" at bounding box center [326, 454] width 239 height 13
type input "**********"
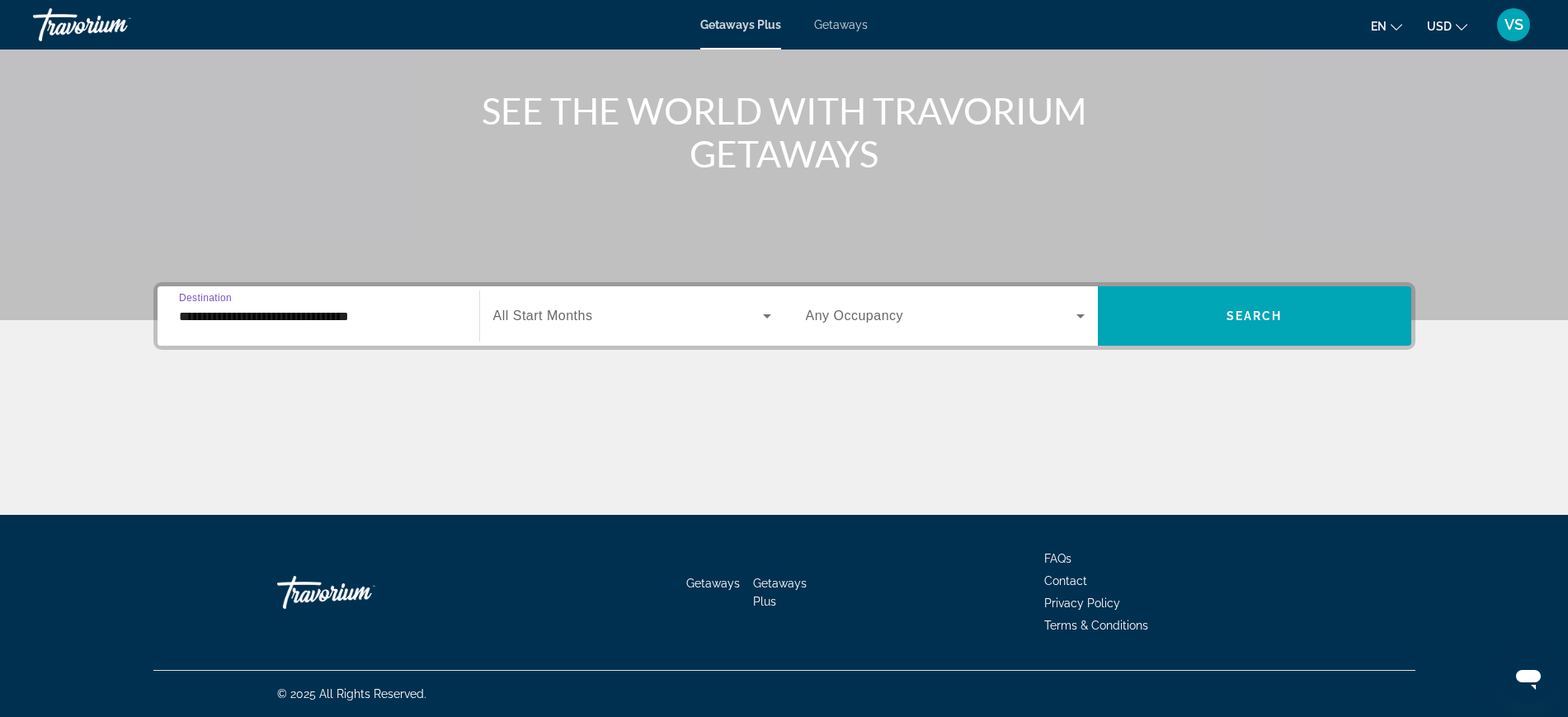
click at [688, 315] on span "Search widget" at bounding box center [628, 315] width 270 height 19
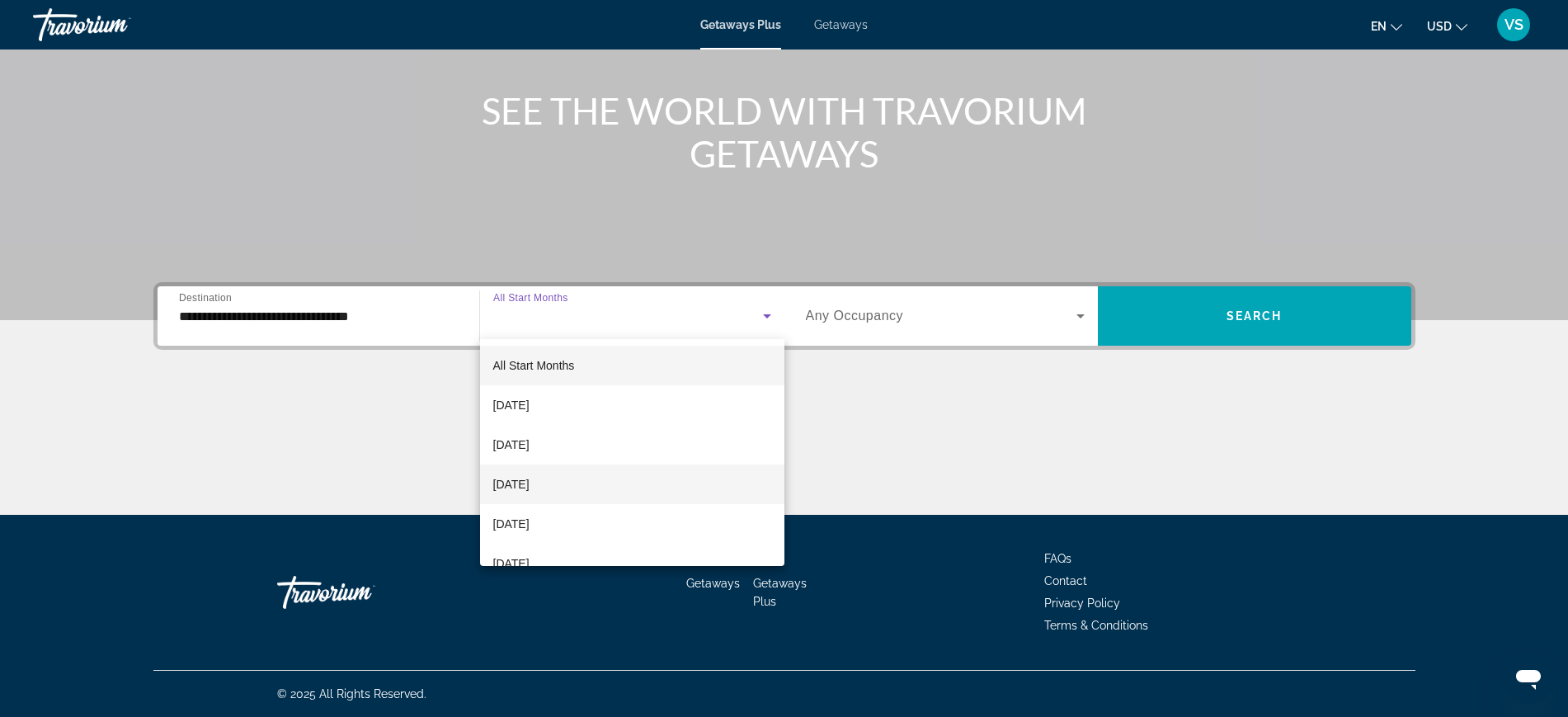
click at [529, 485] on span "[DATE]" at bounding box center [511, 484] width 36 height 19
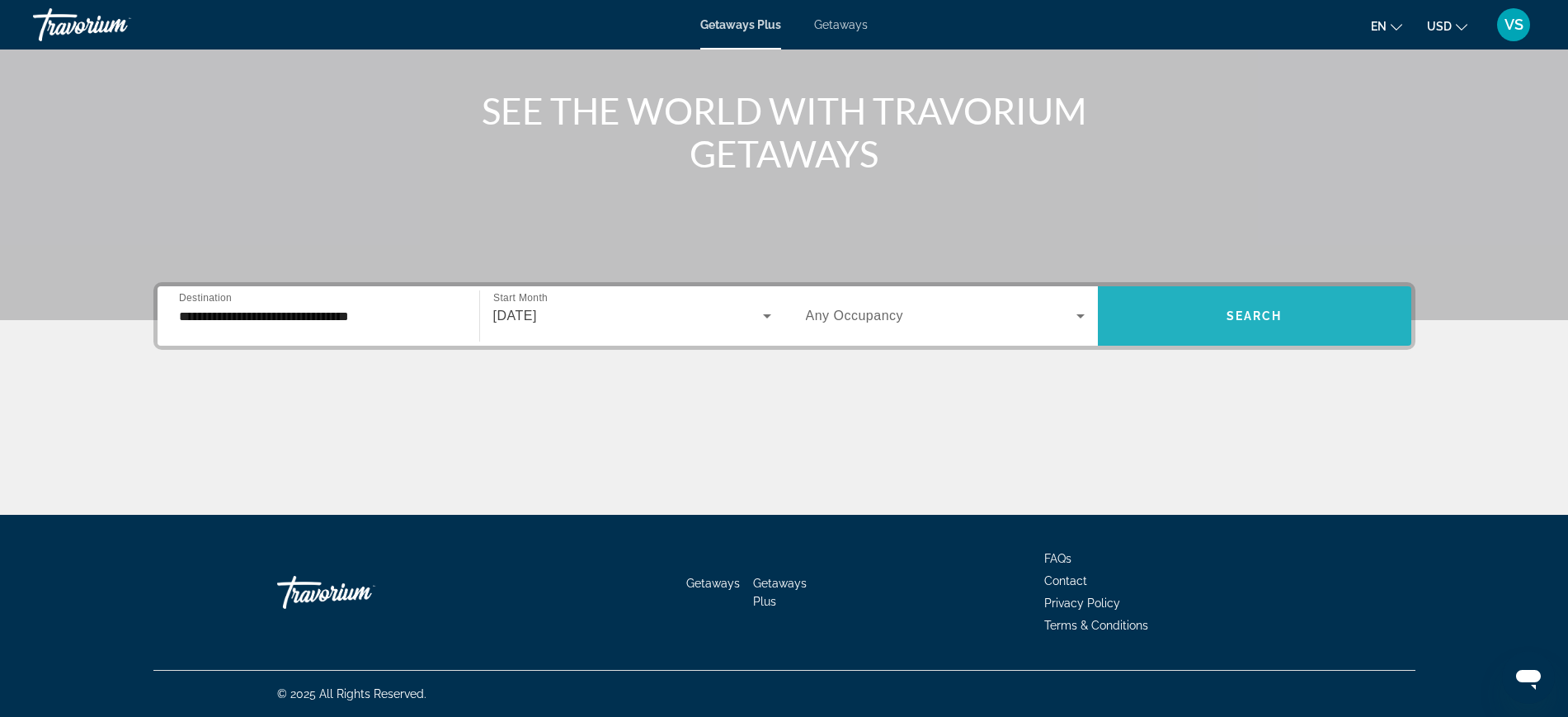
click at [1247, 308] on span "Search widget" at bounding box center [1254, 315] width 314 height 40
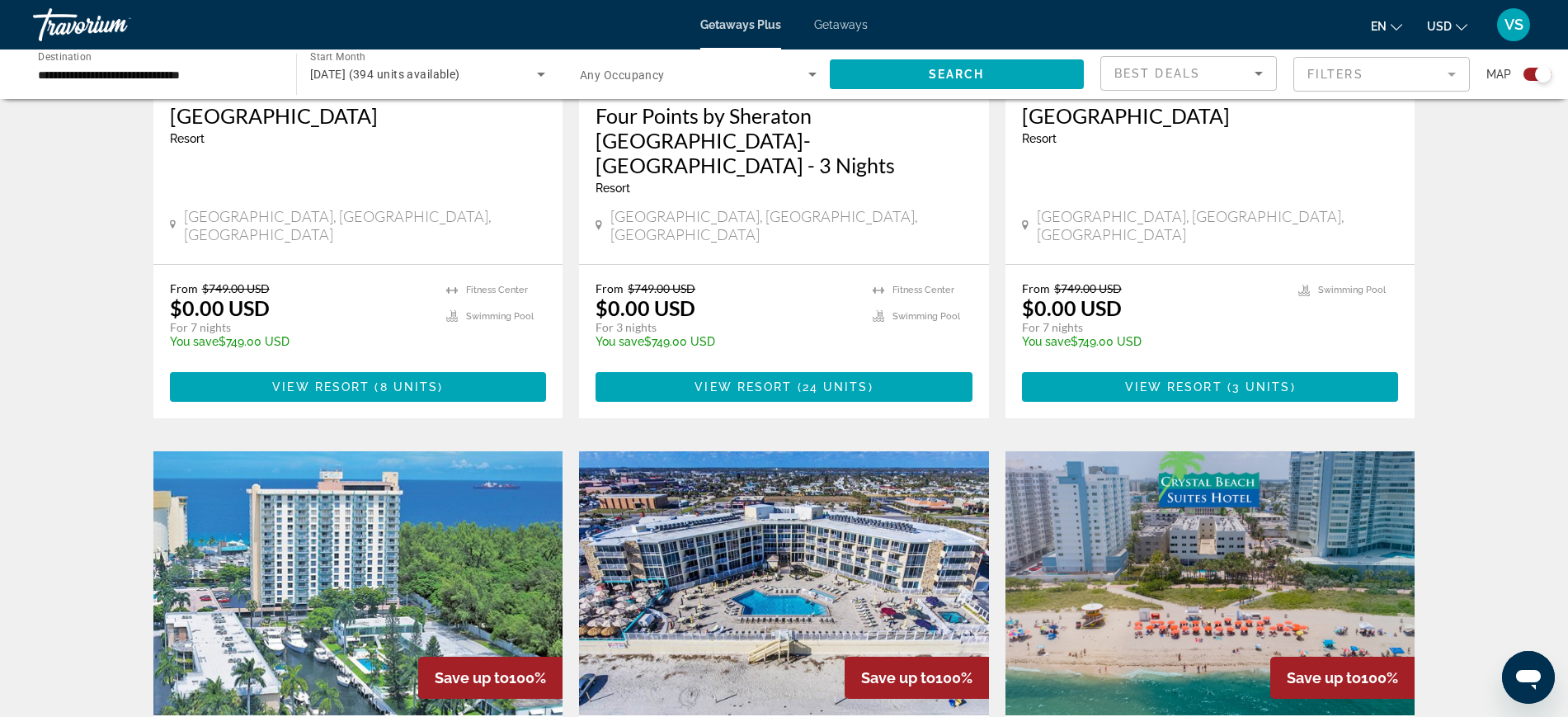
scroll to position [2167, 0]
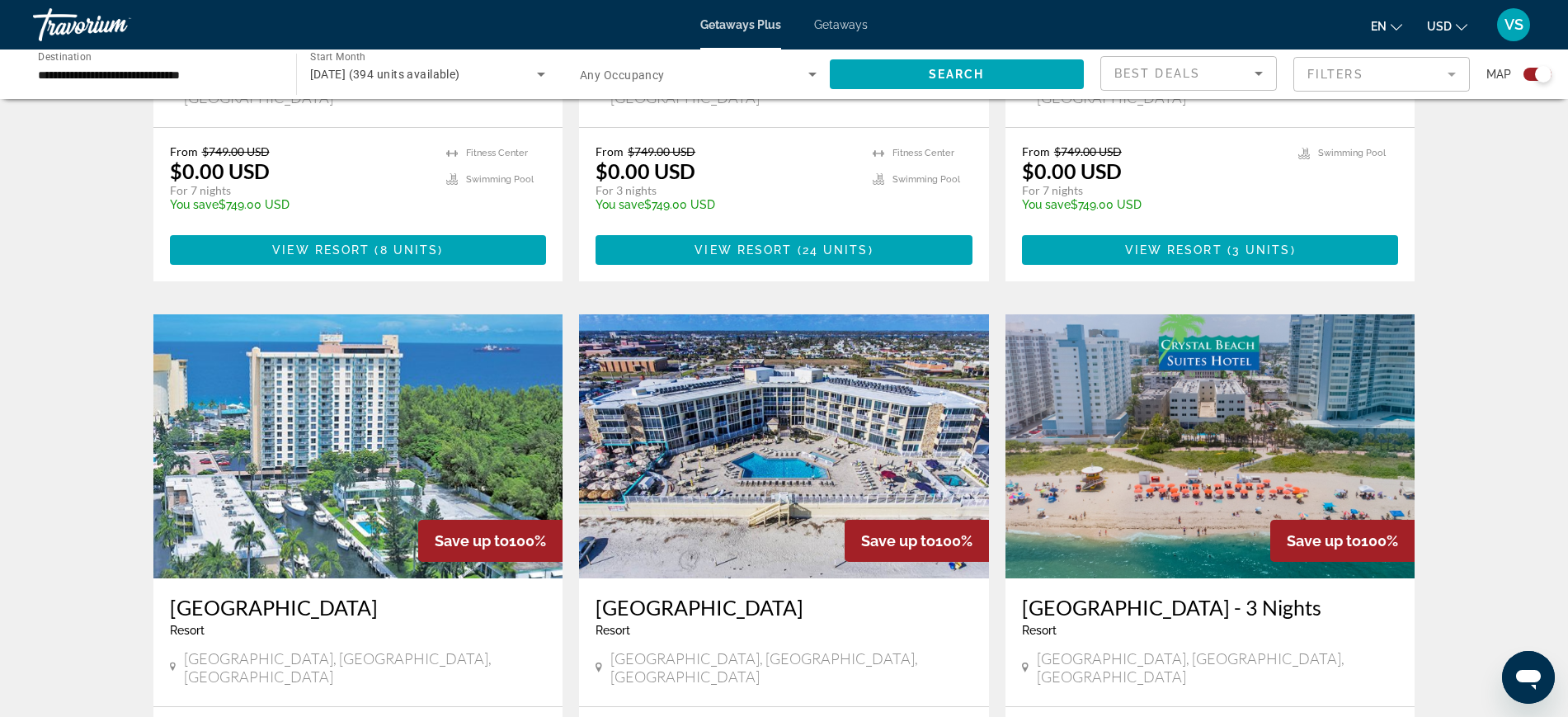
click at [392, 377] on img "Main content" at bounding box center [358, 446] width 410 height 264
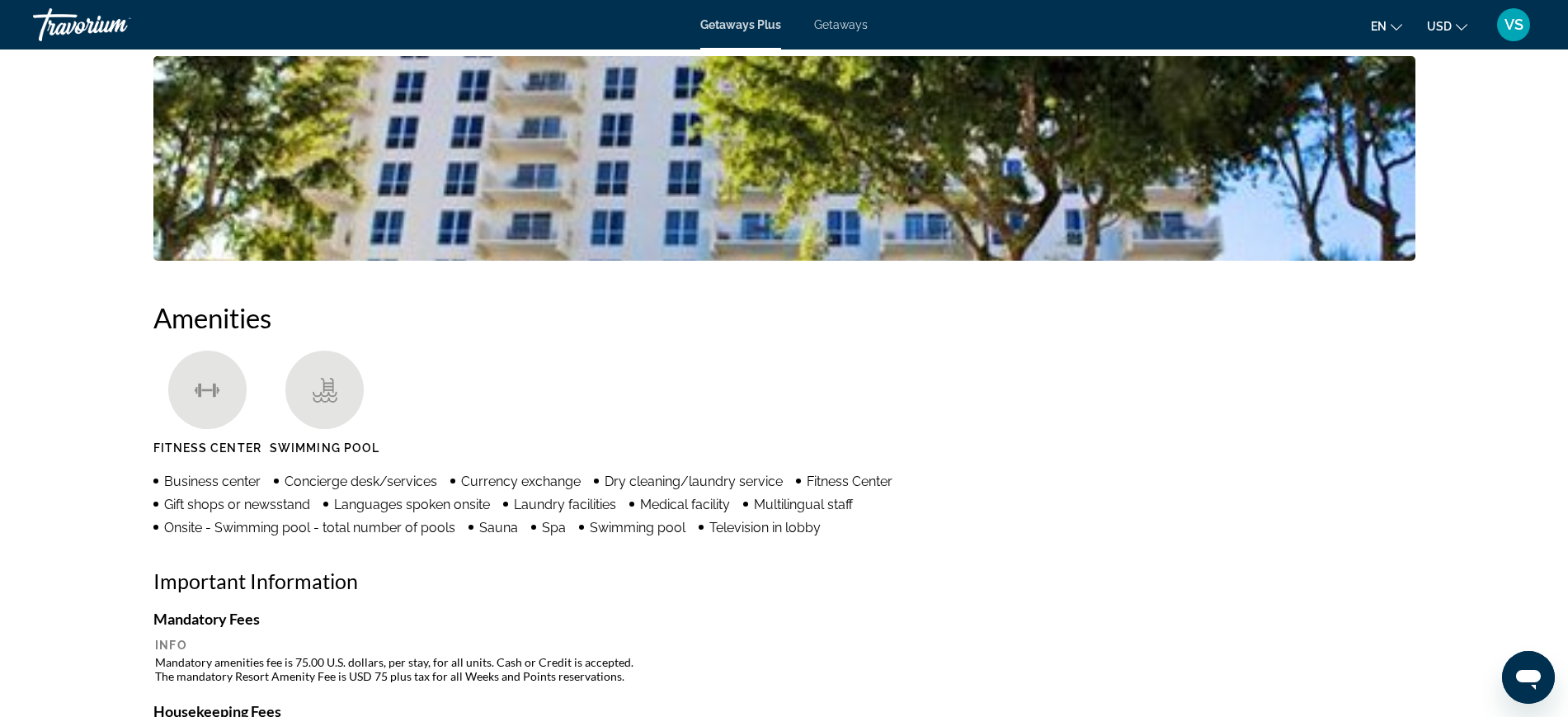
scroll to position [423, 0]
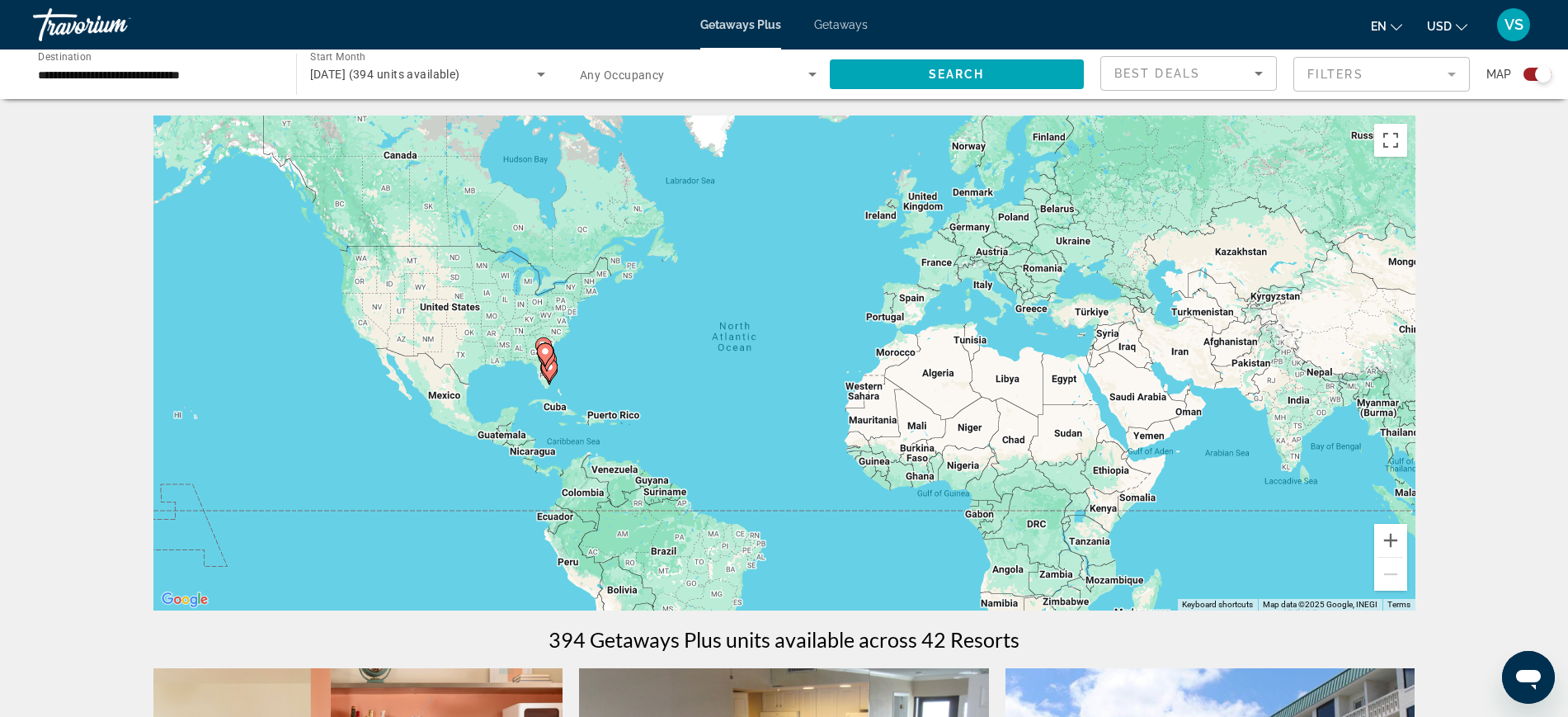
click at [368, 80] on span "[DATE] (394 units available)" at bounding box center [385, 74] width 150 height 13
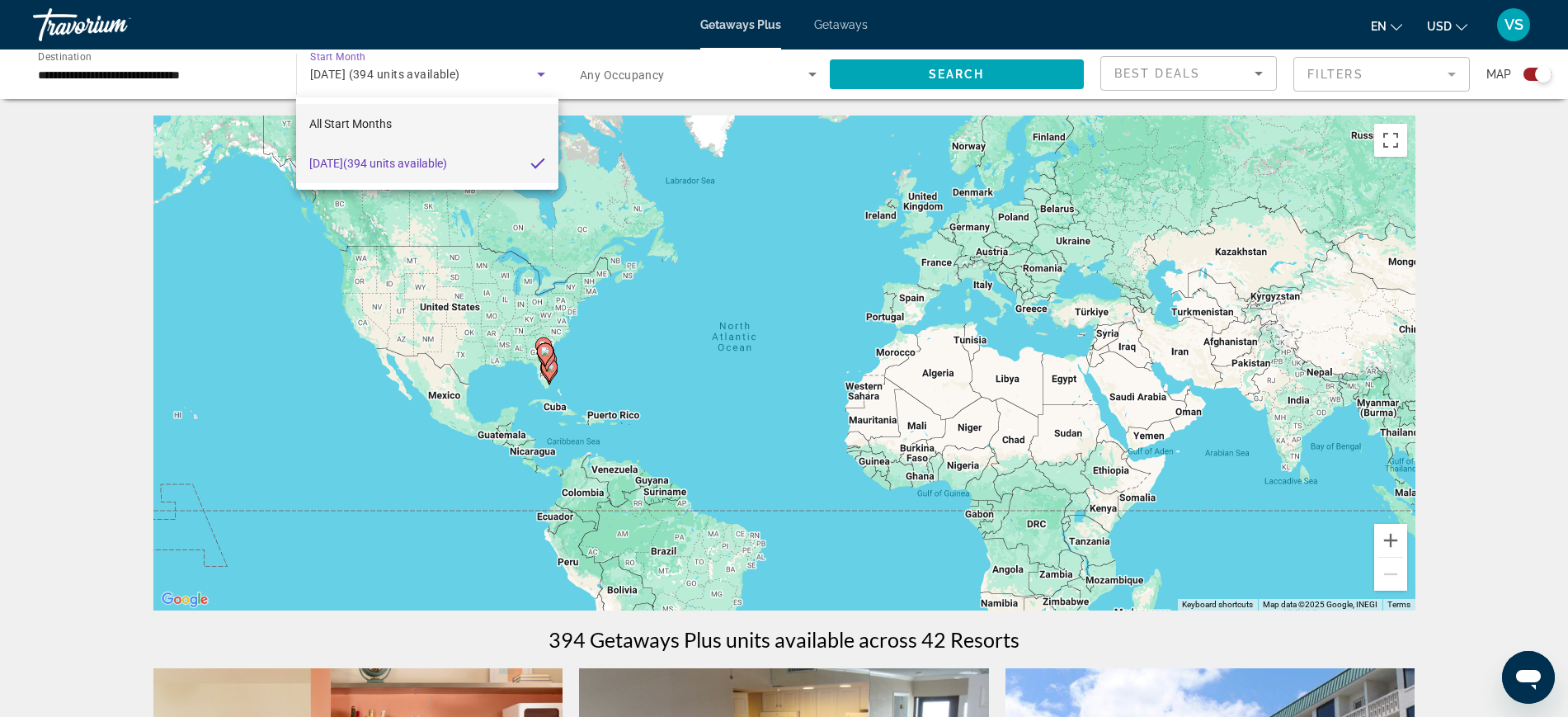
click at [367, 127] on span "All Start Months" at bounding box center [351, 124] width 83 height 13
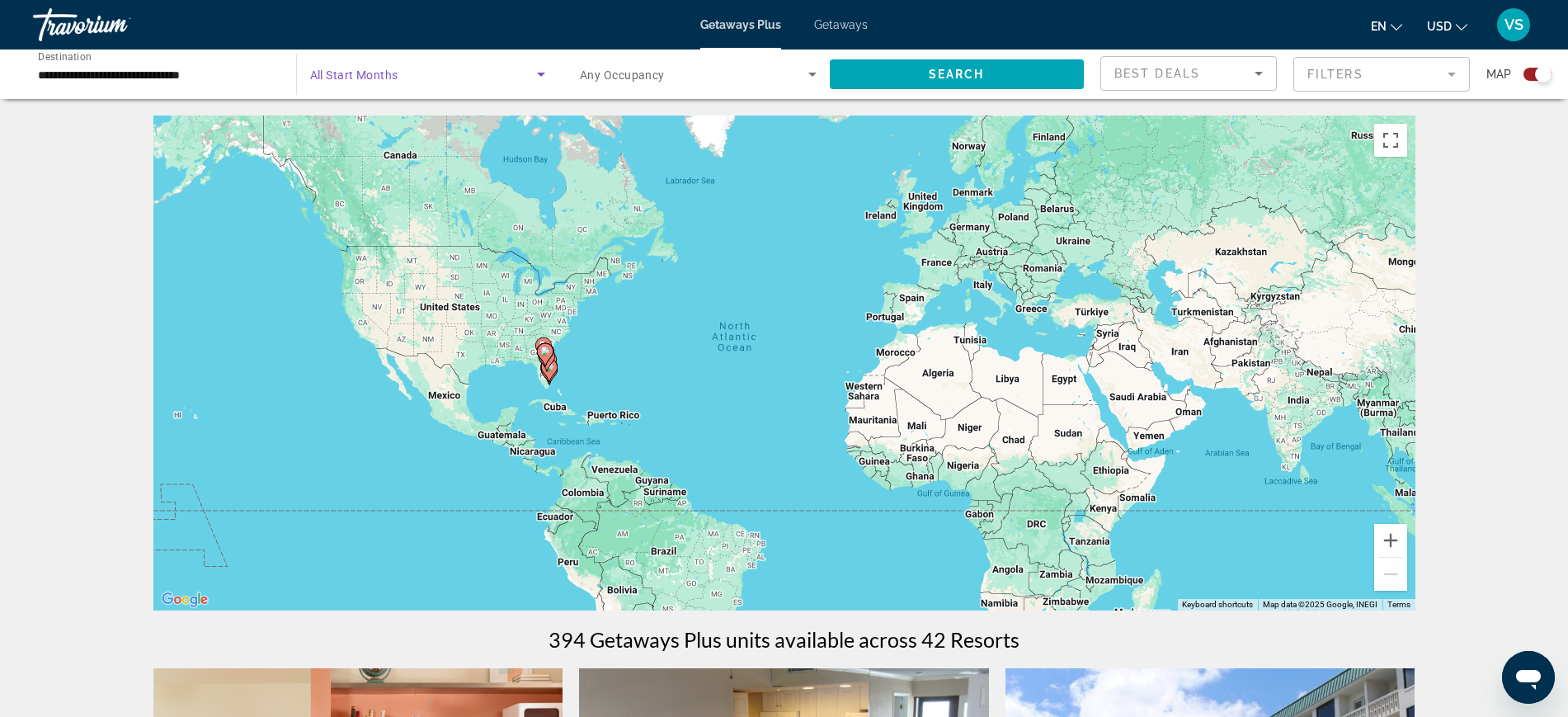
click at [382, 83] on span "Search widget" at bounding box center [424, 73] width 228 height 19
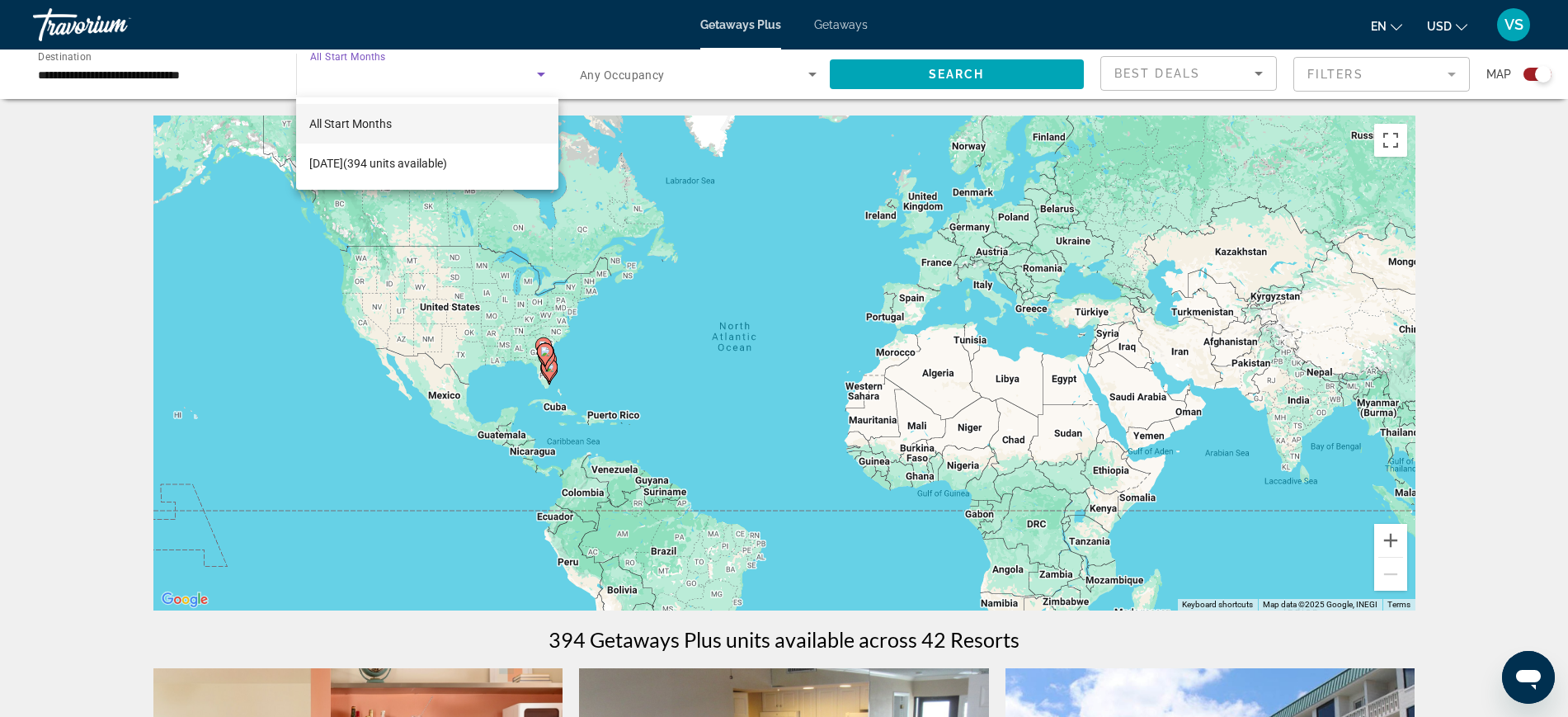
click at [981, 78] on div at bounding box center [784, 358] width 1568 height 717
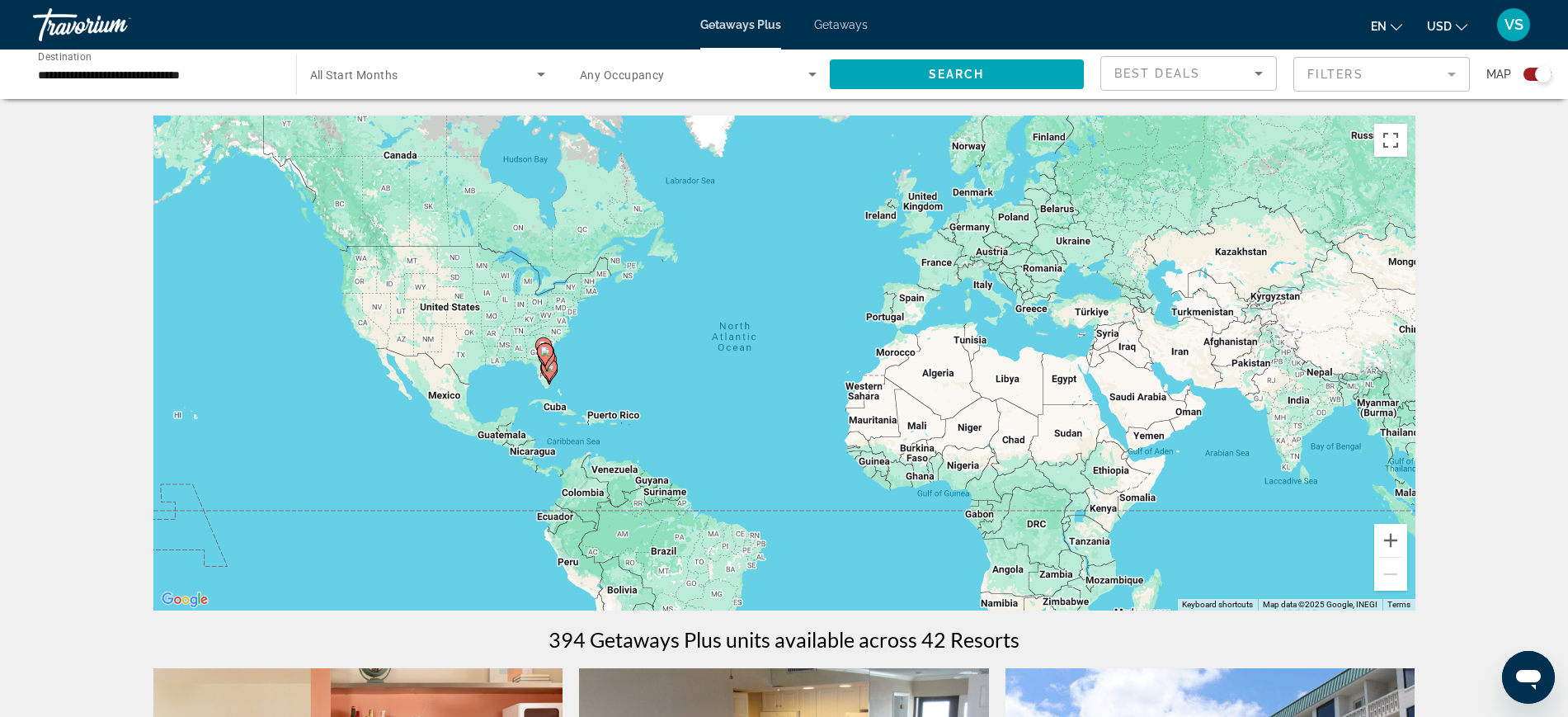
click at [981, 78] on span "Search" at bounding box center [957, 74] width 56 height 13
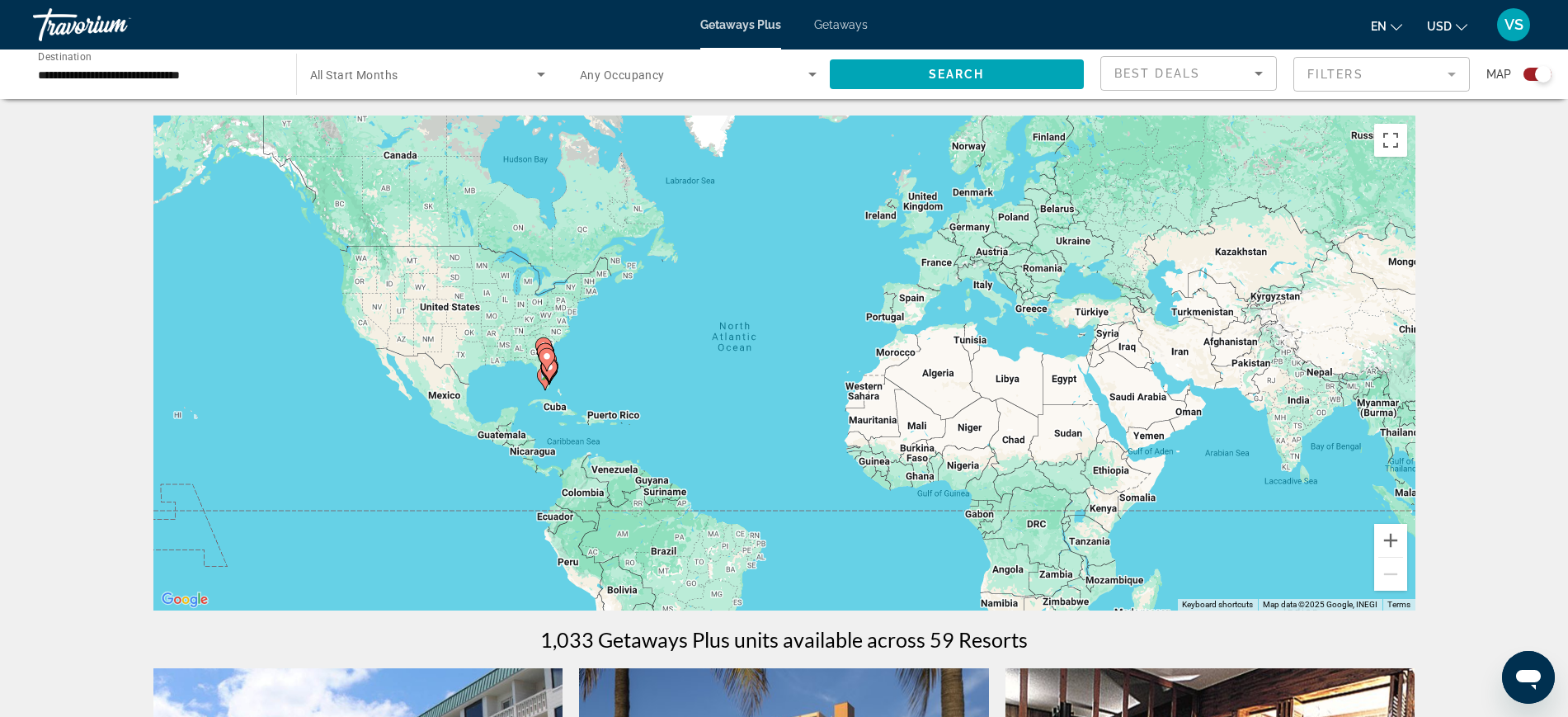
click at [311, 71] on span "All Start Months" at bounding box center [354, 75] width 89 height 13
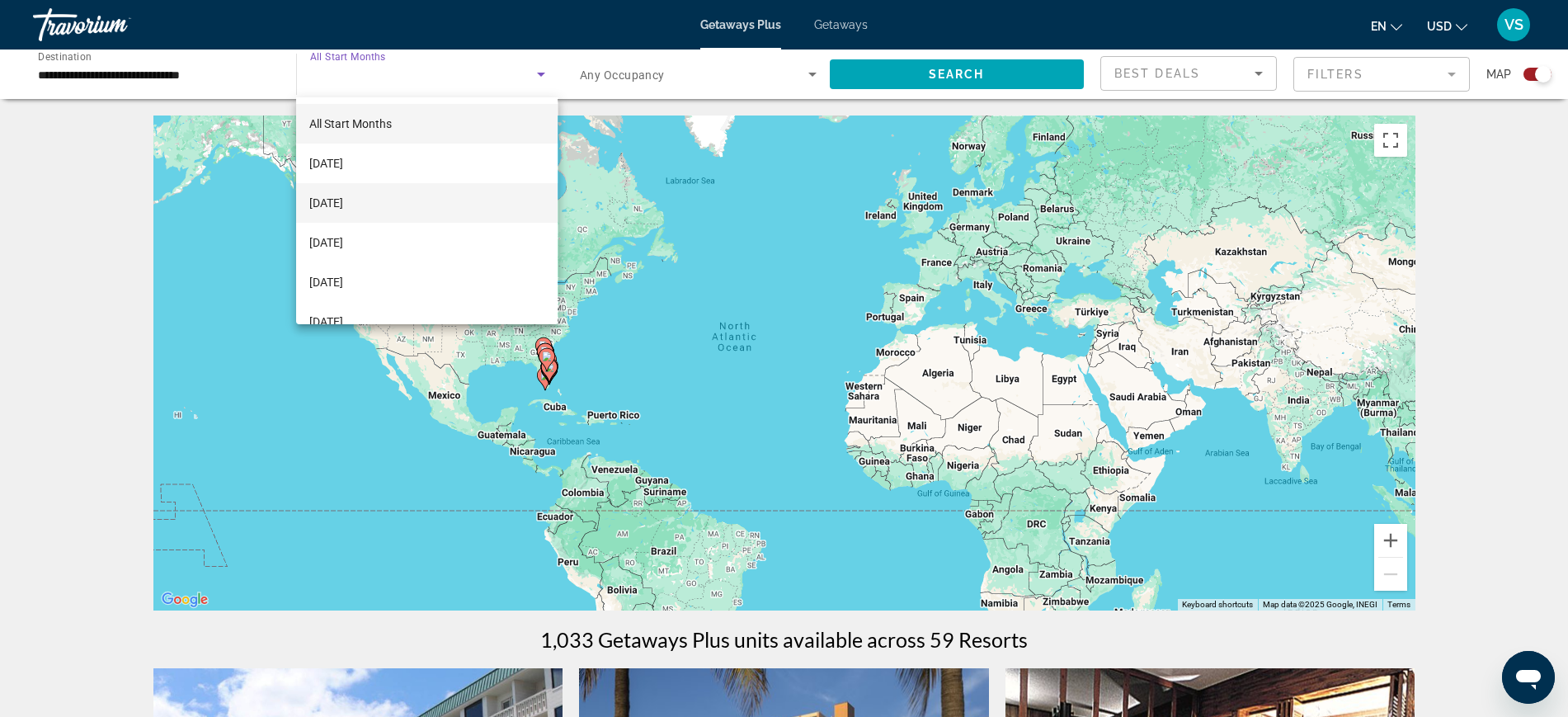
click at [343, 212] on span "[DATE]" at bounding box center [326, 202] width 34 height 19
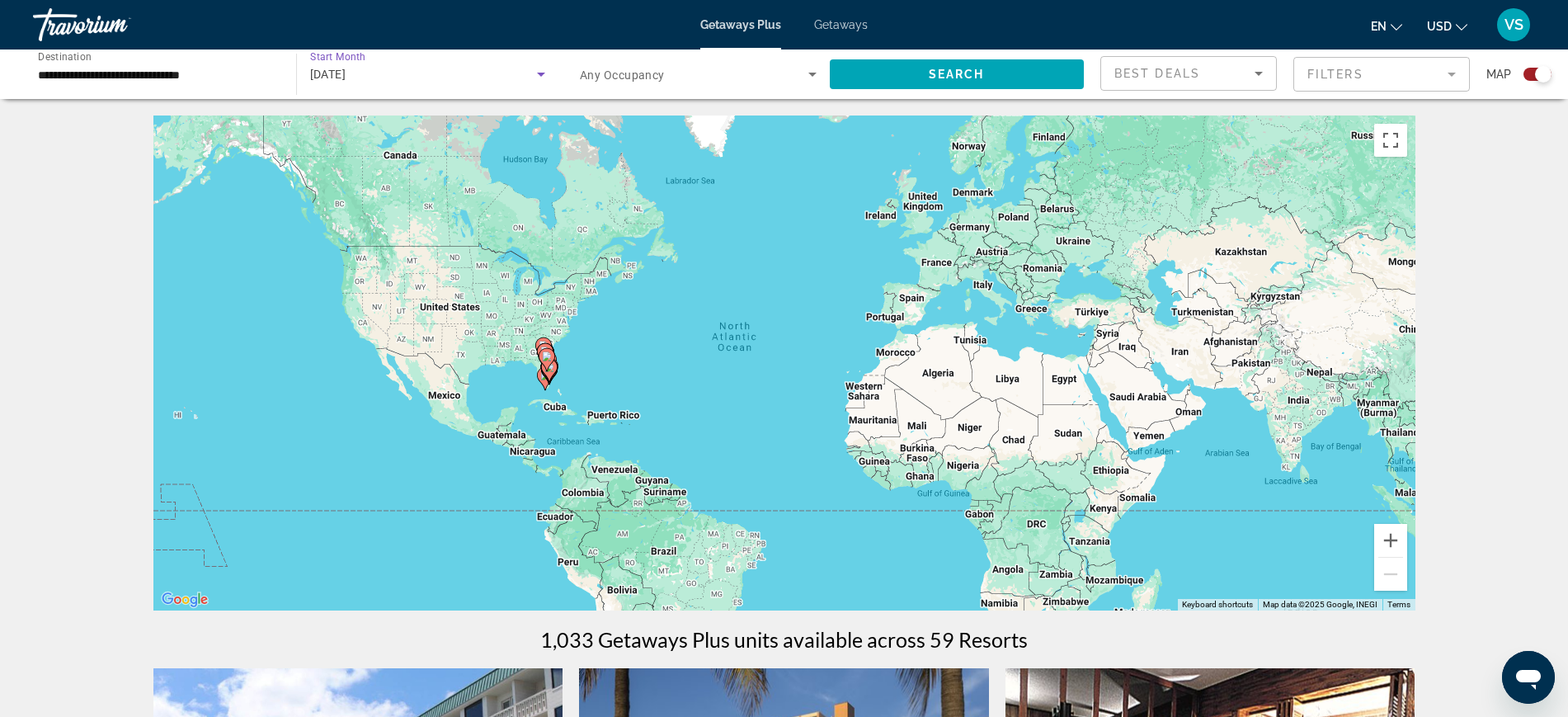
click at [643, 57] on div "Search widget" at bounding box center [698, 74] width 237 height 46
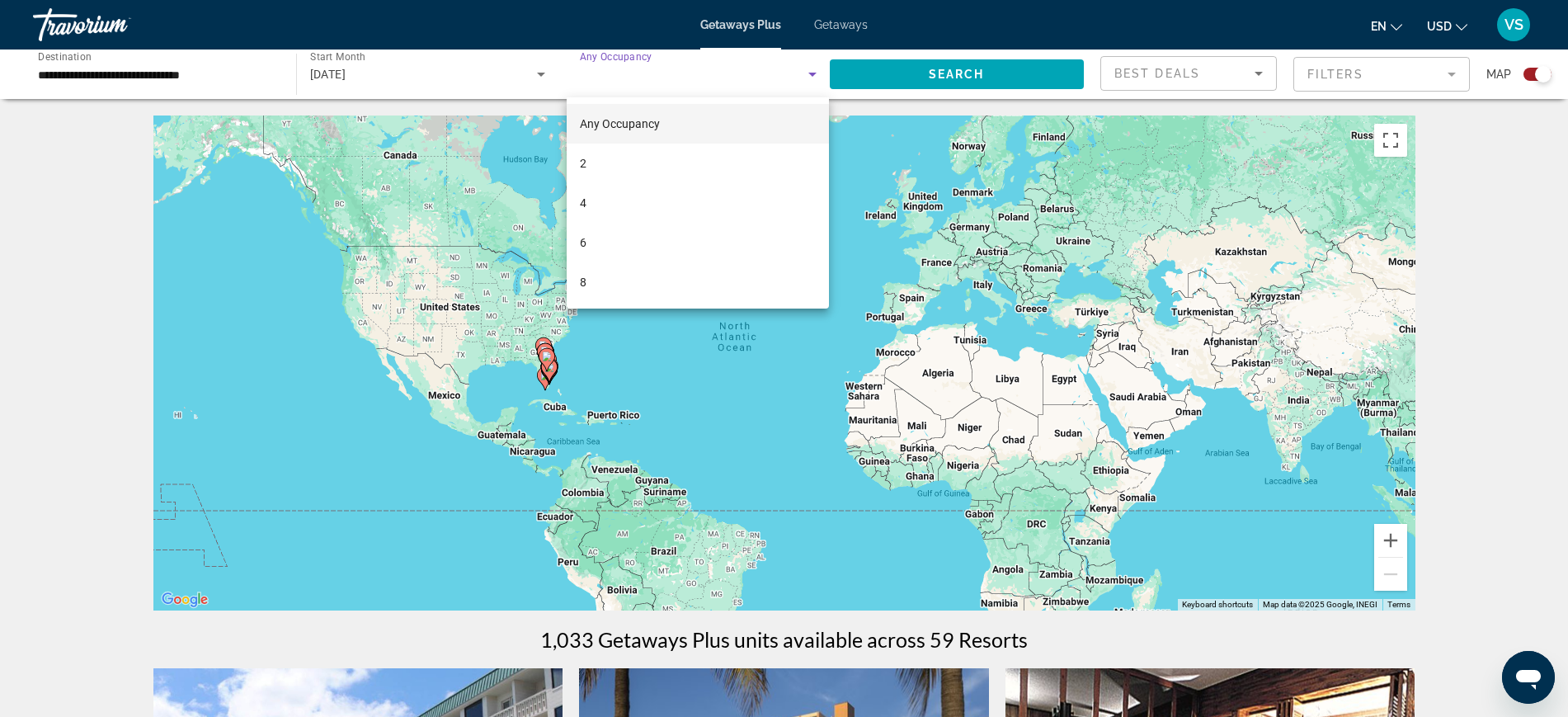
click at [980, 78] on div at bounding box center [784, 358] width 1568 height 717
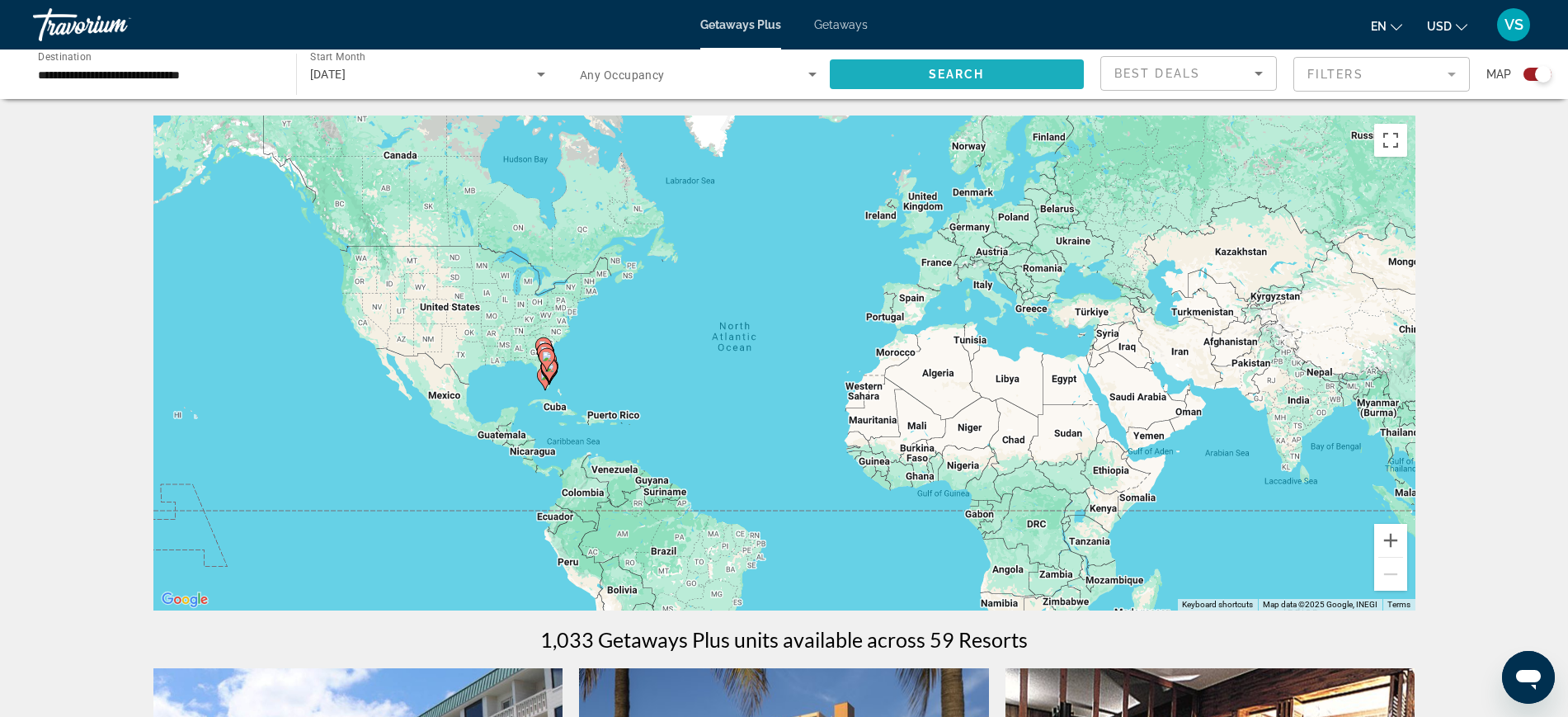
click at [980, 78] on span "Search" at bounding box center [957, 74] width 56 height 13
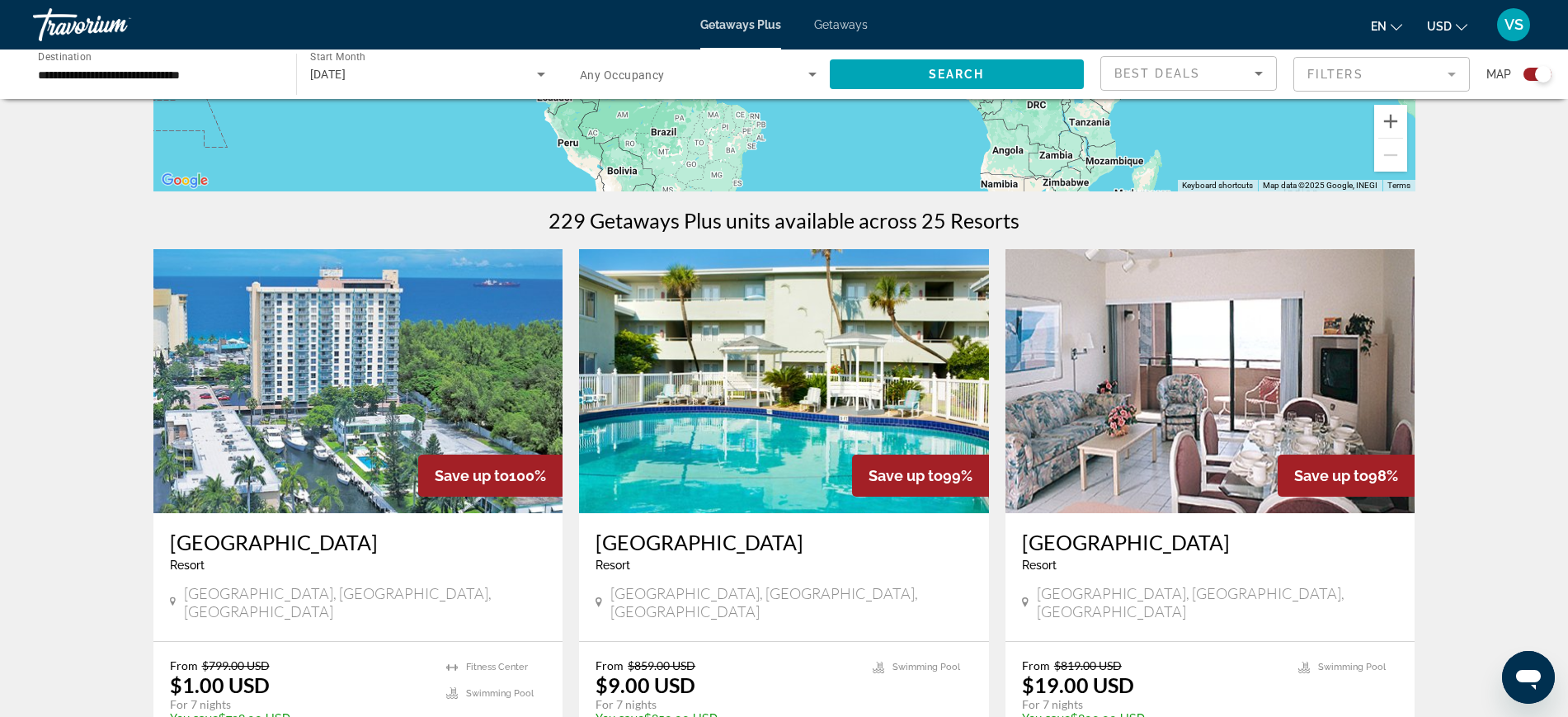
scroll to position [619, 0]
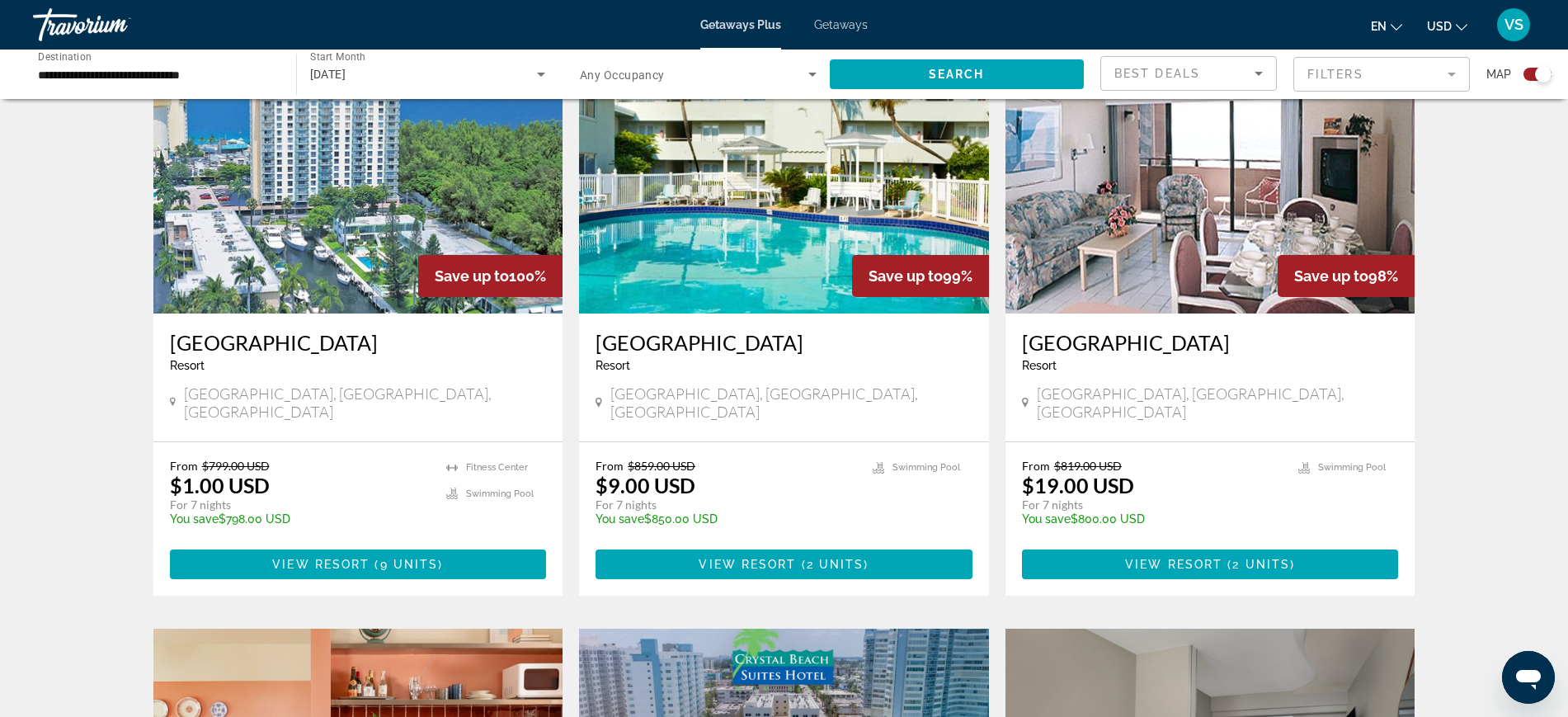
click at [411, 246] on img "Main content" at bounding box center [358, 181] width 410 height 264
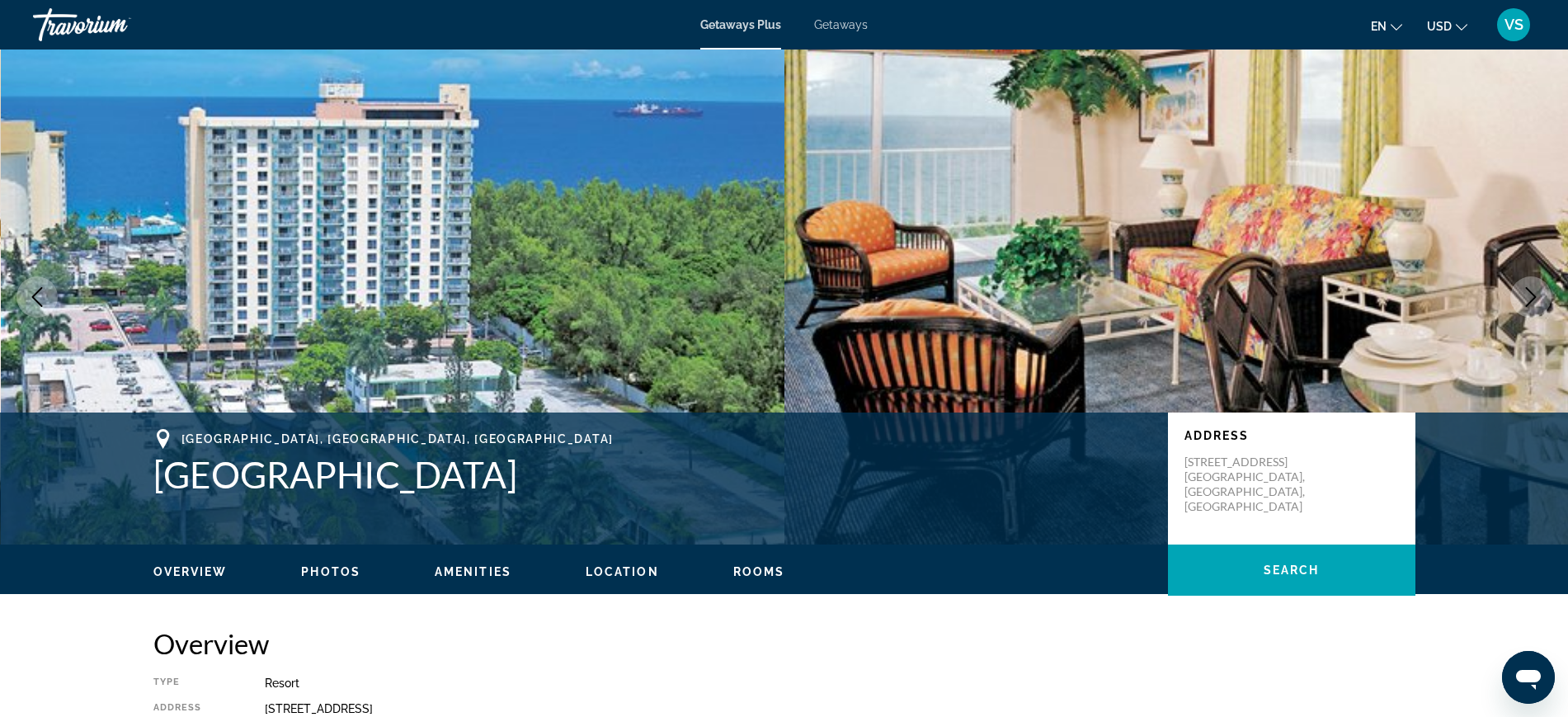
drag, startPoint x: 156, startPoint y: 480, endPoint x: 721, endPoint y: 526, distance: 566.9
click at [721, 526] on div "[GEOGRAPHIC_DATA], [GEOGRAPHIC_DATA], [GEOGRAPHIC_DATA] [GEOGRAPHIC_DATA] Addre…" at bounding box center [784, 478] width 1328 height 99
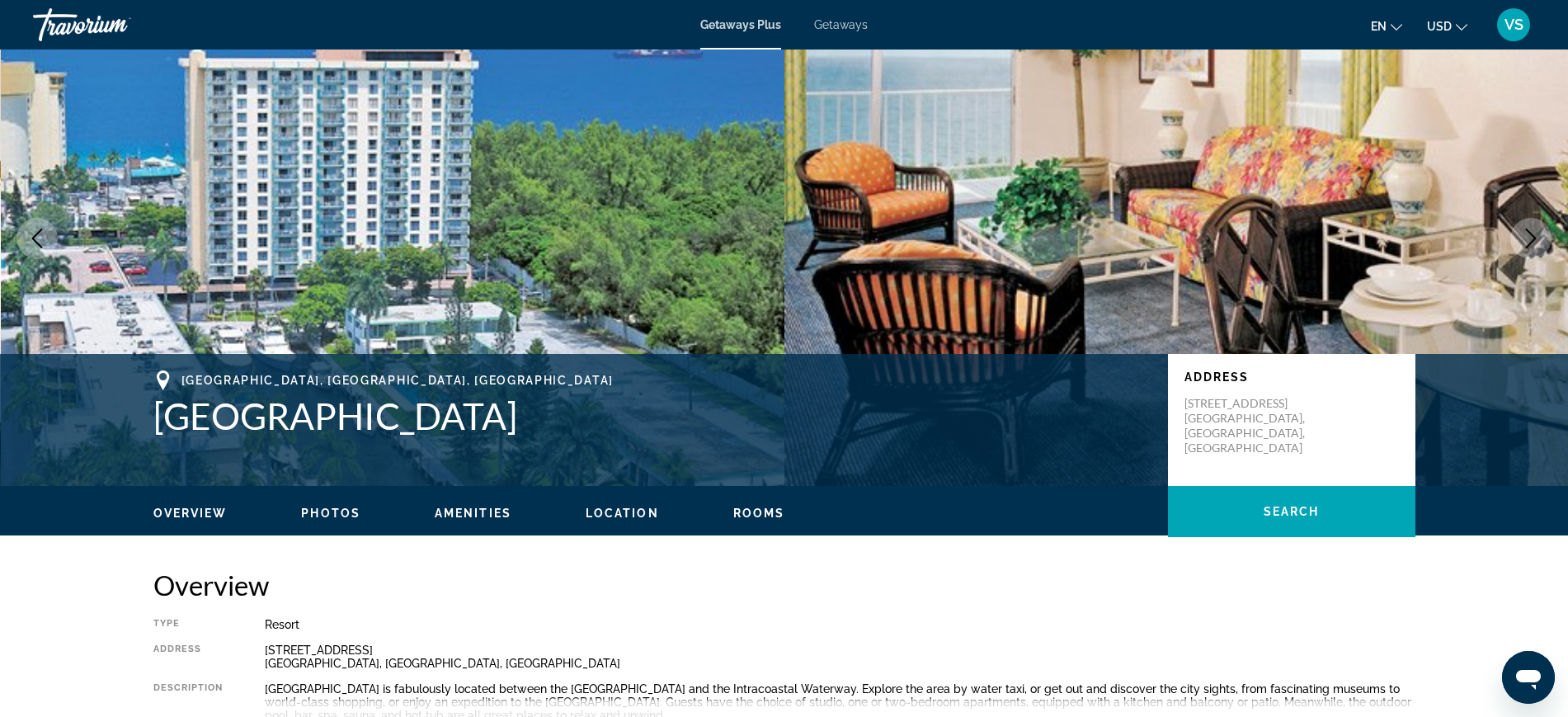
scroll to position [103, 0]
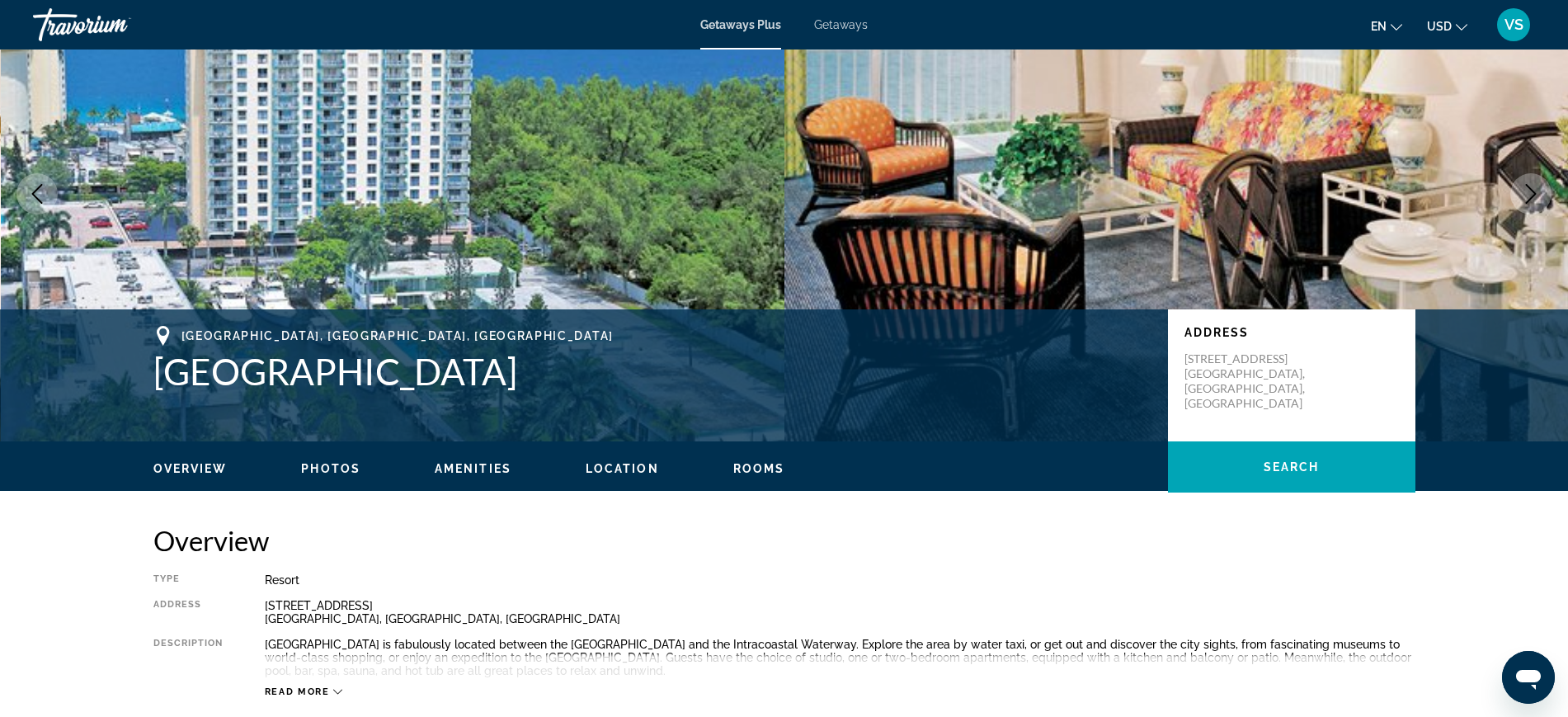
click at [679, 388] on h1 "[GEOGRAPHIC_DATA]" at bounding box center [652, 371] width 998 height 43
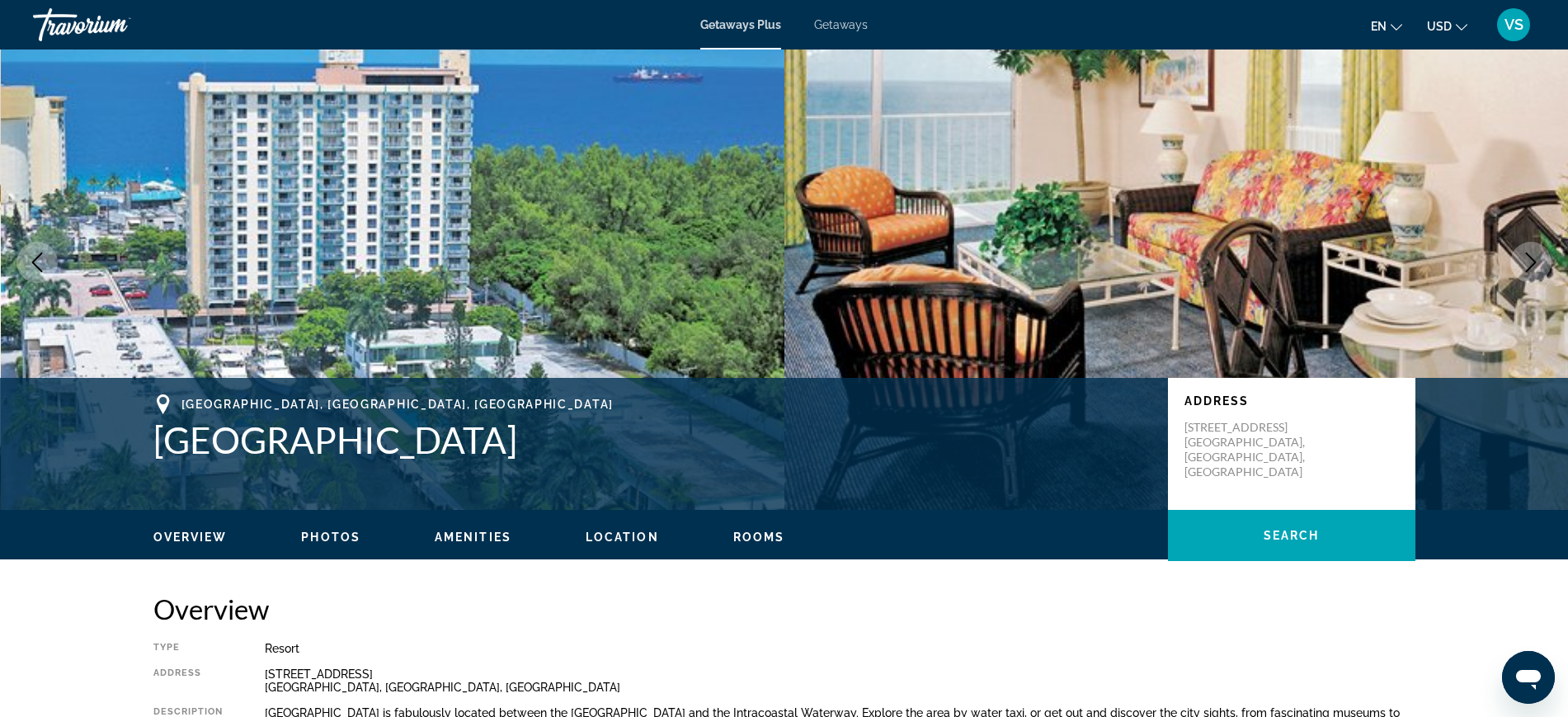
scroll to position [0, 0]
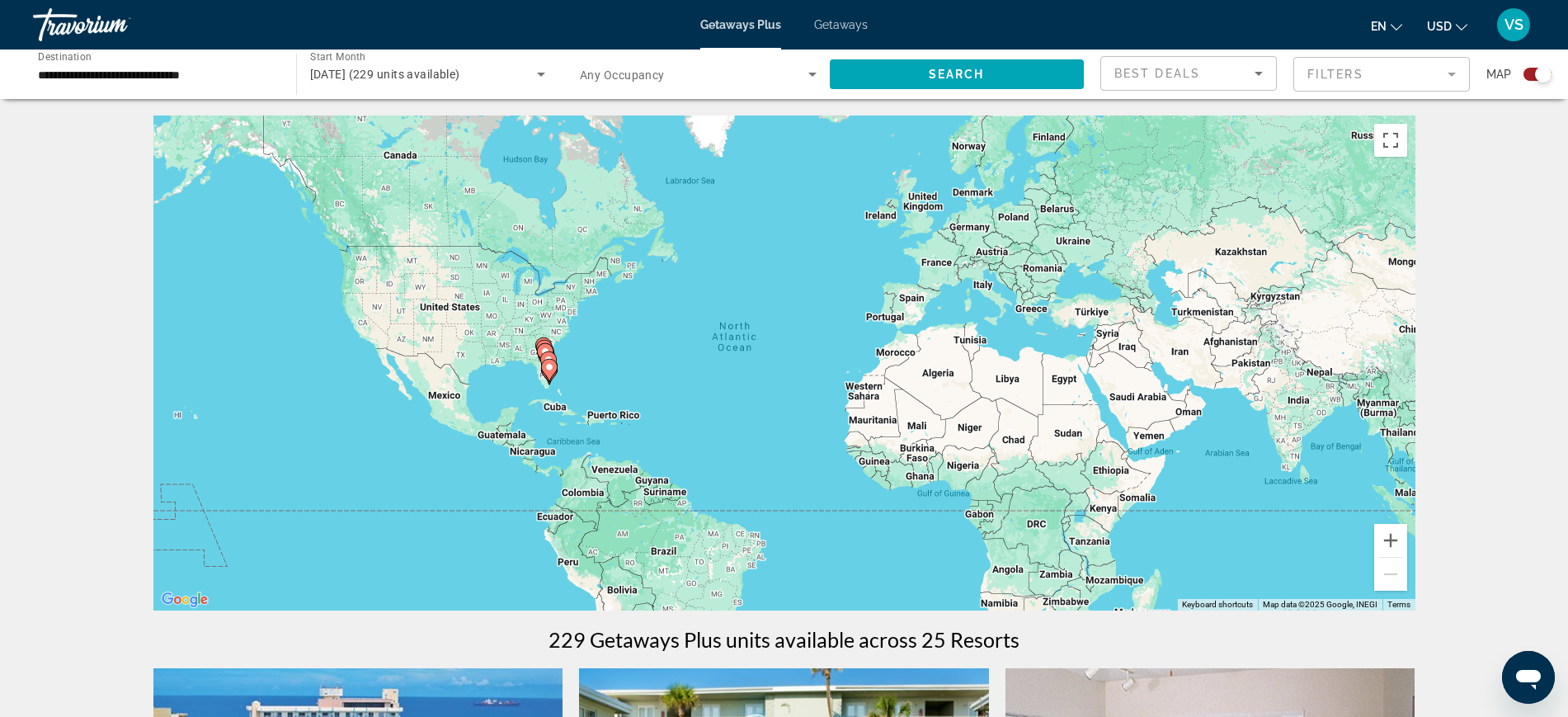
click at [362, 60] on span "Start Month" at bounding box center [338, 57] width 56 height 12
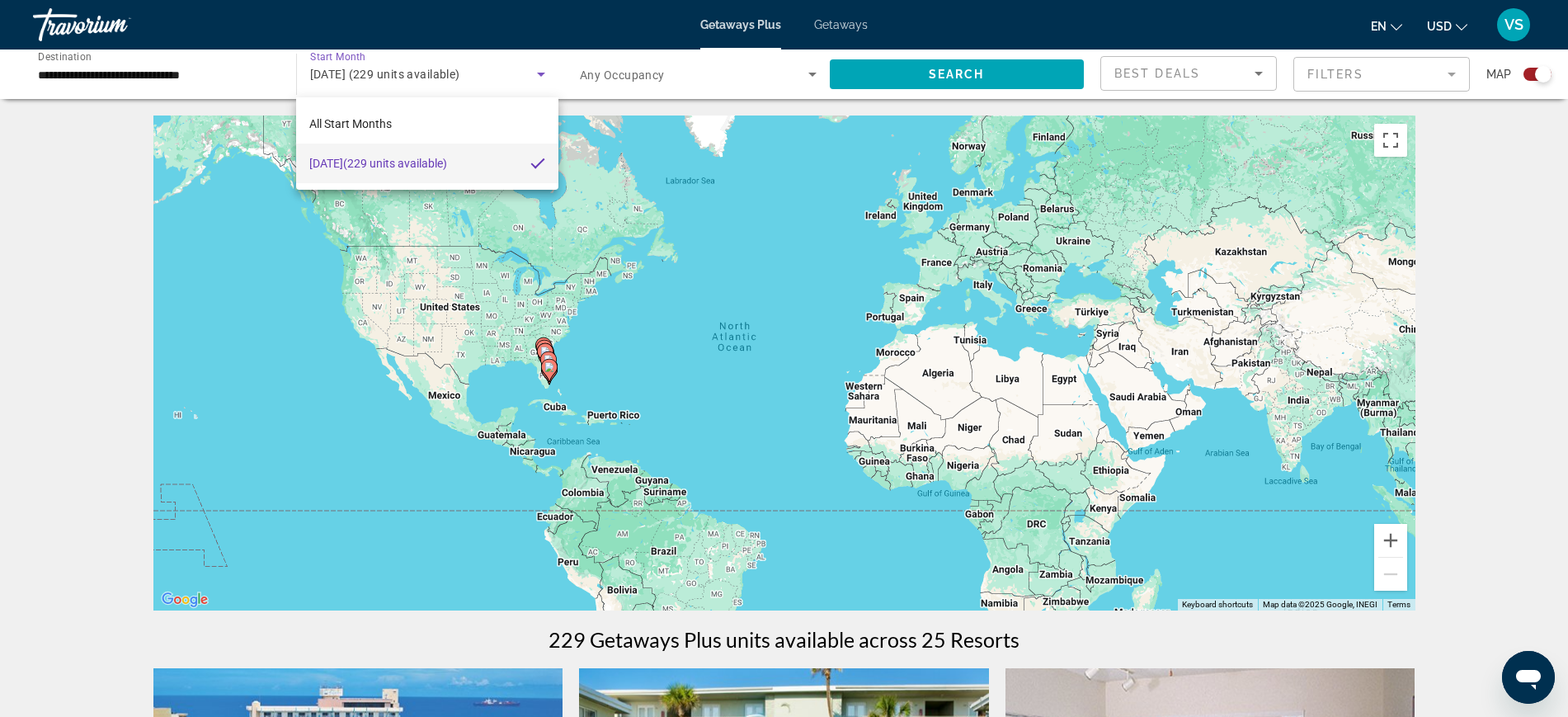
click at [373, 155] on span "[DATE] (229 units available)" at bounding box center [378, 163] width 137 height 19
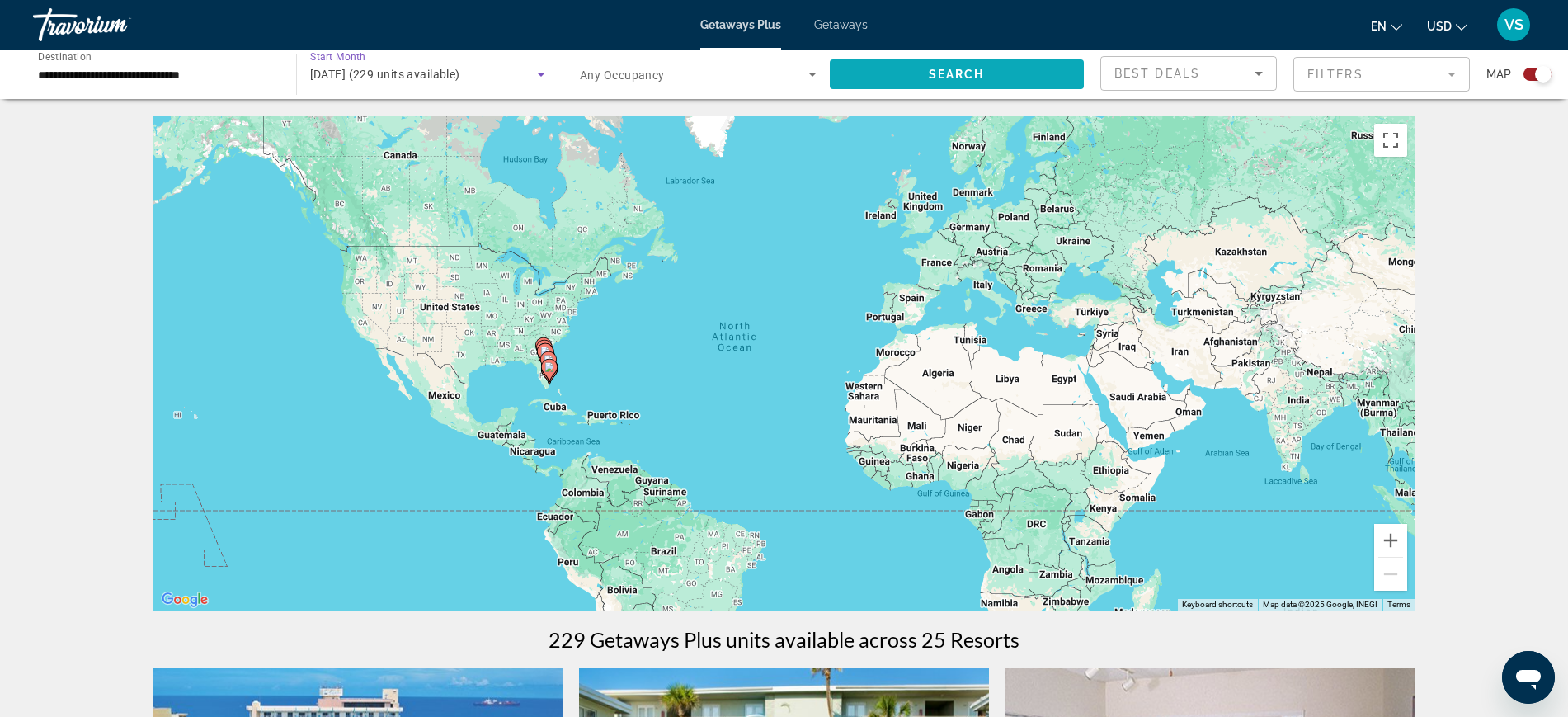
click at [922, 77] on span "Search widget" at bounding box center [957, 74] width 255 height 40
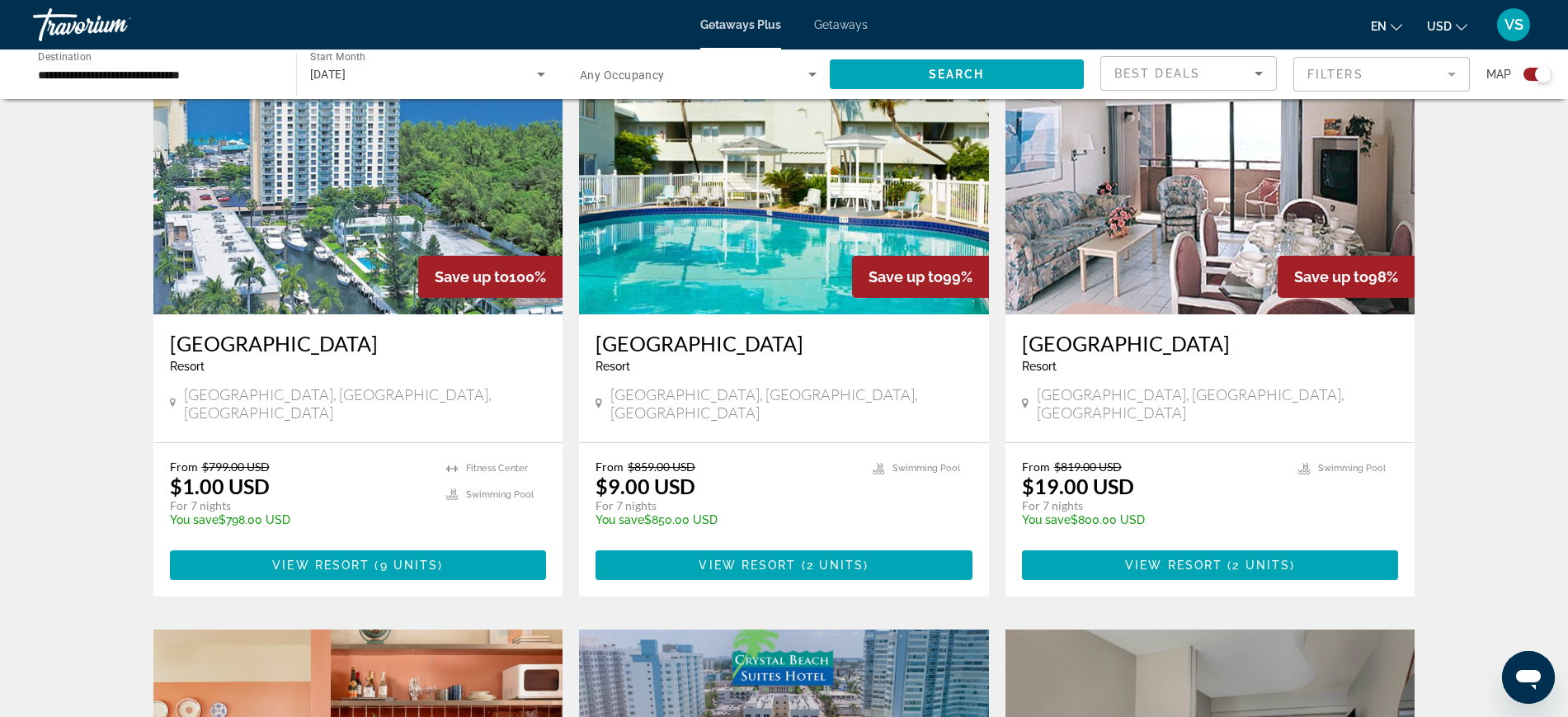
scroll to position [619, 0]
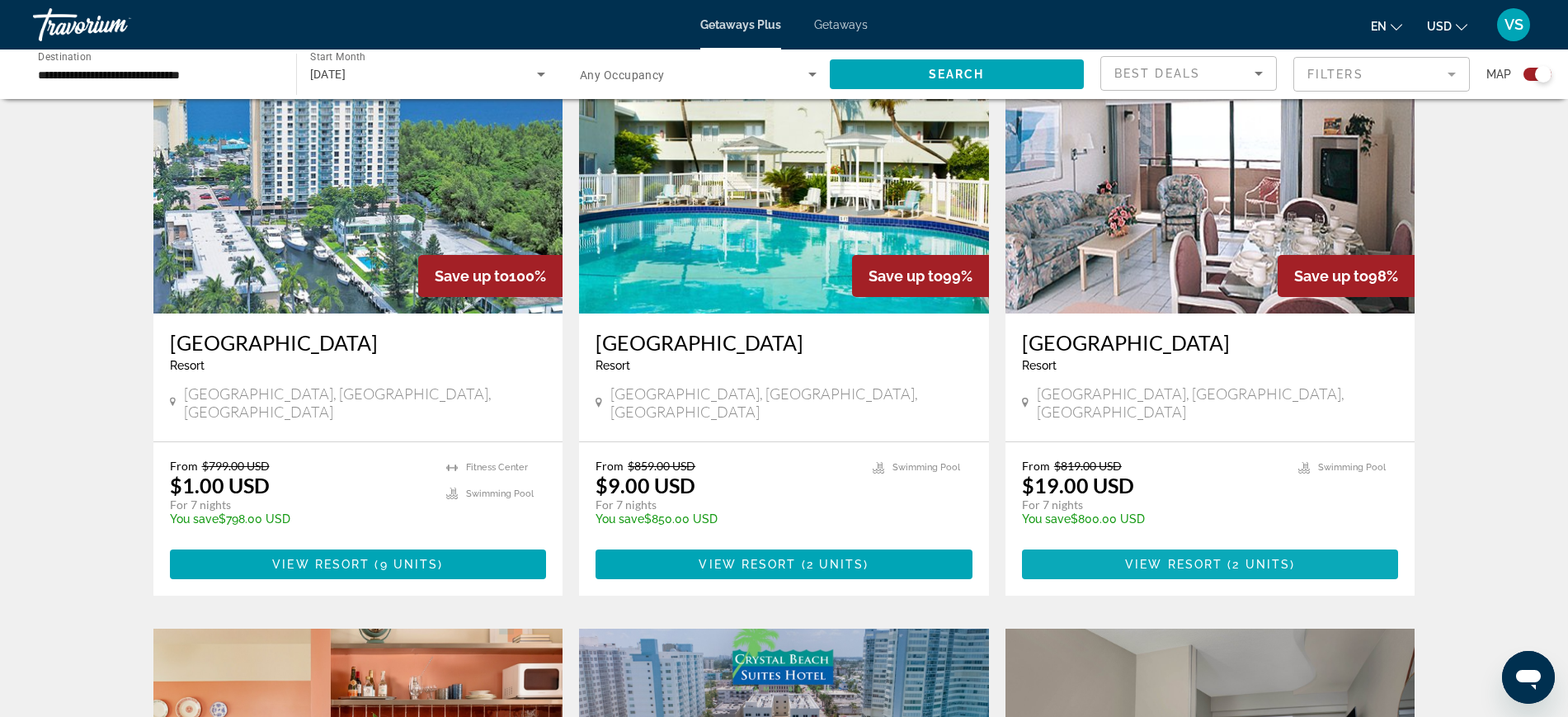
click at [1146, 558] on span "View Resort" at bounding box center [1173, 565] width 97 height 13
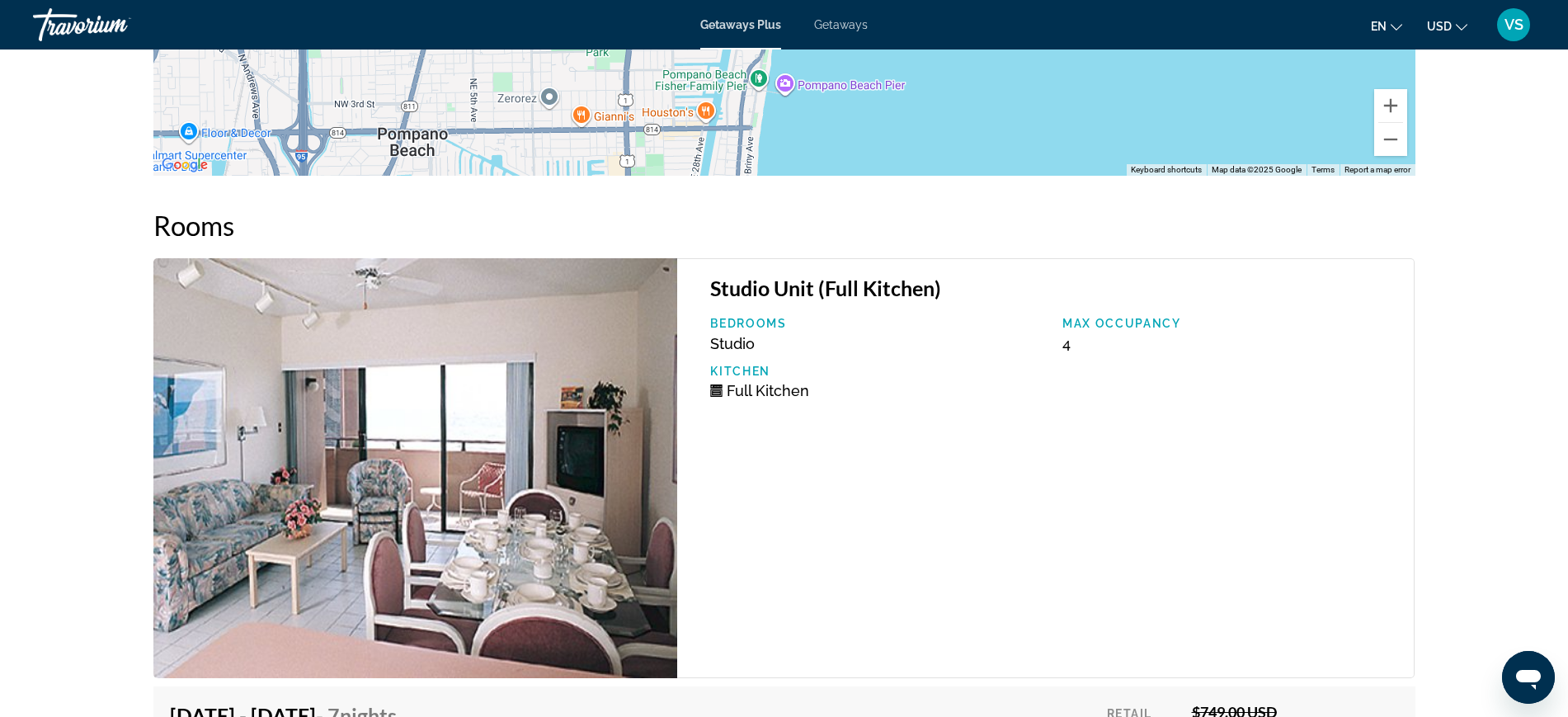
scroll to position [1996, 0]
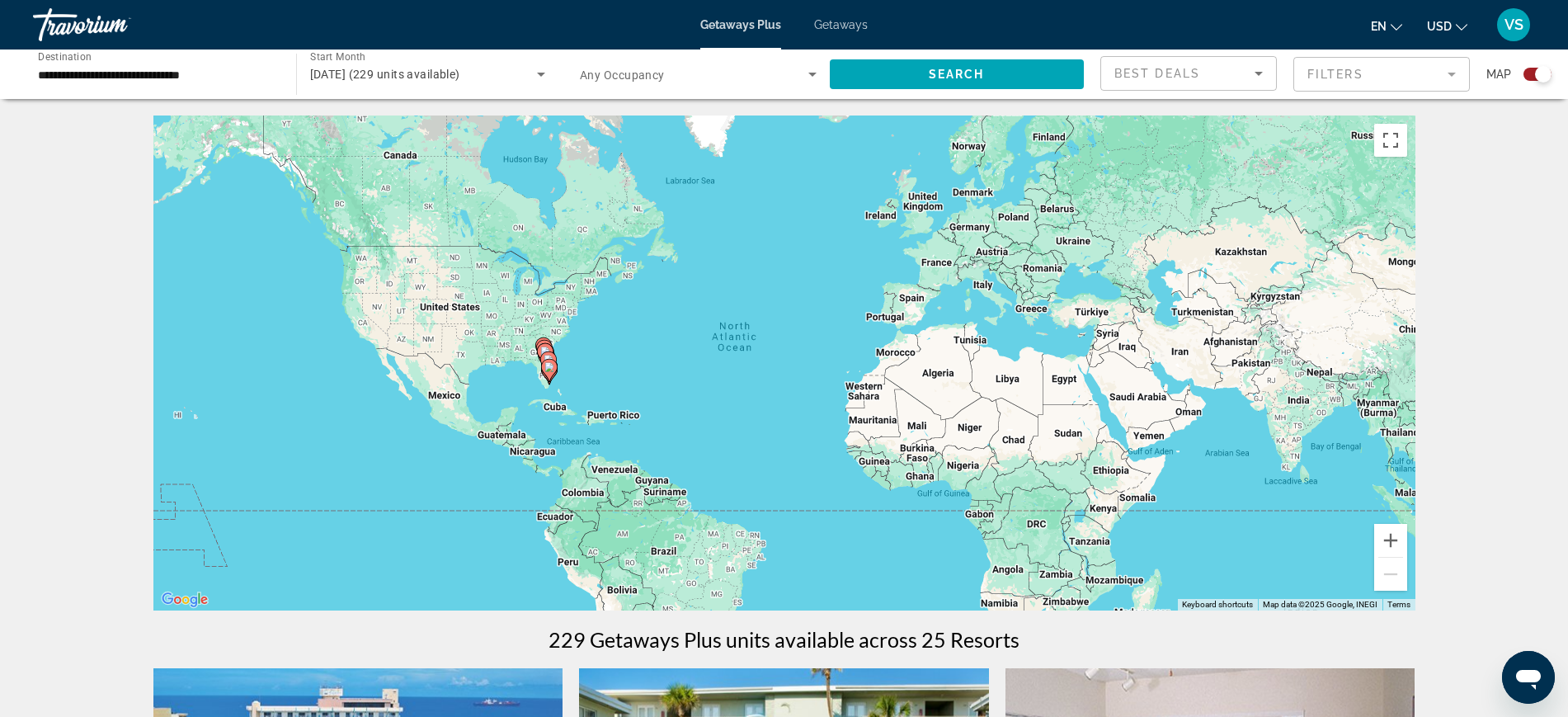
click at [460, 71] on span "[DATE] (229 units available)" at bounding box center [385, 74] width 150 height 13
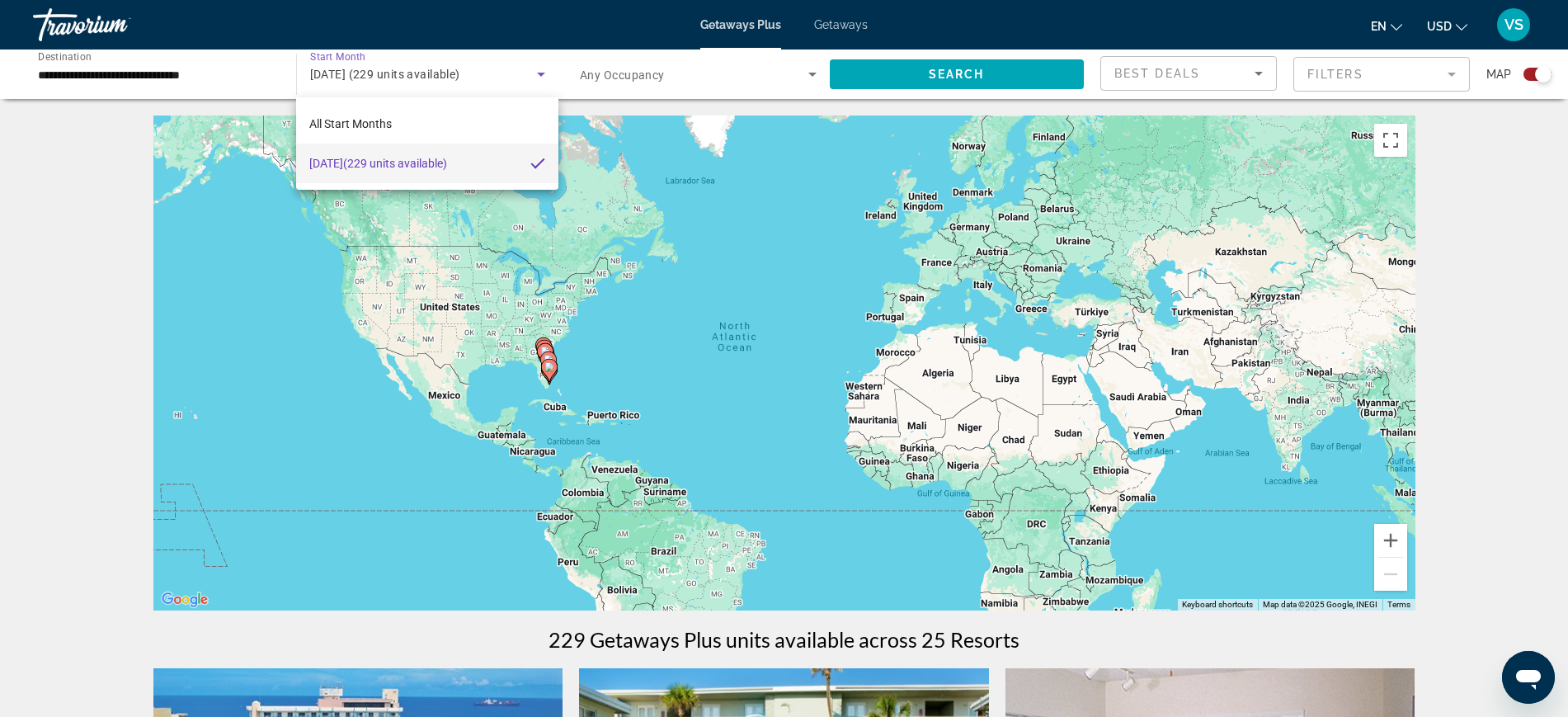
click at [483, 71] on div at bounding box center [784, 358] width 1568 height 717
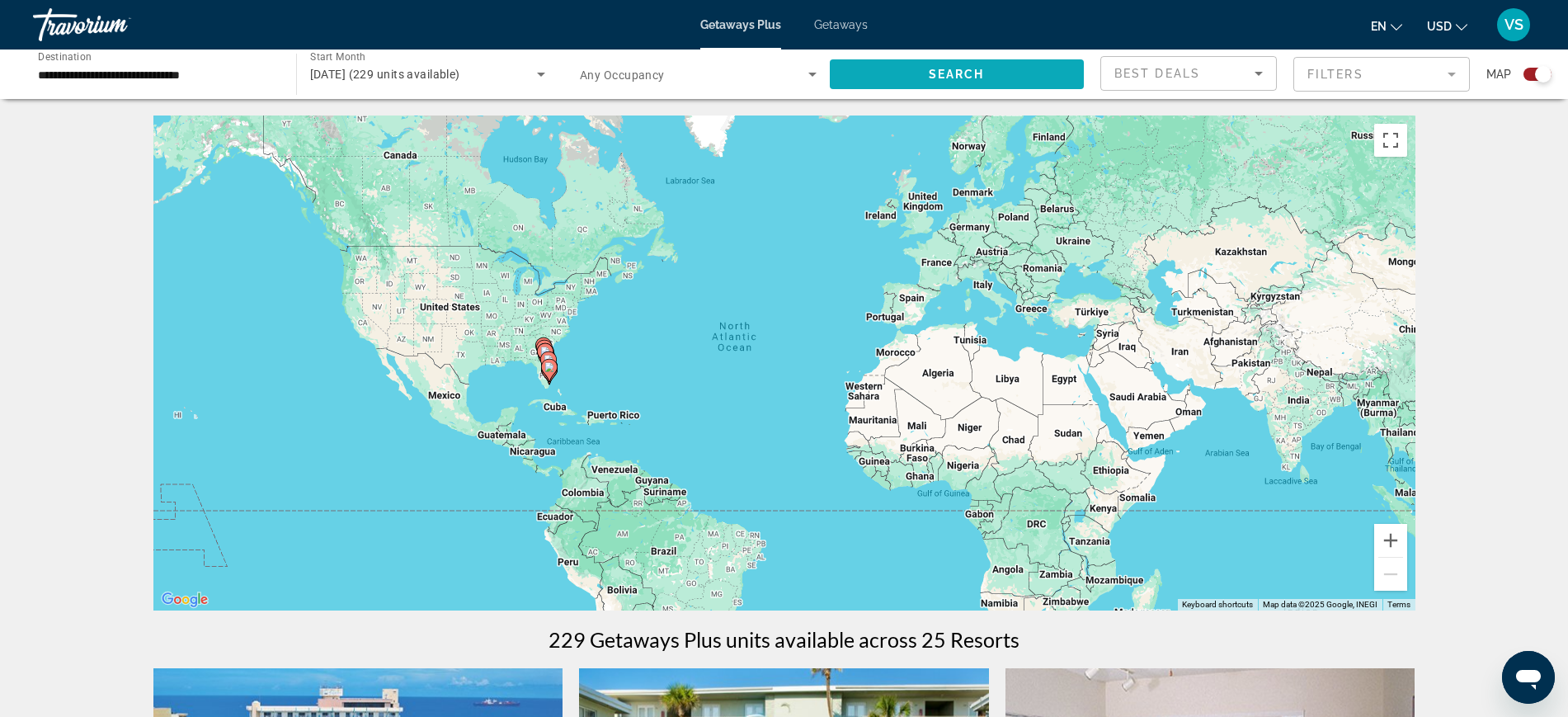
click at [920, 67] on span "Search widget" at bounding box center [957, 74] width 255 height 40
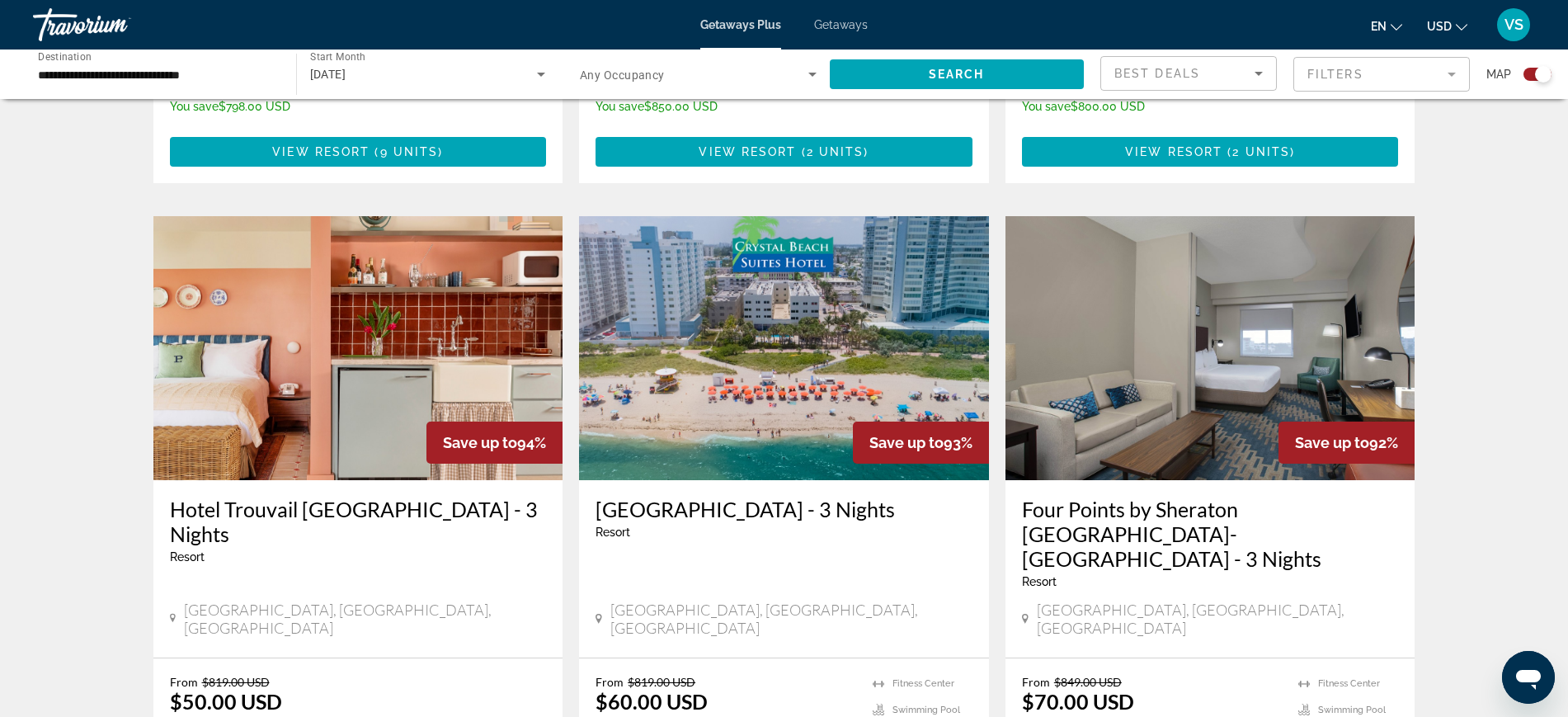
scroll to position [1651, 0]
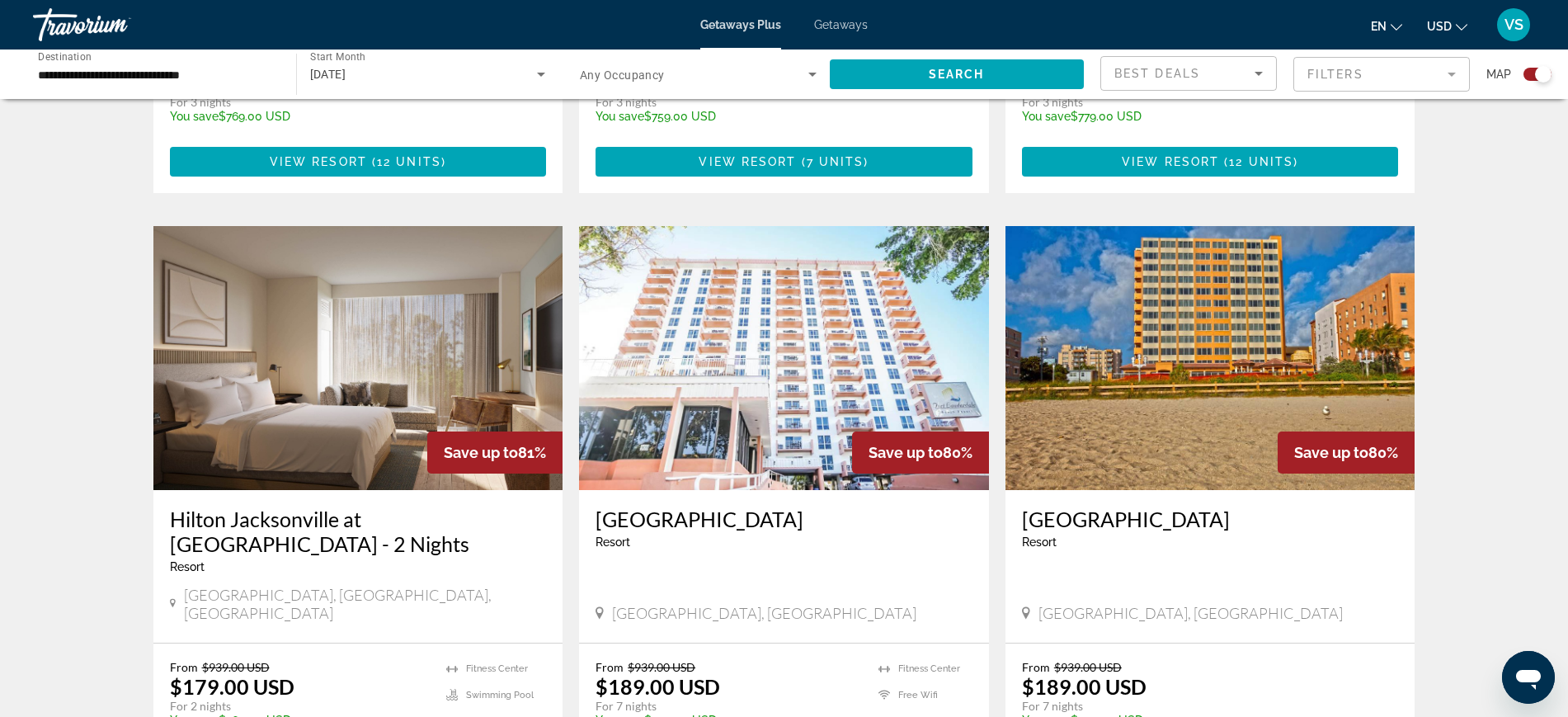
click at [722, 507] on h3 "[GEOGRAPHIC_DATA]" at bounding box center [784, 519] width 377 height 24
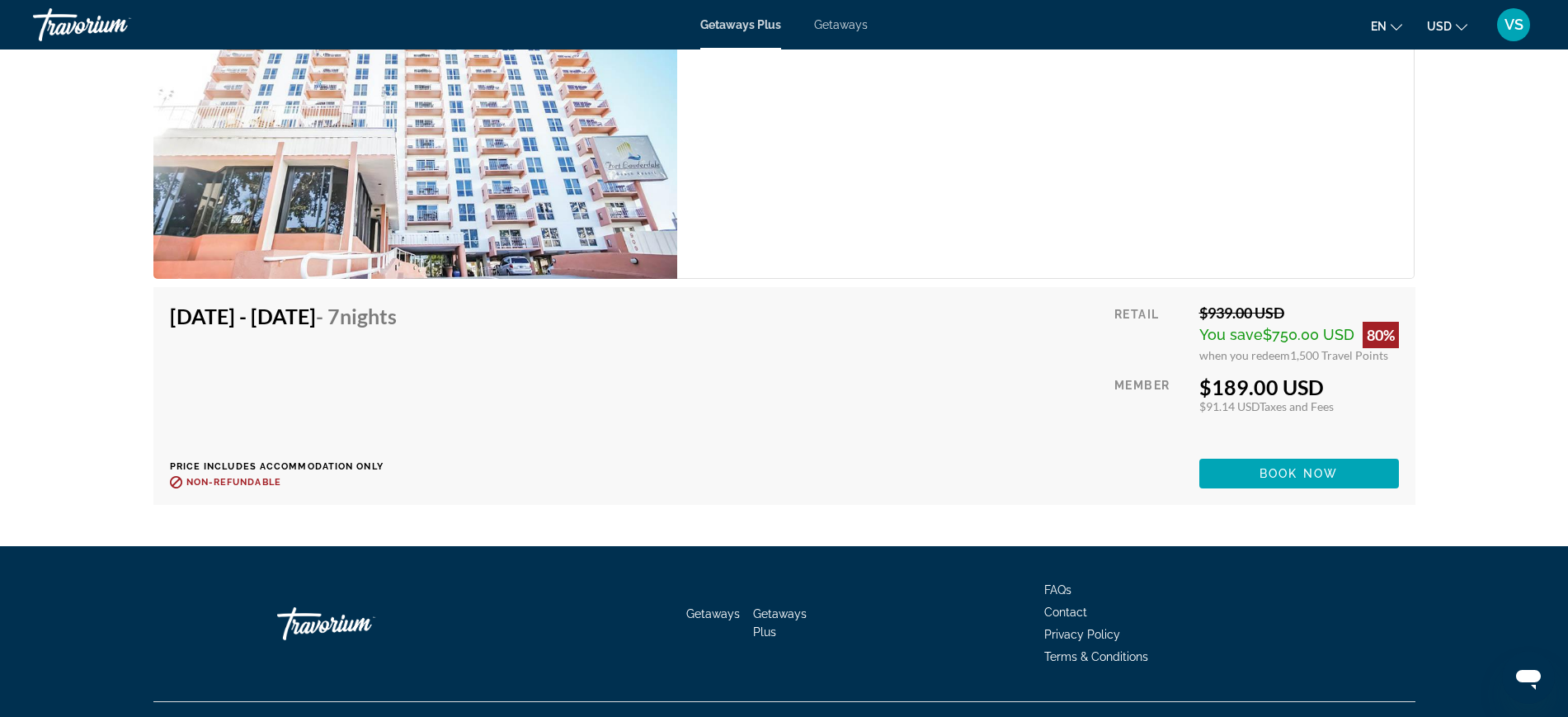
scroll to position [2542, 0]
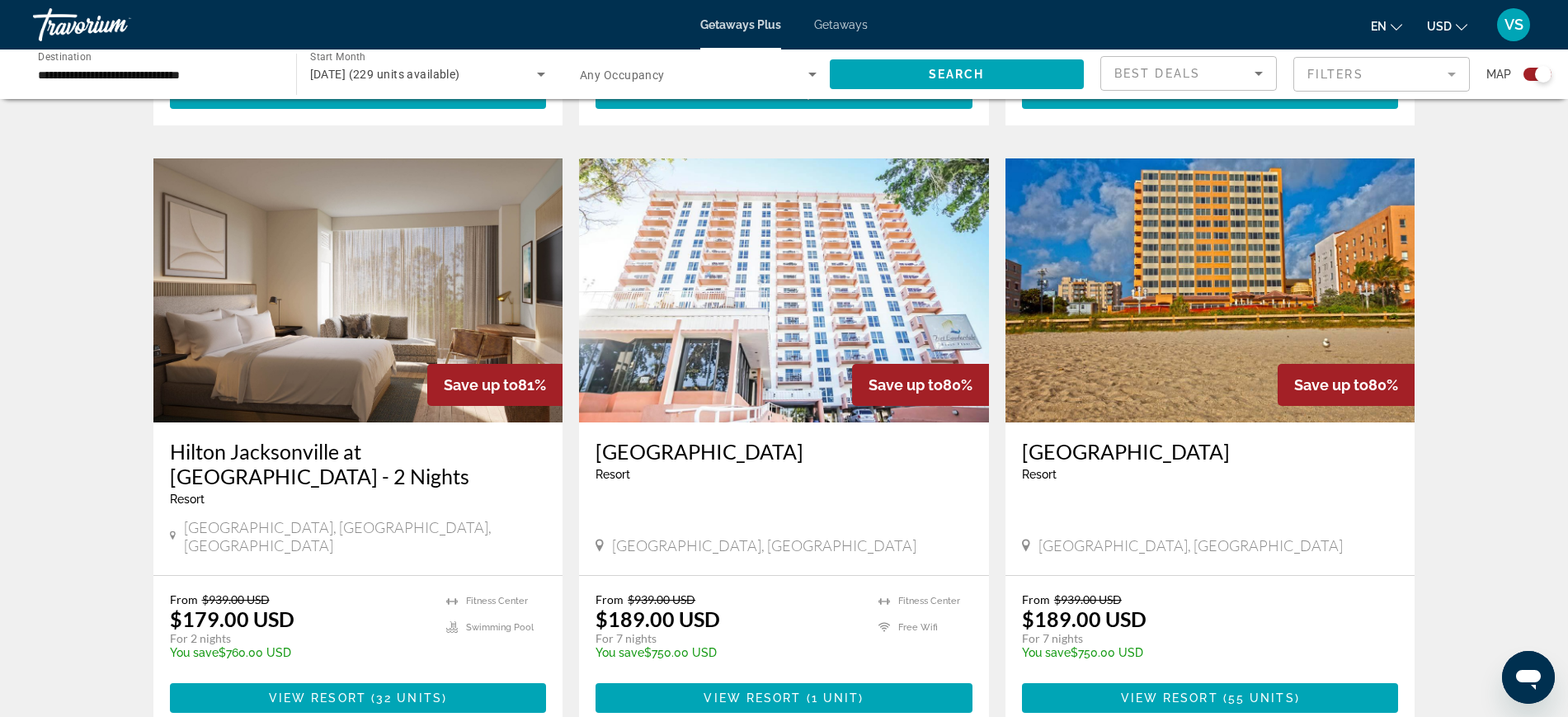
scroll to position [1754, 0]
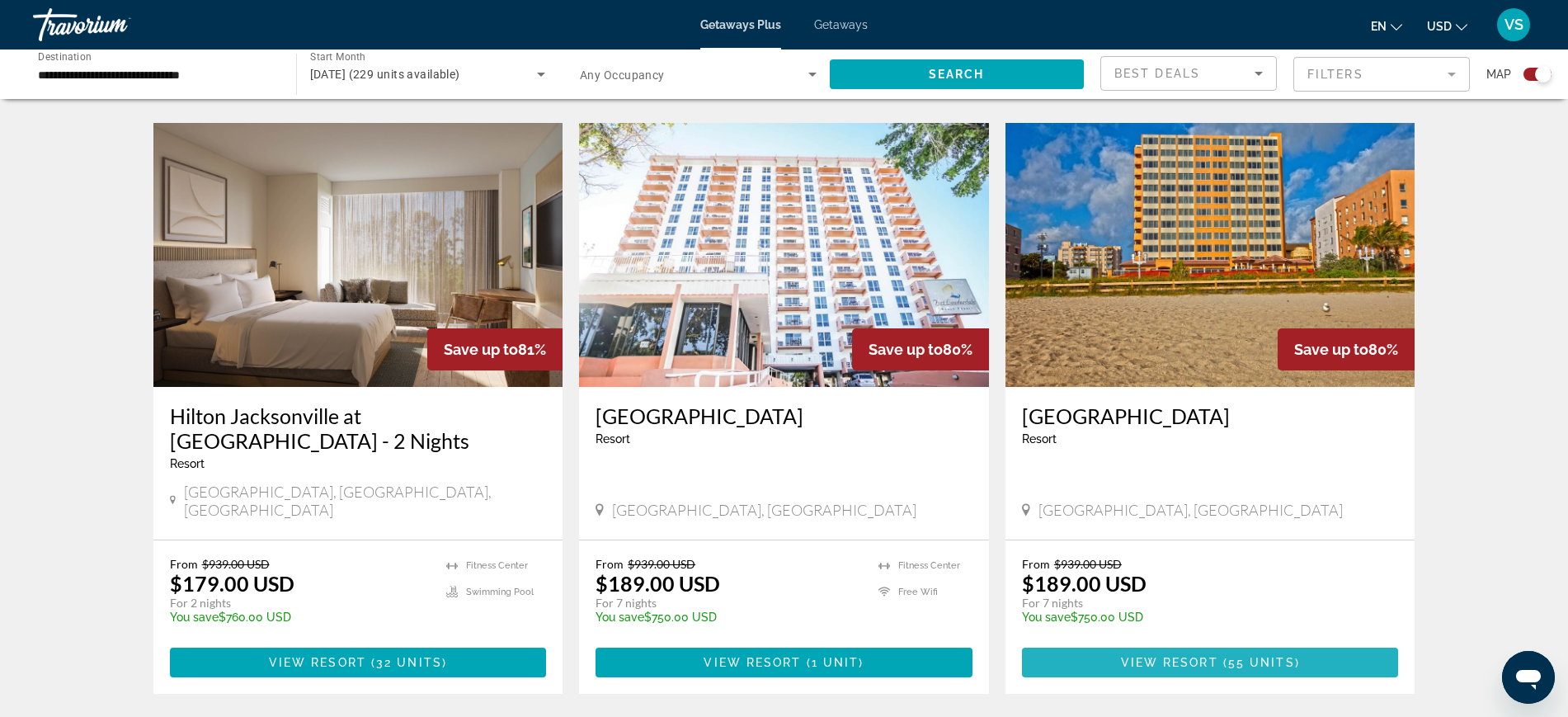
click at [1229, 656] on span "55 units" at bounding box center [1261, 663] width 67 height 13
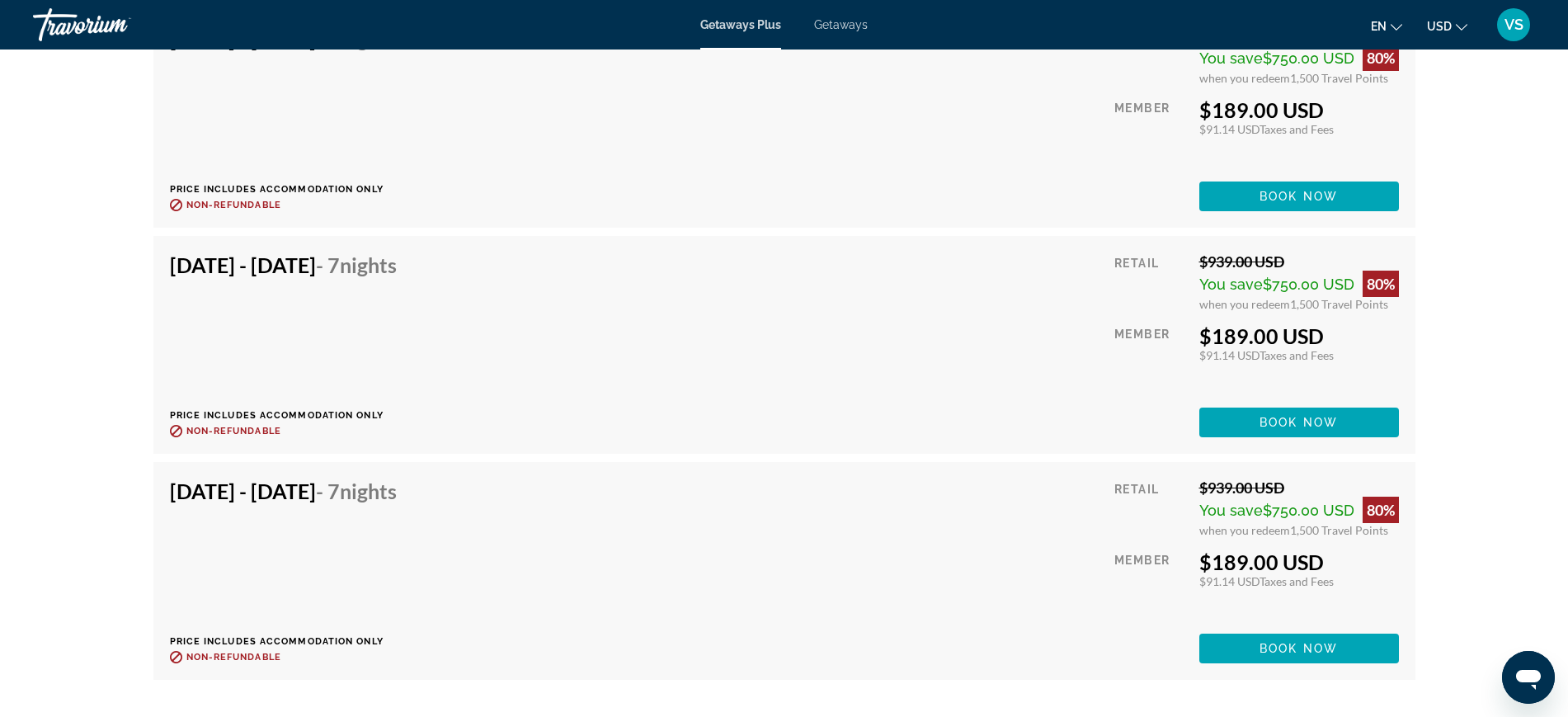
scroll to position [2220, 0]
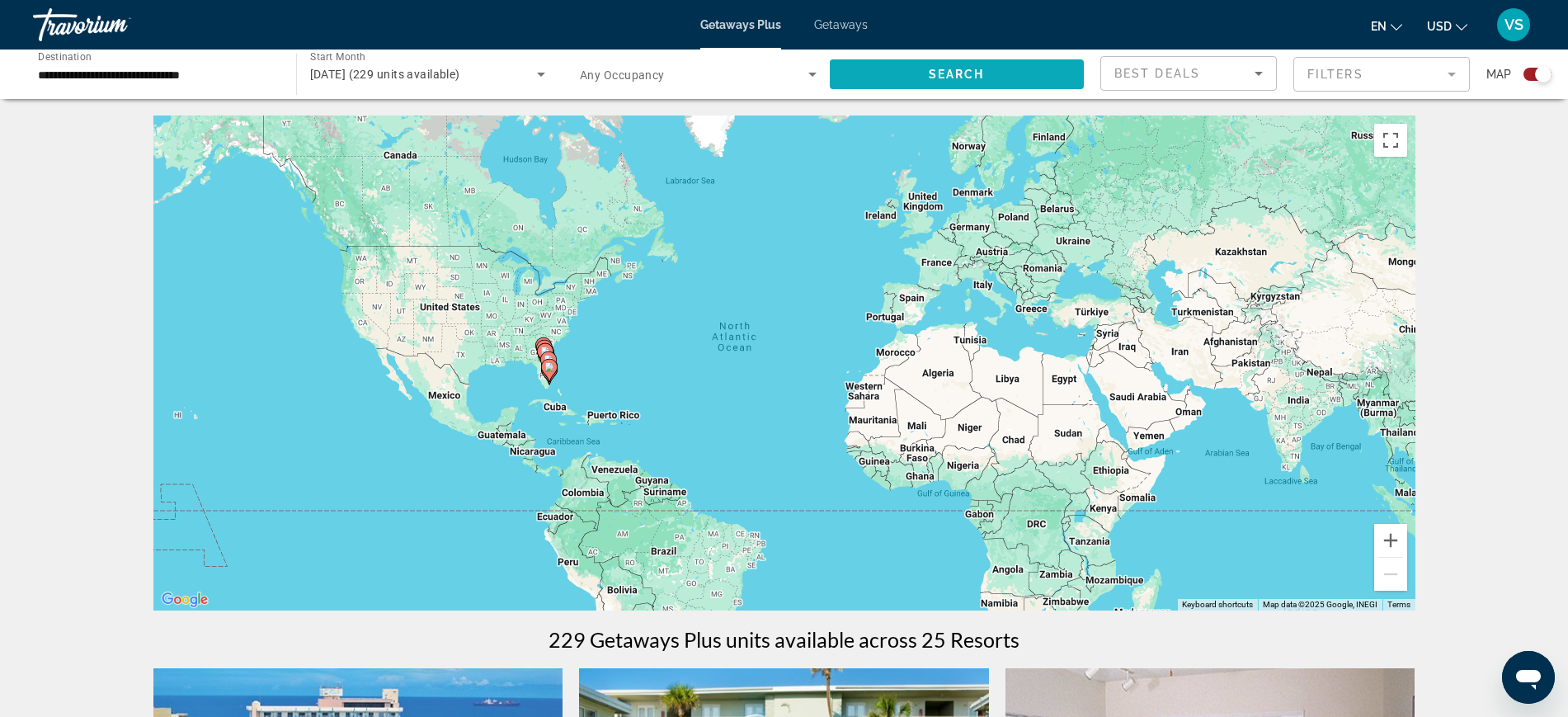
click at [905, 79] on span "Search widget" at bounding box center [957, 74] width 255 height 40
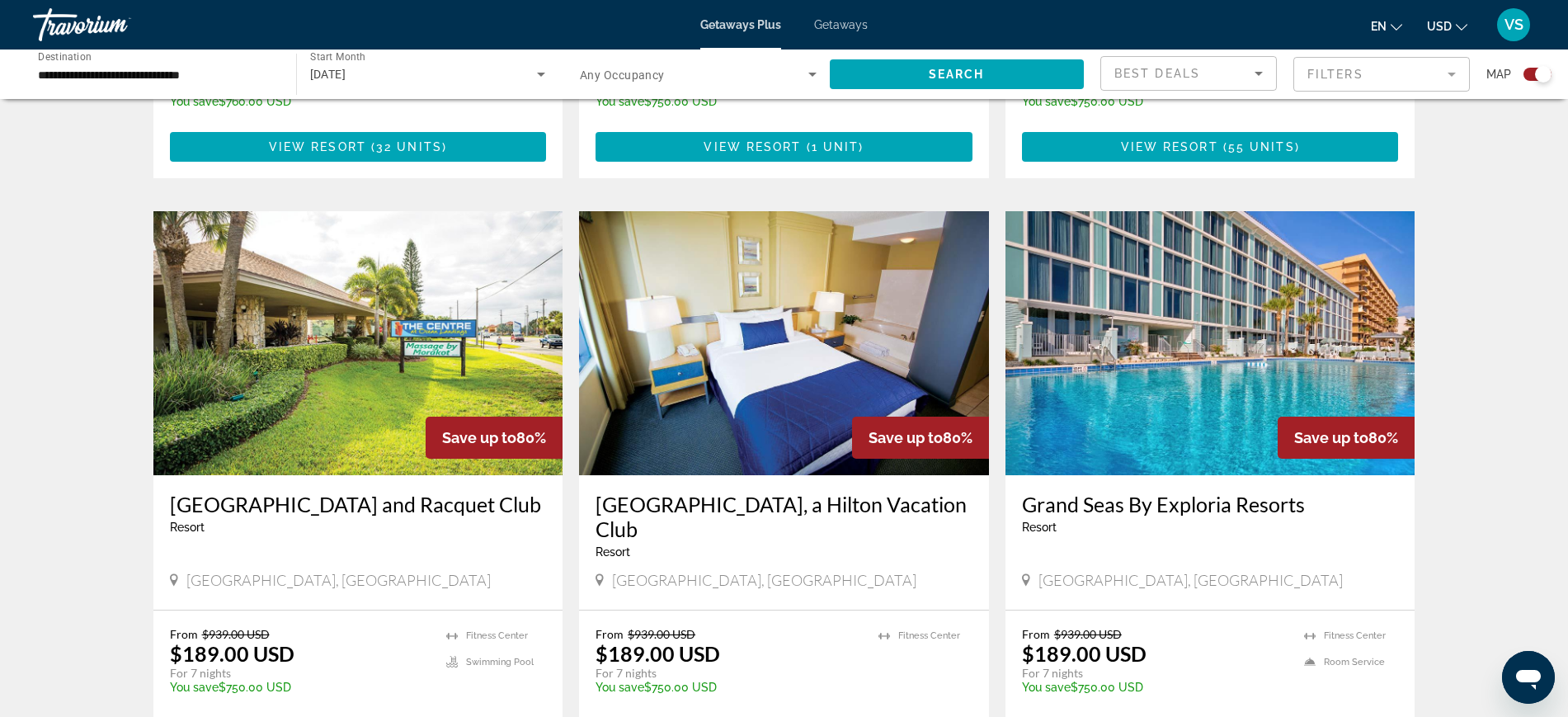
scroll to position [2373, 0]
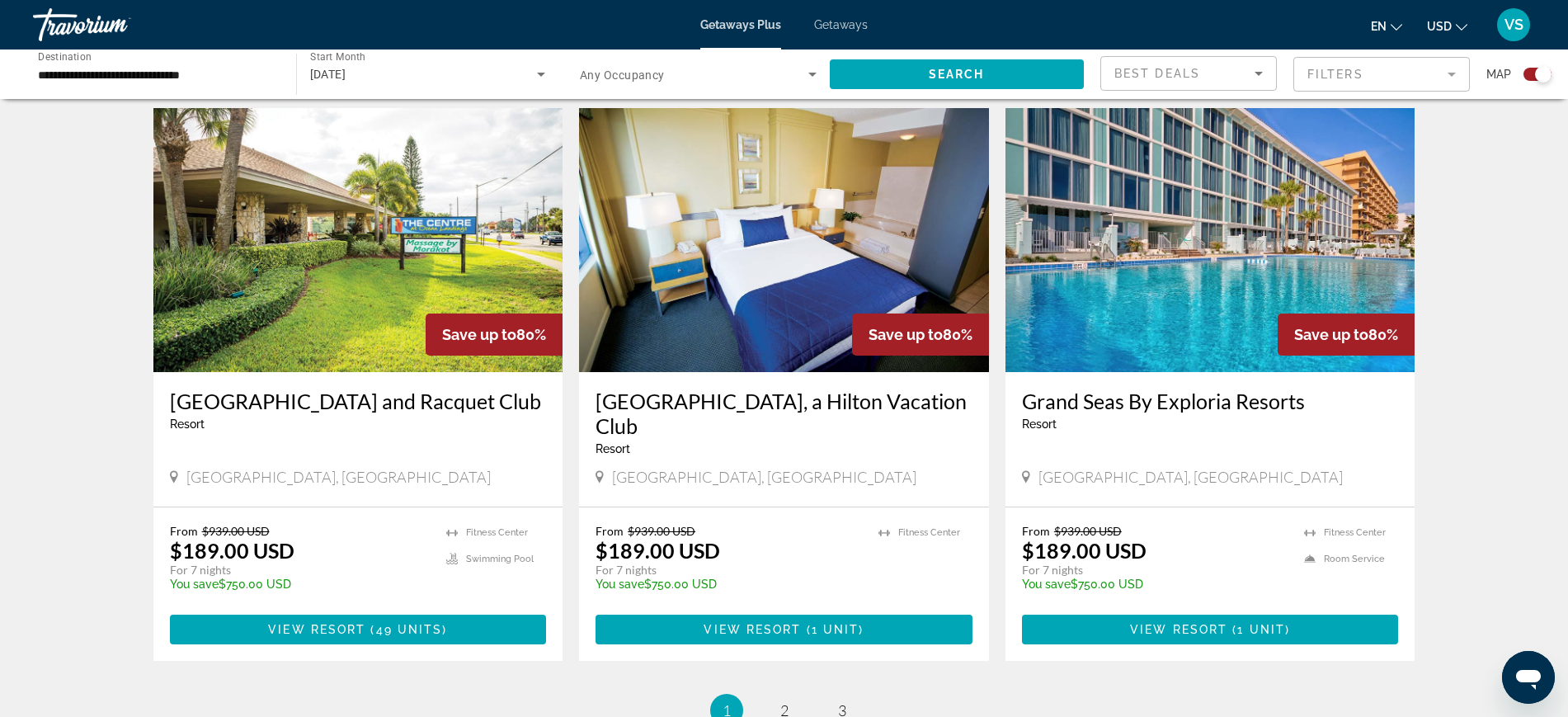
click at [1163, 389] on h3 "Grand Seas By Exploria Resorts" at bounding box center [1210, 401] width 377 height 24
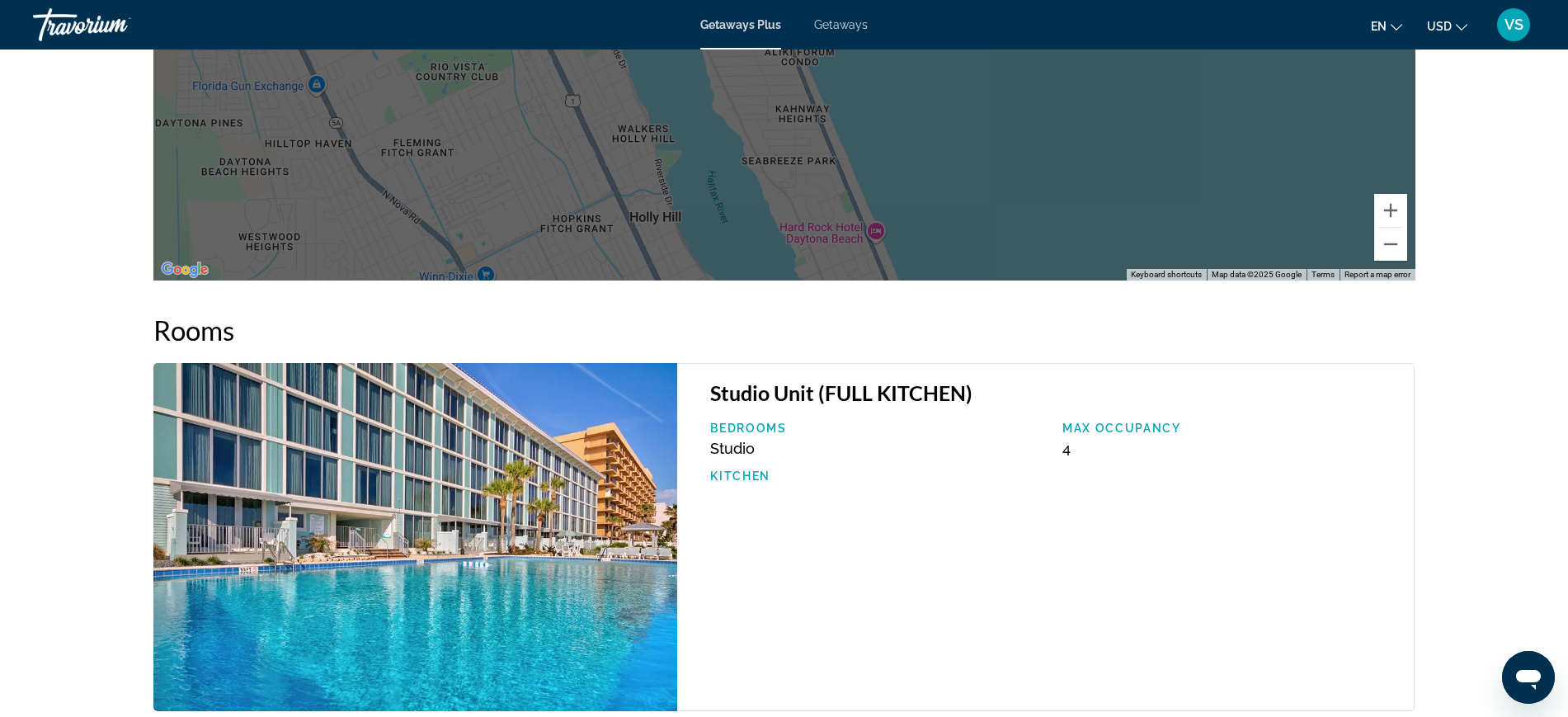
scroll to position [2477, 0]
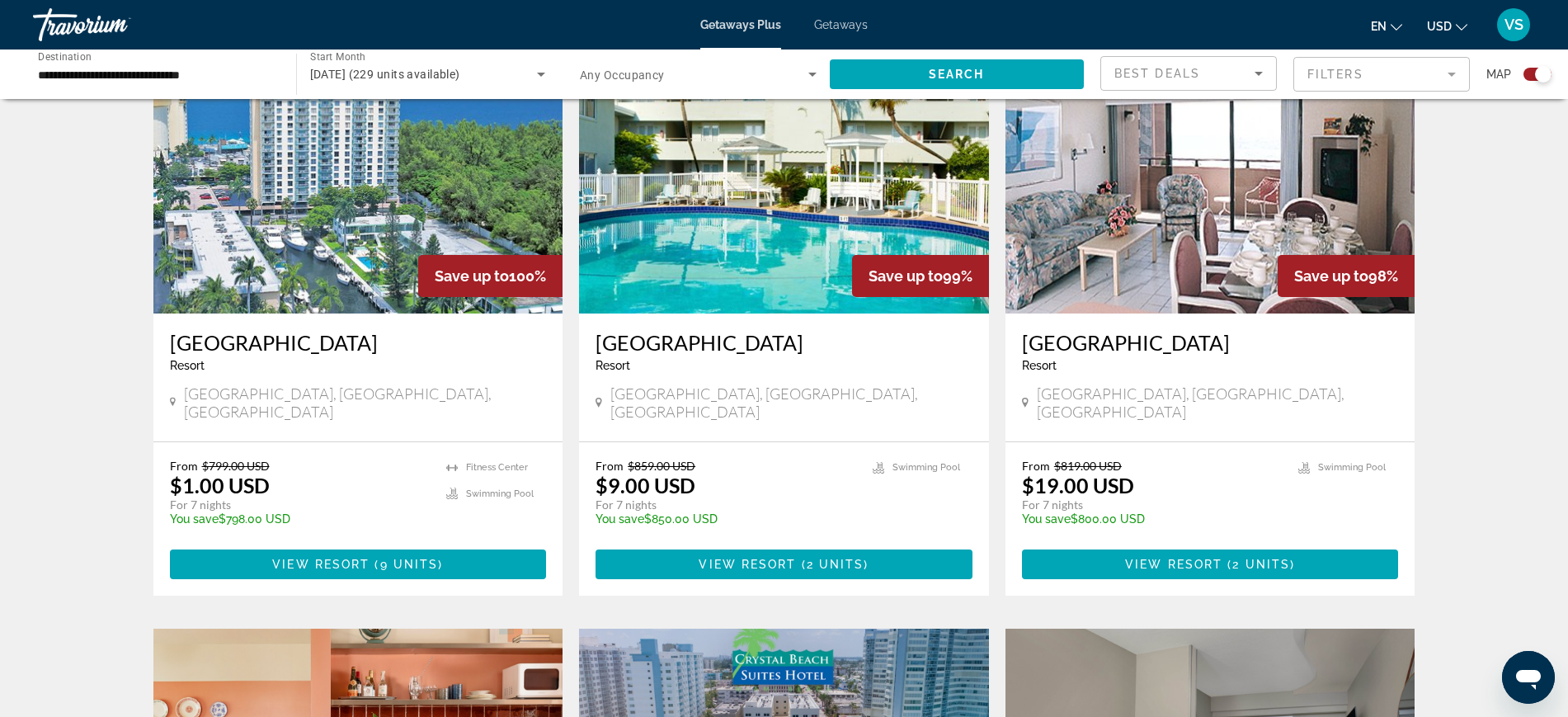
scroll to position [722, 0]
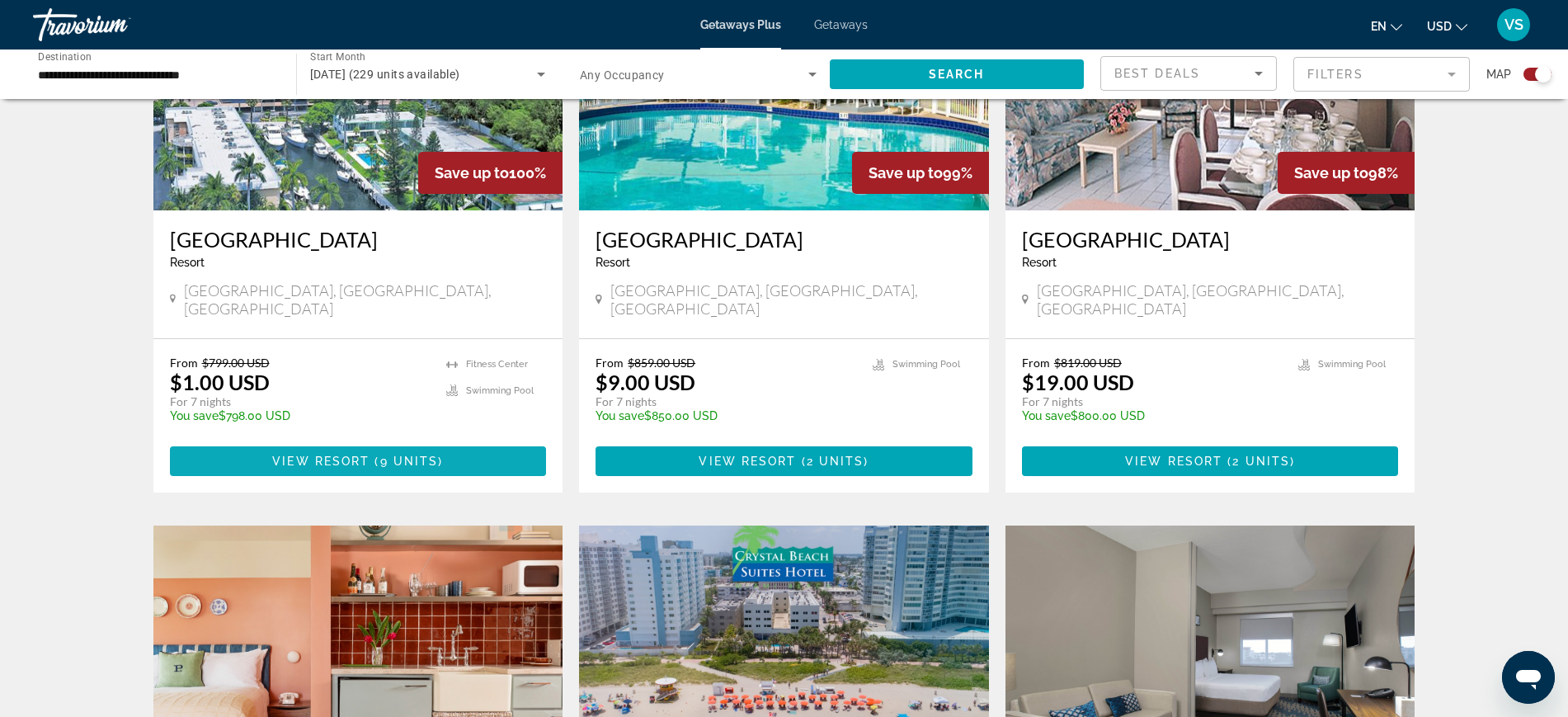
click at [455, 450] on span "Main content" at bounding box center [358, 461] width 377 height 40
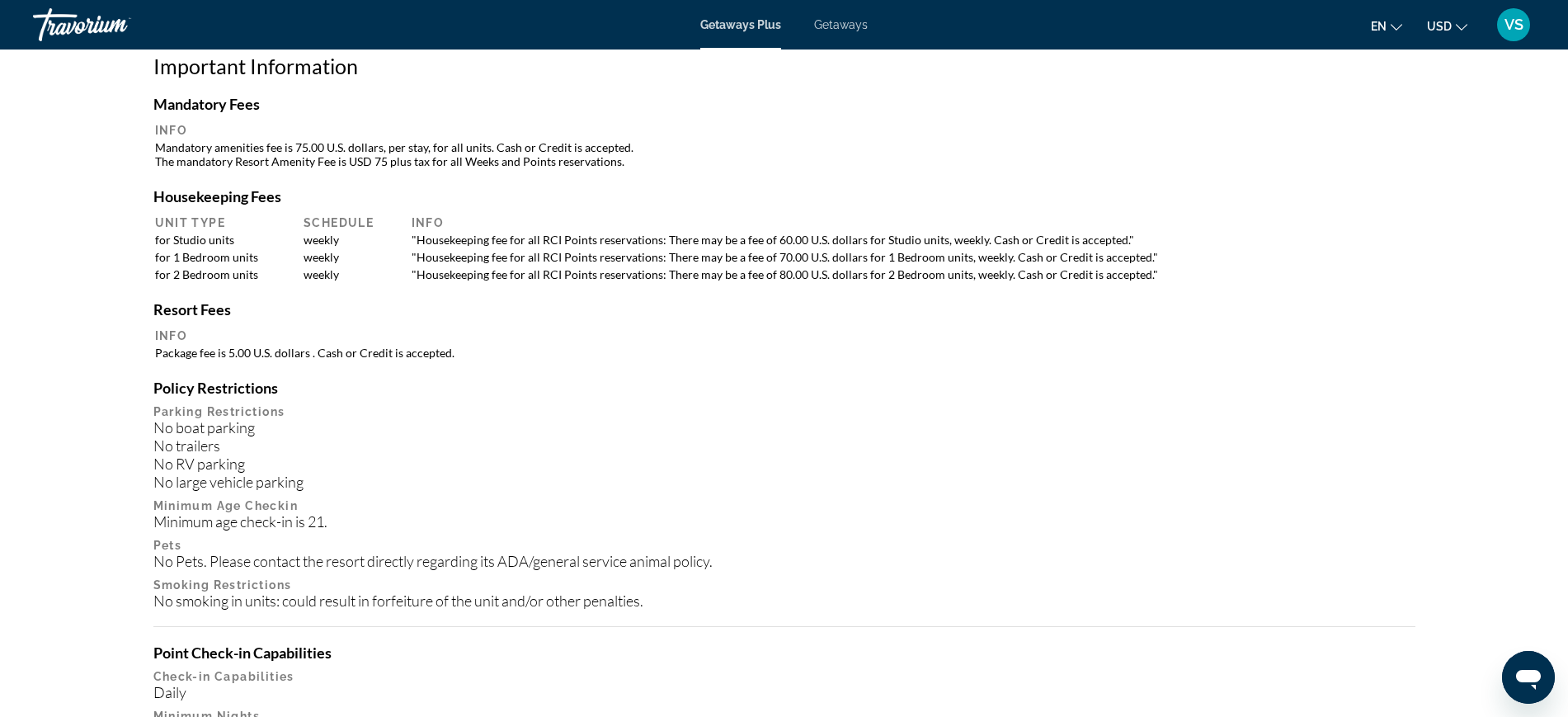
scroll to position [1548, 0]
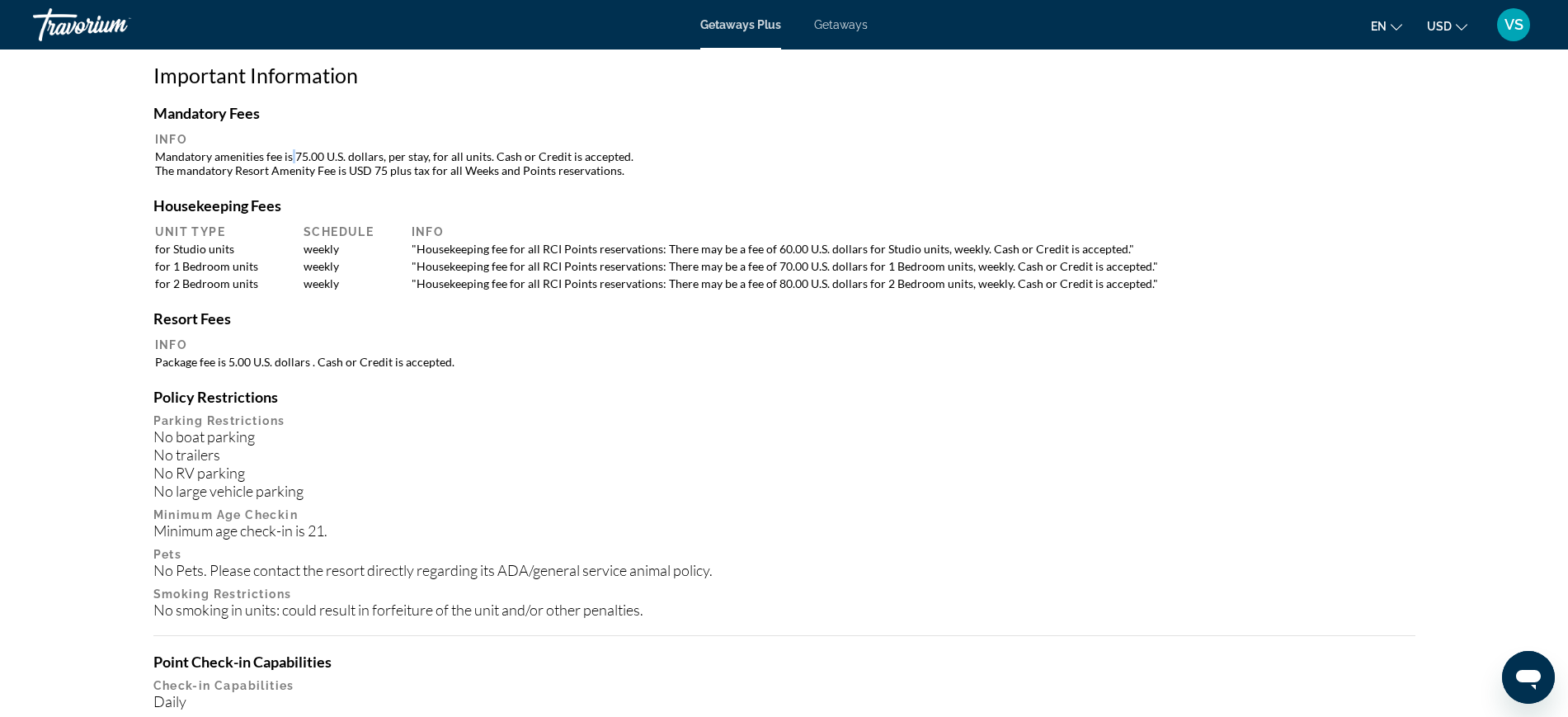
click at [290, 163] on td "Mandatory amenities fee is 75.00 U.S. dollars, per stay, for all units. Cash or…" at bounding box center [784, 163] width 1259 height 30
click at [292, 162] on td "Mandatory amenities fee is 75.00 U.S. dollars, per stay, for all units. Cash or…" at bounding box center [784, 163] width 1259 height 30
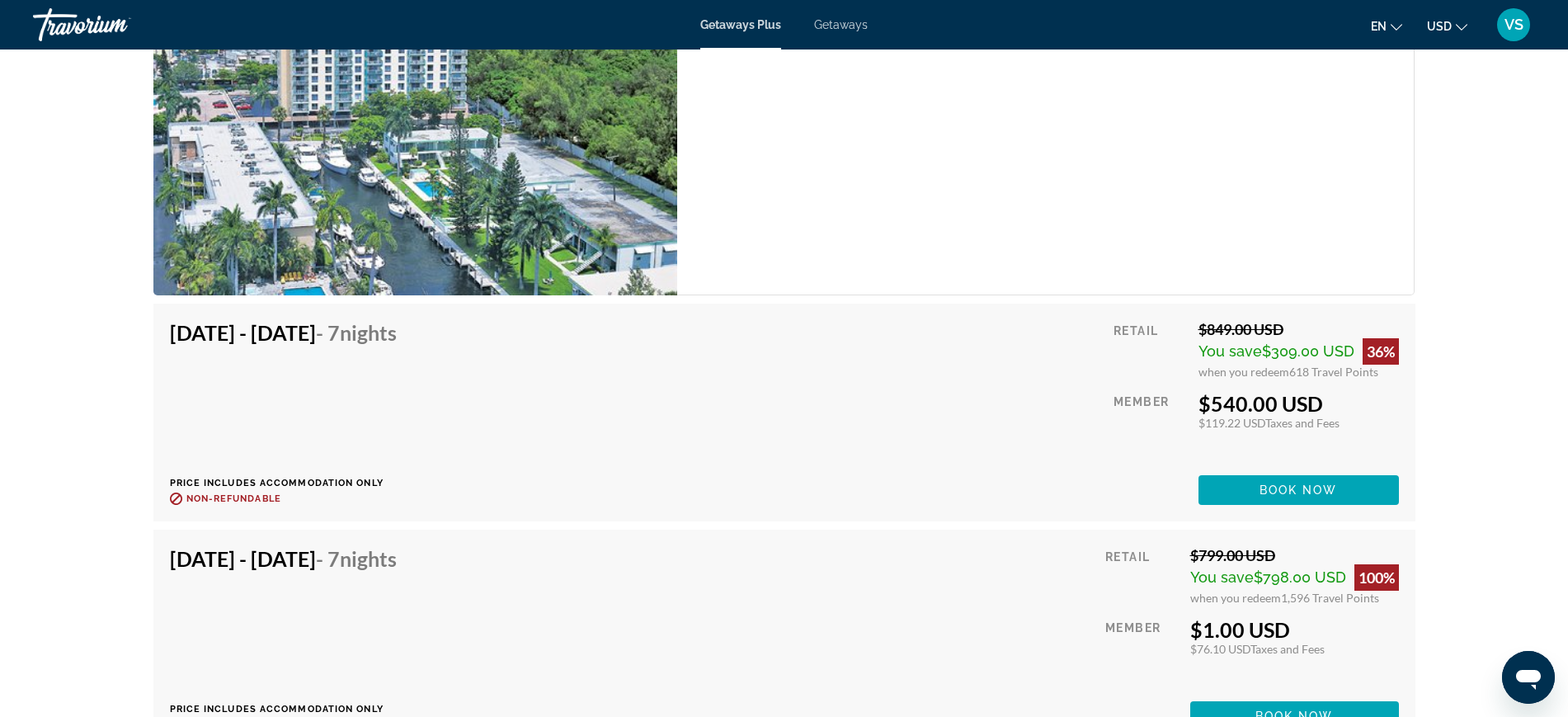
scroll to position [4848, 0]
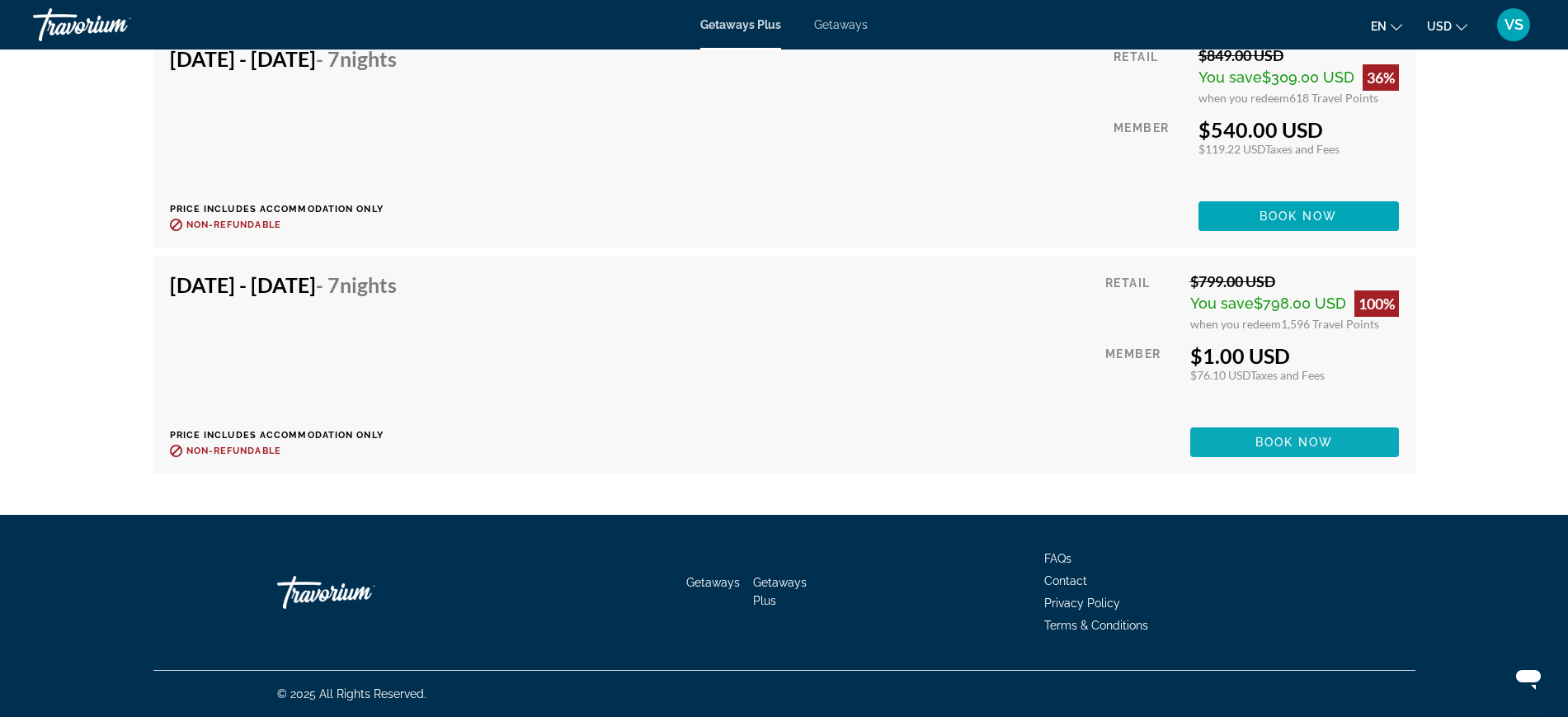
click at [1313, 444] on span "Book now" at bounding box center [1294, 443] width 78 height 13
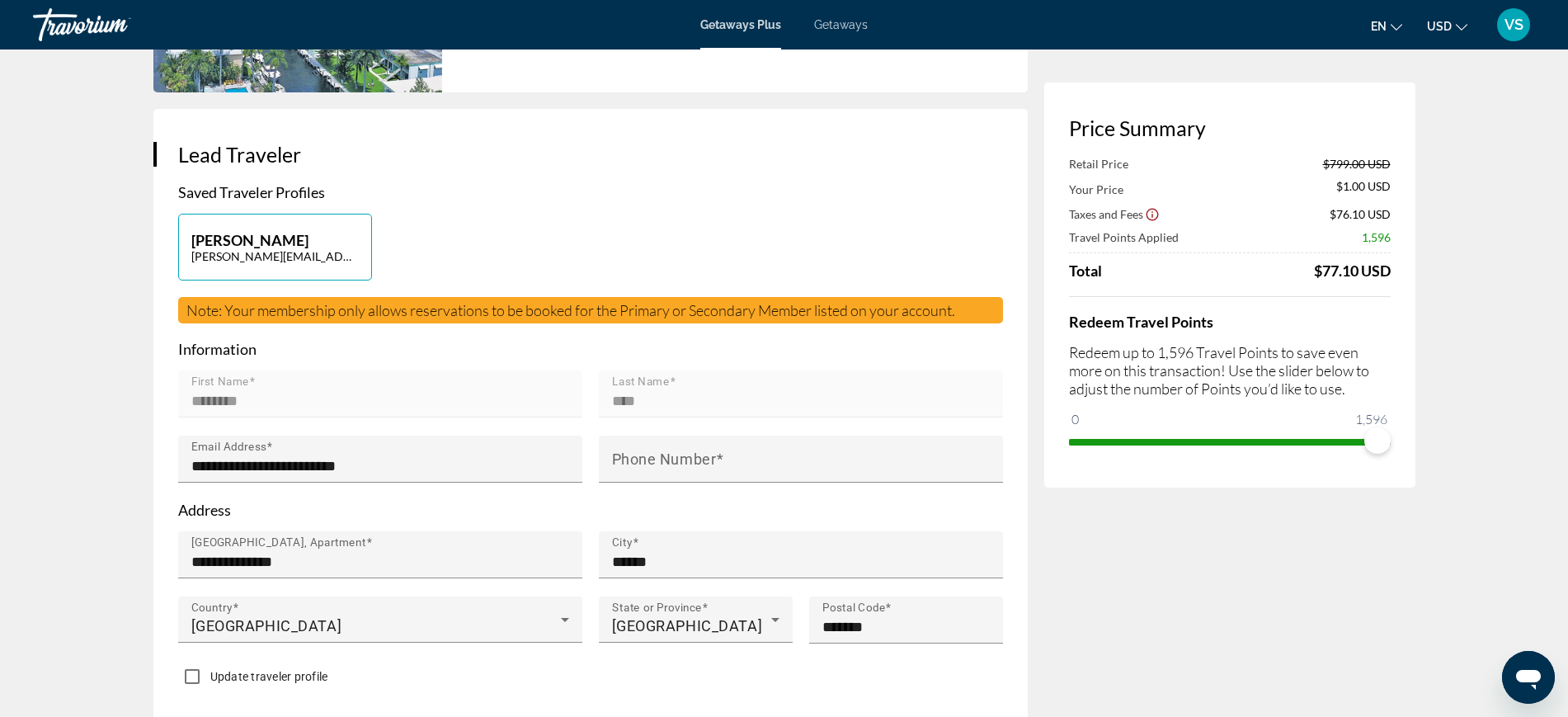
scroll to position [310, 0]
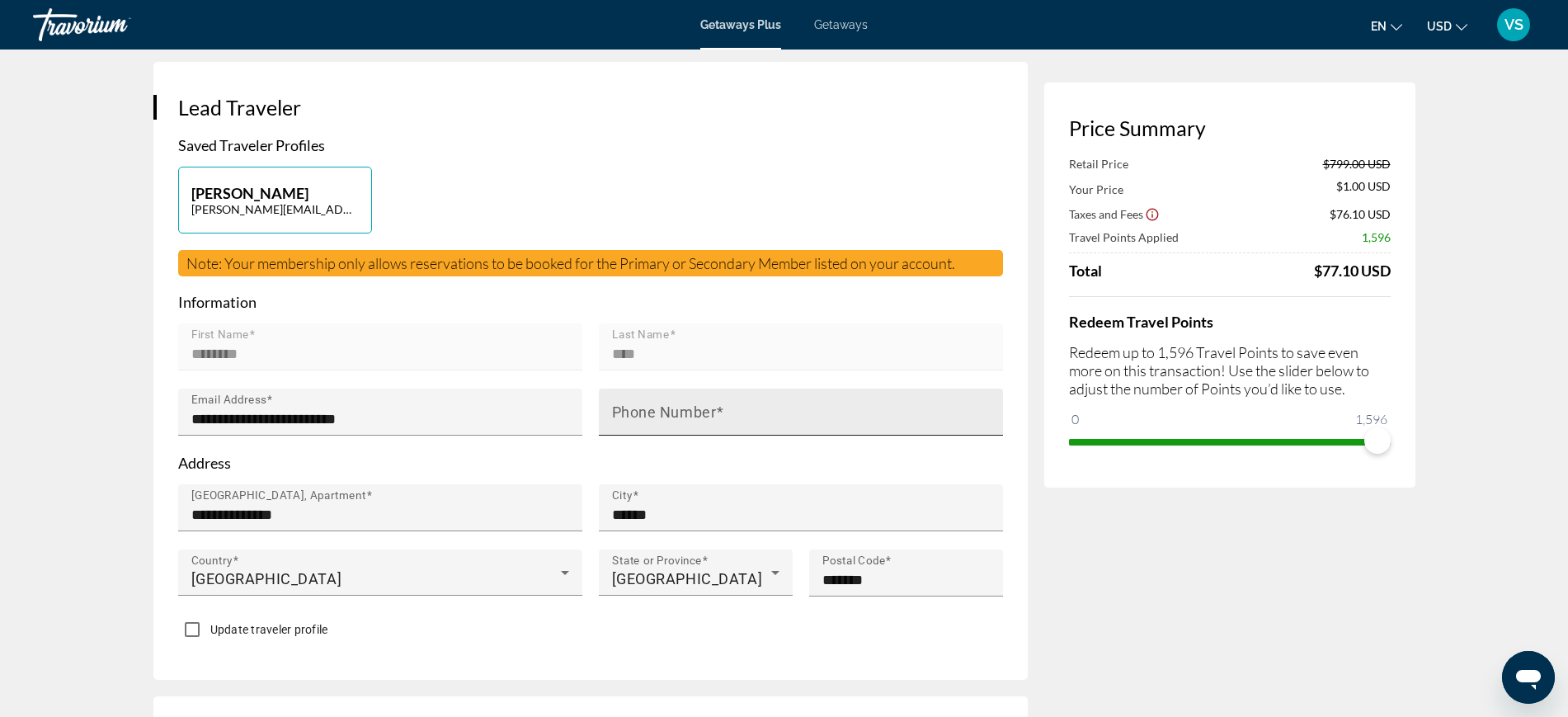
click at [666, 400] on div "Phone Number" at bounding box center [806, 412] width 388 height 47
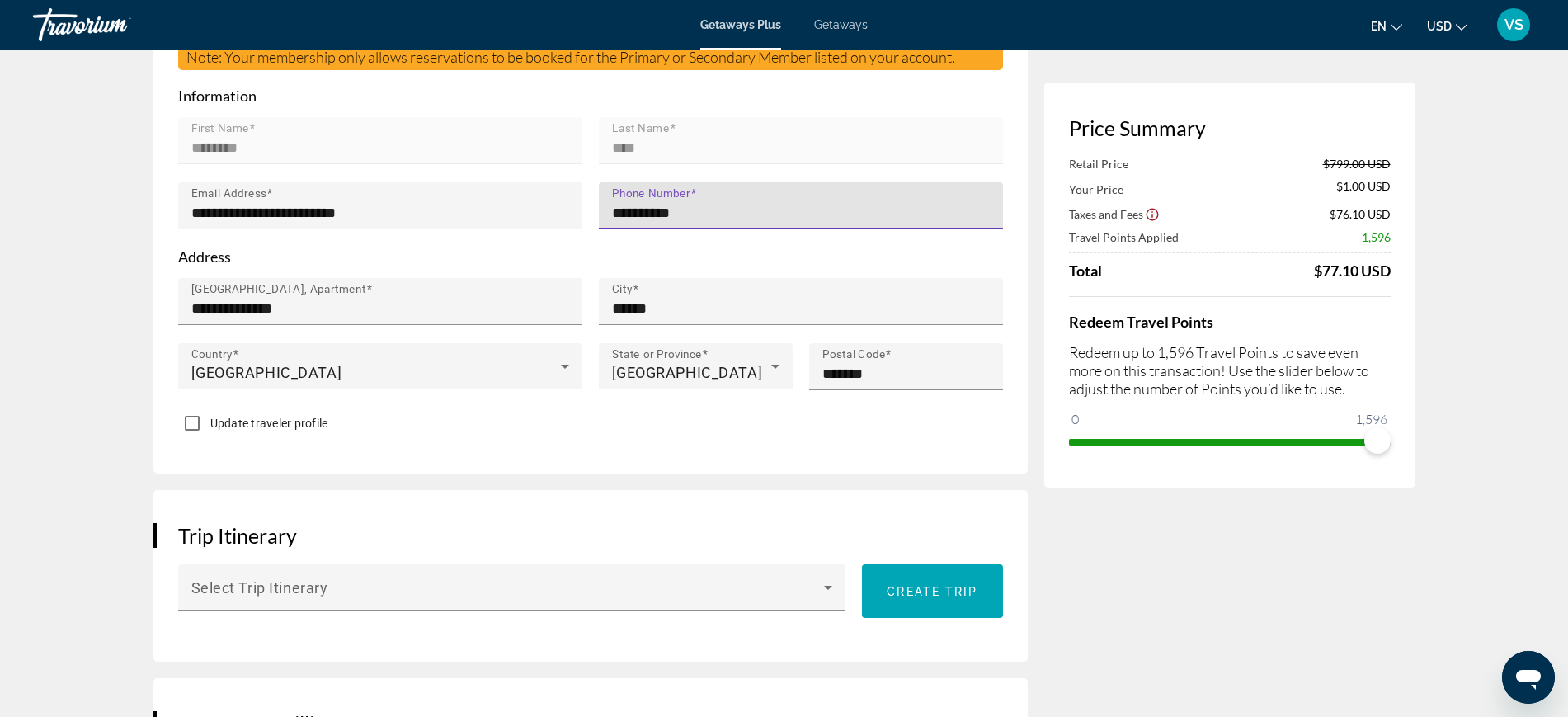
scroll to position [619, 0]
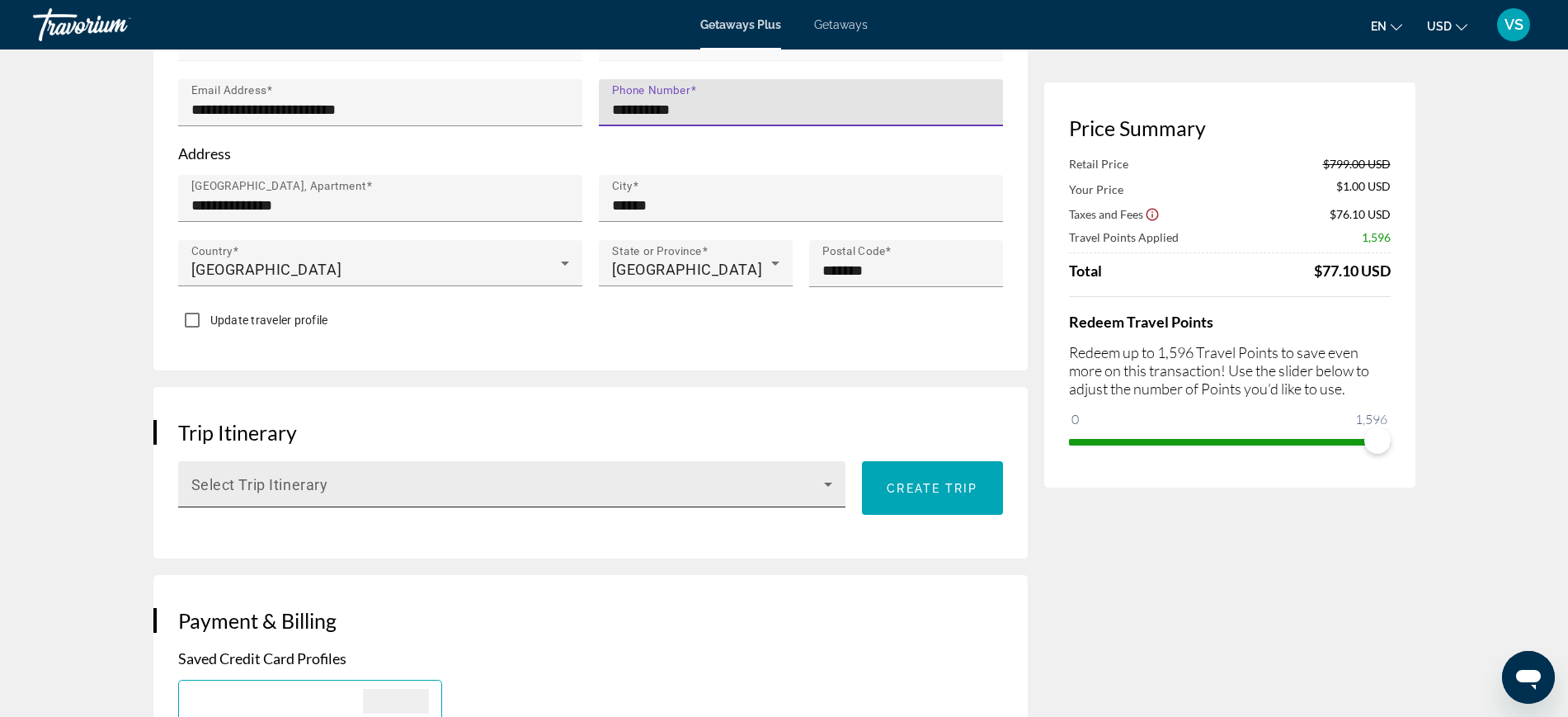
type input "**********"
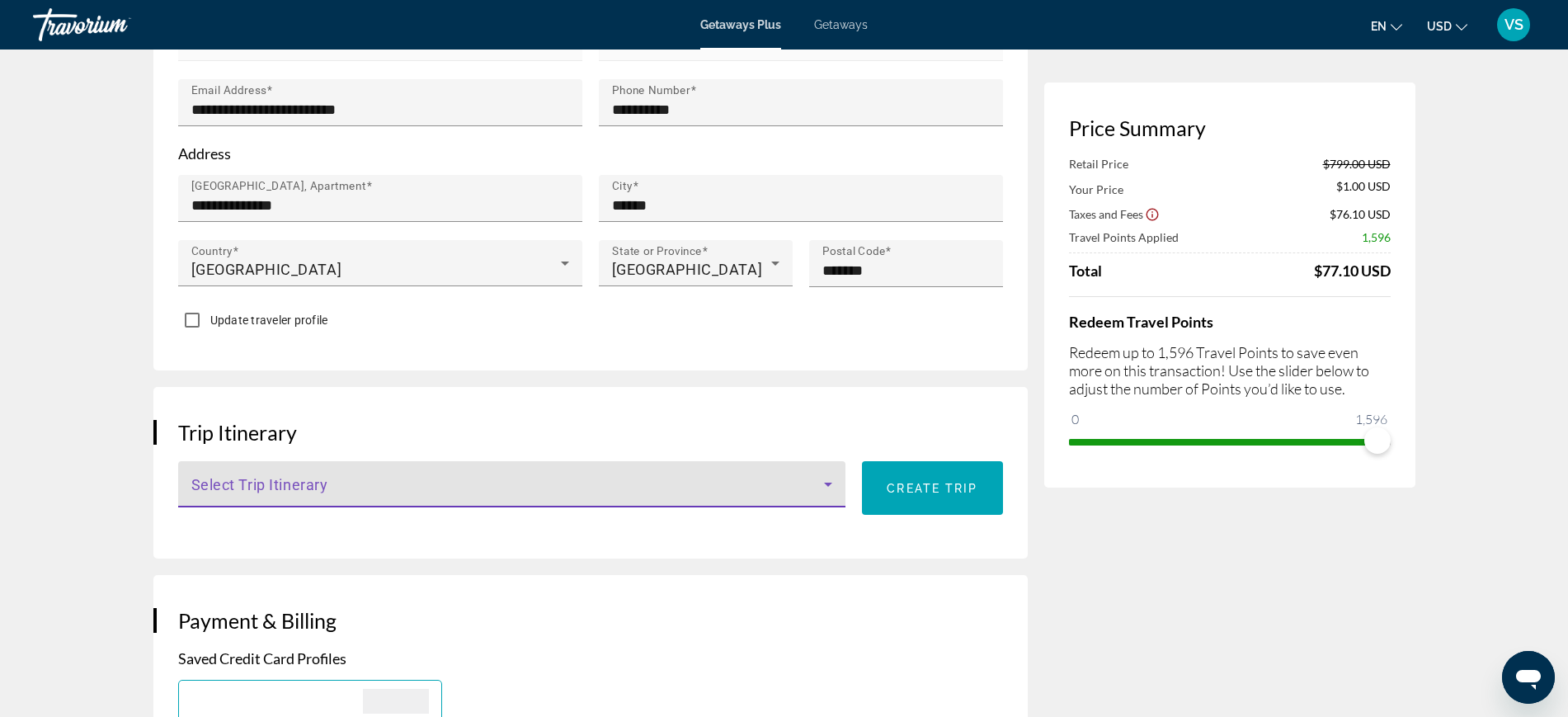
click at [697, 485] on span "Main content" at bounding box center [508, 491] width 634 height 19
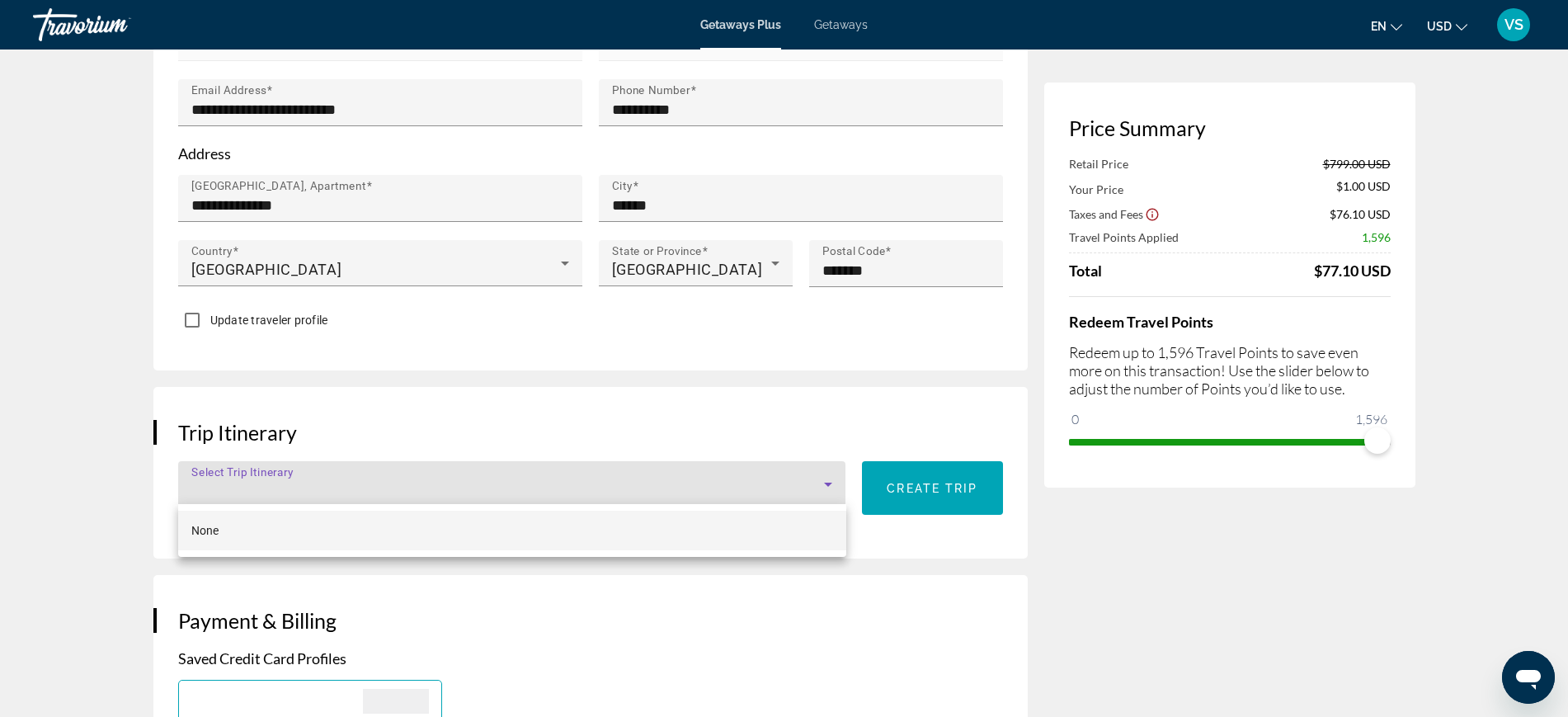
click at [728, 428] on div at bounding box center [784, 358] width 1568 height 717
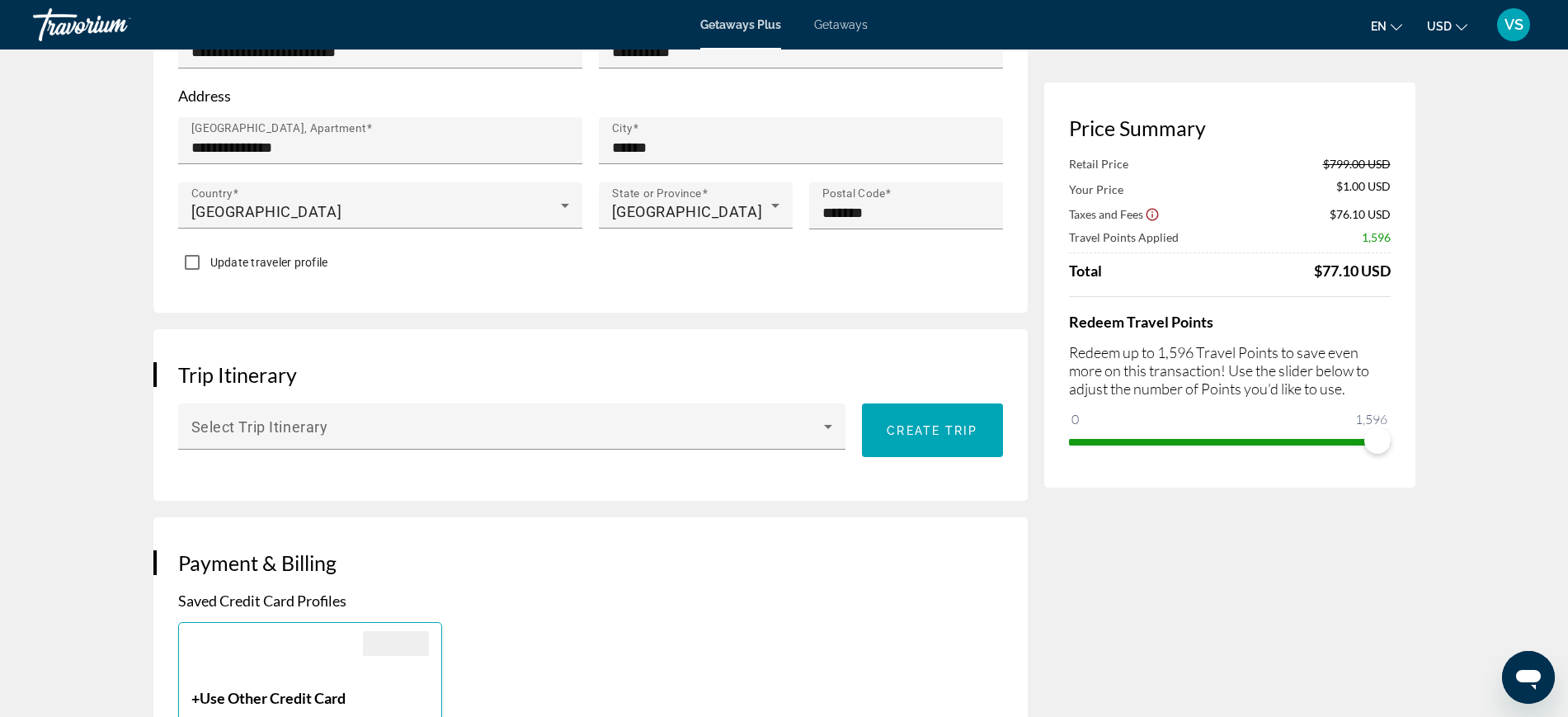
scroll to position [722, 0]
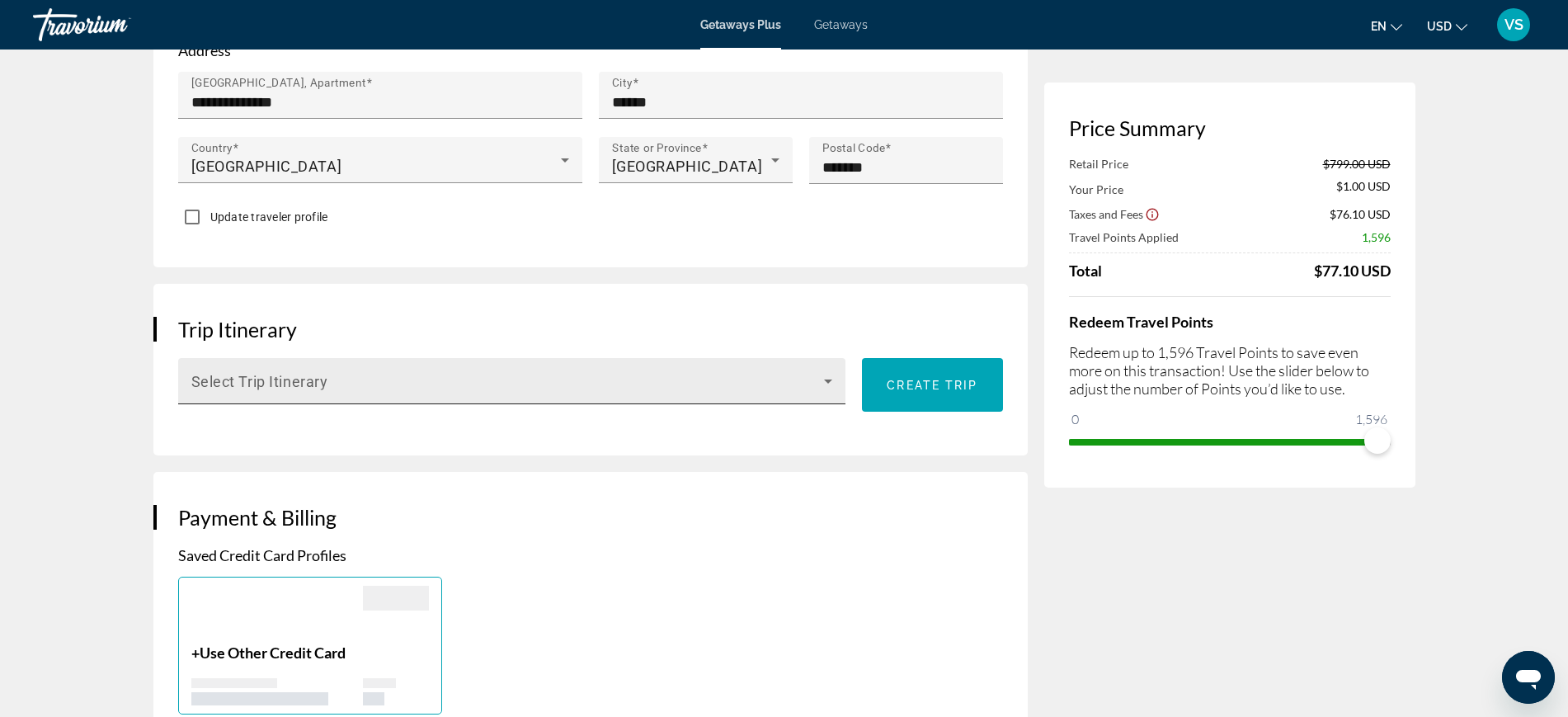
click at [741, 391] on span "Main content" at bounding box center [508, 387] width 634 height 19
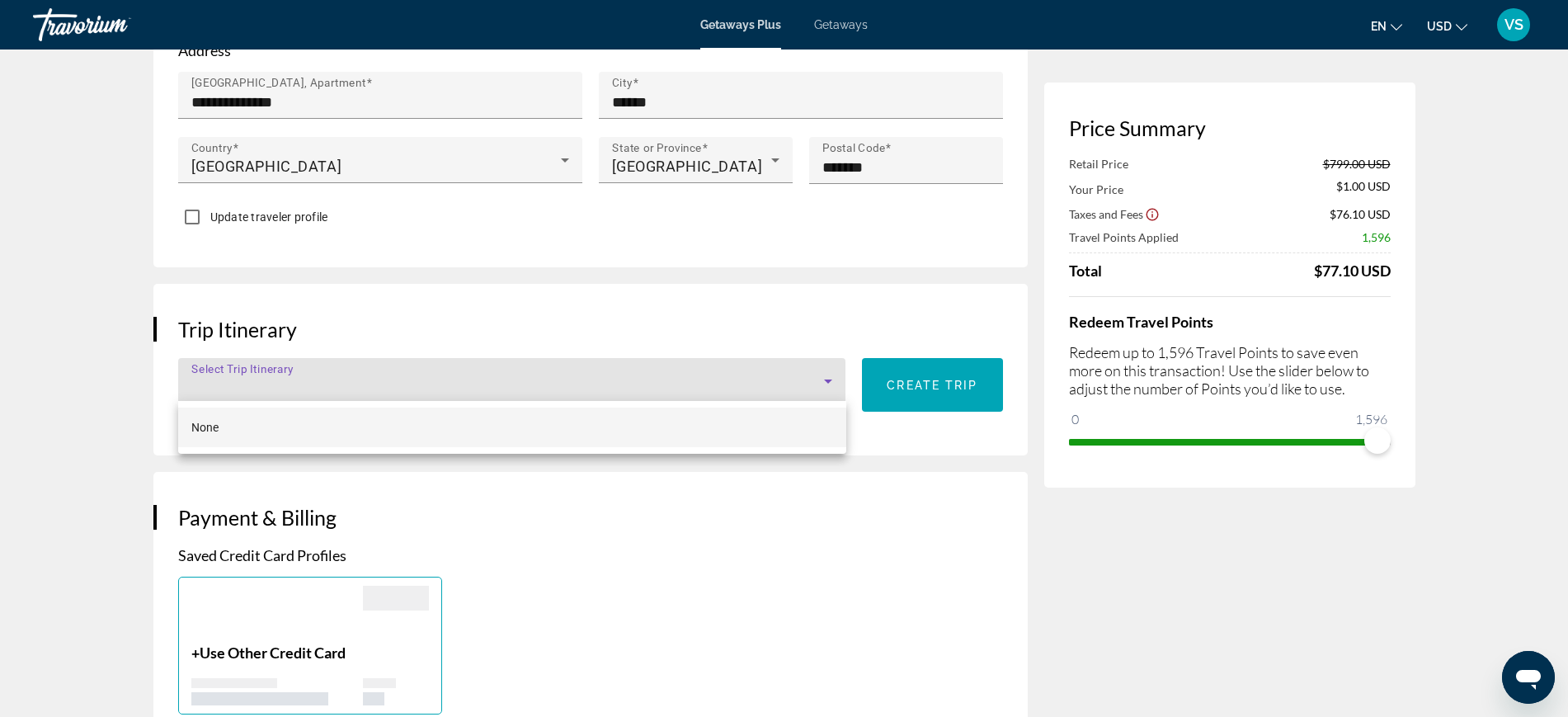
click at [679, 445] on mat-option "None" at bounding box center [513, 427] width 669 height 40
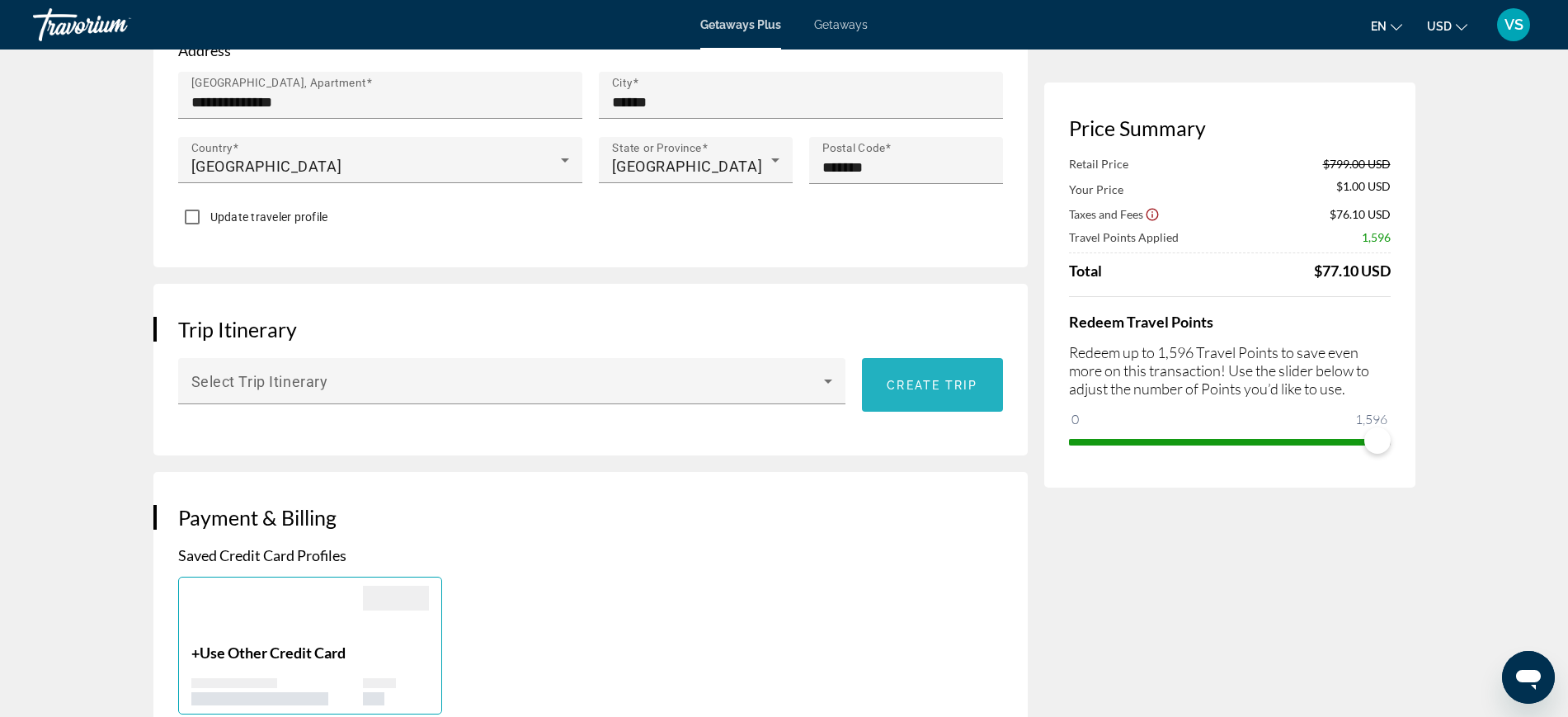
click at [955, 394] on span "Main content" at bounding box center [932, 385] width 140 height 40
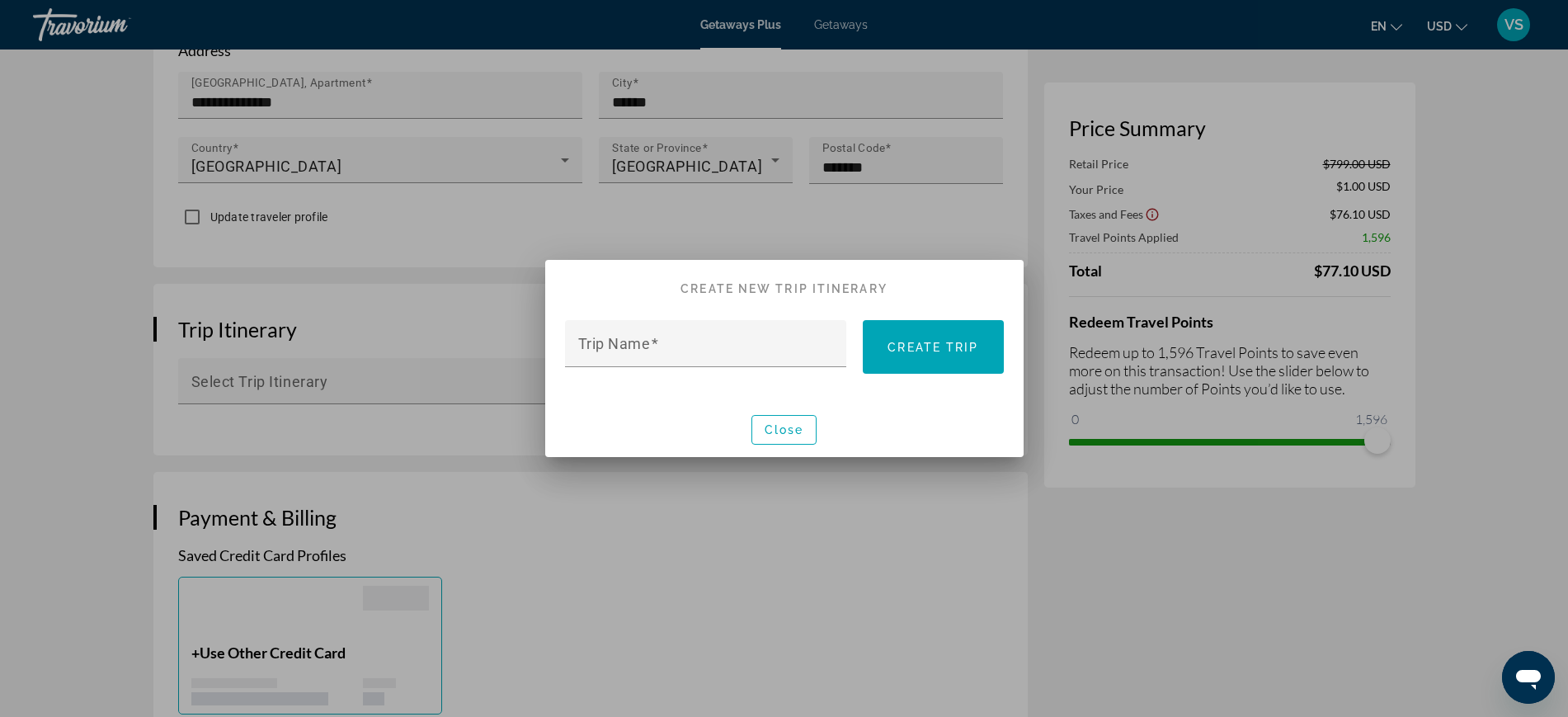
scroll to position [0, 0]
click at [785, 431] on span "Close" at bounding box center [784, 430] width 40 height 13
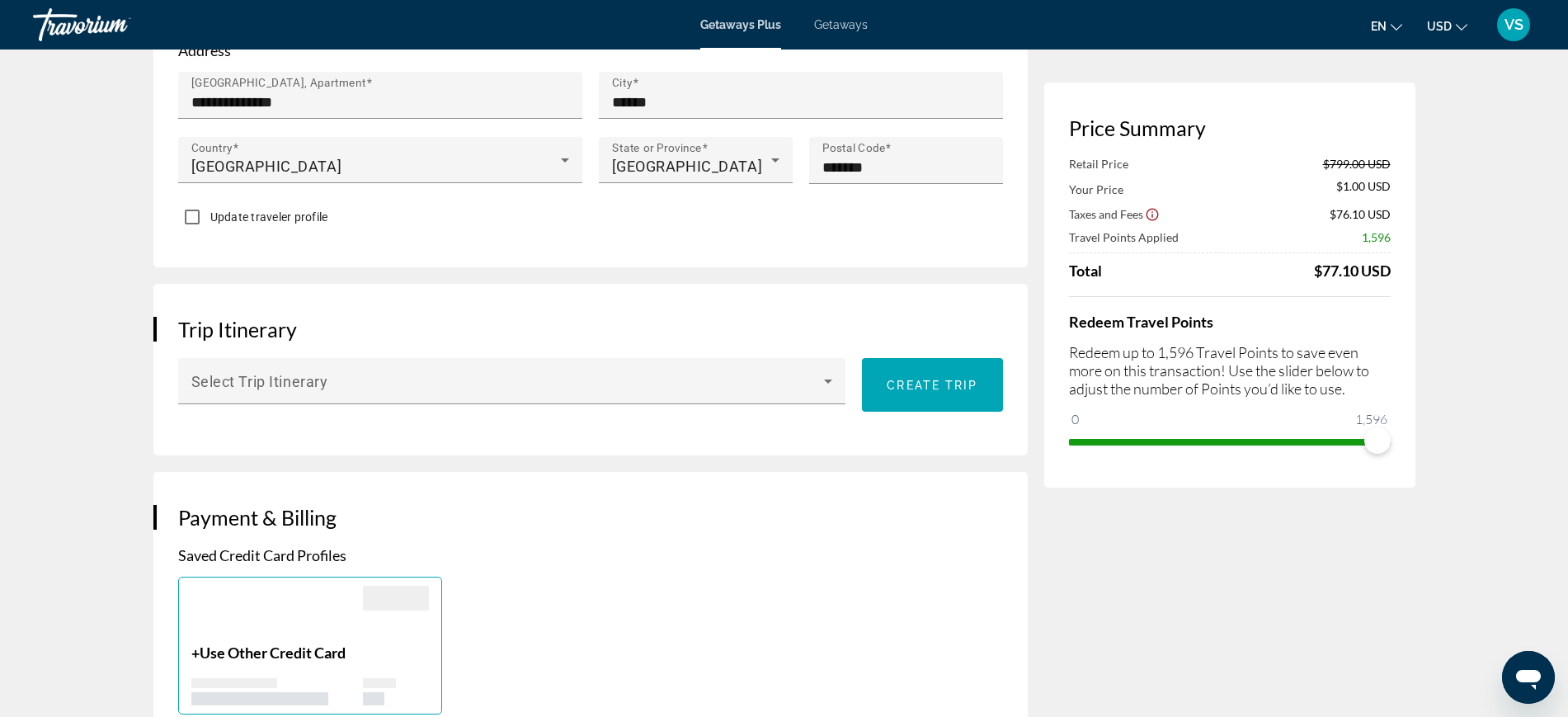
click at [657, 514] on h3 "Payment & Billing" at bounding box center [590, 517] width 825 height 24
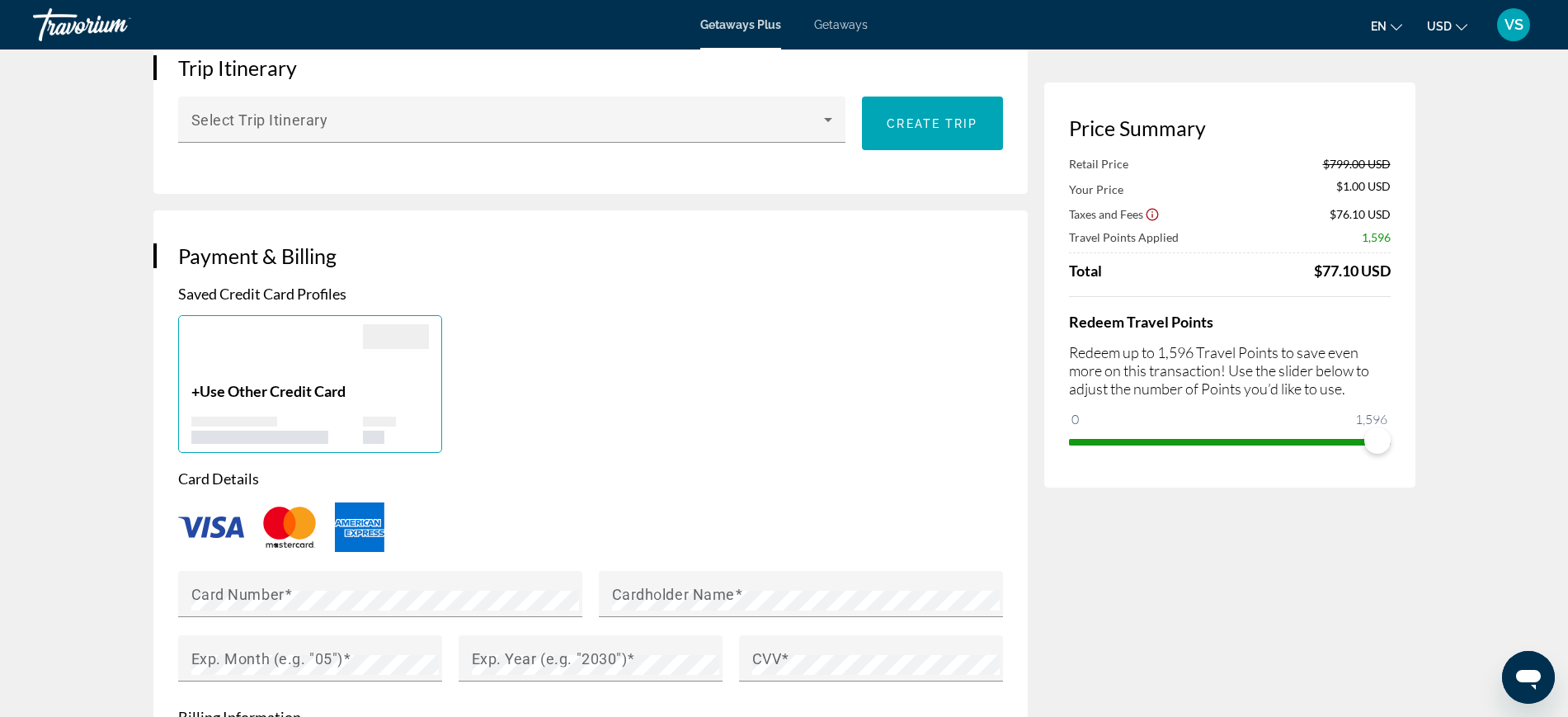
scroll to position [1032, 0]
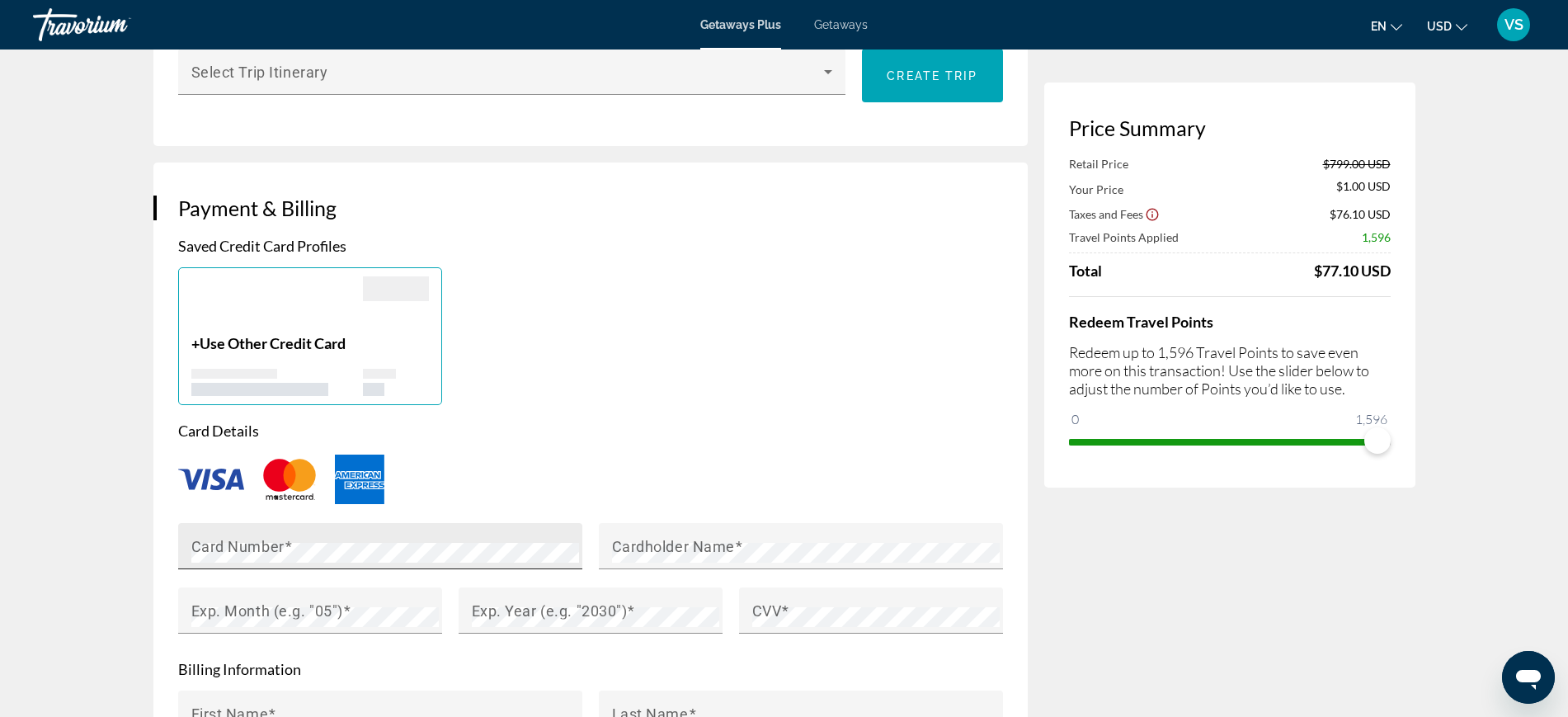
click at [287, 550] on span "Main content" at bounding box center [289, 546] width 8 height 18
click at [623, 543] on mat-label "Cardholder Name" at bounding box center [674, 546] width 123 height 18
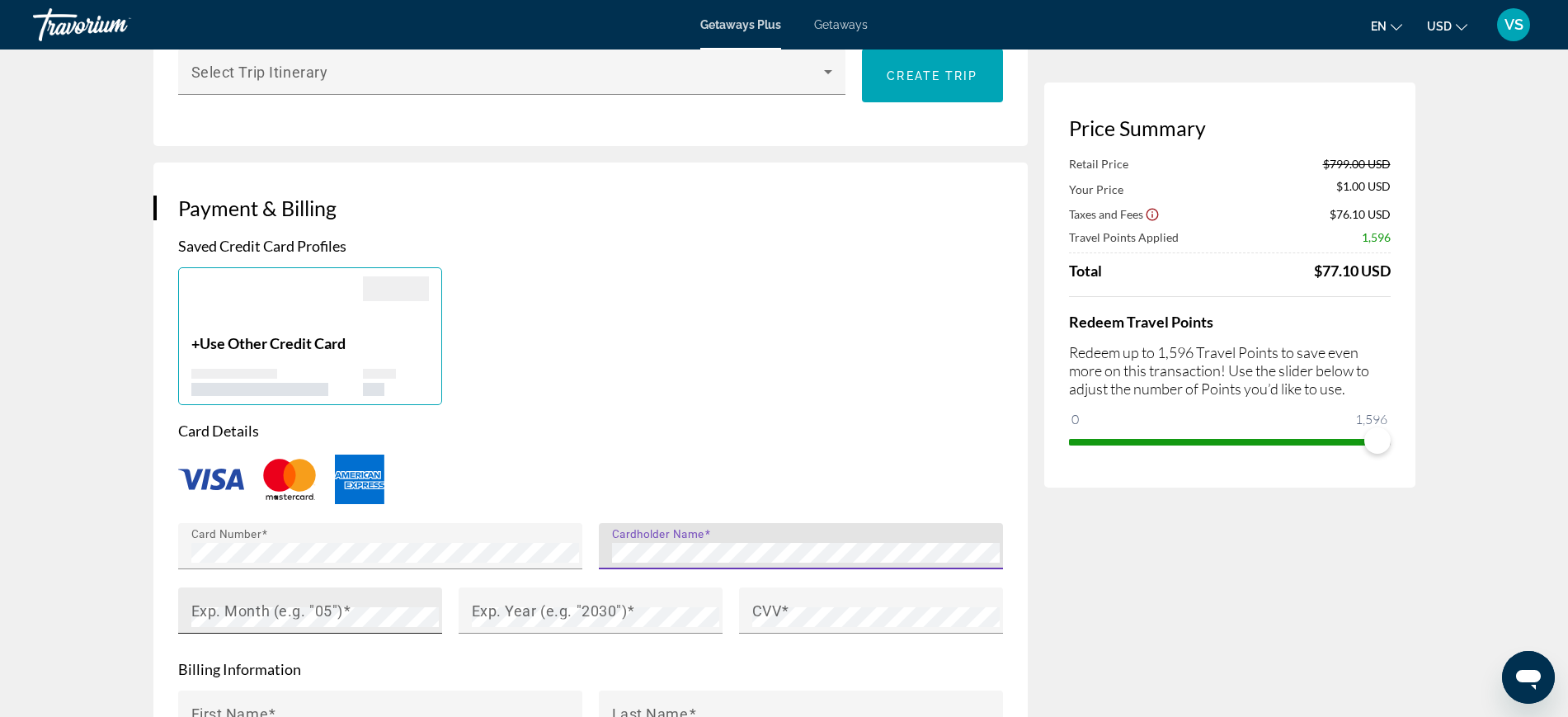
click at [285, 614] on mat-label "Exp. Month (e.g. "05")" at bounding box center [267, 610] width 152 height 18
click at [583, 607] on mat-label "Exp. Year (e.g. "2030")" at bounding box center [550, 610] width 156 height 18
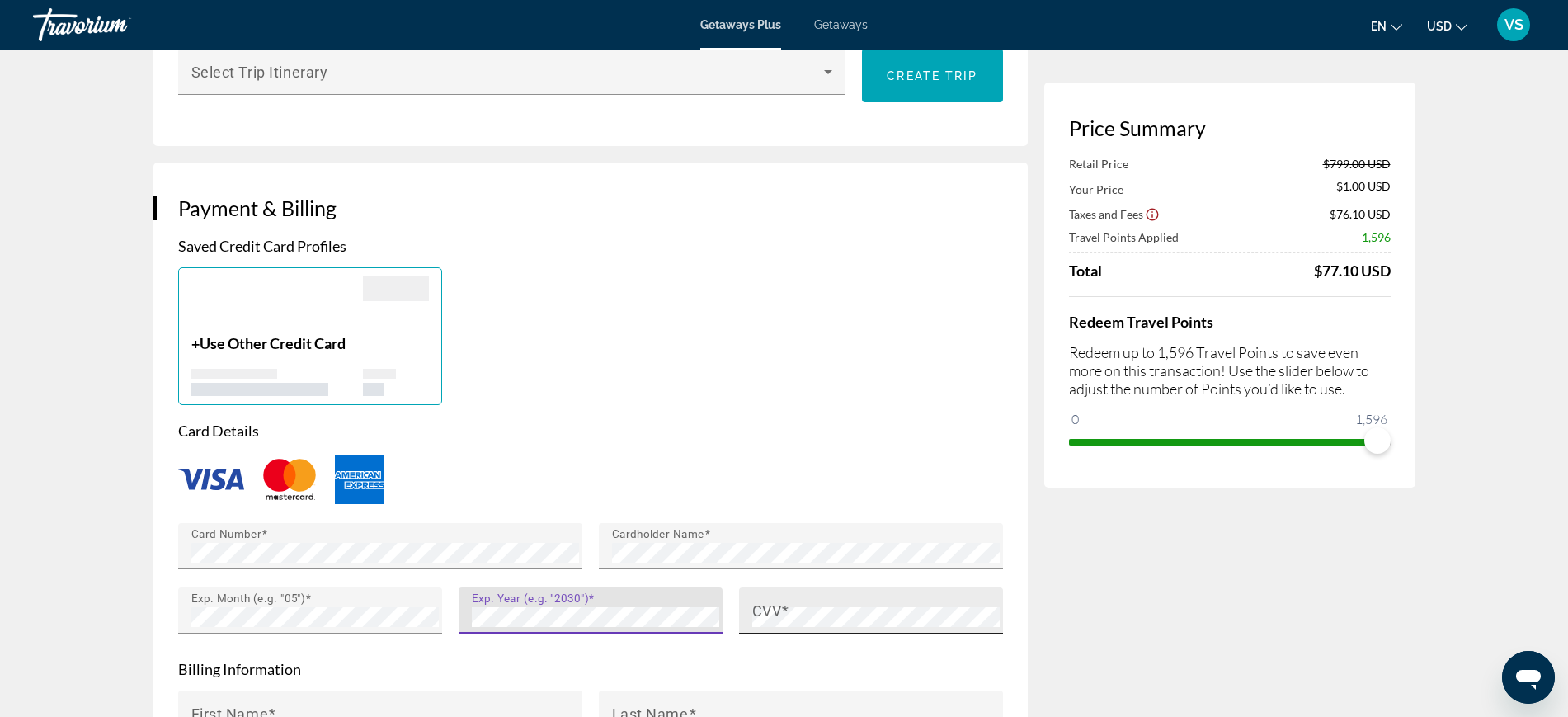
click at [789, 609] on span "Main content" at bounding box center [786, 610] width 8 height 18
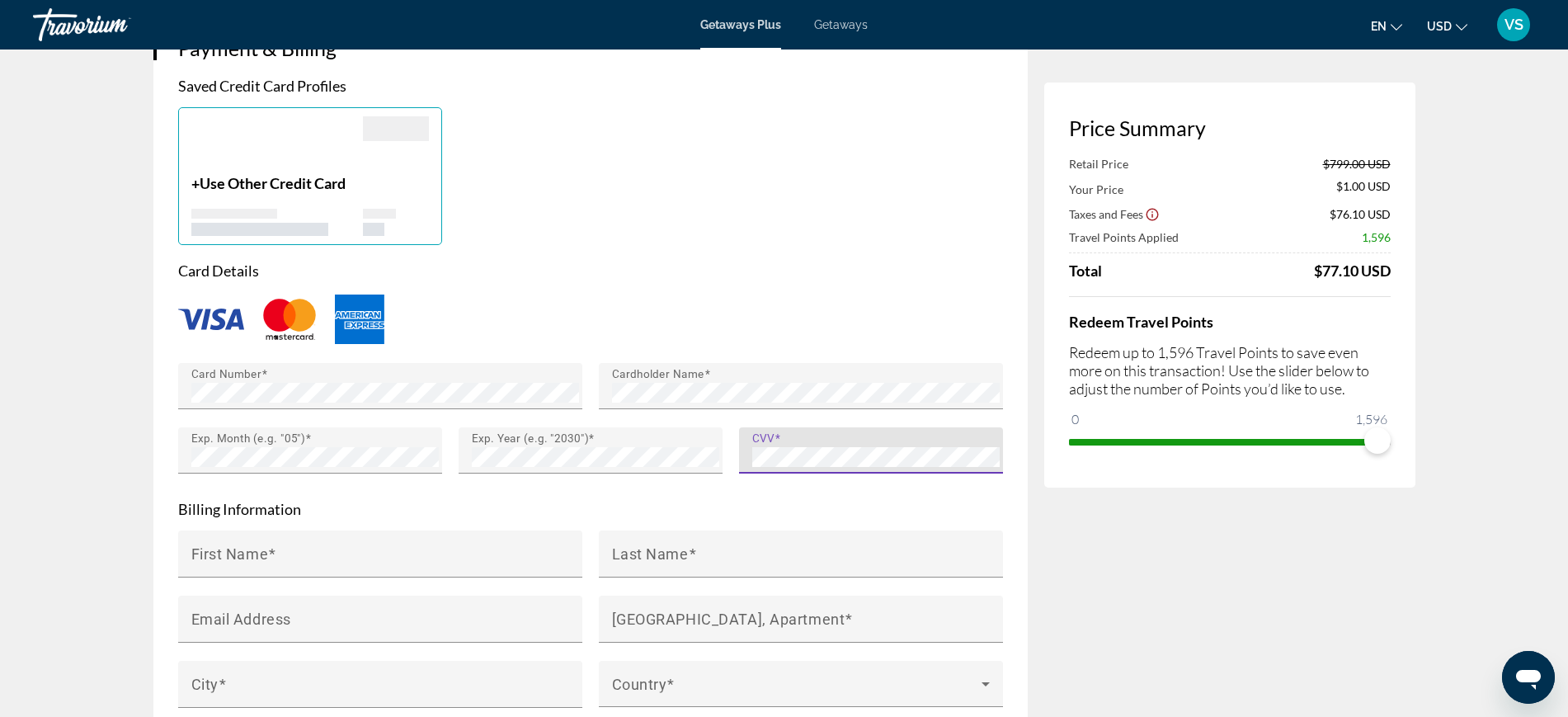
scroll to position [1238, 0]
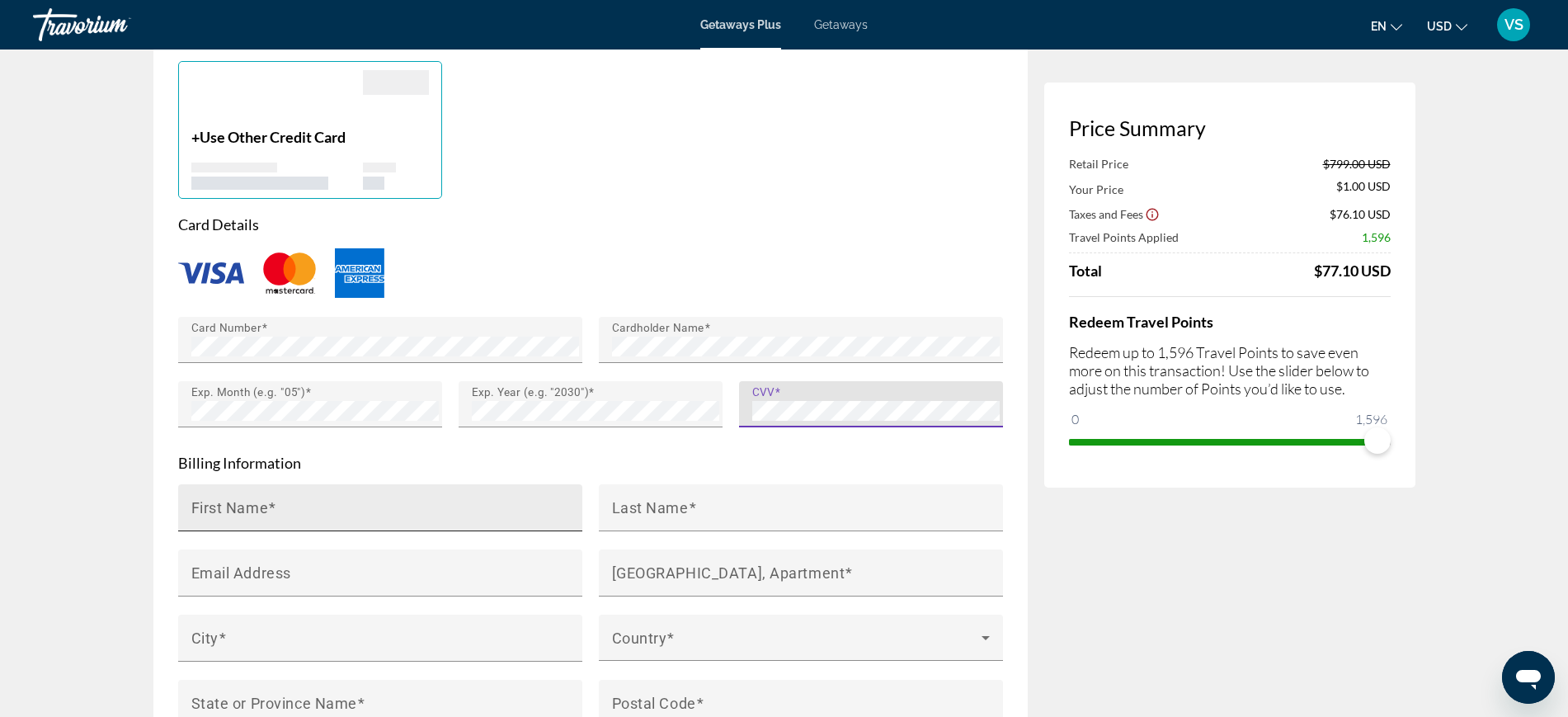
click at [364, 505] on input "First Name" at bounding box center [385, 515] width 388 height 19
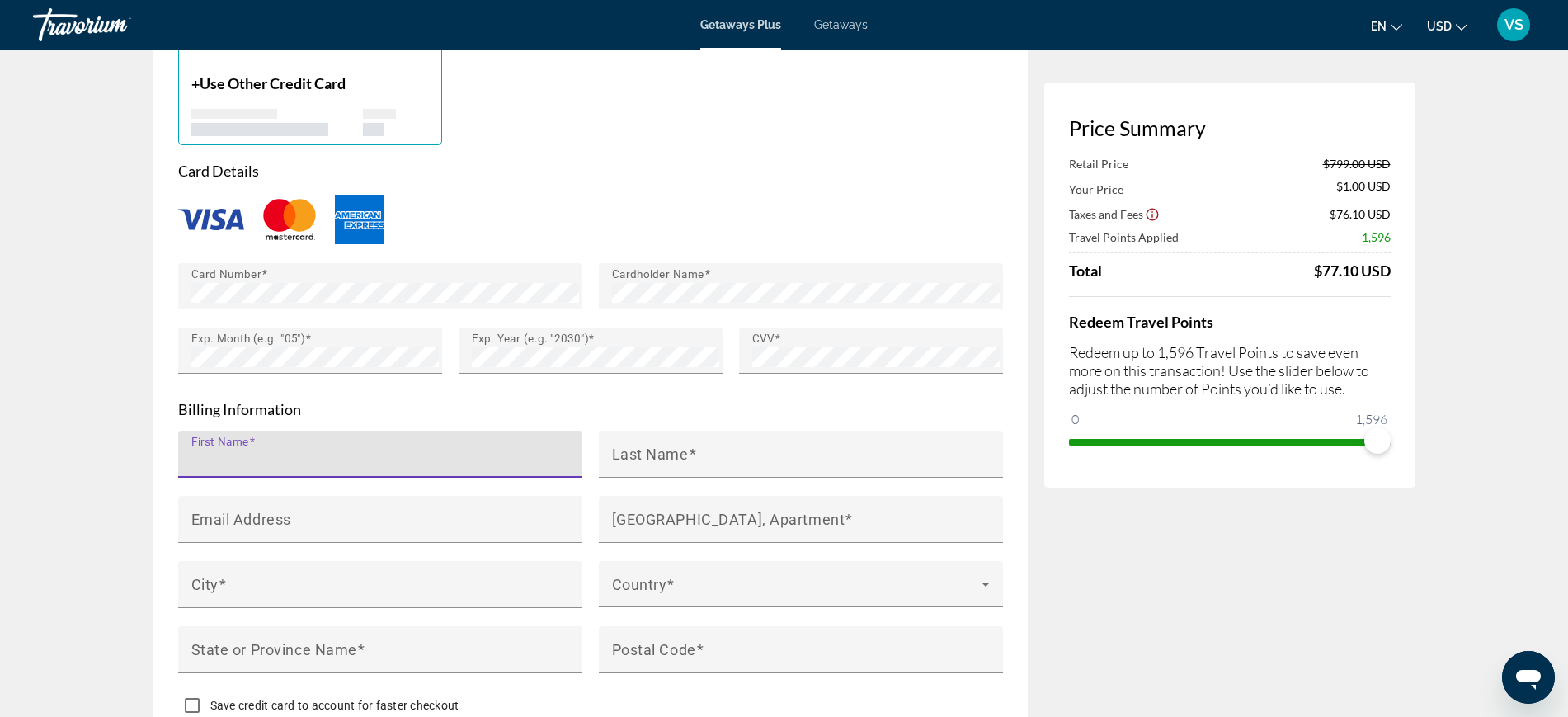
scroll to position [1341, 0]
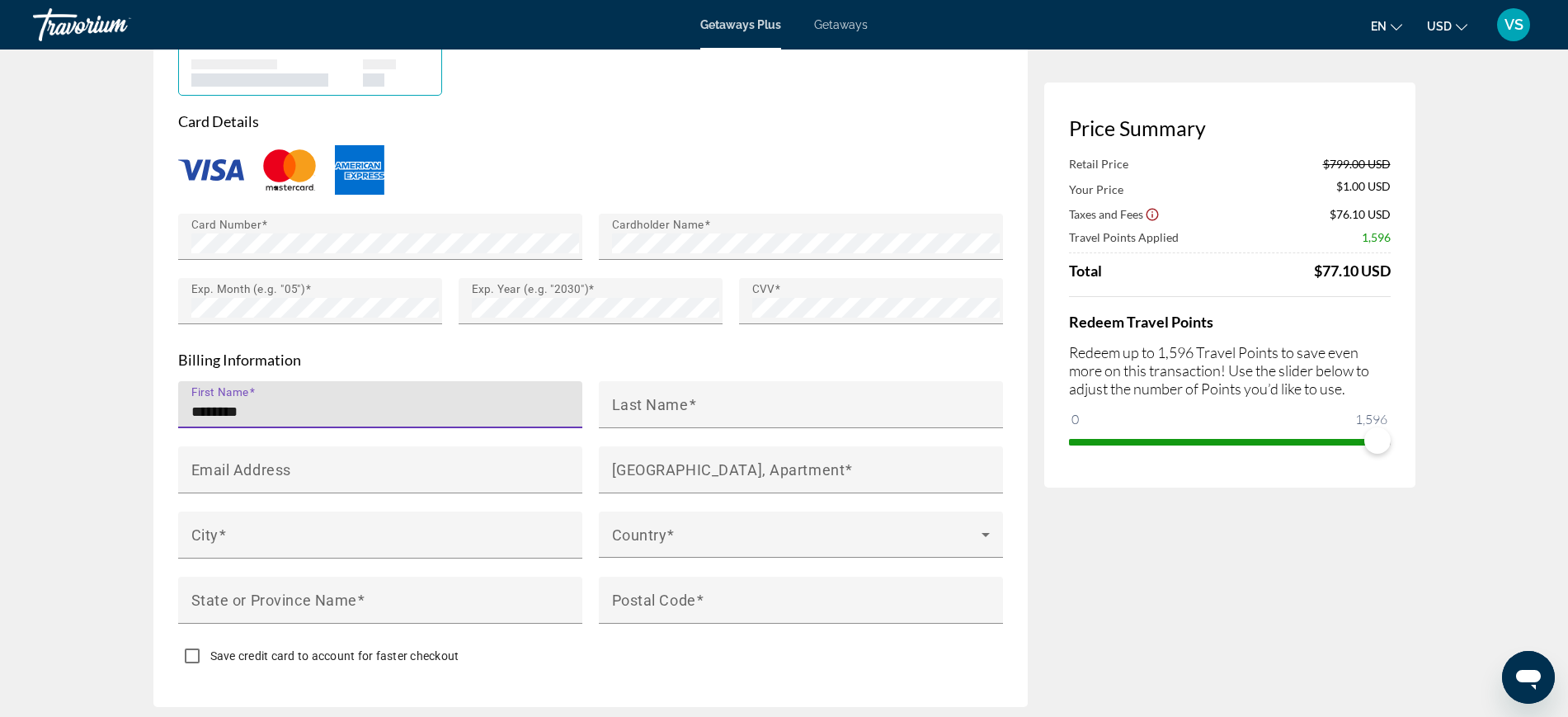
type input "********"
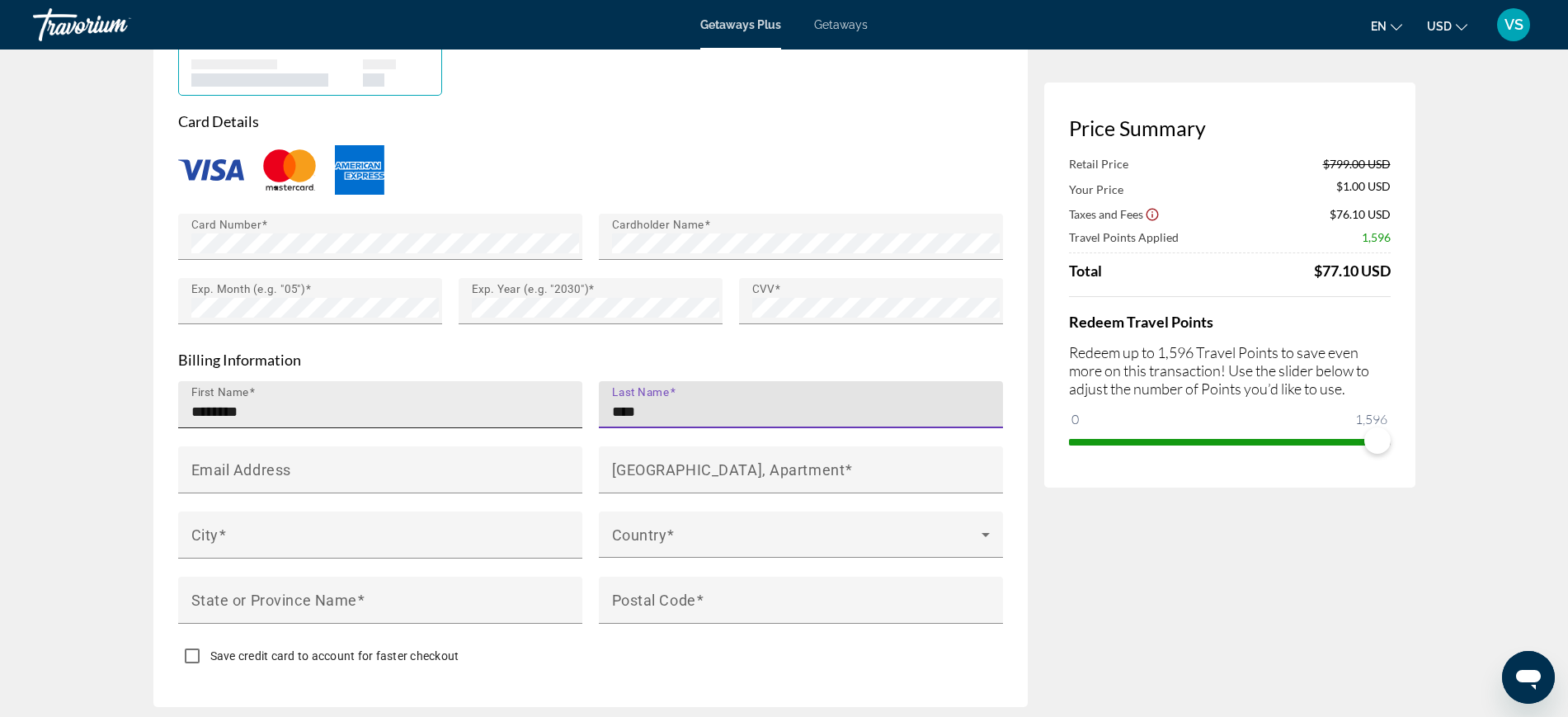
type input "****"
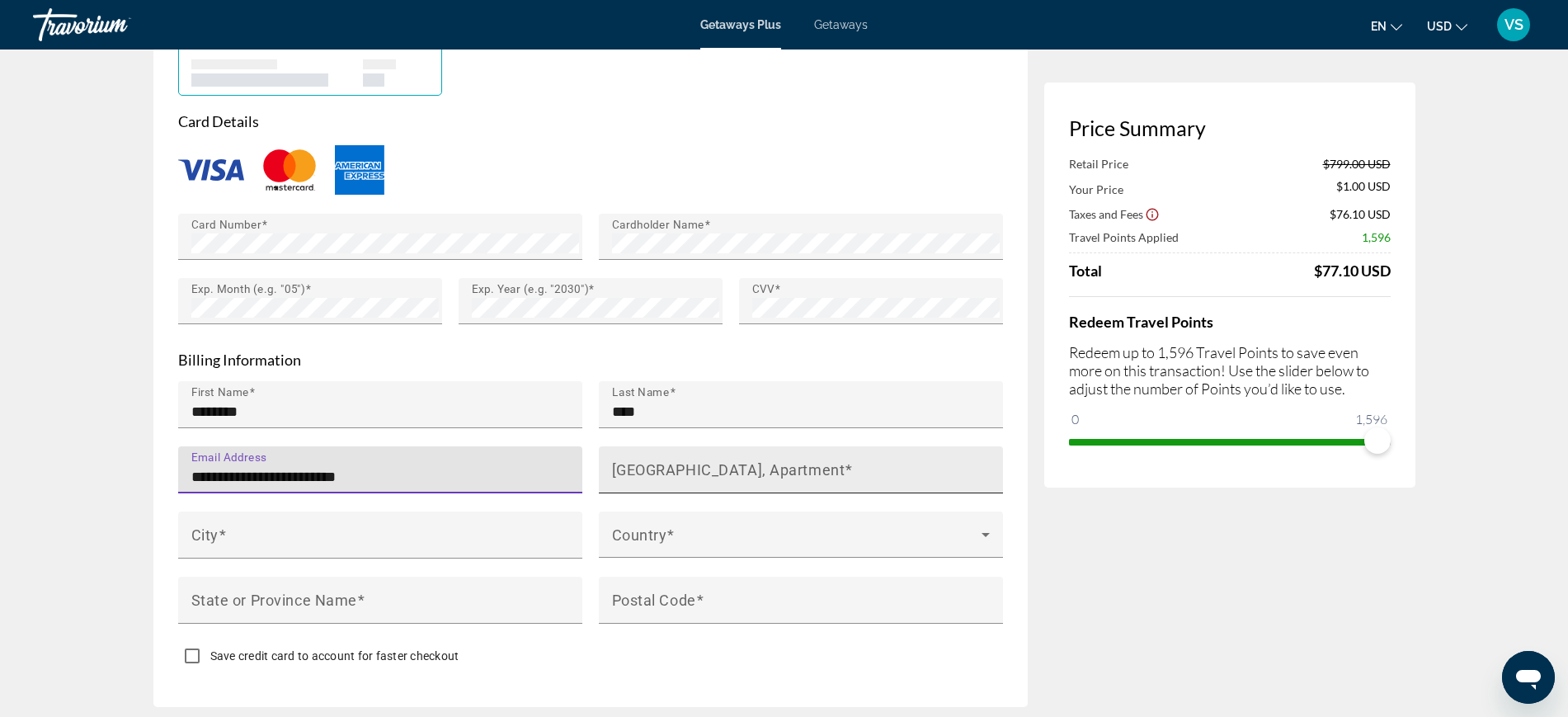
type input "**********"
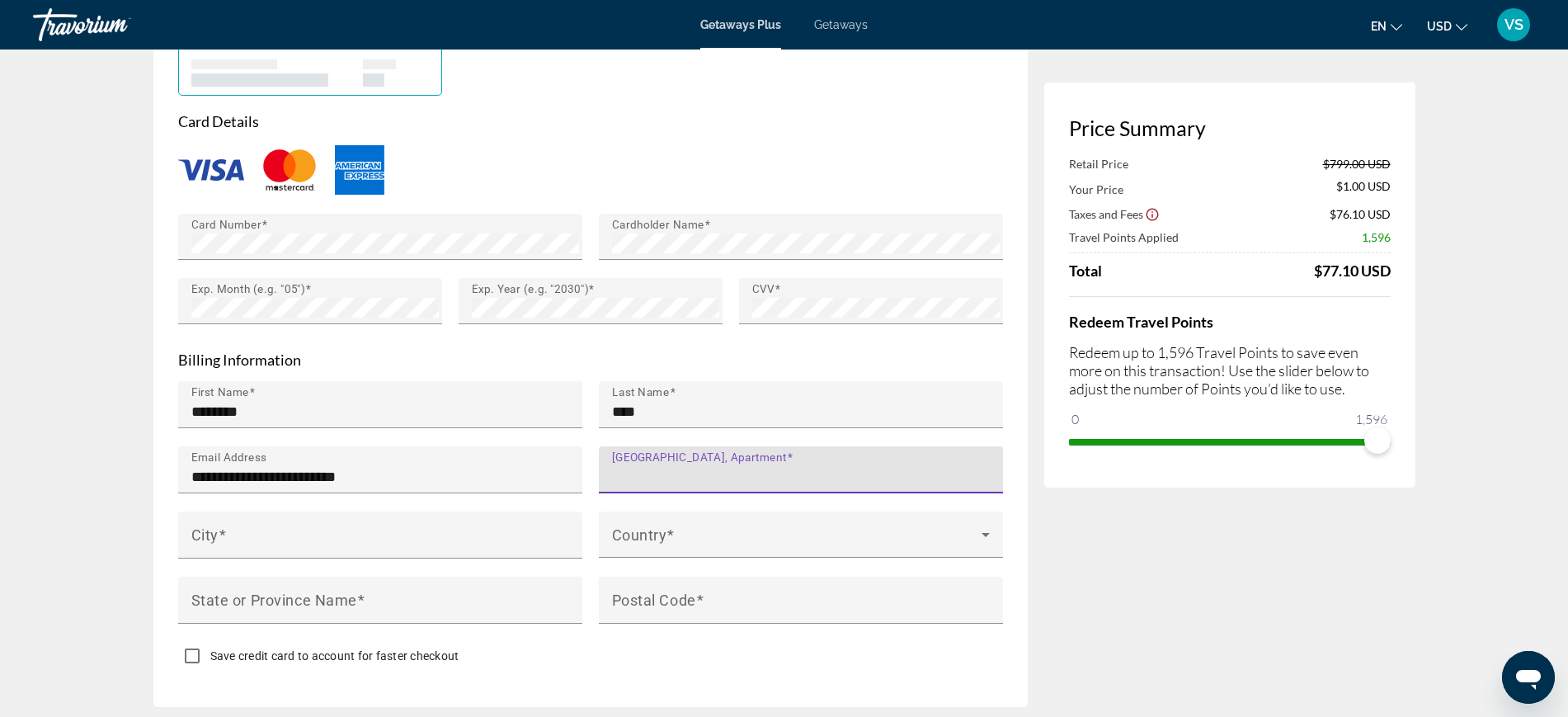
click at [631, 475] on input "[GEOGRAPHIC_DATA], Apartment" at bounding box center [806, 477] width 388 height 19
type input "**********"
click at [363, 542] on input "City" at bounding box center [385, 542] width 388 height 19
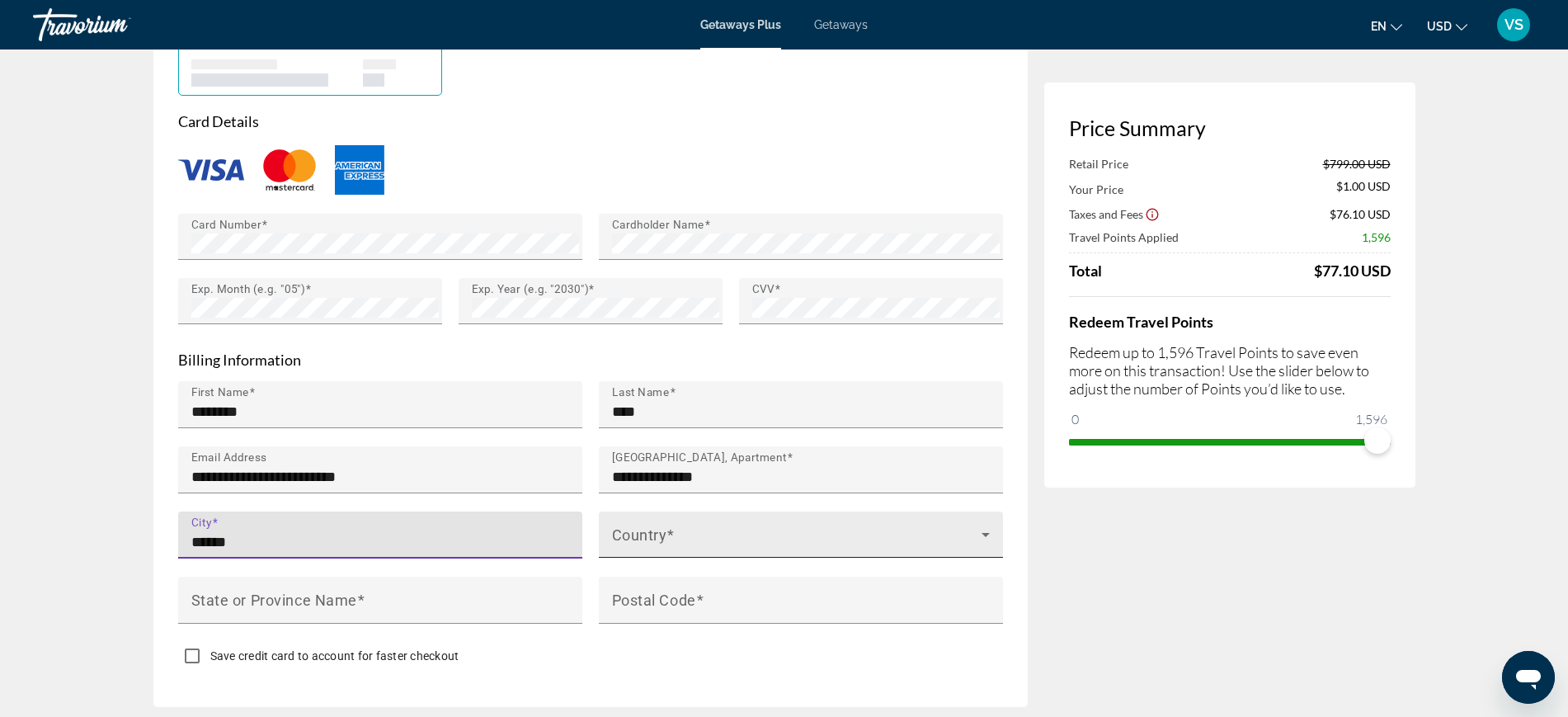
type input "******"
click at [754, 548] on div "Country" at bounding box center [801, 535] width 378 height 46
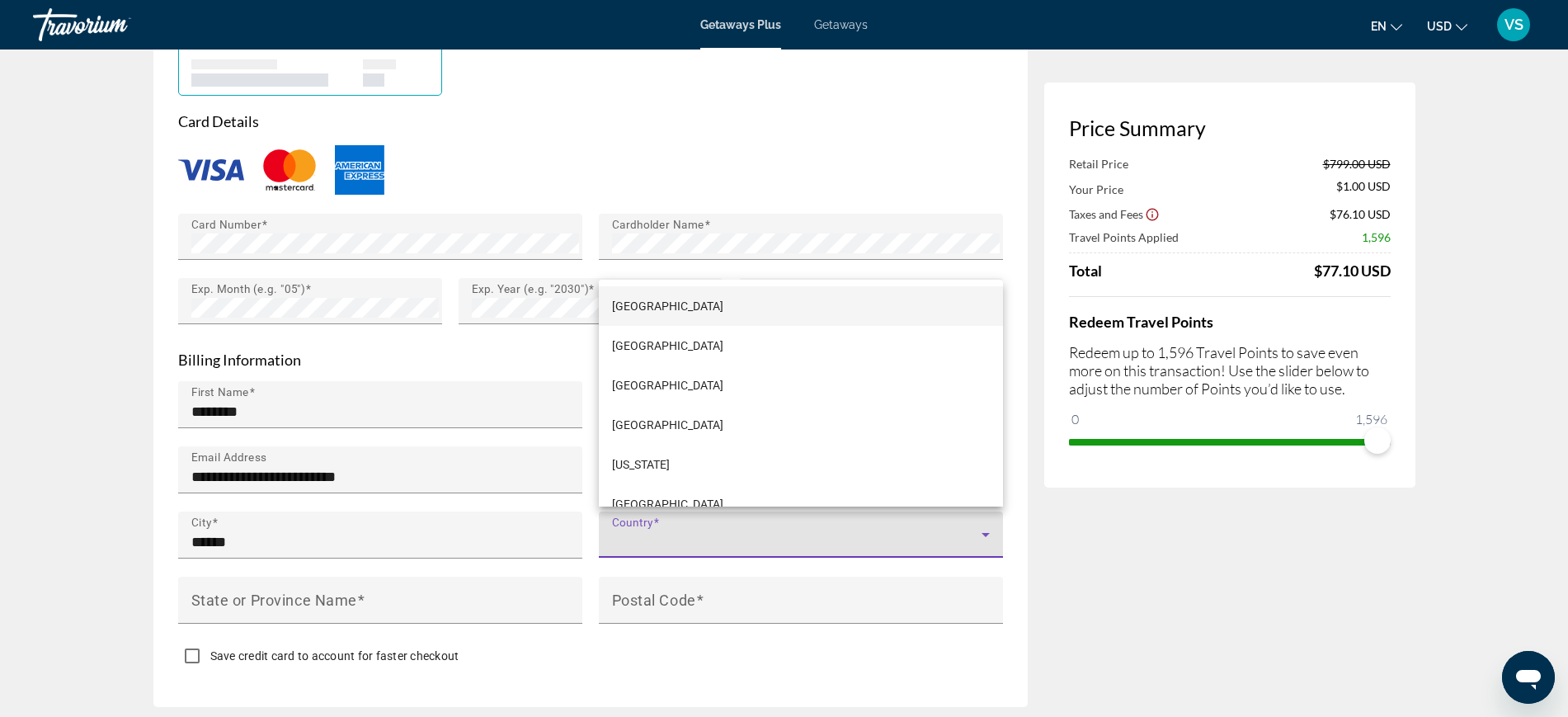
click at [754, 541] on div at bounding box center [784, 358] width 1568 height 717
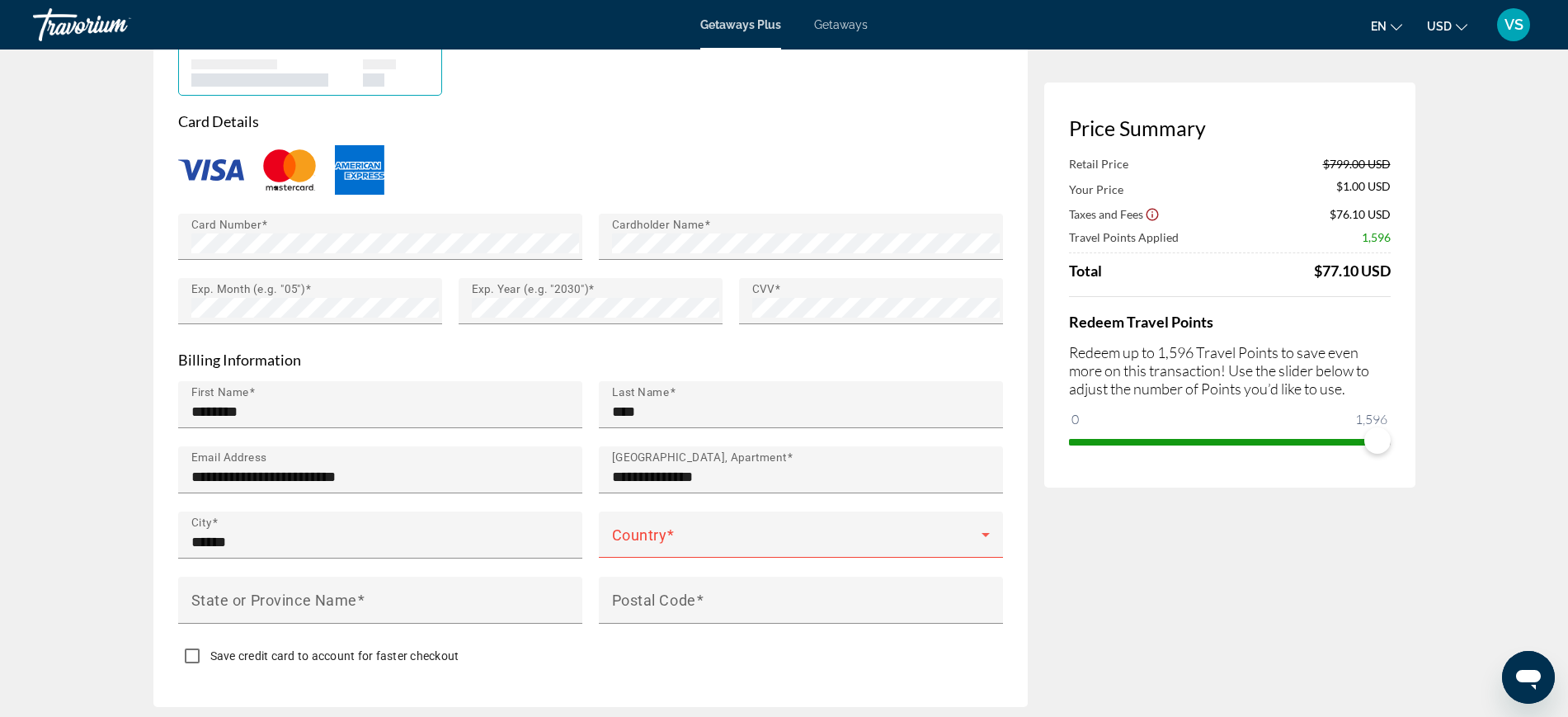
click at [754, 541] on span "Main content" at bounding box center [797, 541] width 369 height 19
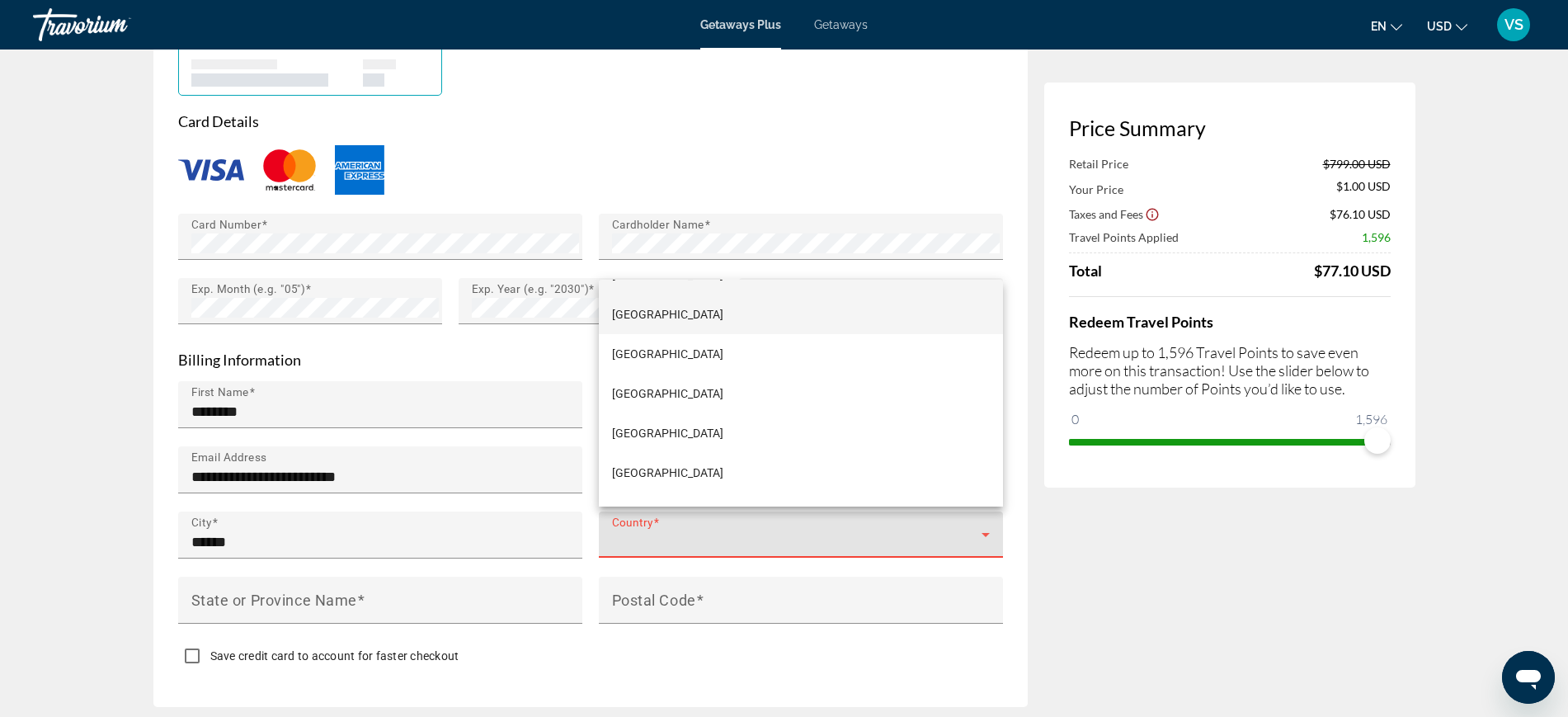
scroll to position [1571, 0]
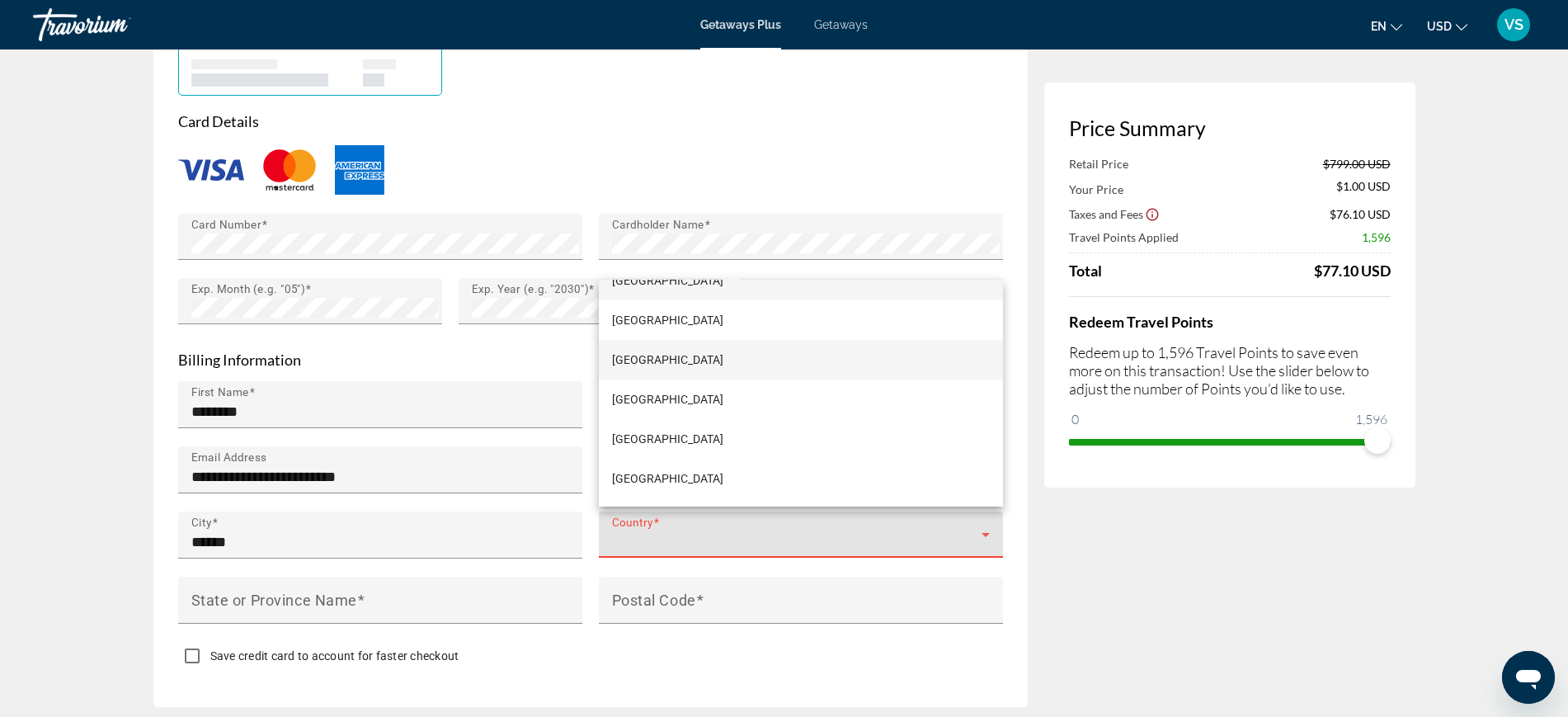
click at [640, 361] on span "[GEOGRAPHIC_DATA]" at bounding box center [668, 359] width 111 height 19
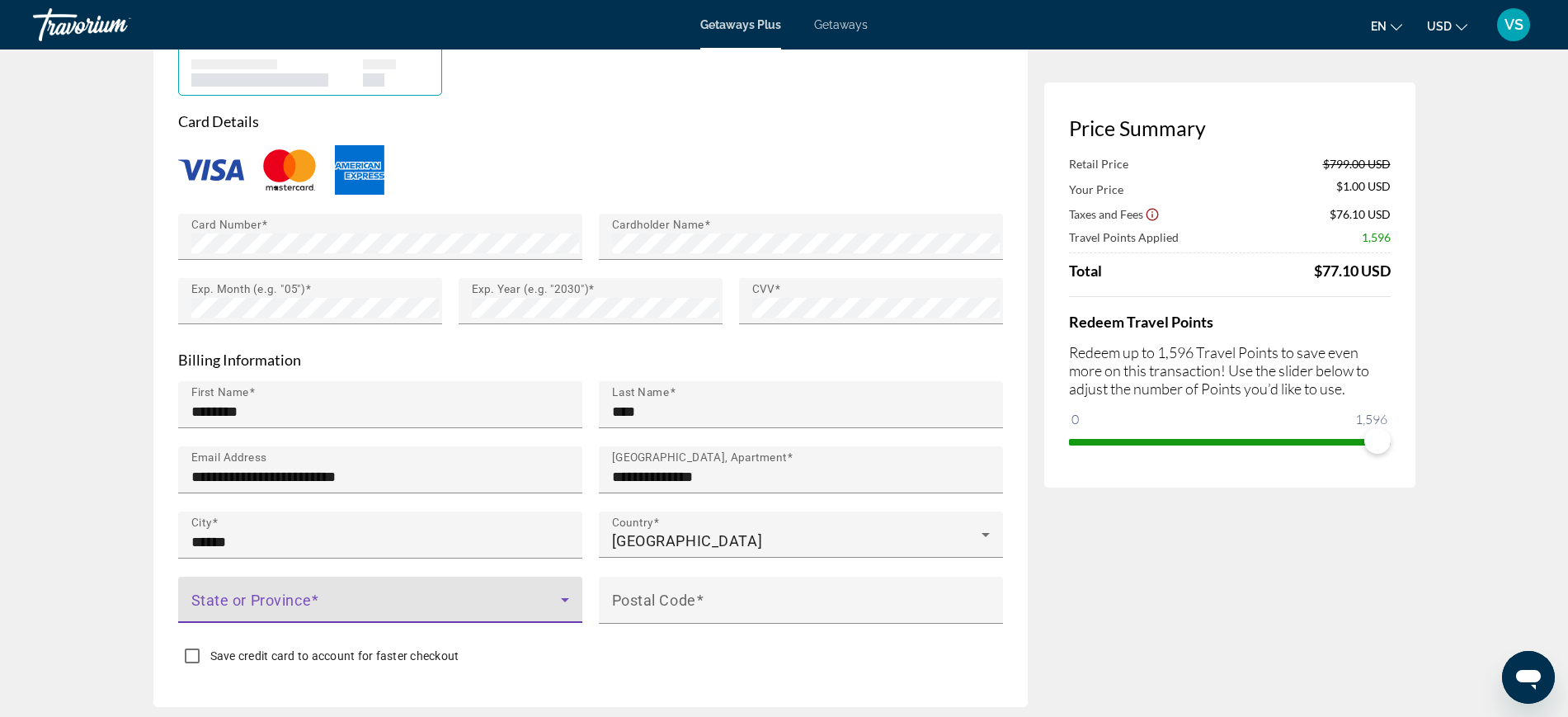
click at [338, 601] on span "Main content" at bounding box center [376, 606] width 369 height 19
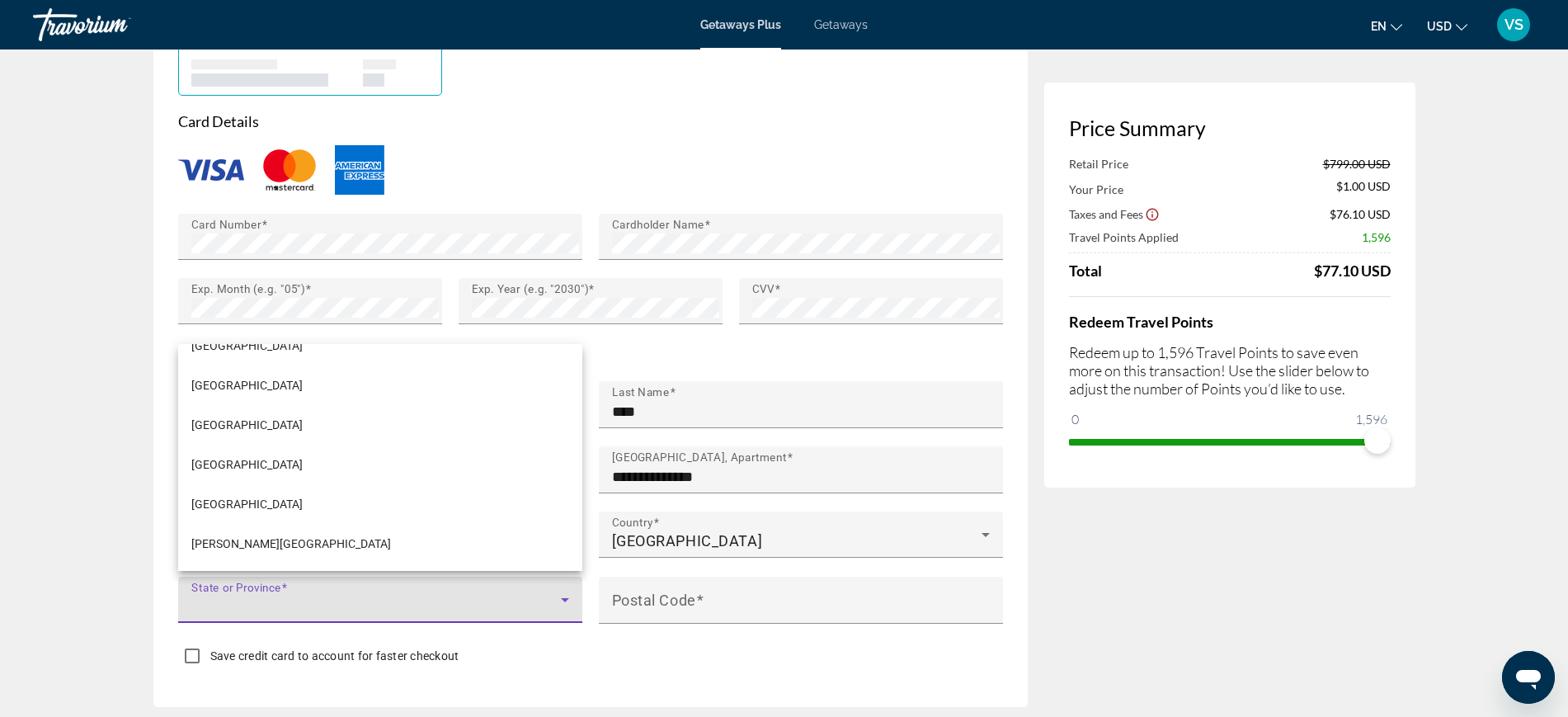
scroll to position [310, 0]
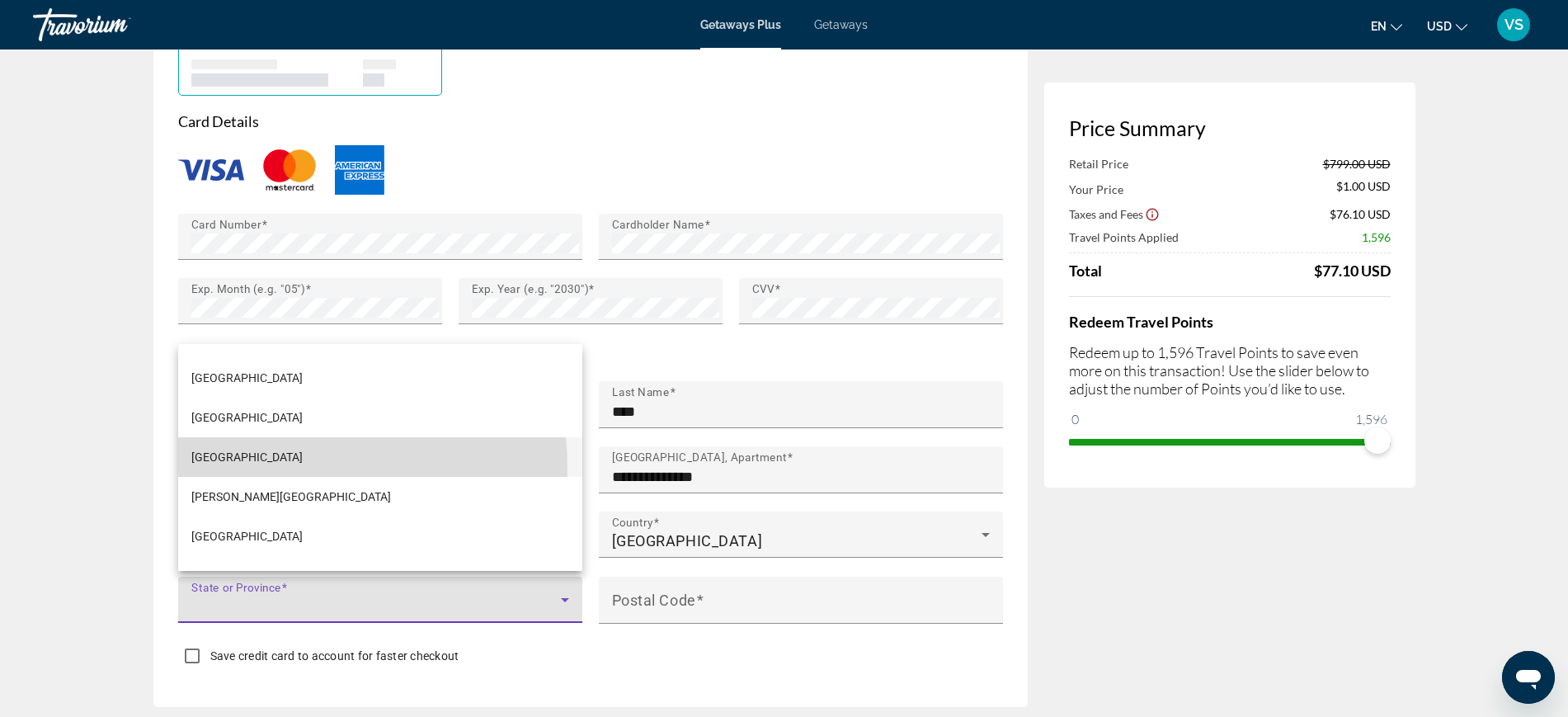
click at [224, 470] on mat-option "[GEOGRAPHIC_DATA]" at bounding box center [379, 457] width 404 height 40
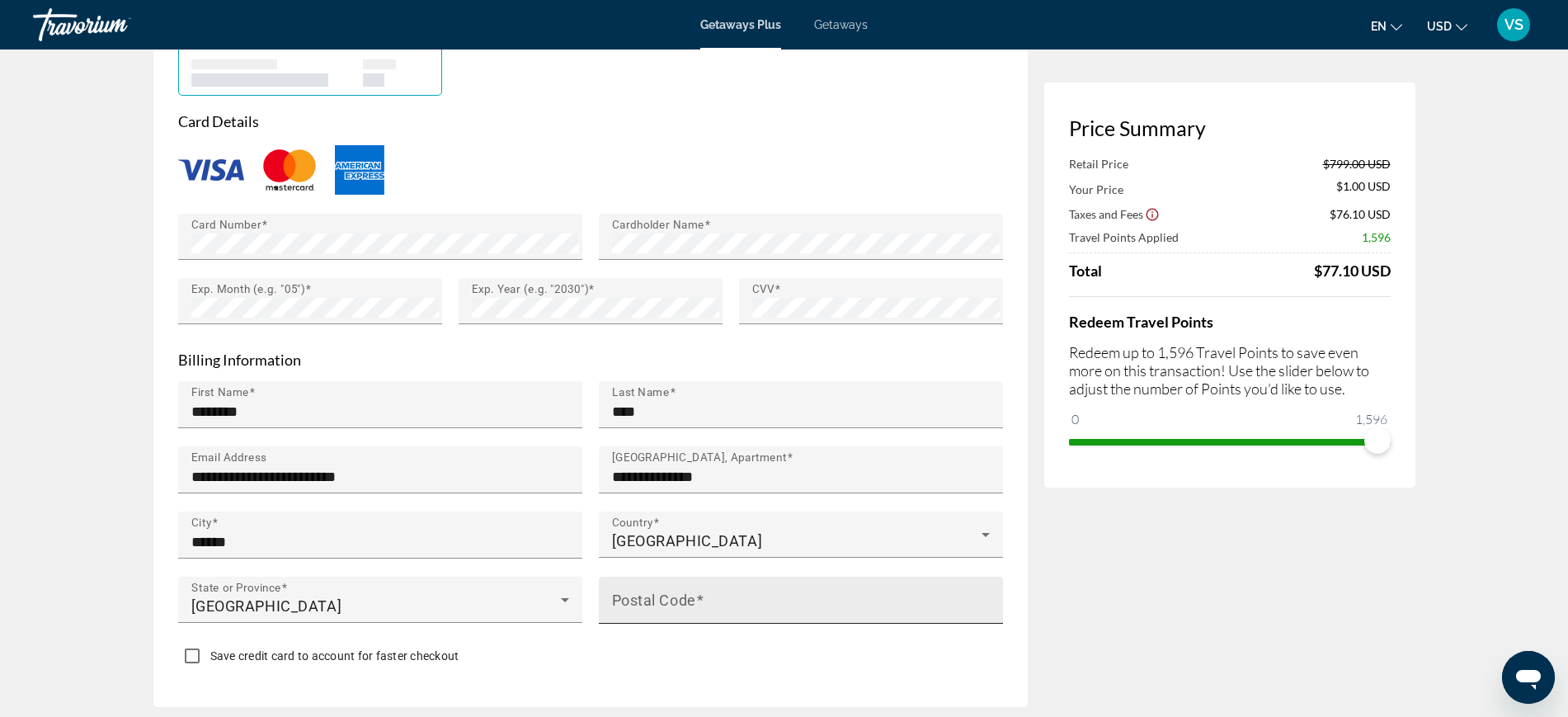
click at [747, 612] on div "Postal Code" at bounding box center [806, 601] width 388 height 47
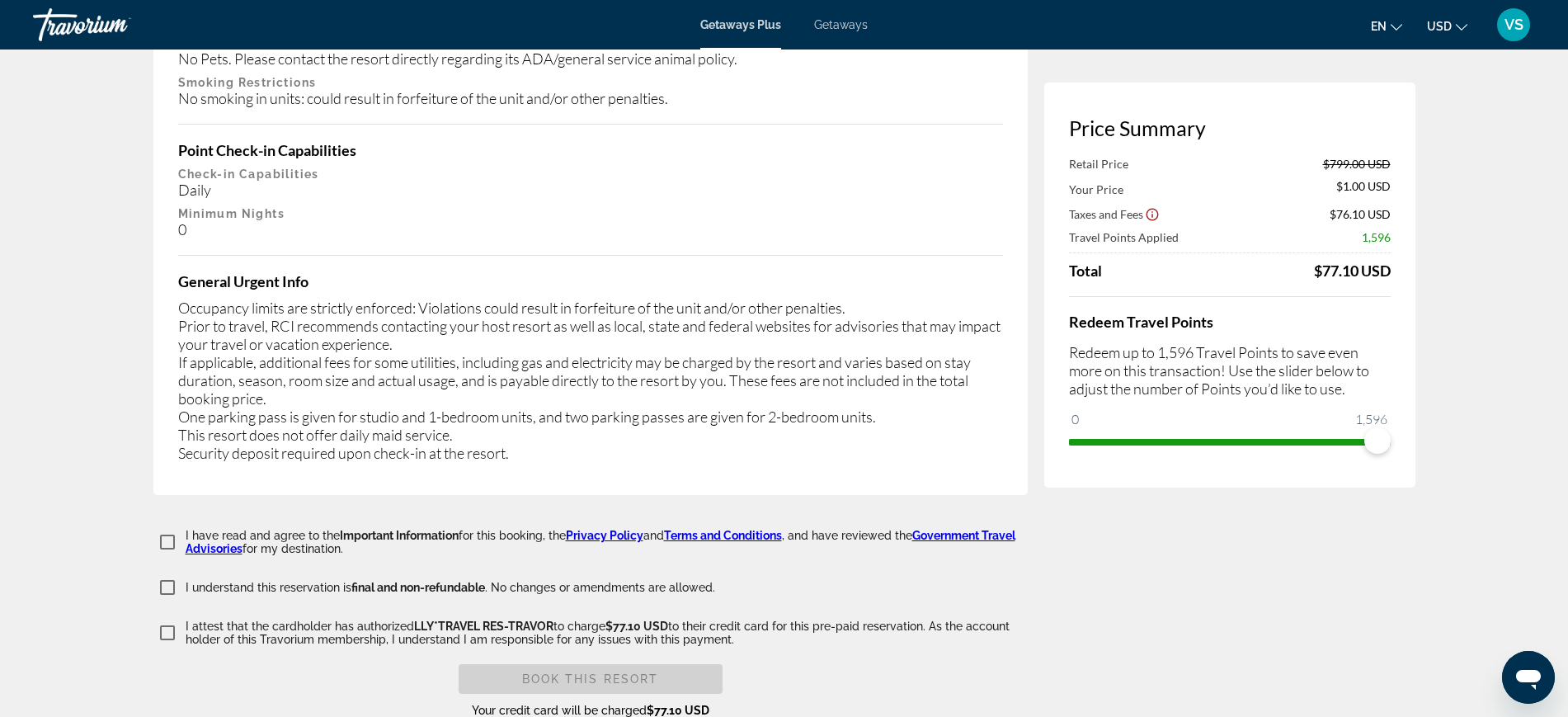
scroll to position [2992, 0]
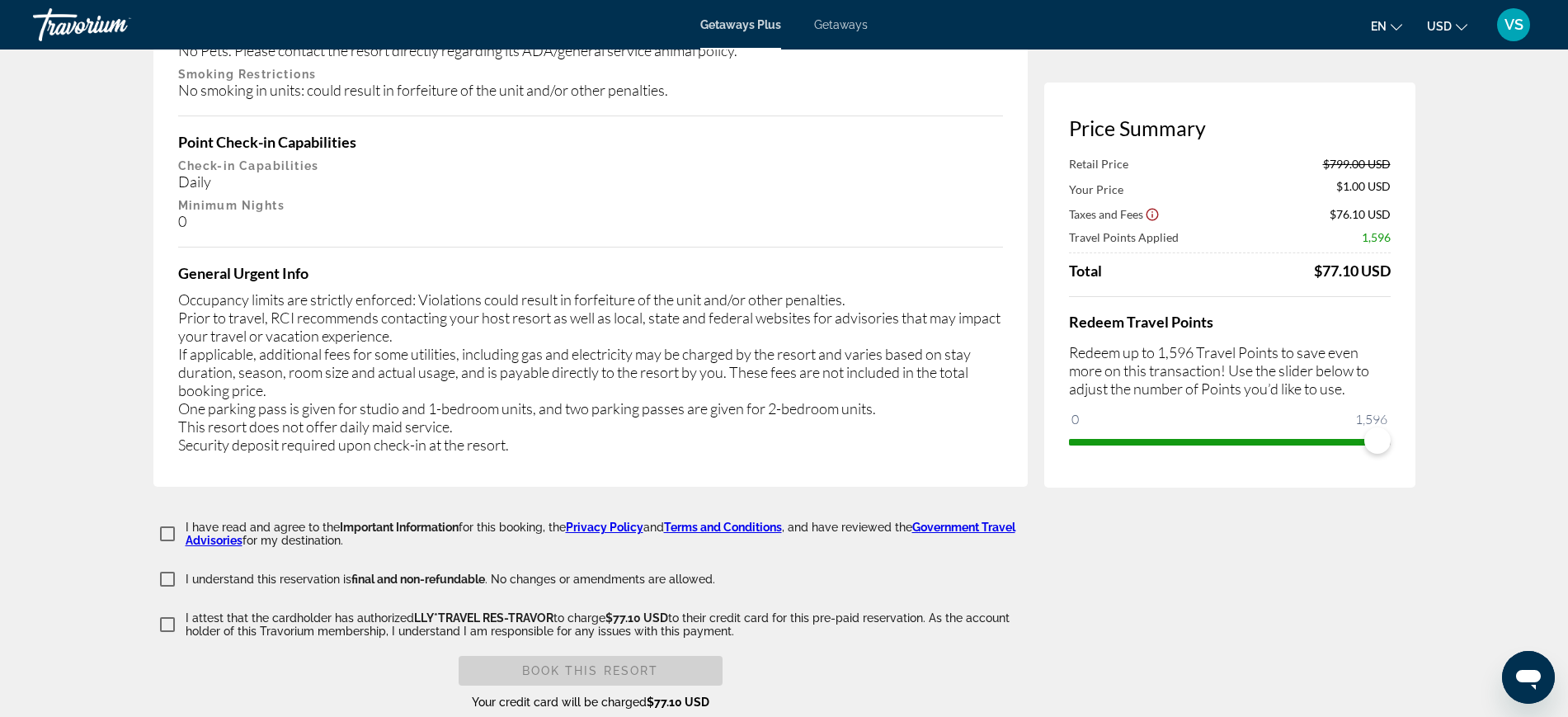
type input "******"
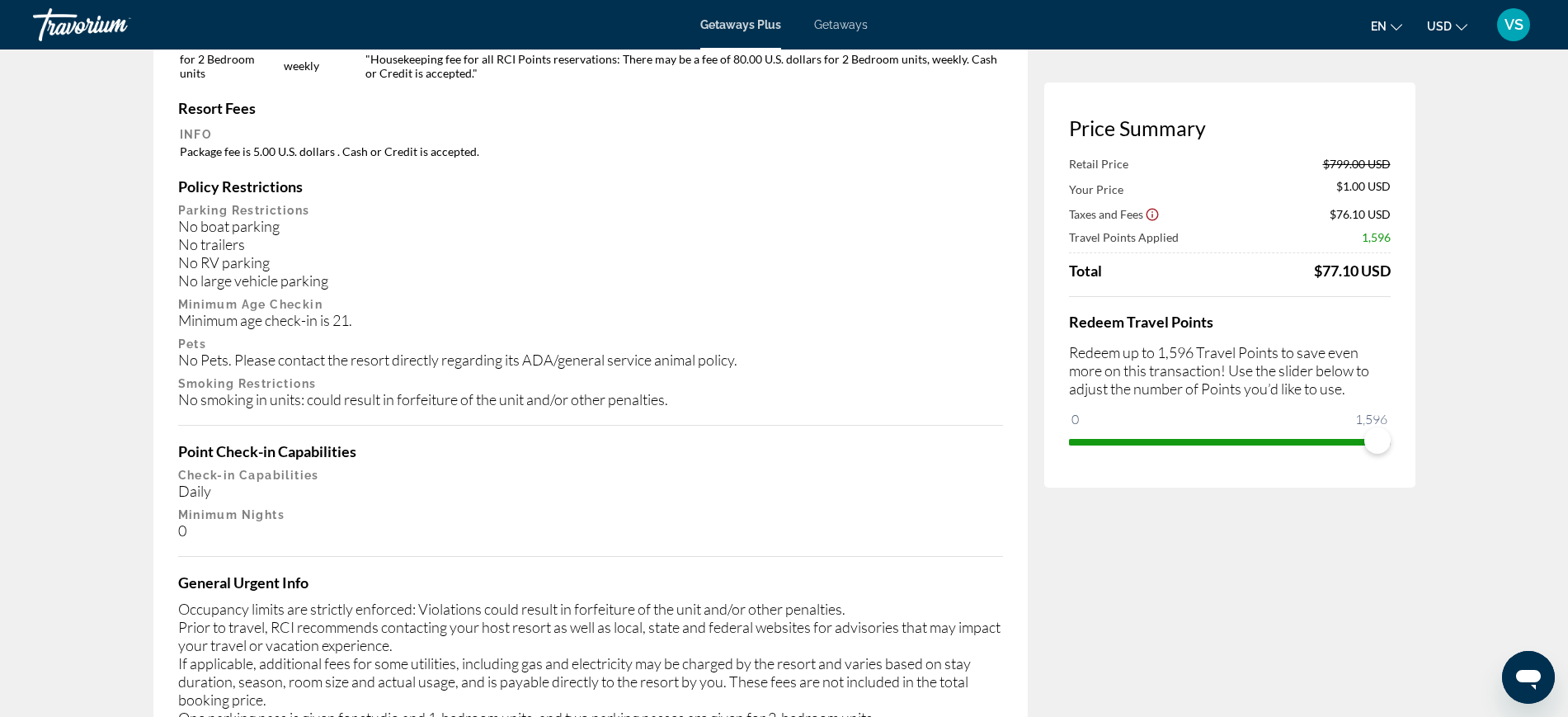
scroll to position [3096, 0]
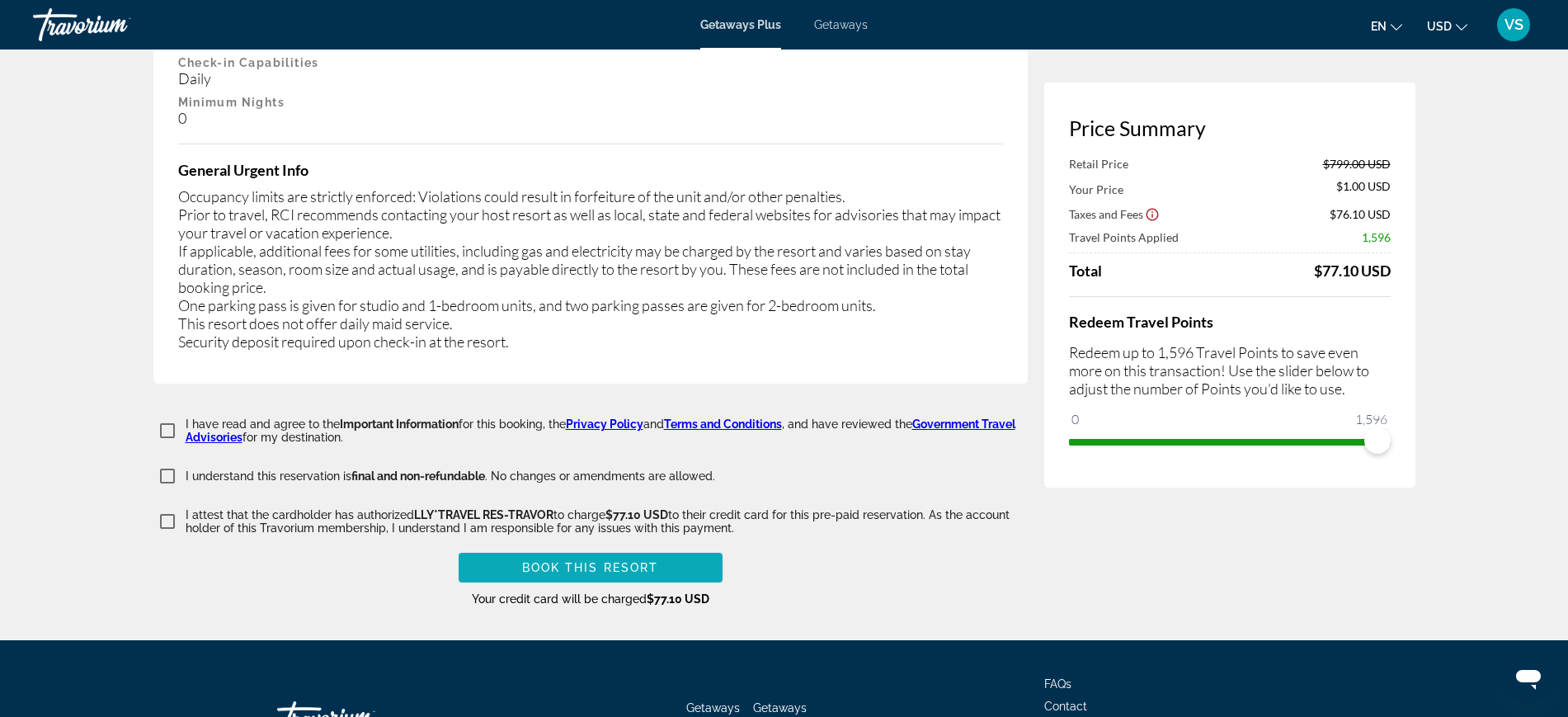
click at [672, 558] on span "Main content" at bounding box center [590, 568] width 264 height 40
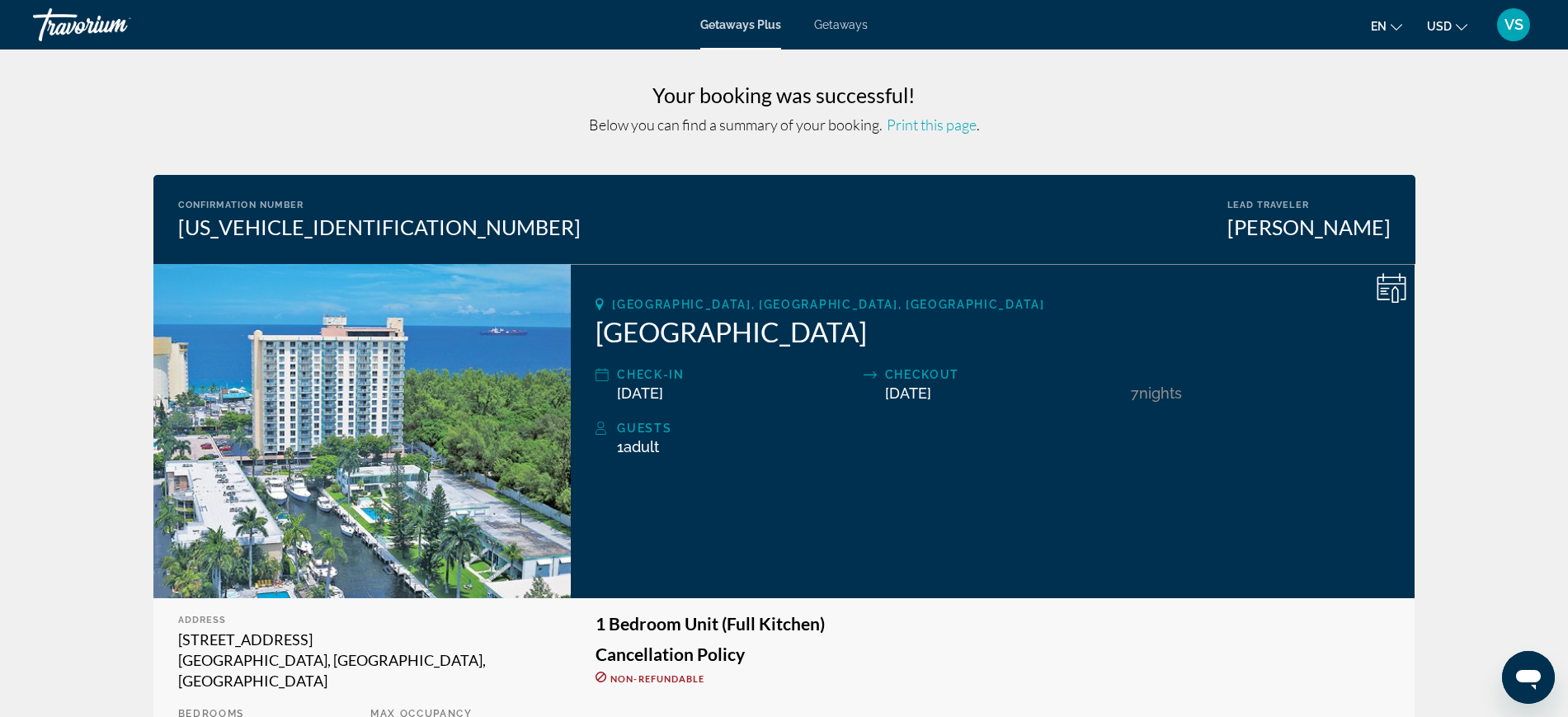
drag, startPoint x: 620, startPoint y: 395, endPoint x: 700, endPoint y: 396, distance: 80.0
click at [700, 396] on div "[DATE]" at bounding box center [736, 393] width 238 height 18
click at [913, 408] on div "[GEOGRAPHIC_DATA], [GEOGRAPHIC_DATA], [GEOGRAPHIC_DATA] [GEOGRAPHIC_DATA] Check…" at bounding box center [992, 431] width 844 height 334
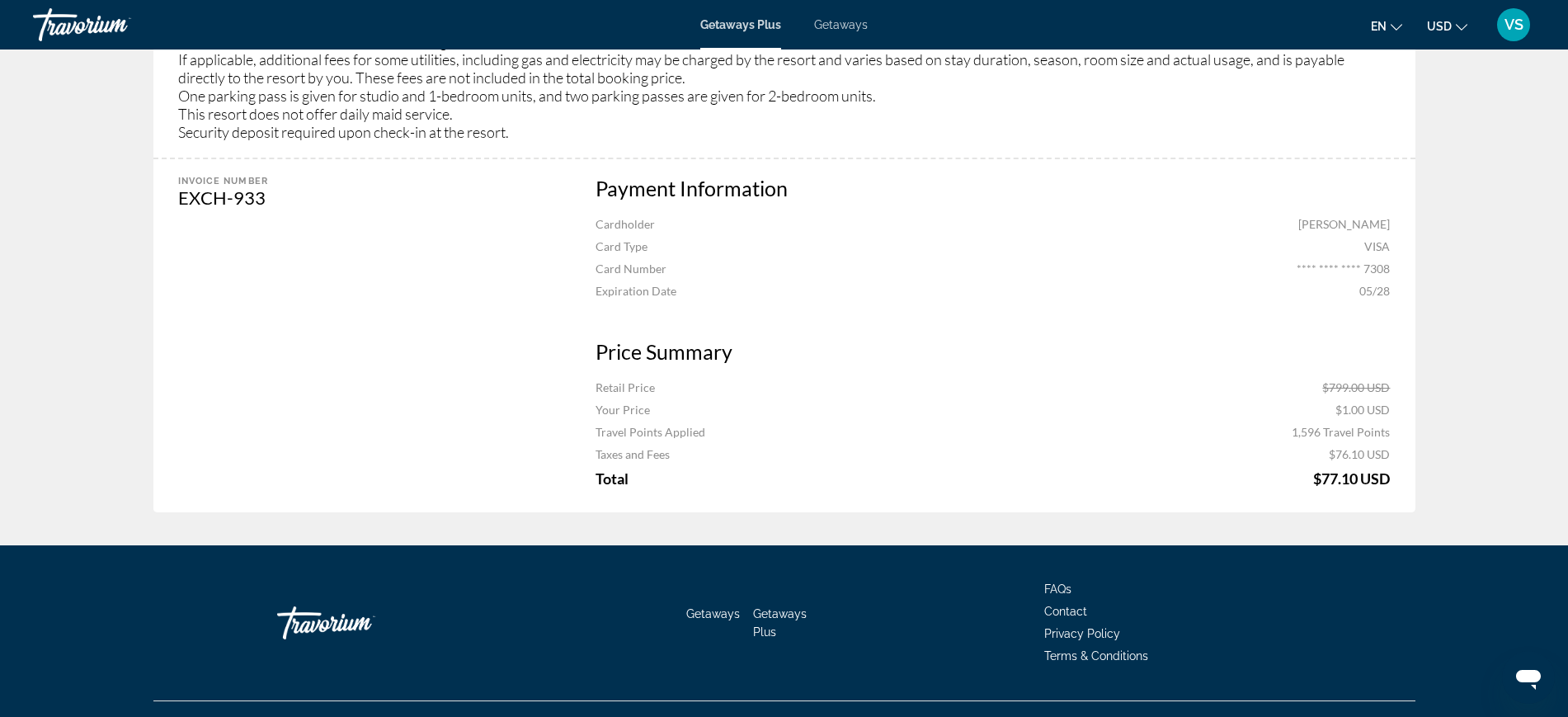
scroll to position [1522, 0]
